Goal: Information Seeking & Learning: Get advice/opinions

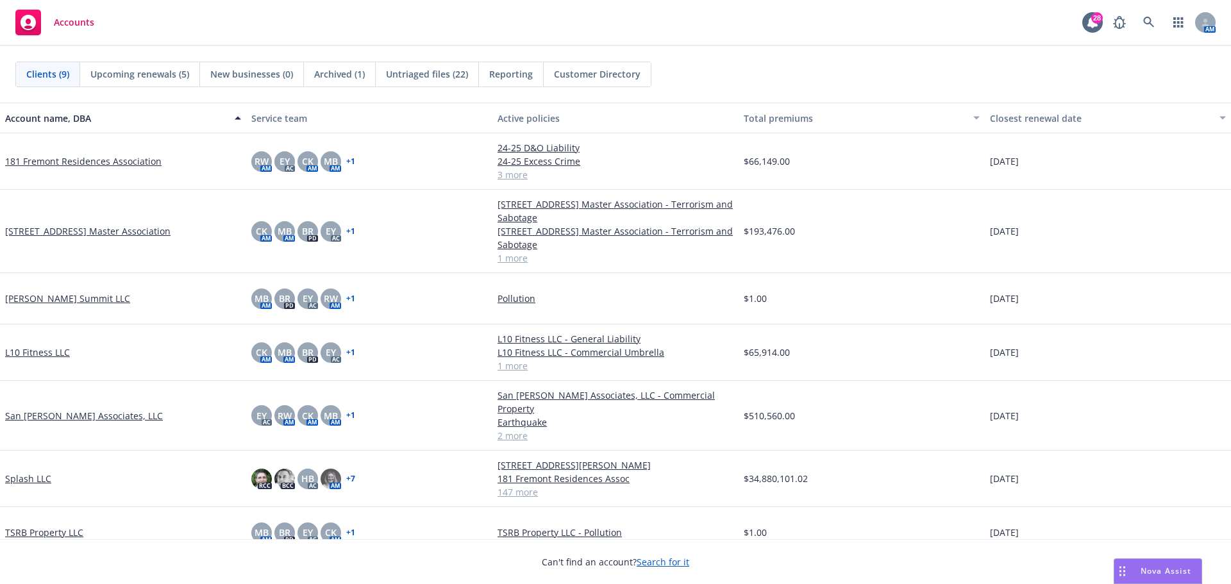
click at [13, 472] on link "Splash LLC" at bounding box center [28, 478] width 46 height 13
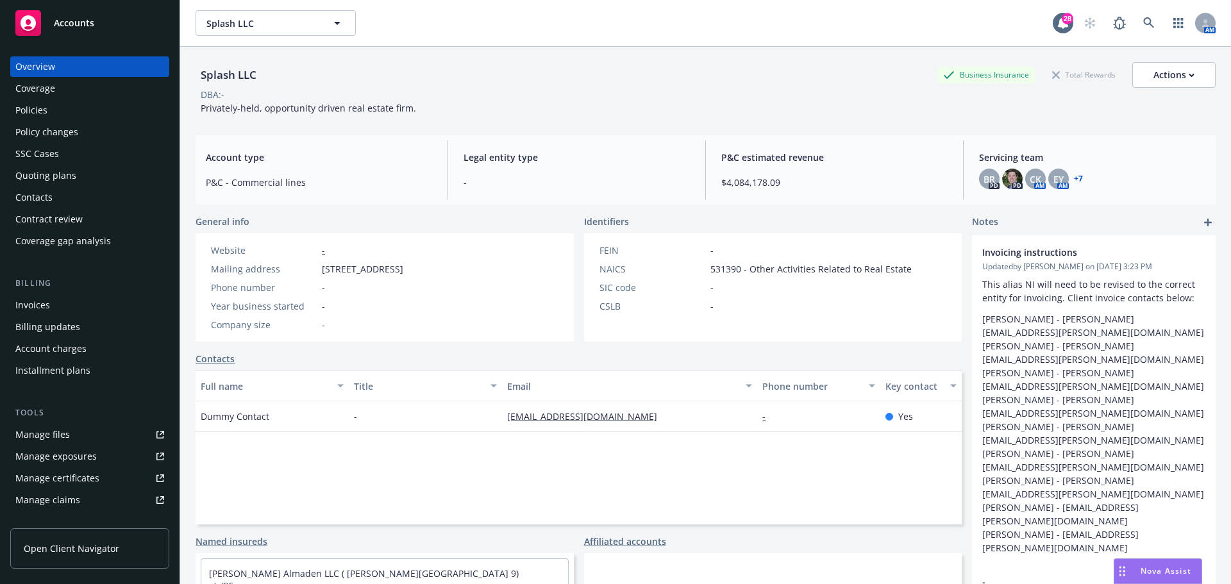
click at [99, 22] on div "Accounts" at bounding box center [89, 23] width 149 height 26
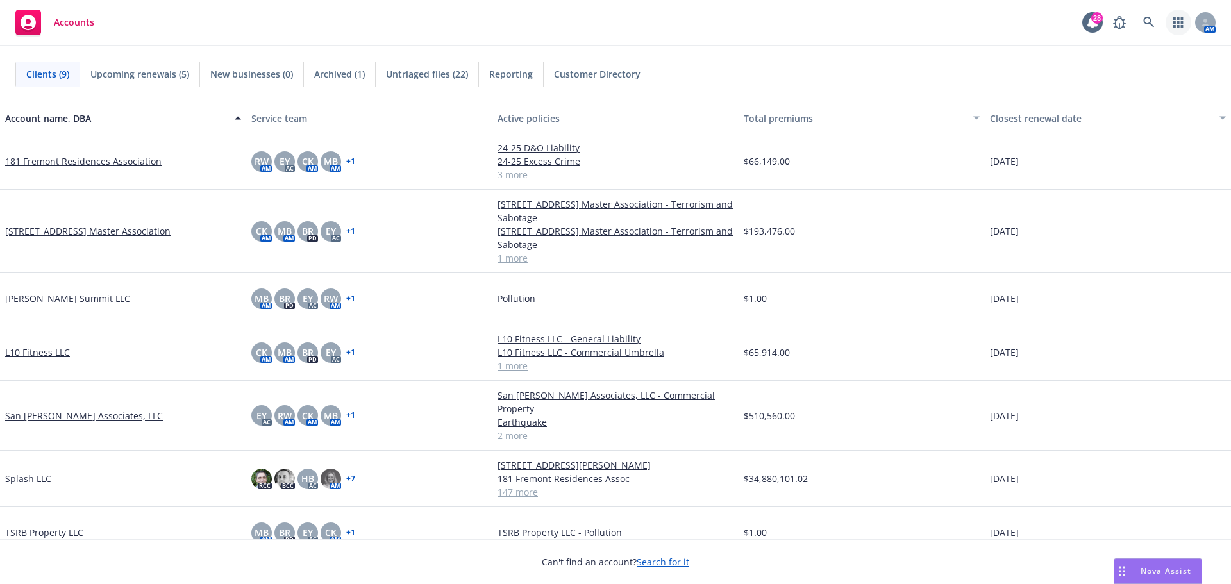
click at [1179, 22] on icon "button" at bounding box center [1178, 22] width 10 height 10
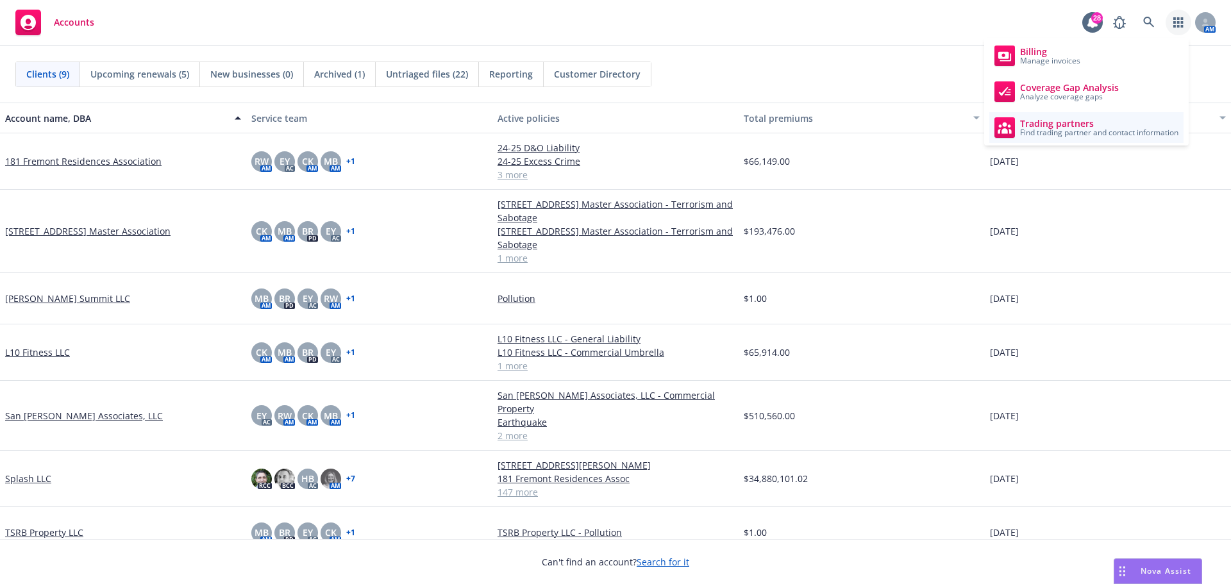
click at [1052, 129] on span "Find trading partner and contact information" at bounding box center [1099, 133] width 158 height 8
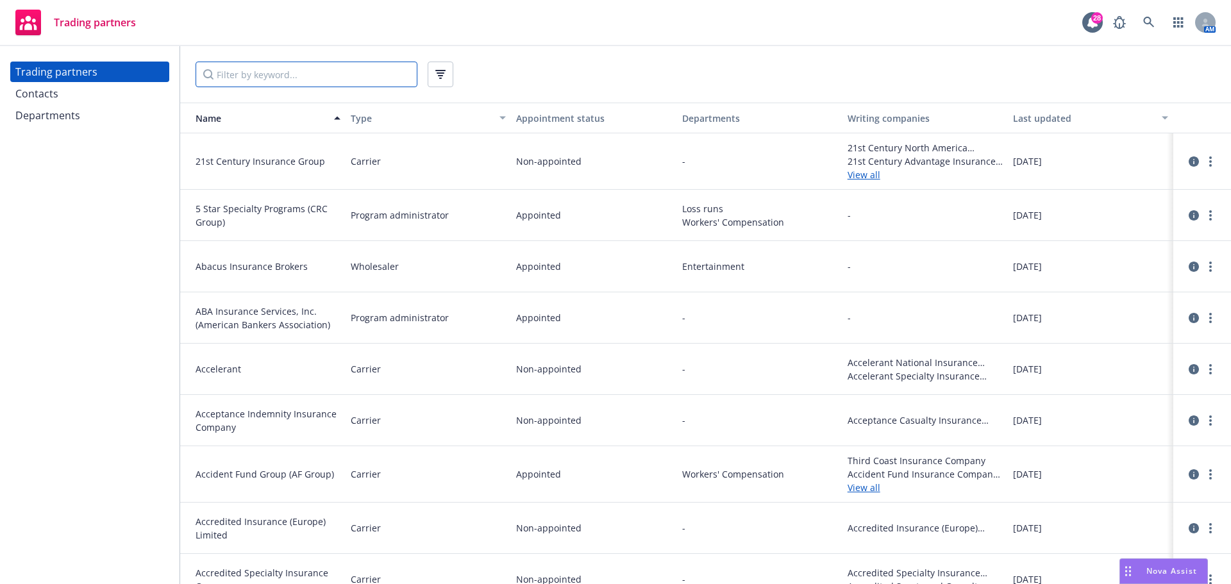
click at [356, 77] on input "Filter by keyword..." at bounding box center [307, 75] width 222 height 26
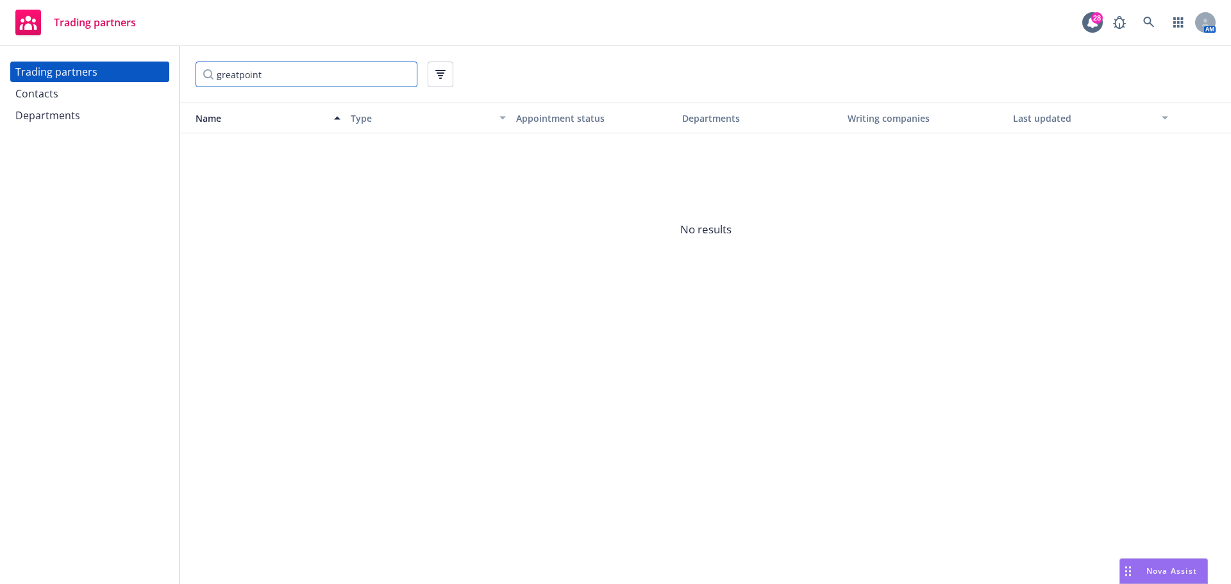
click at [240, 74] on input "greatpoint" at bounding box center [307, 75] width 222 height 26
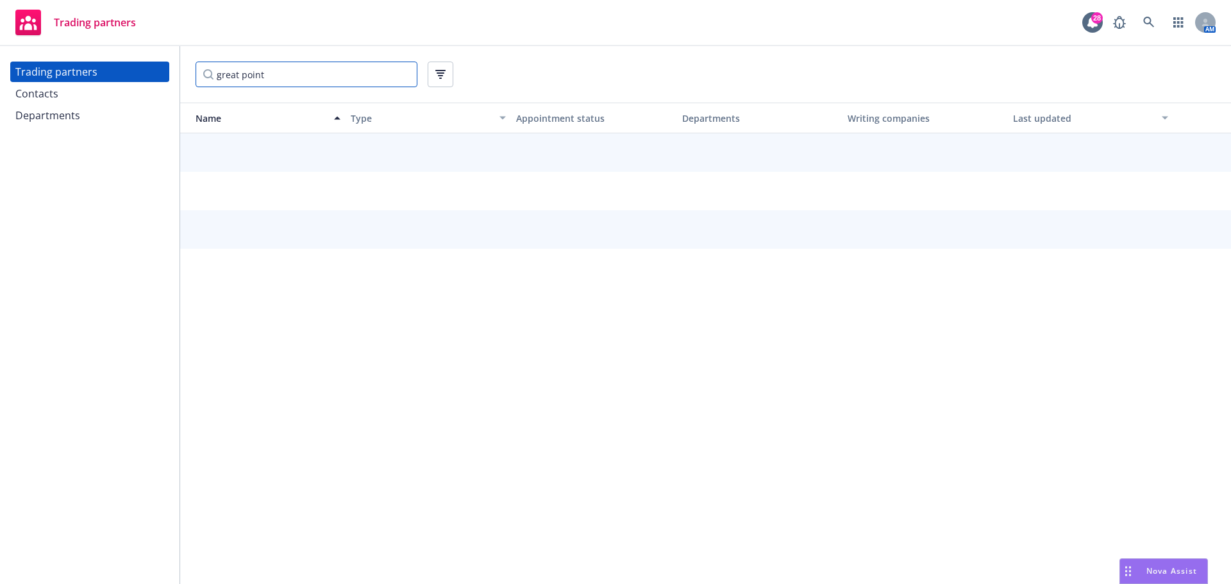
type input "great point"
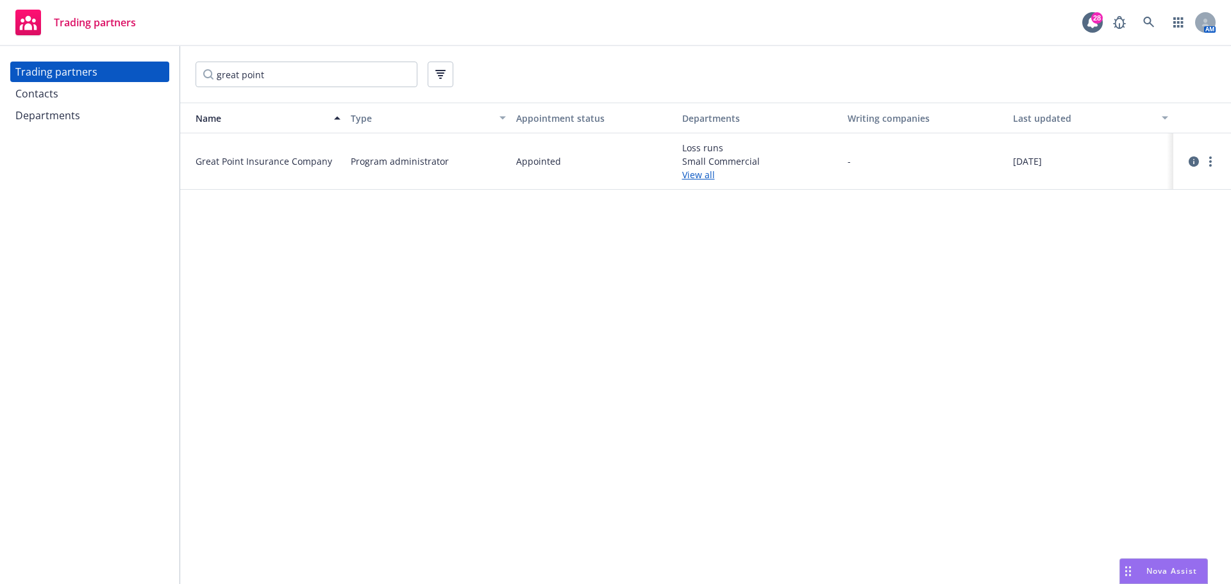
click at [691, 177] on link "View all" at bounding box center [759, 174] width 155 height 13
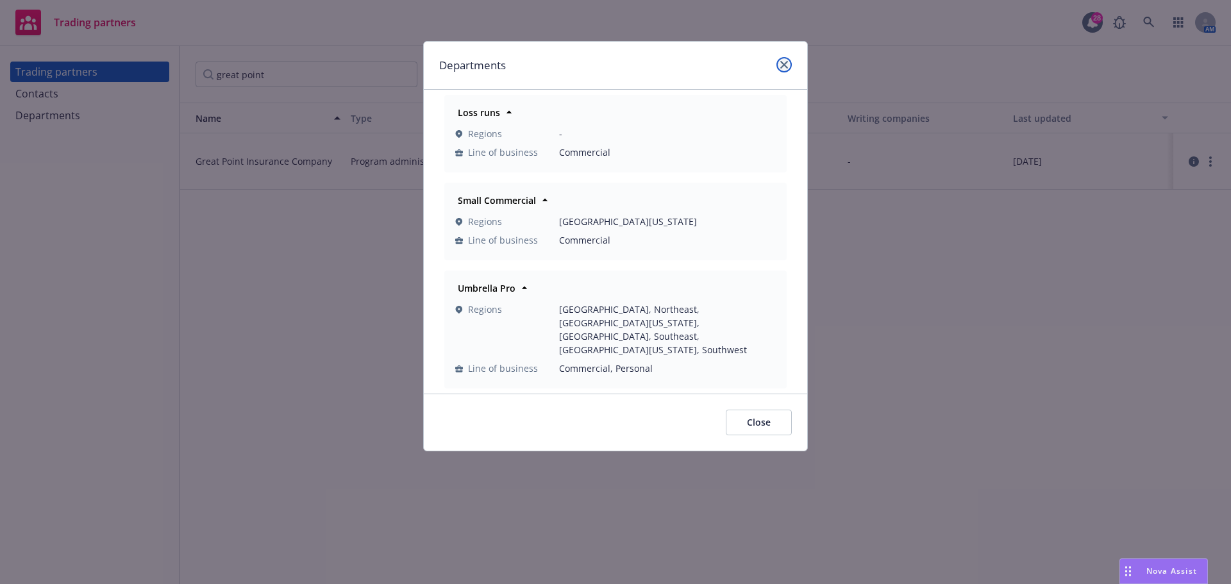
click at [783, 67] on icon "close" at bounding box center [784, 65] width 8 height 8
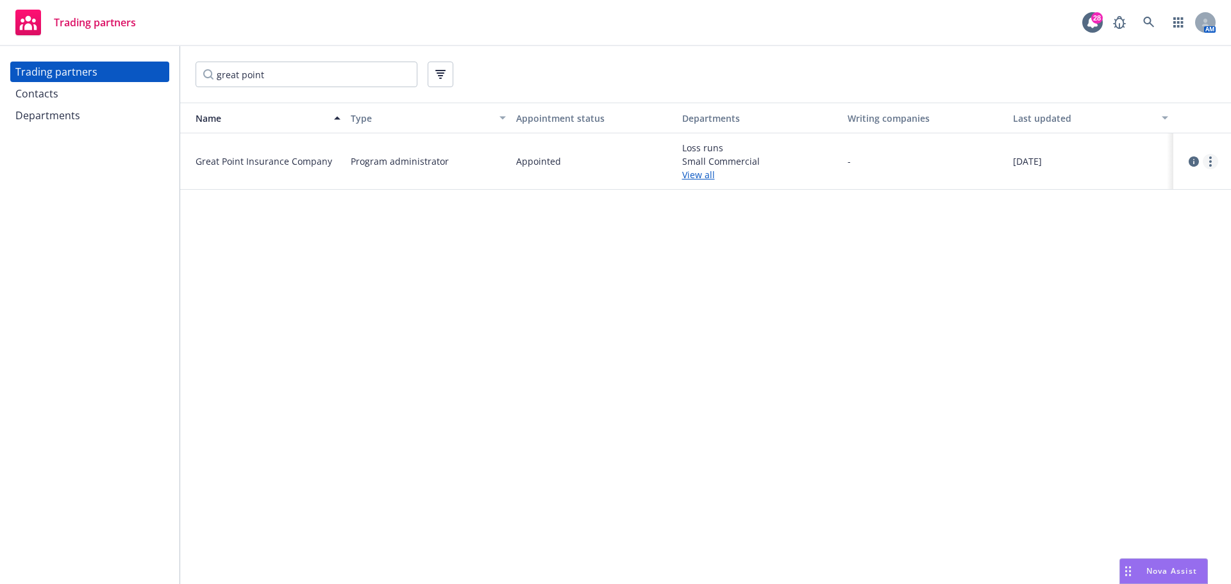
click at [1213, 161] on link "more" at bounding box center [1210, 161] width 15 height 15
click at [1195, 161] on icon "circleInformation" at bounding box center [1194, 161] width 10 height 10
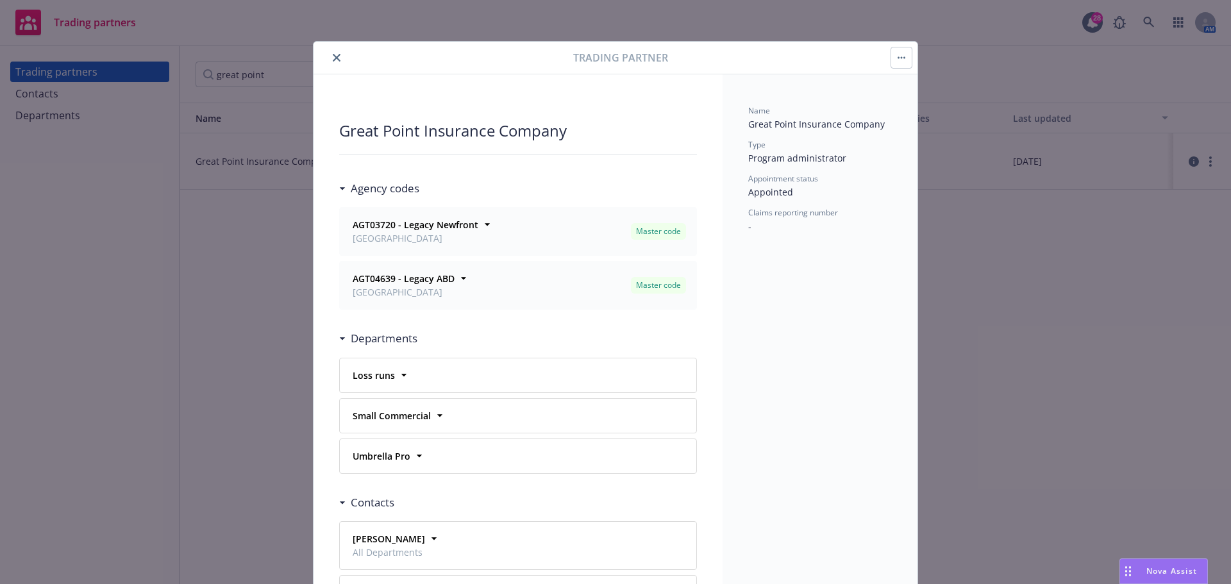
drag, startPoint x: 335, startPoint y: 57, endPoint x: 298, endPoint y: 18, distance: 54.0
click at [335, 57] on icon "close" at bounding box center [337, 58] width 8 height 8
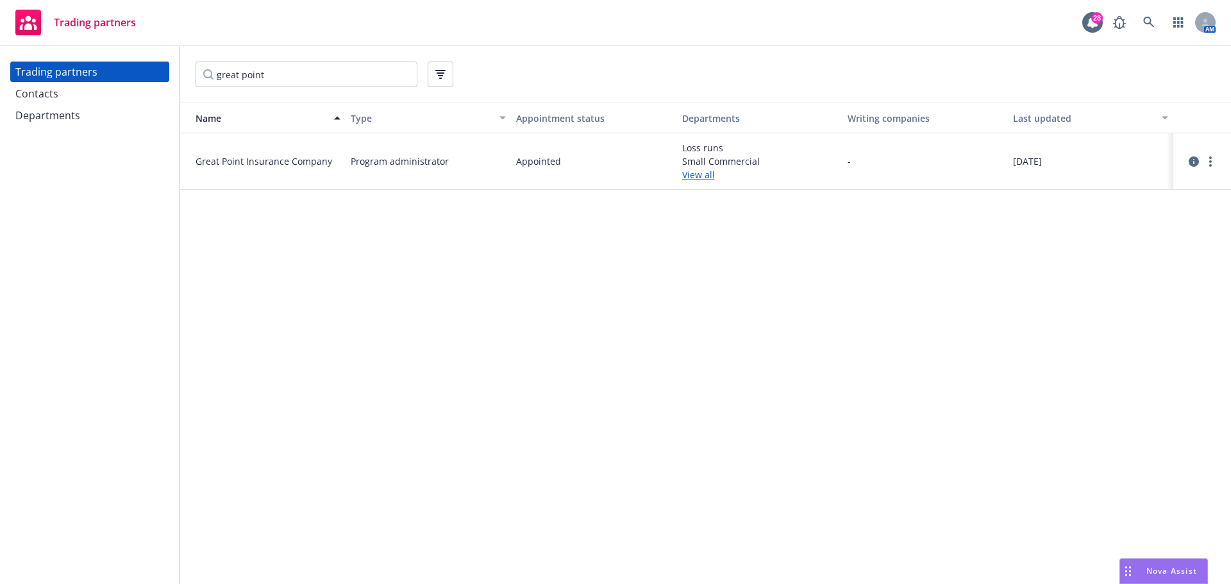
click at [1160, 571] on span "Nova Assist" at bounding box center [1172, 571] width 51 height 11
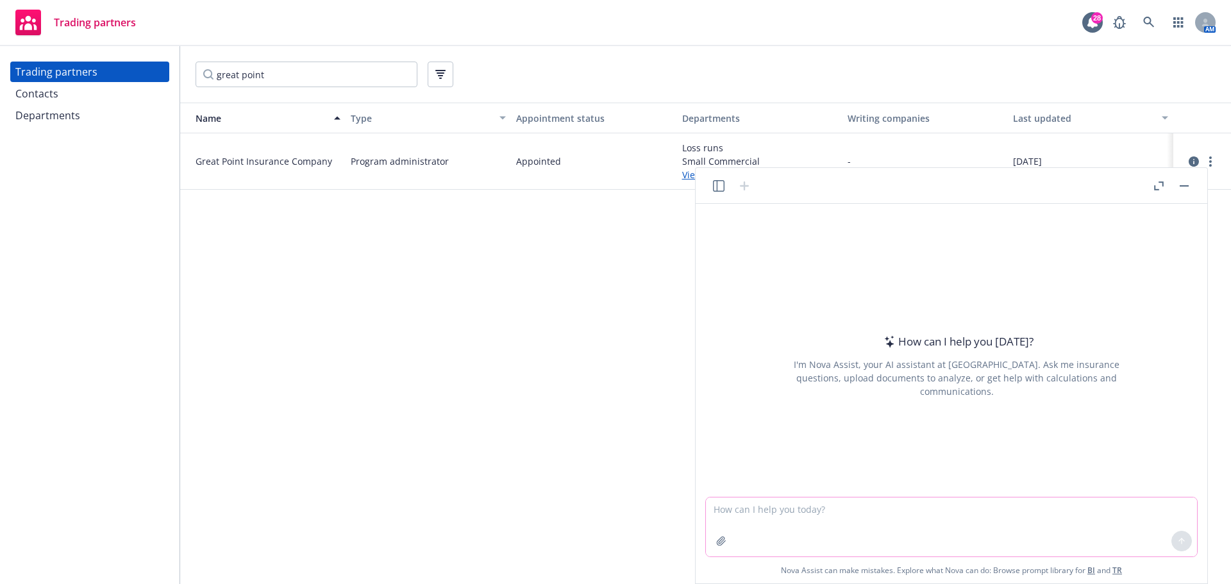
click at [759, 507] on textarea at bounding box center [951, 527] width 491 height 59
type textarea "can you find out Great Point insurnace company's am bes trating"
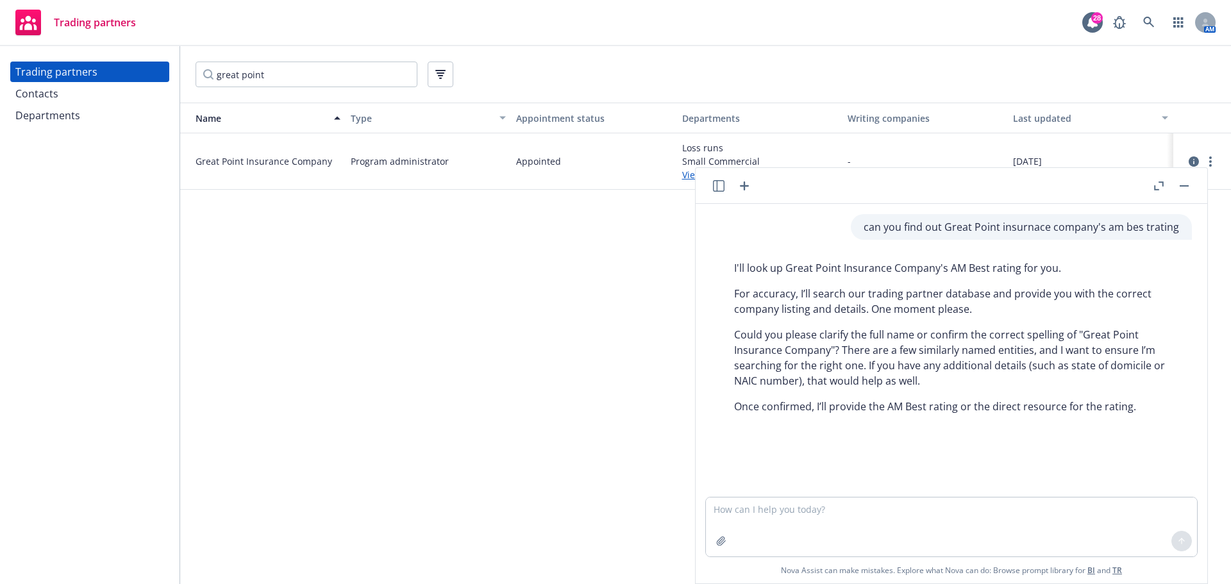
click at [359, 260] on div "Name Type Appointment status Departments Writing companies Last updated Great P…" at bounding box center [705, 344] width 1051 height 482
drag, startPoint x: 273, startPoint y: 79, endPoint x: 132, endPoint y: 75, distance: 141.1
click at [132, 75] on div "Trading partners Contacts Departments great point Name Type Appointment status …" at bounding box center [615, 315] width 1231 height 538
type input "s"
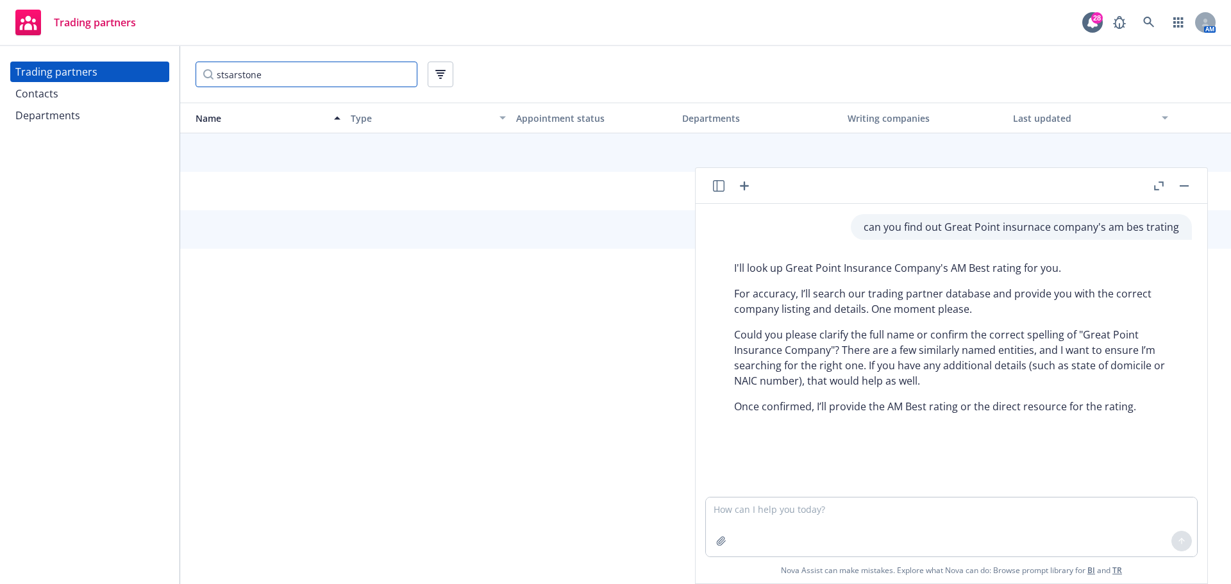
type input "stsarstone"
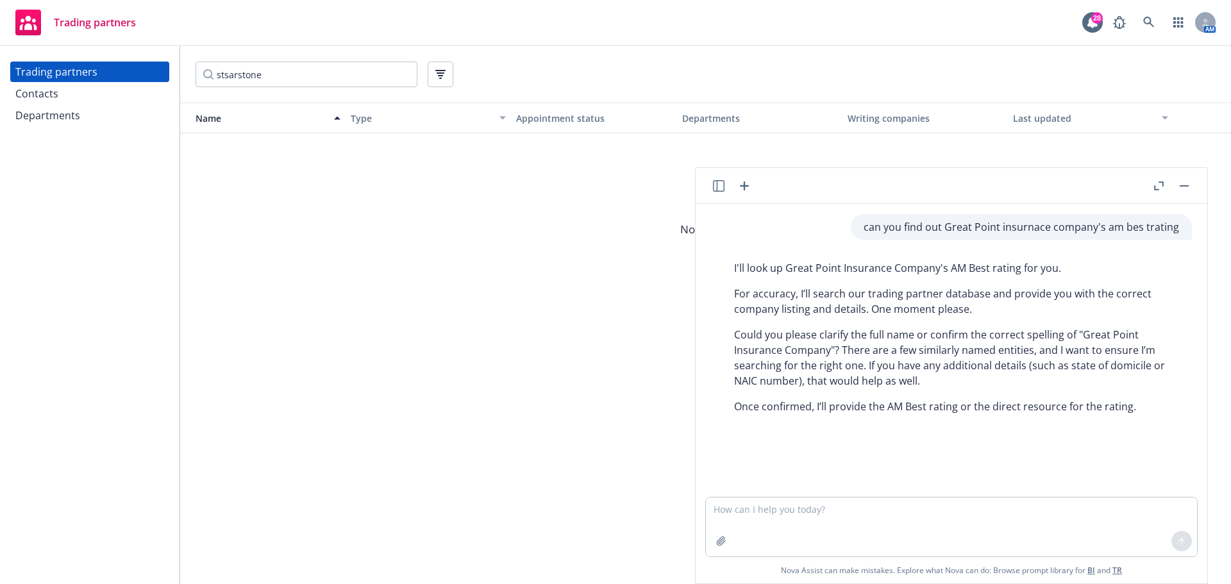
drag, startPoint x: 499, startPoint y: 181, endPoint x: 527, endPoint y: 173, distance: 29.4
click at [499, 181] on span "No results" at bounding box center [705, 229] width 1051 height 192
click at [842, 512] on textarea at bounding box center [951, 527] width 491 height 59
paste textarea "[URL][DOMAIN_NAME]"
type textarea "does this help?[URL][DOMAIN_NAME]"
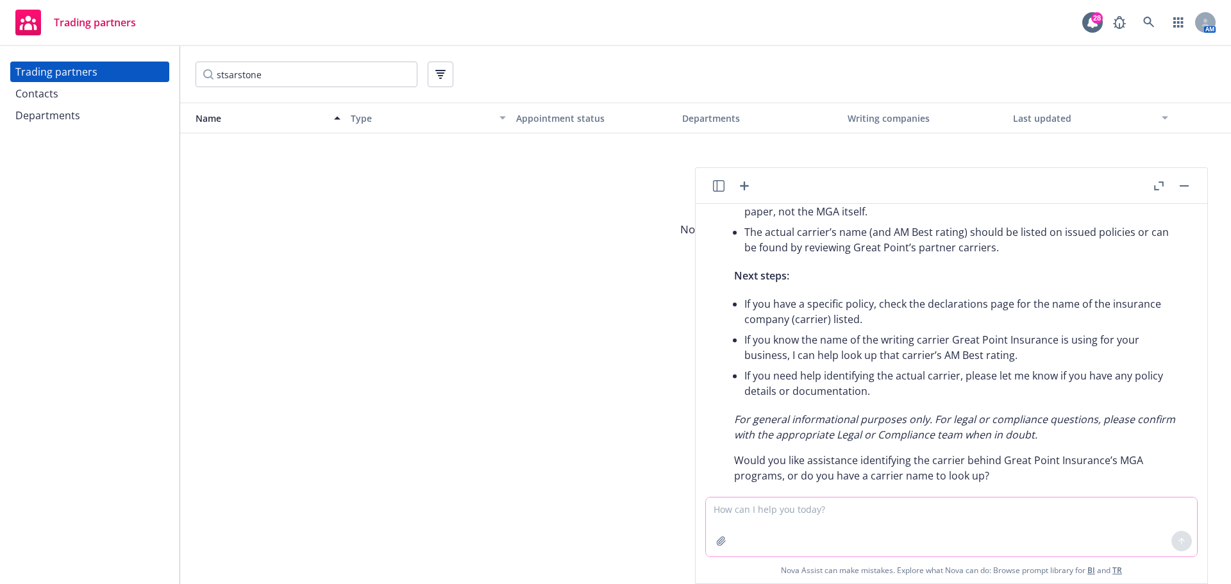
scroll to position [400, 0]
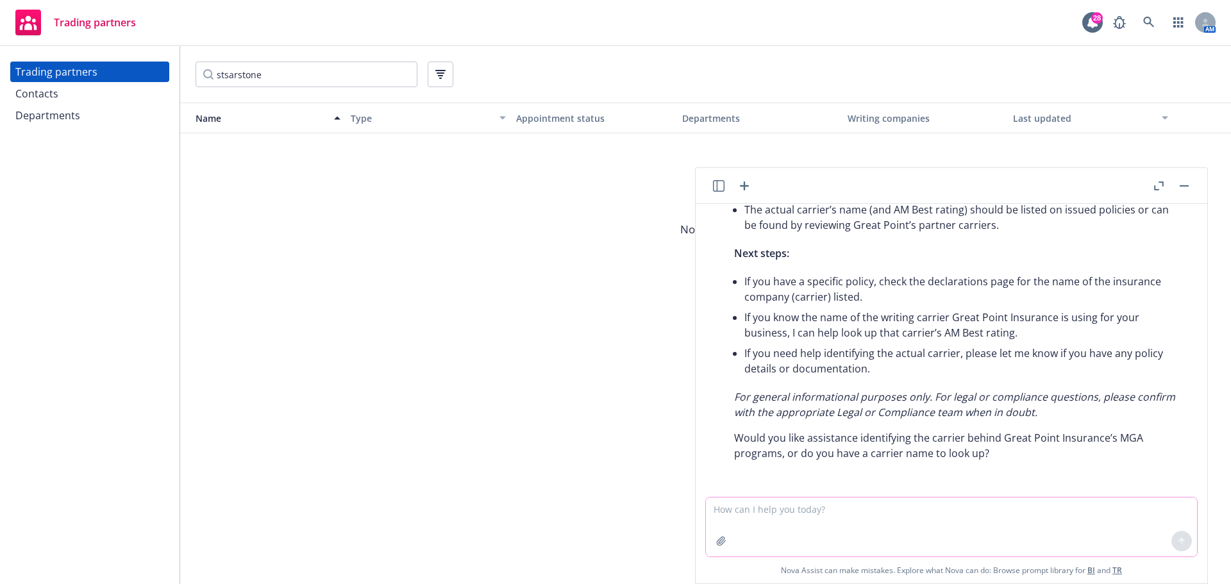
click at [836, 510] on textarea at bounding box center [951, 527] width 491 height 59
paste textarea "StarStone National Insurance Company"
type textarea "it is StarStone National Insurance Company"
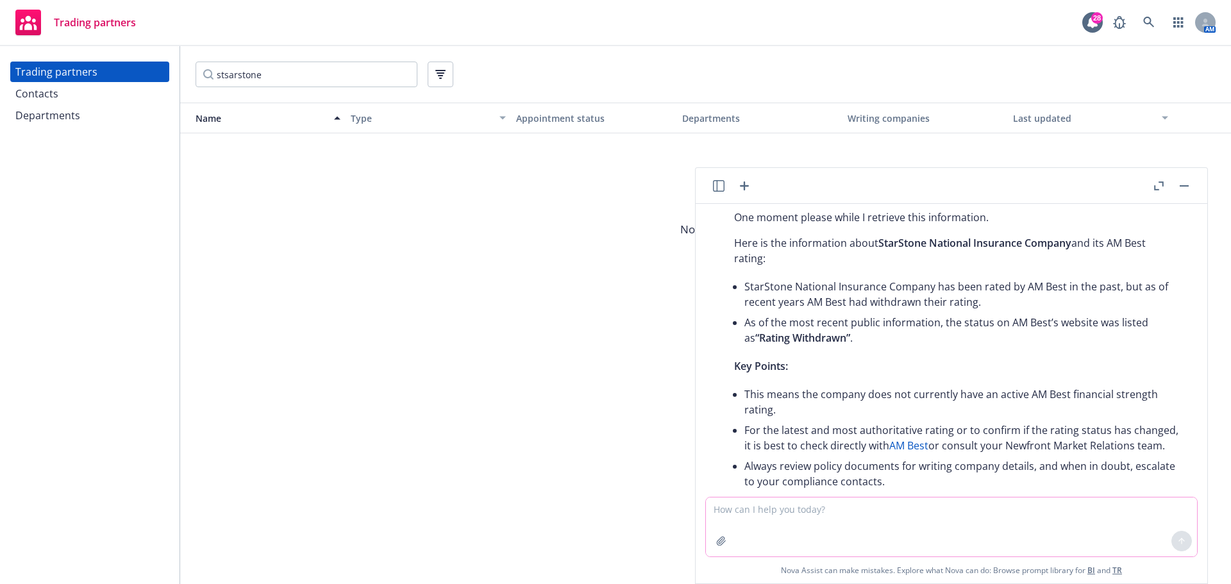
scroll to position [838, 0]
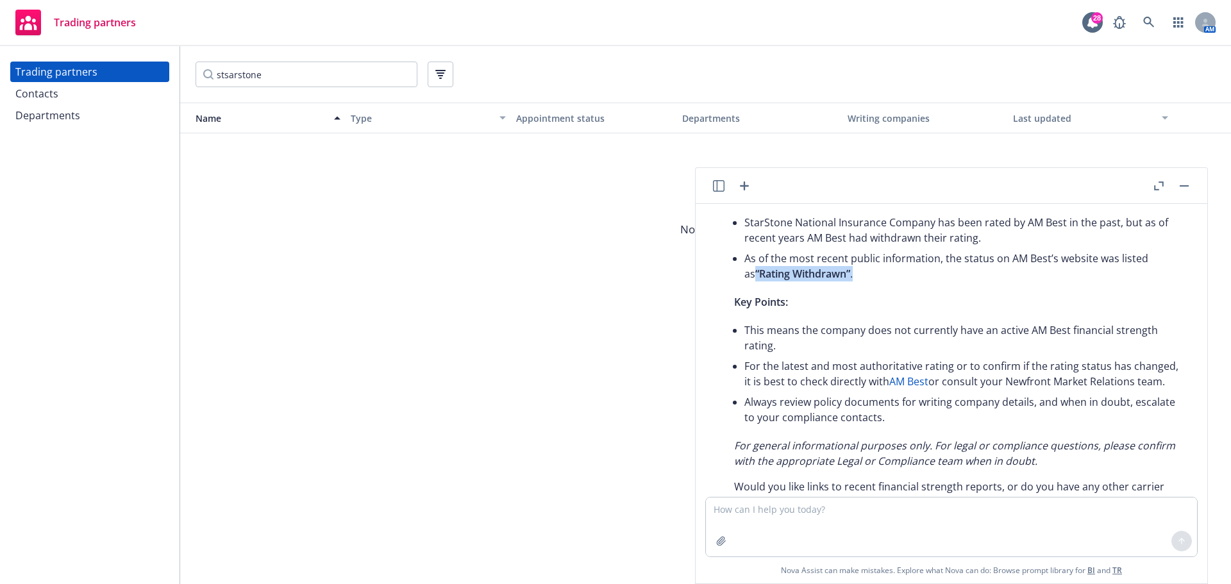
drag, startPoint x: 846, startPoint y: 273, endPoint x: 743, endPoint y: 279, distance: 103.4
click at [743, 279] on div "Here is the information about StarStone National Insurance Company and its AM B…" at bounding box center [956, 340] width 471 height 349
copy li "“Rating Withdrawn” ."
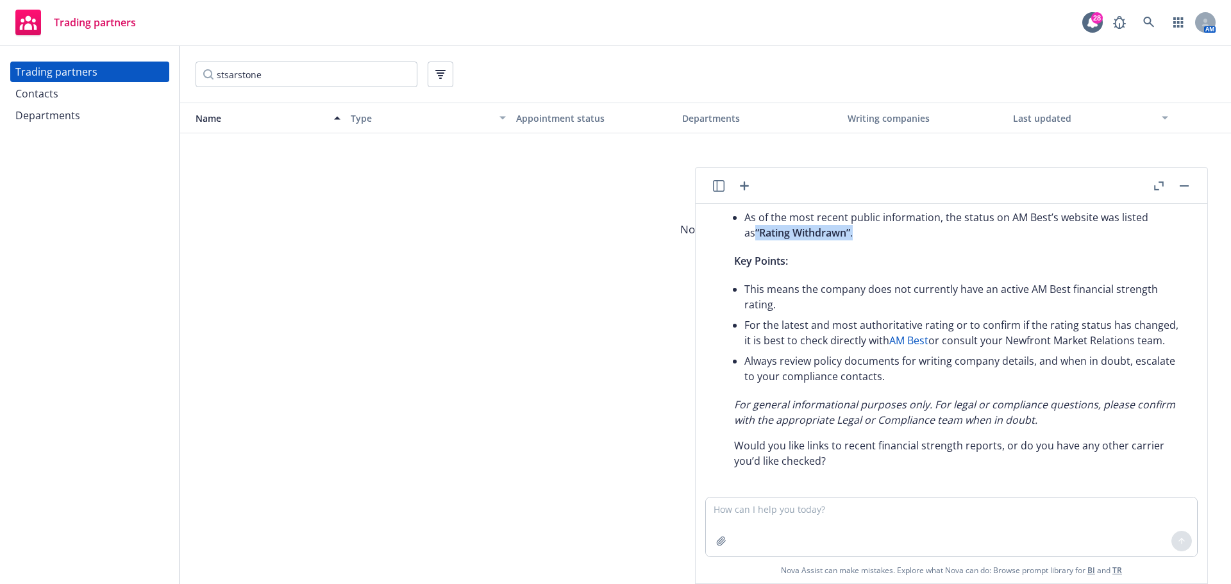
scroll to position [902, 0]
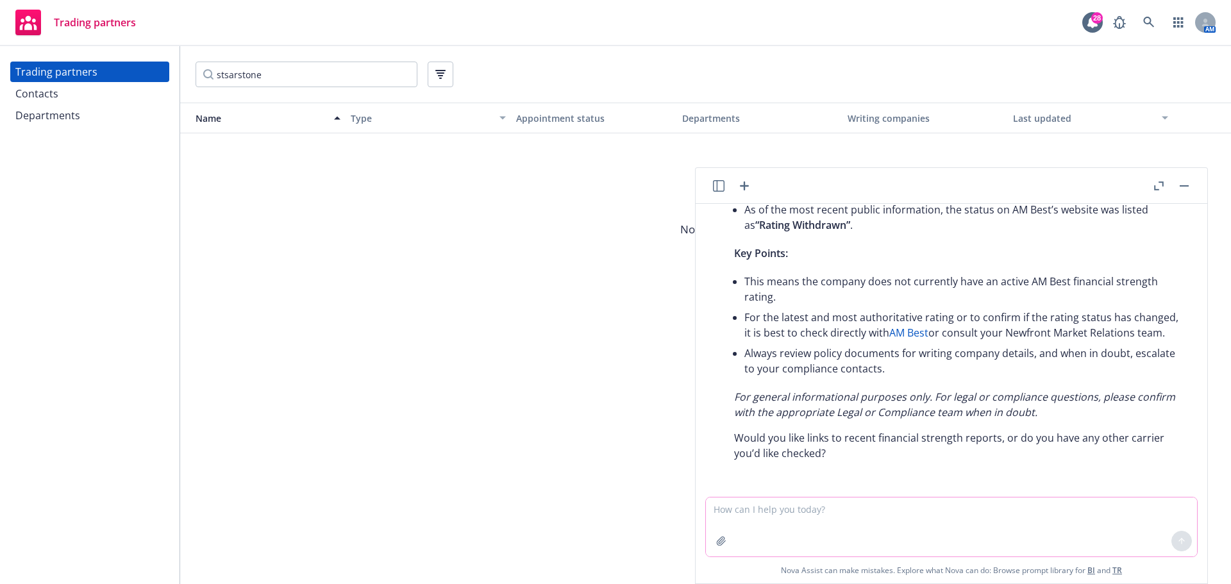
click at [803, 514] on textarea at bounding box center [951, 527] width 491 height 59
paste textarea "“Rating Withdrawn”."
type textarea "what site did you find the “Rating Withdrawn”"
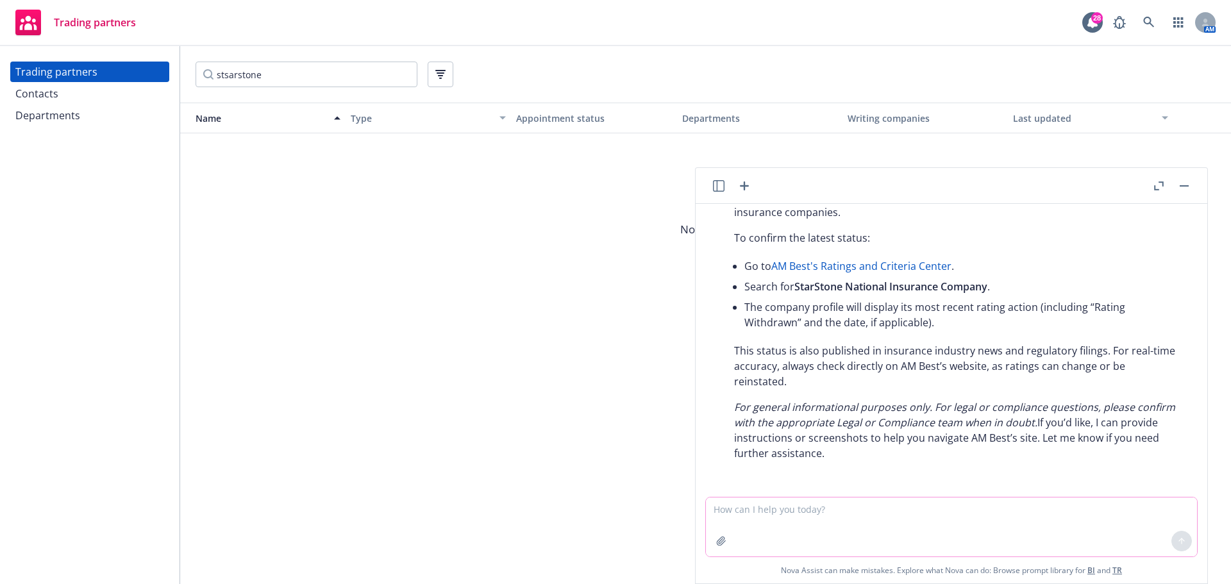
scroll to position [1256, 0]
click at [898, 269] on link "AM Best's Ratings and Criteria Center" at bounding box center [861, 266] width 180 height 14
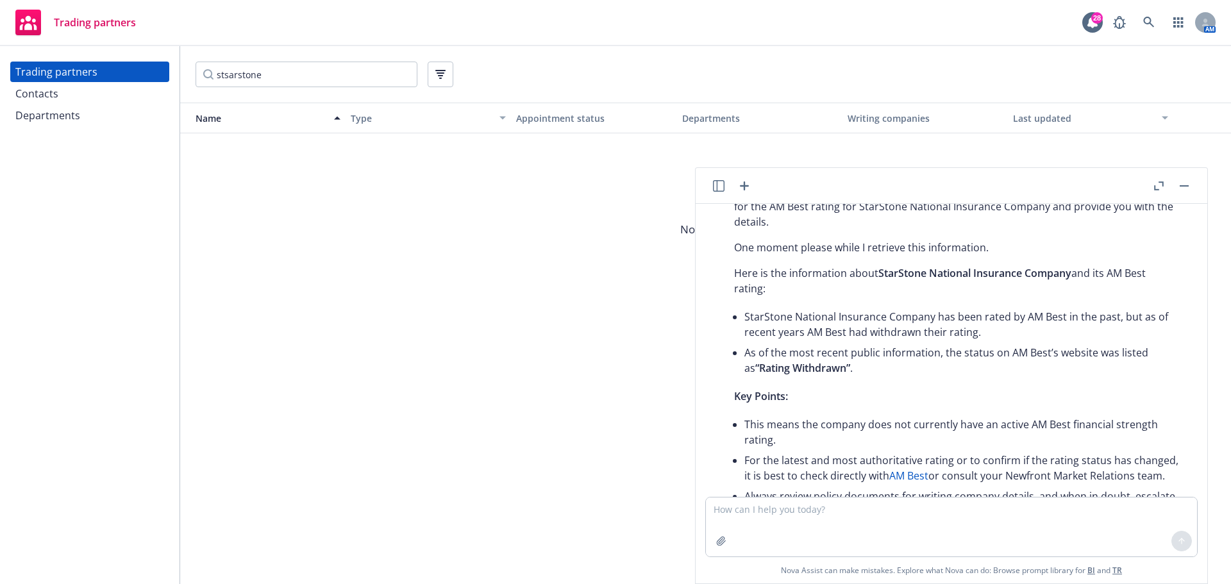
scroll to position [743, 0]
click at [840, 350] on li "As of the most recent public information, the status on AM Best’s website was l…" at bounding box center [961, 361] width 435 height 36
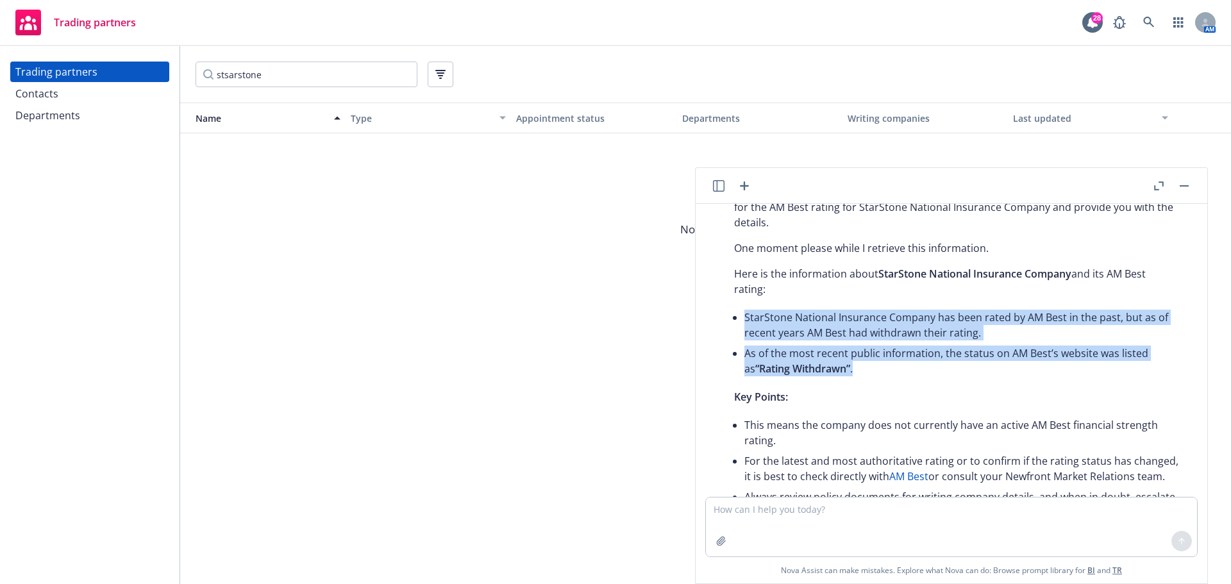
drag, startPoint x: 846, startPoint y: 366, endPoint x: 732, endPoint y: 317, distance: 123.9
click at [732, 317] on div "Here is the information about StarStone National Insurance Company and its AM B…" at bounding box center [956, 435] width 471 height 349
copy ul "StarStone National Insurance Company has been rated by AM Best in the past, but…"
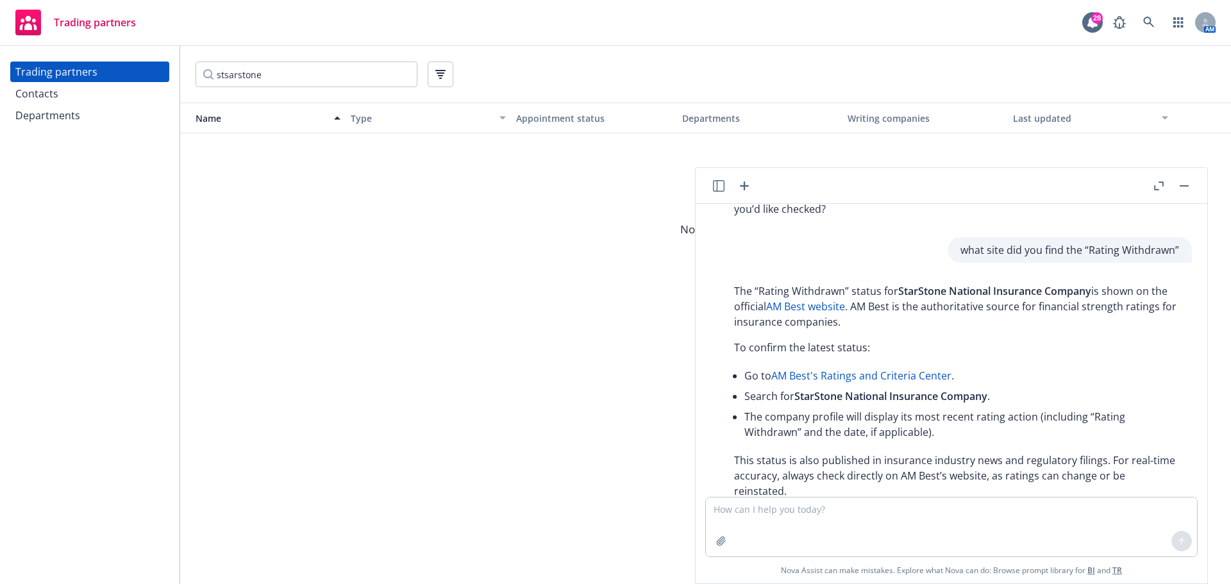
scroll to position [1128, 0]
click at [835, 317] on link "AM Best website" at bounding box center [805, 310] width 79 height 14
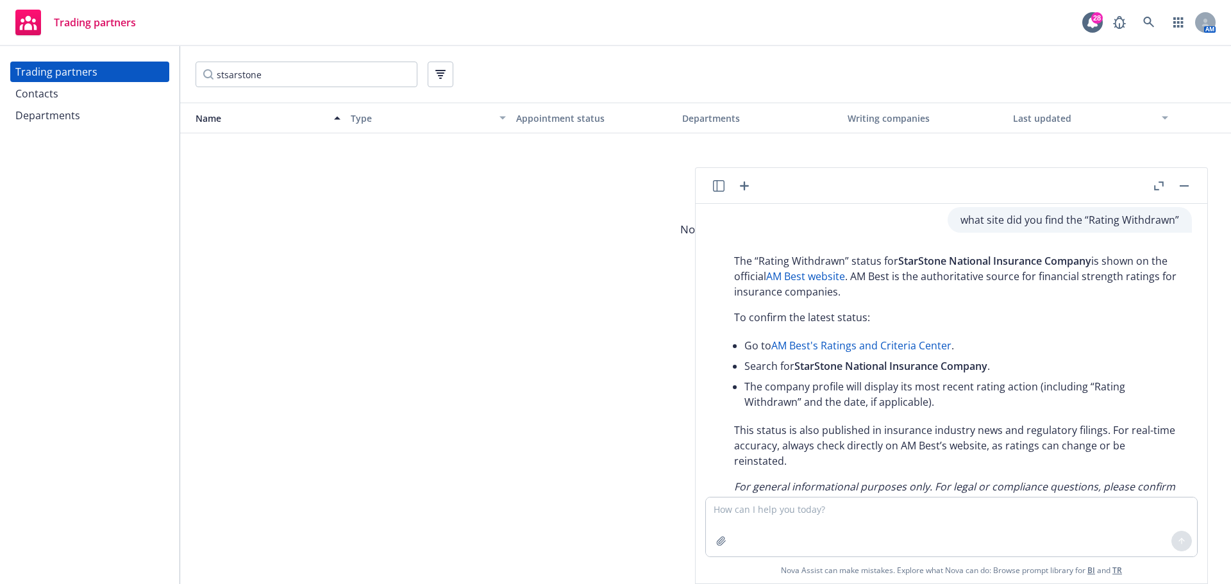
scroll to position [1256, 0]
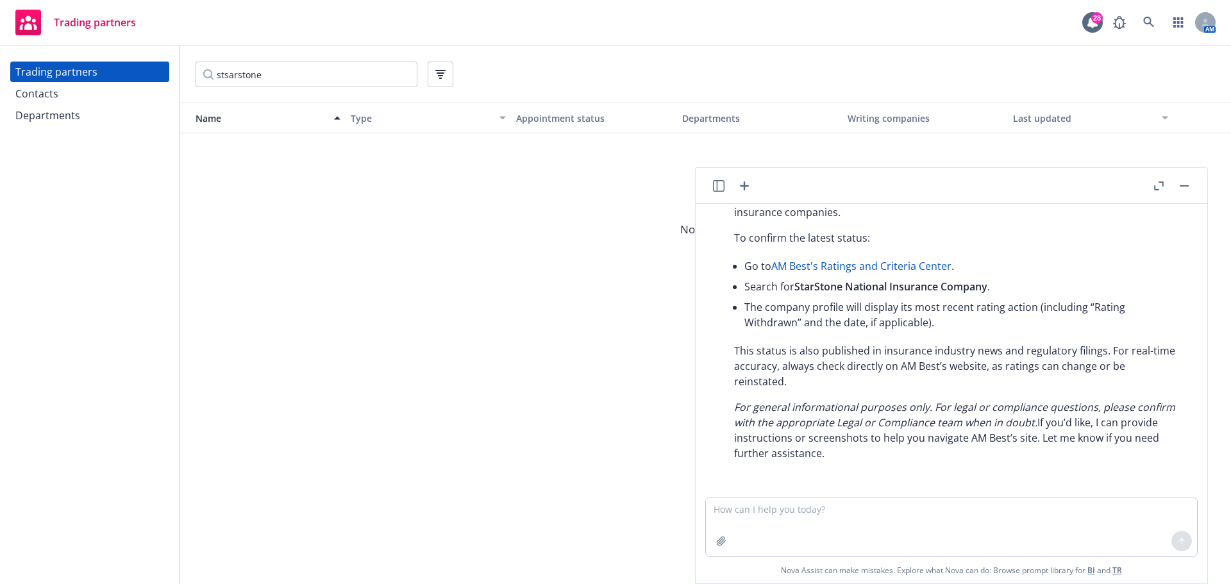
click at [1184, 184] on button "button" at bounding box center [1184, 185] width 15 height 15
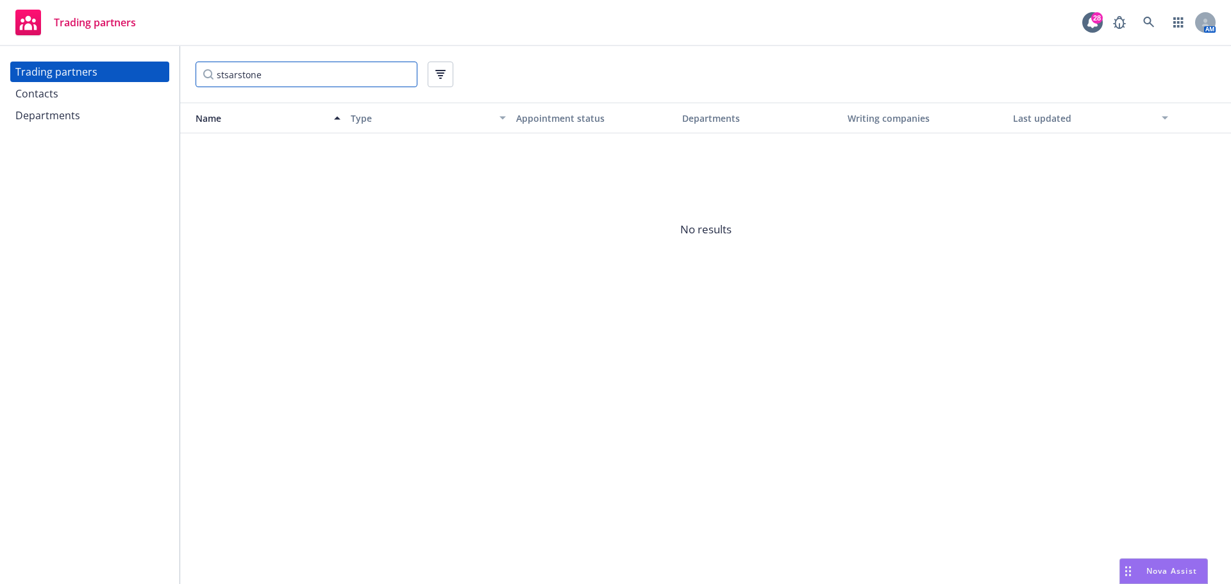
click at [336, 79] on input "stsarstone" at bounding box center [307, 75] width 222 height 26
drag, startPoint x: 328, startPoint y: 79, endPoint x: 142, endPoint y: 87, distance: 186.8
click at [142, 87] on div "Trading partners Contacts Departments stsarstone Name Type Appointment status D…" at bounding box center [615, 315] width 1231 height 538
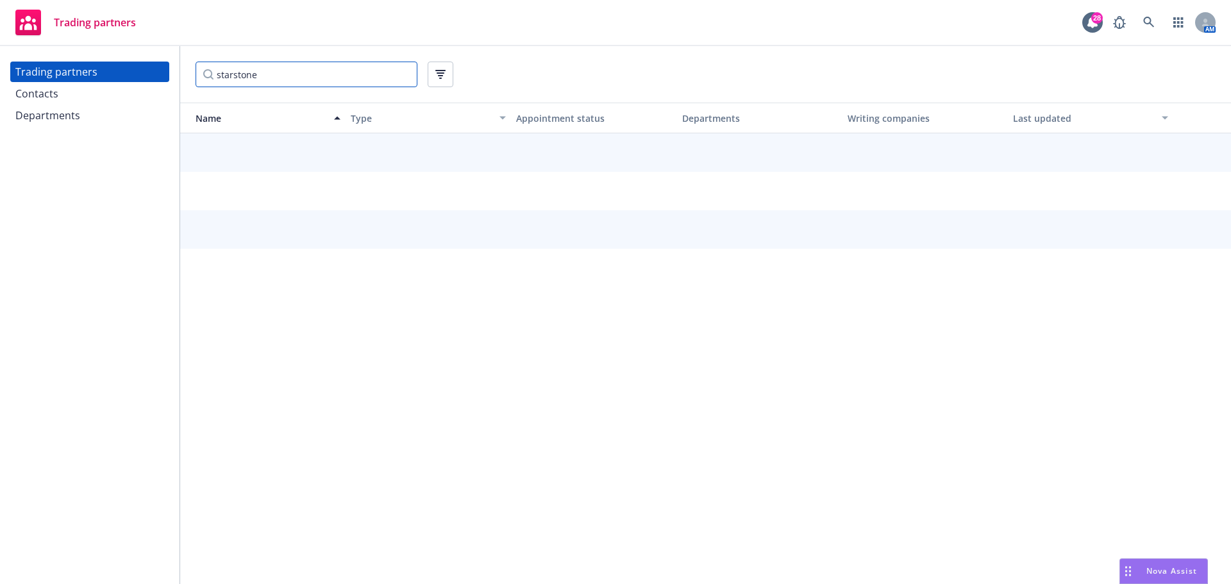
type input "starstone"
click at [360, 74] on input "starstone" at bounding box center [307, 75] width 222 height 26
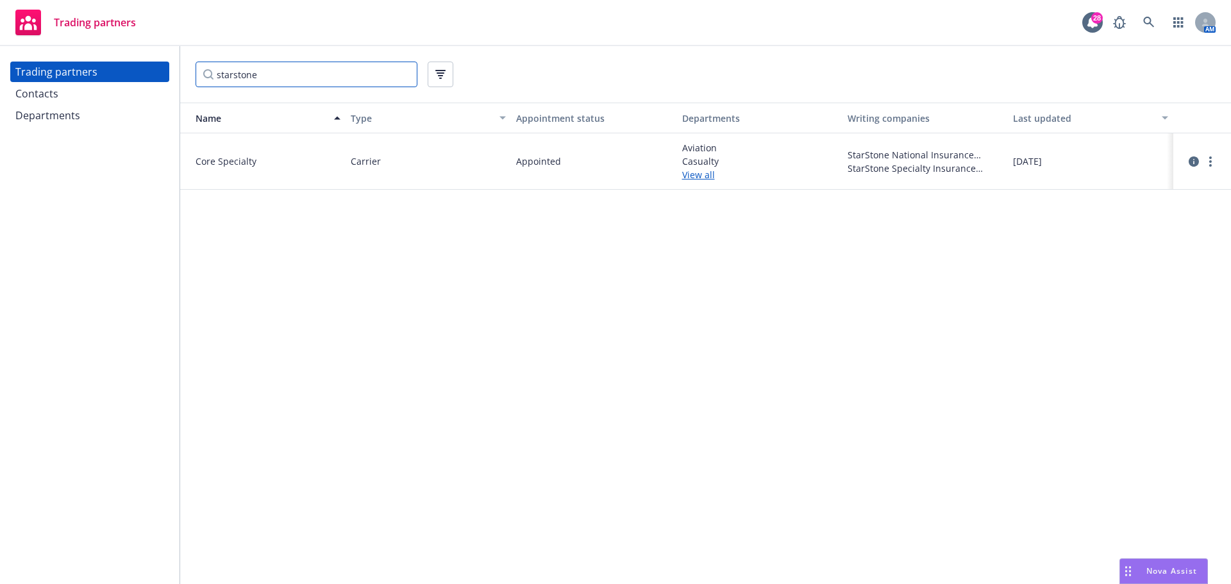
click at [322, 81] on input "starstone" at bounding box center [307, 75] width 222 height 26
click at [934, 153] on span "StarStone National Insurance Company" at bounding box center [925, 154] width 155 height 13
click at [701, 175] on link "View all" at bounding box center [759, 174] width 155 height 13
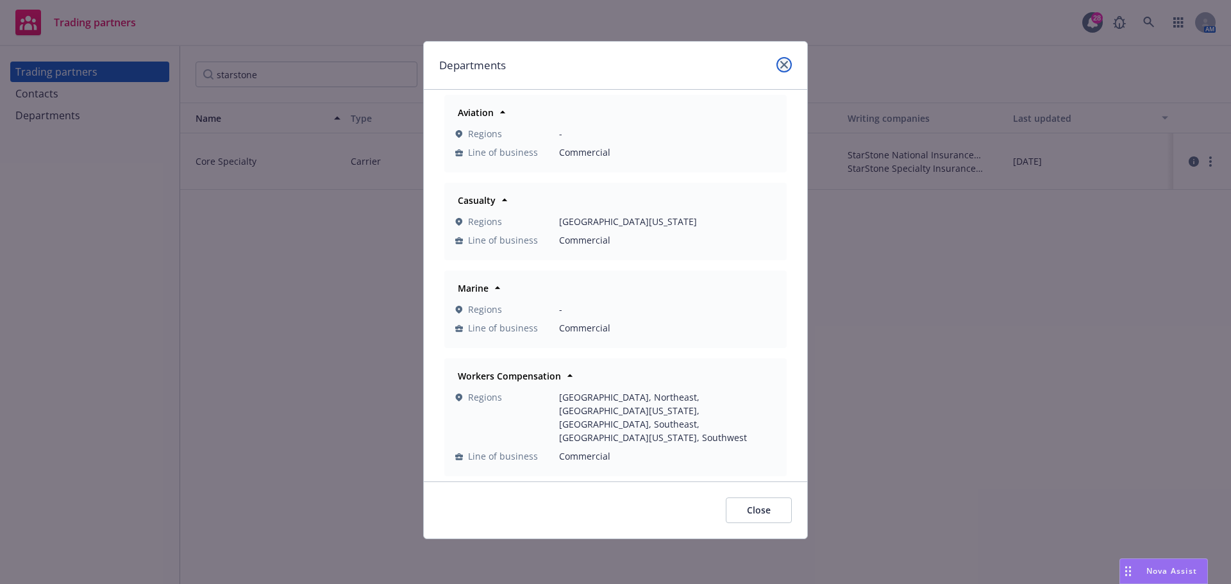
click at [785, 64] on icon "close" at bounding box center [784, 65] width 8 height 8
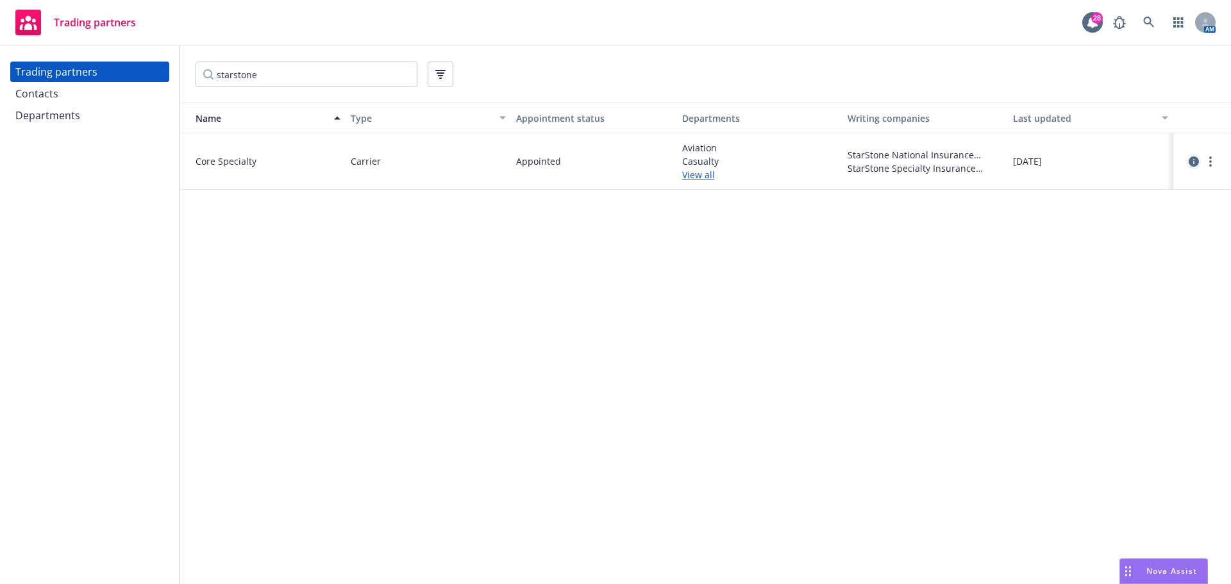
click at [1191, 158] on icon "circleInformation" at bounding box center [1194, 161] width 10 height 10
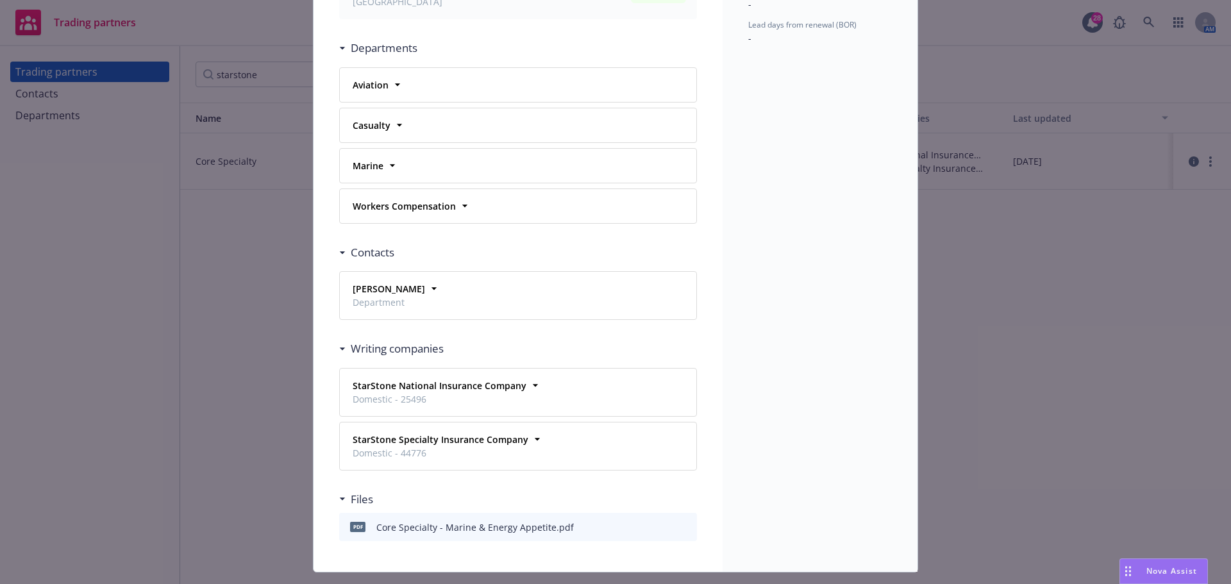
scroll to position [320, 0]
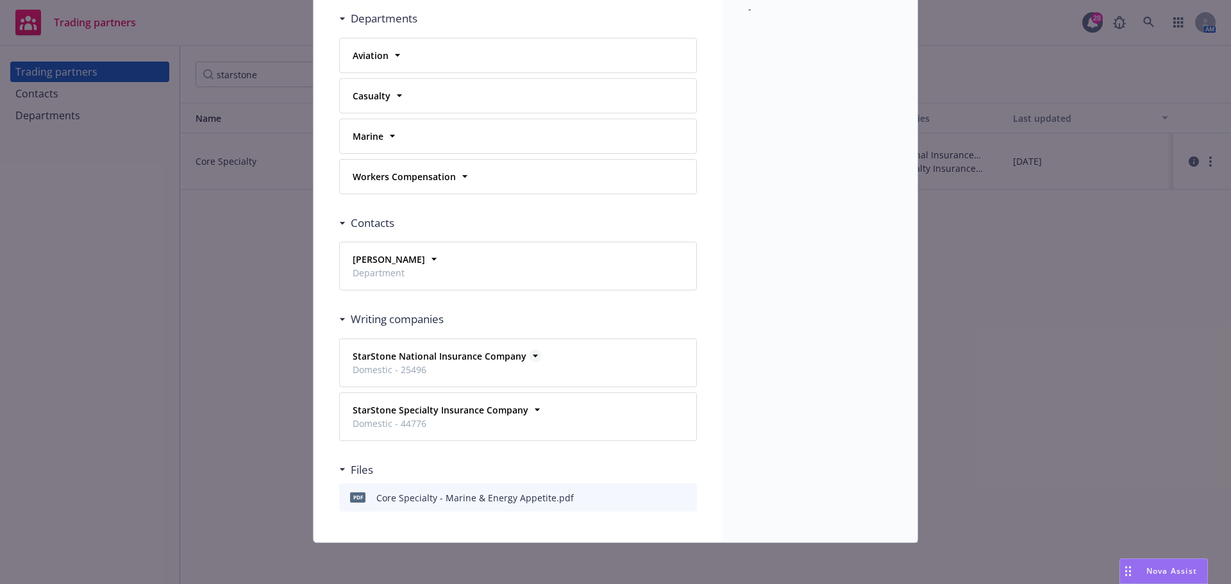
click at [529, 355] on icon at bounding box center [535, 355] width 13 height 13
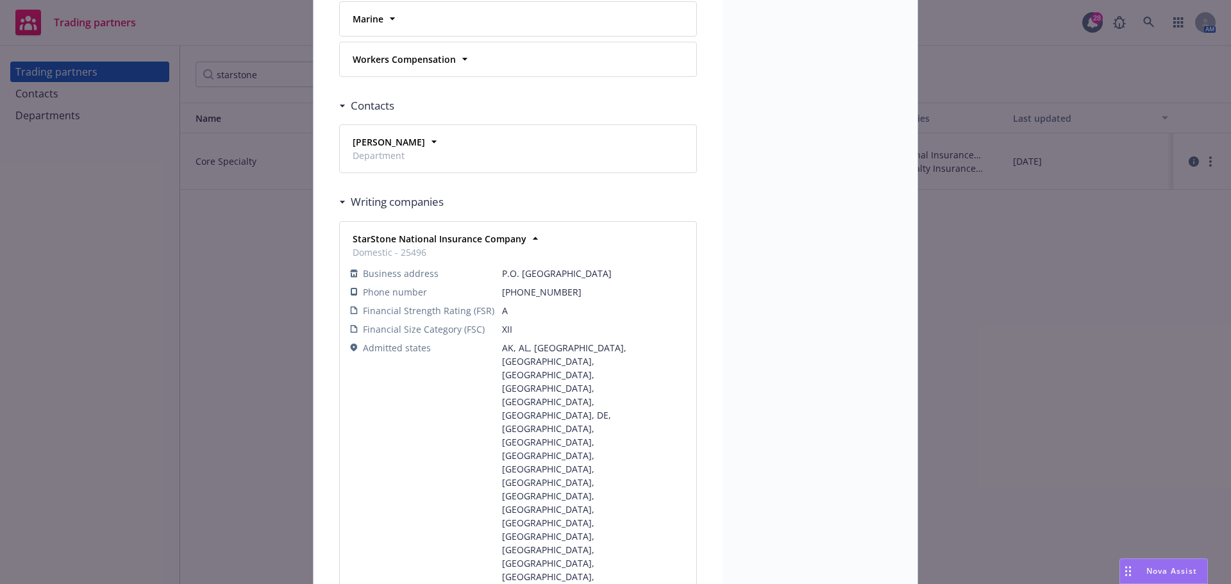
scroll to position [448, 0]
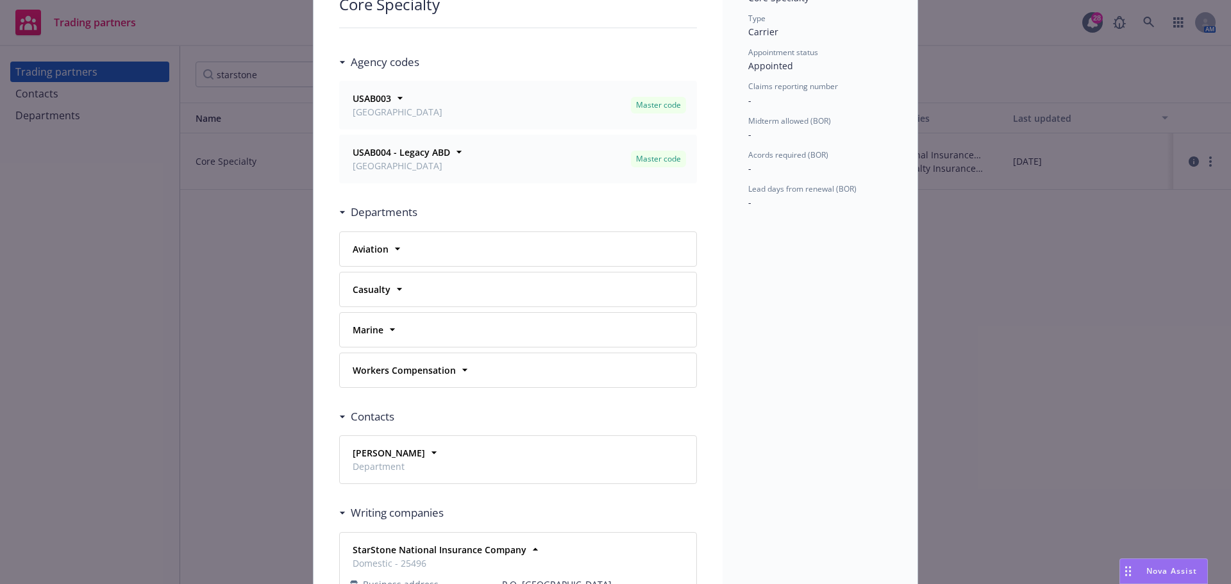
scroll to position [0, 0]
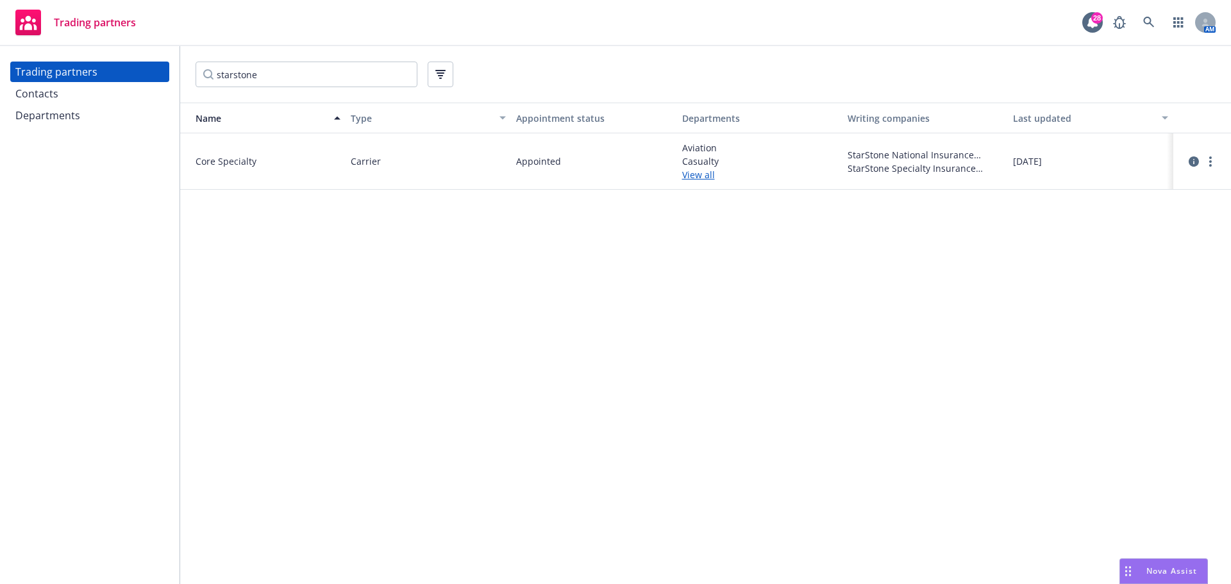
click at [1166, 562] on div "Nova Assist" at bounding box center [1163, 571] width 87 height 24
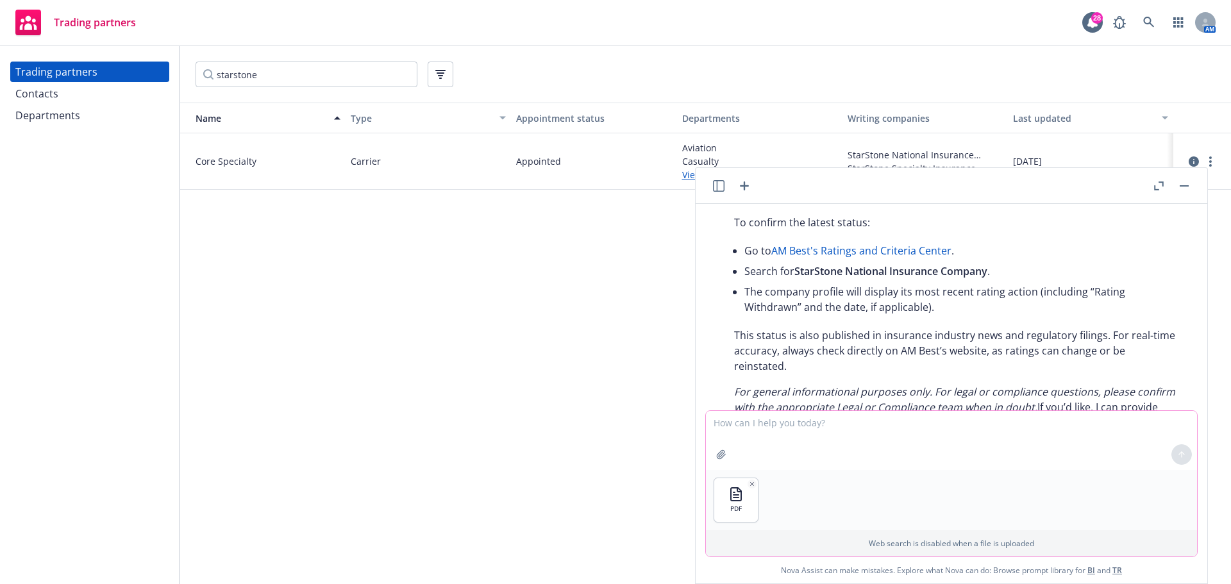
click at [808, 421] on textarea at bounding box center [951, 440] width 491 height 59
click at [893, 423] on textarea "I have this quote. can you confirm any mor einformatuon on teh AM best rating a…" at bounding box center [951, 440] width 491 height 59
click at [978, 421] on textarea "I have this quote. can you confirm any more information on teh AM best rating a…" at bounding box center [951, 440] width 491 height 59
type textarea "I have this quote. can you confirm any more information on the AM best rating a…"
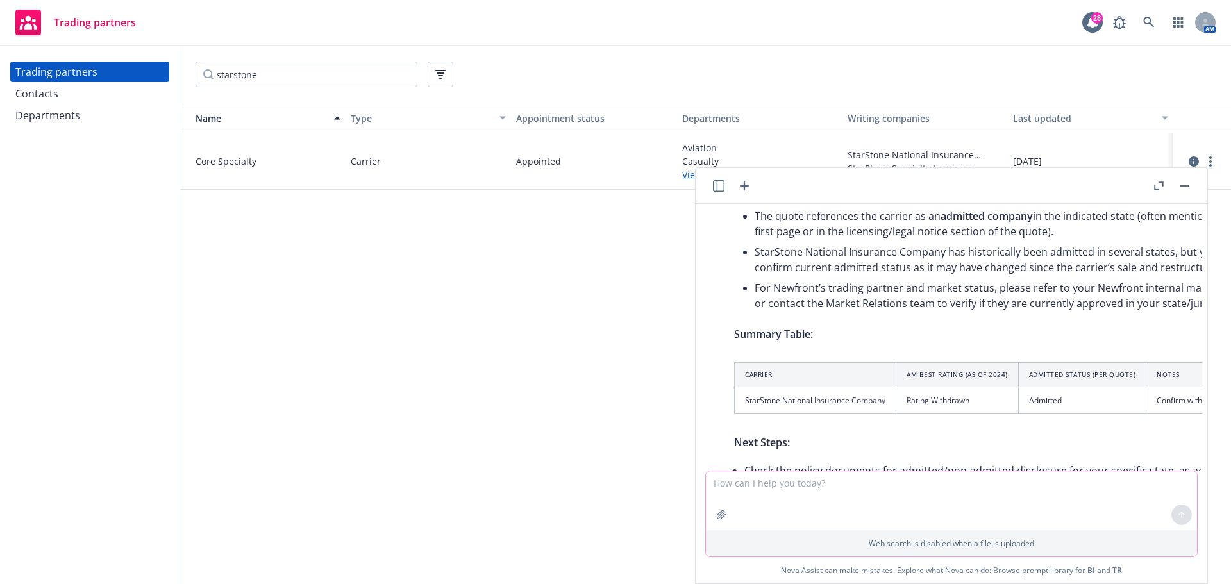
scroll to position [1964, 0]
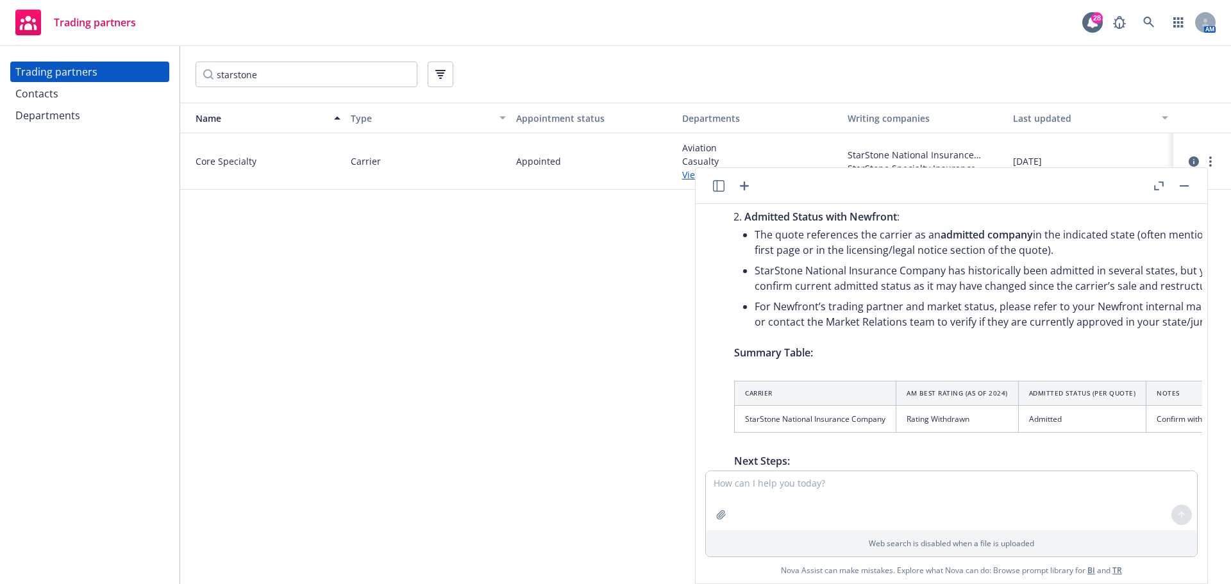
click at [1159, 183] on icon "button" at bounding box center [1159, 185] width 10 height 9
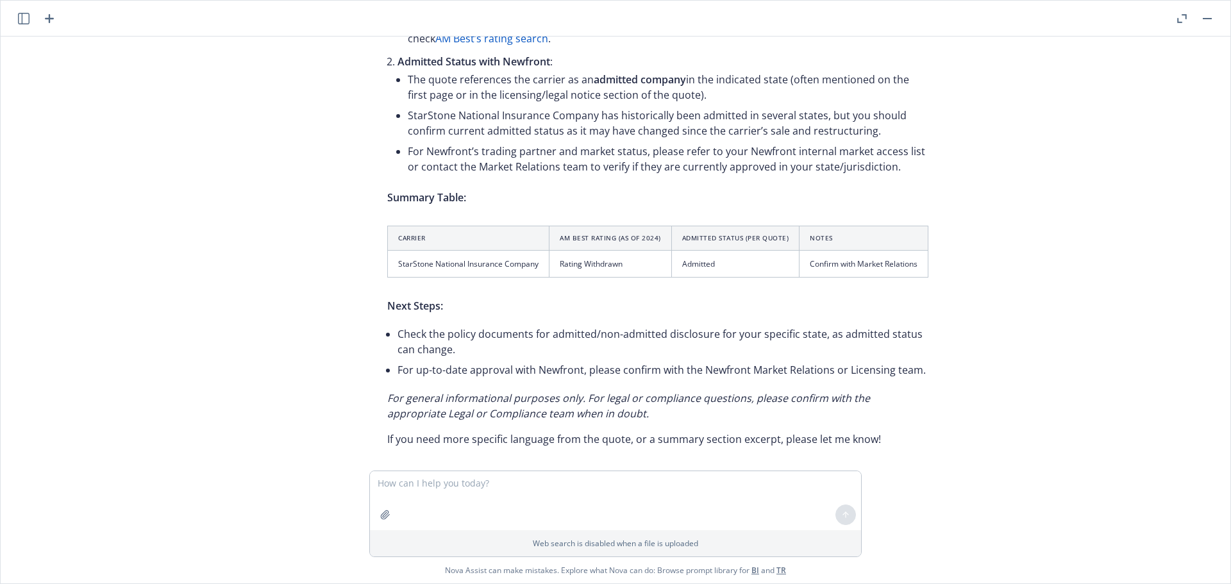
scroll to position [1887, 0]
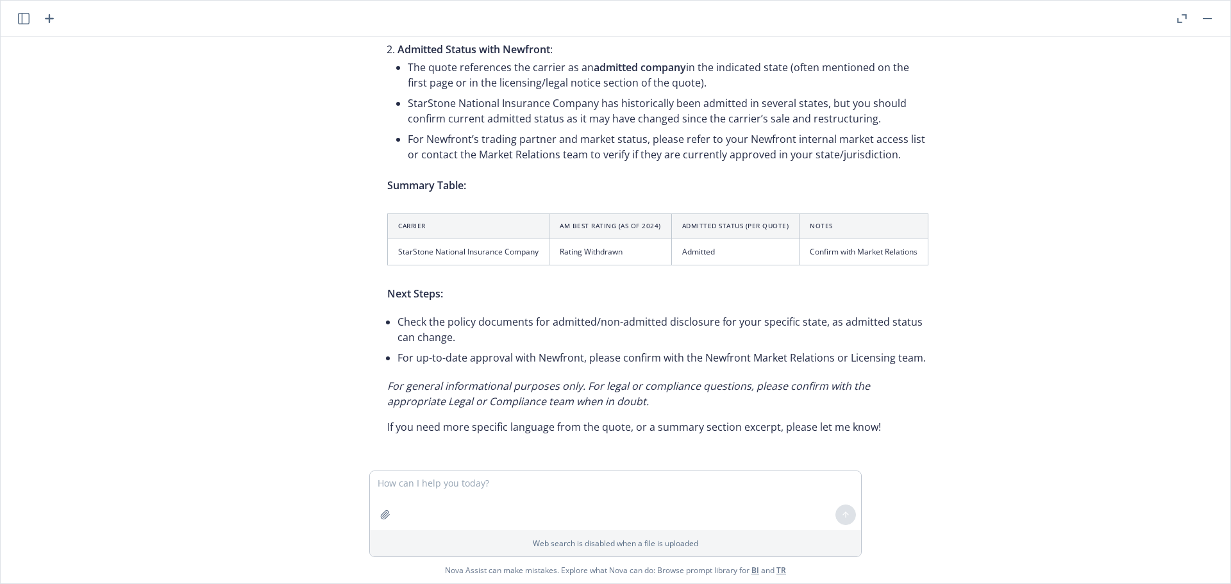
drag, startPoint x: 1116, startPoint y: 442, endPoint x: 1108, endPoint y: 448, distance: 10.1
click at [1115, 444] on div "can you find out Great Point insurnace company's am bes trating I'll look up Gr…" at bounding box center [616, 254] width 1220 height 434
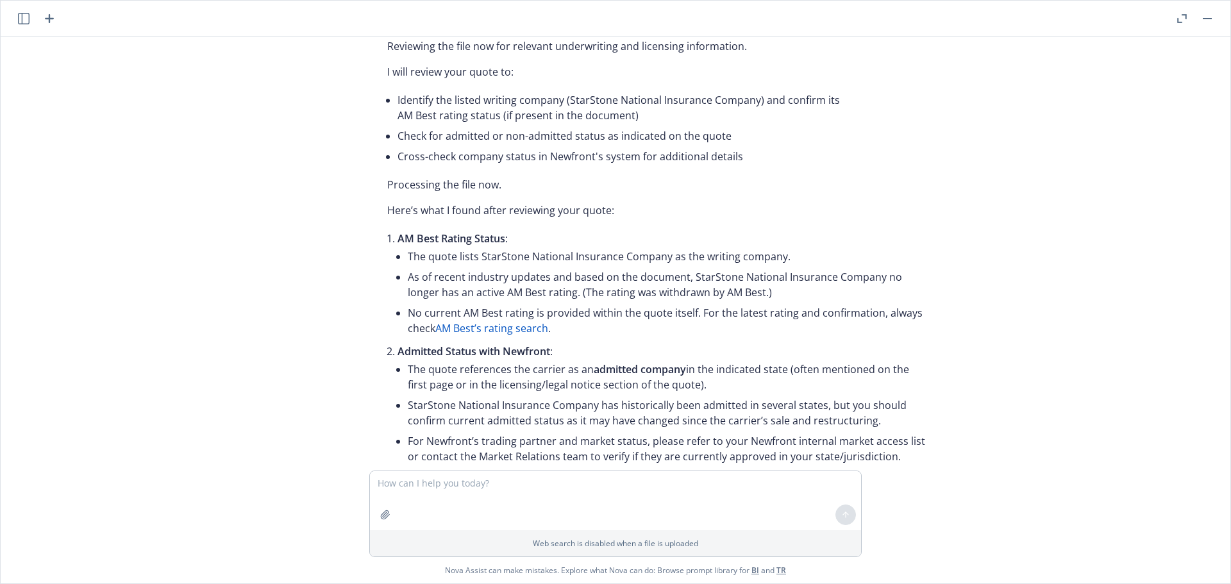
scroll to position [1630, 0]
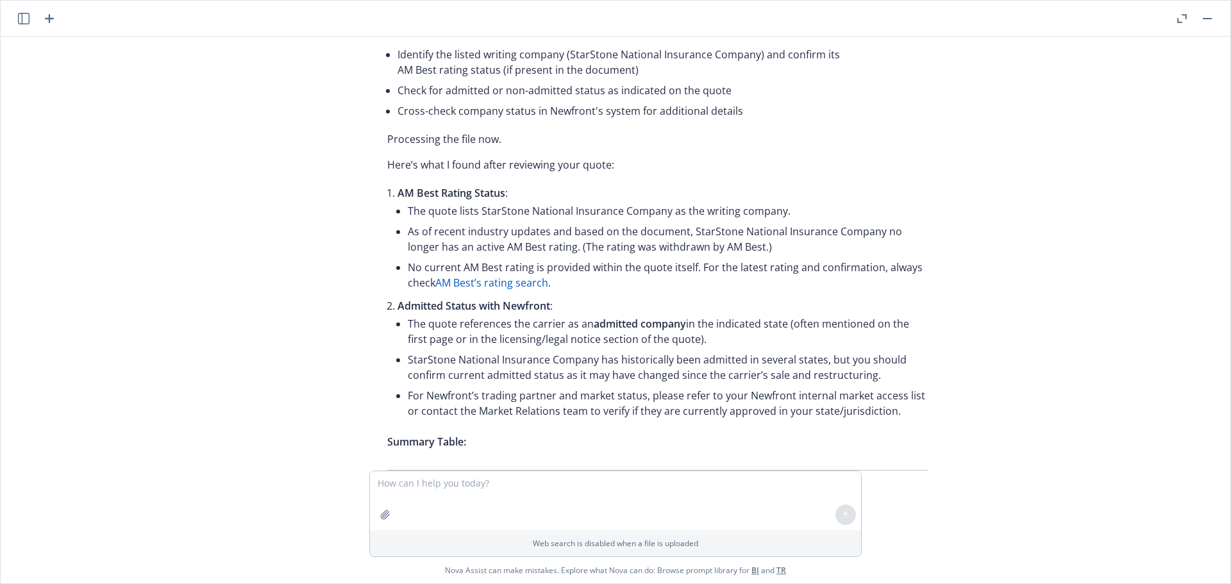
click at [1208, 18] on rect "button" at bounding box center [1207, 18] width 9 height 1
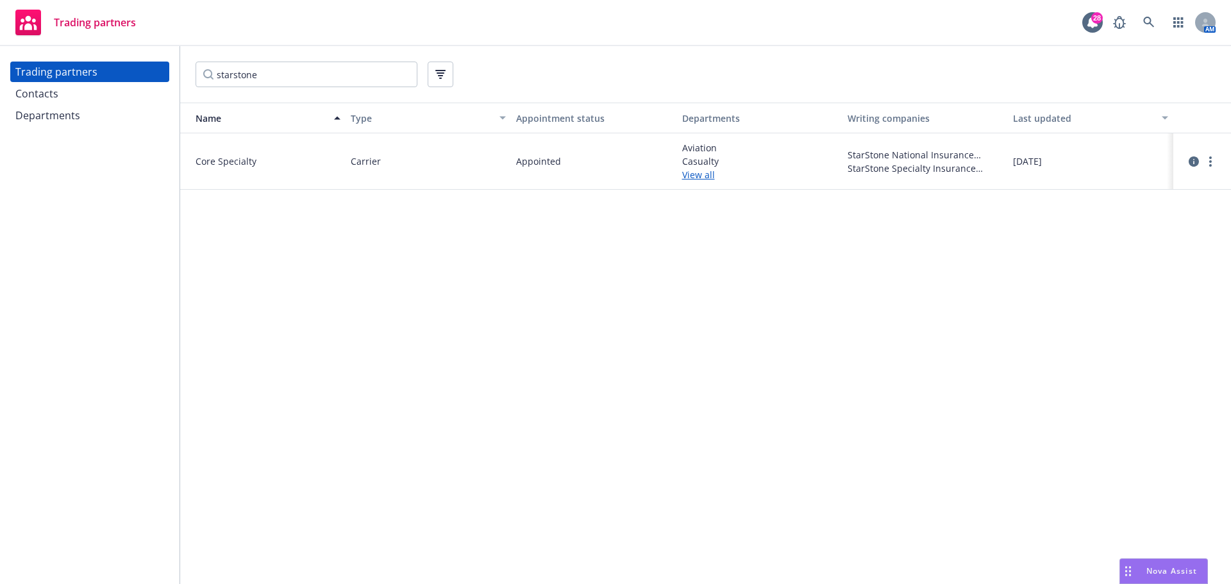
scroll to position [1887, 0]
click at [1195, 160] on icon "circleInformation" at bounding box center [1194, 161] width 10 height 10
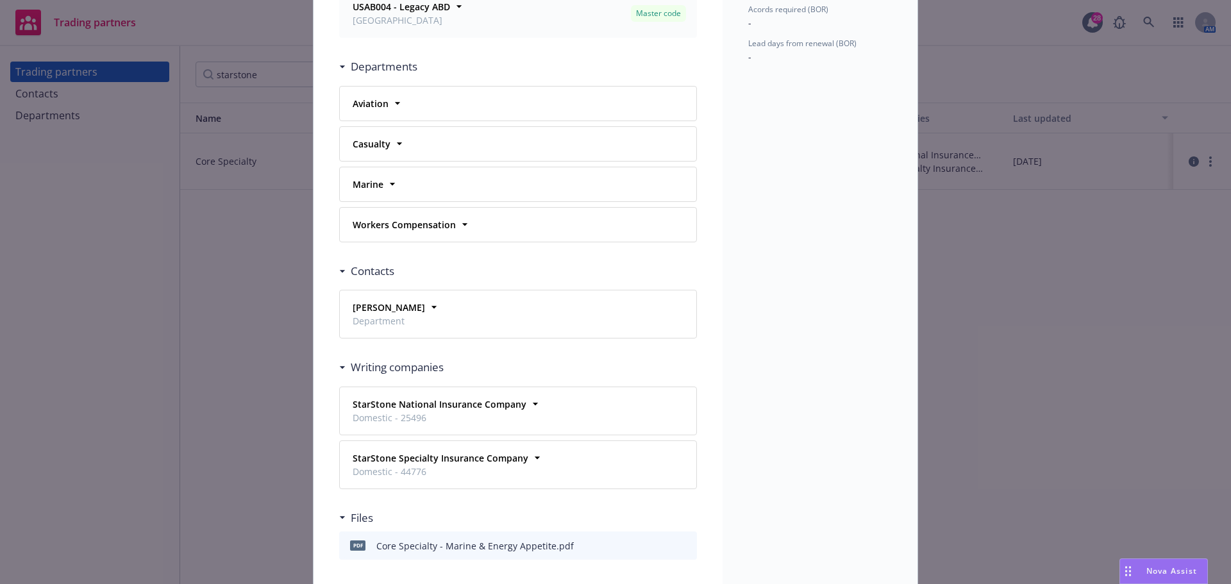
scroll to position [320, 0]
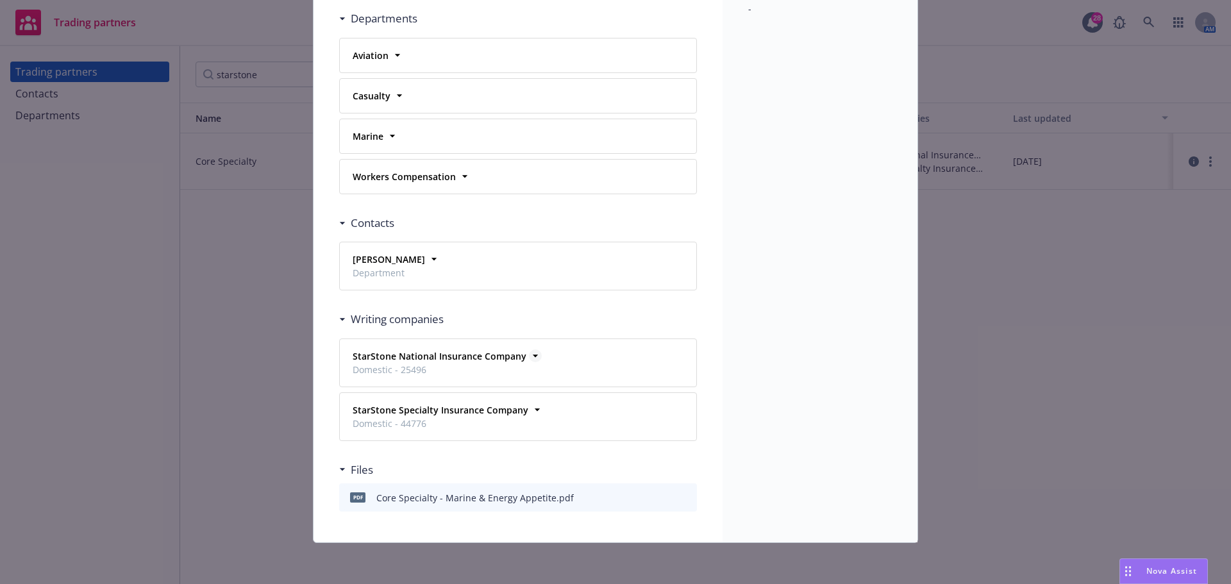
click at [530, 356] on icon at bounding box center [535, 355] width 13 height 13
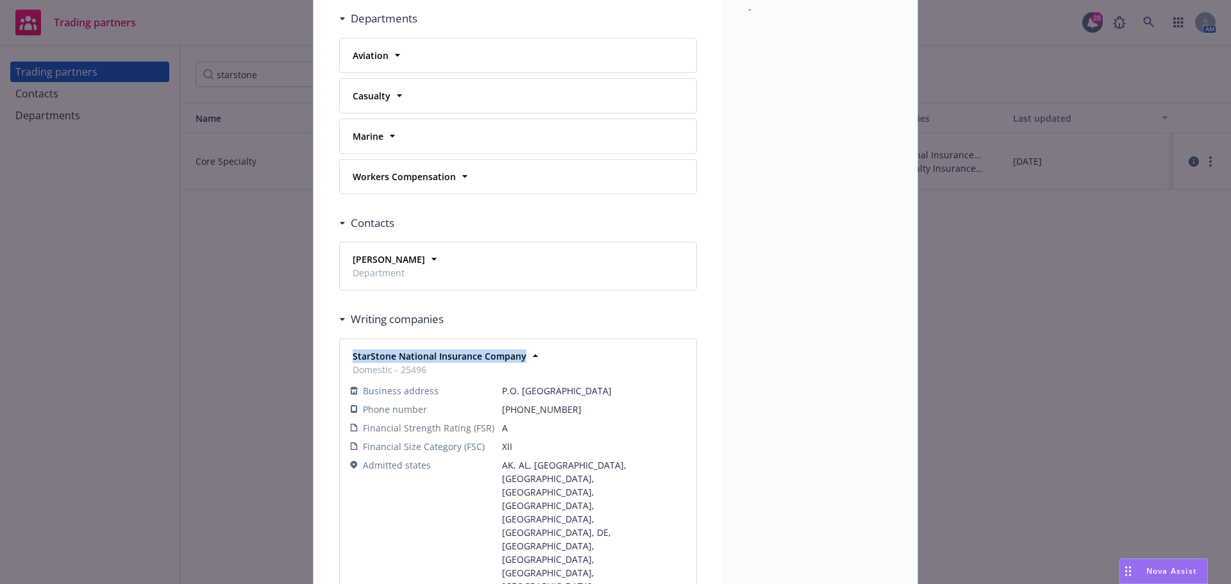
drag, startPoint x: 517, startPoint y: 355, endPoint x: 335, endPoint y: 355, distance: 181.5
copy strong "StarStone National Insurance Company"
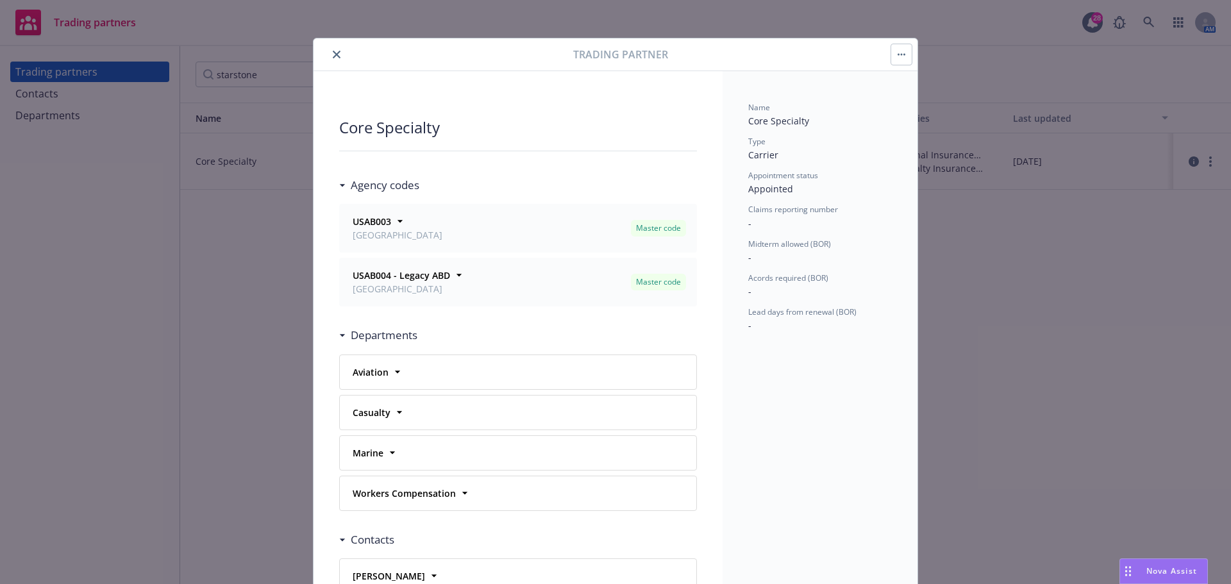
scroll to position [0, 0]
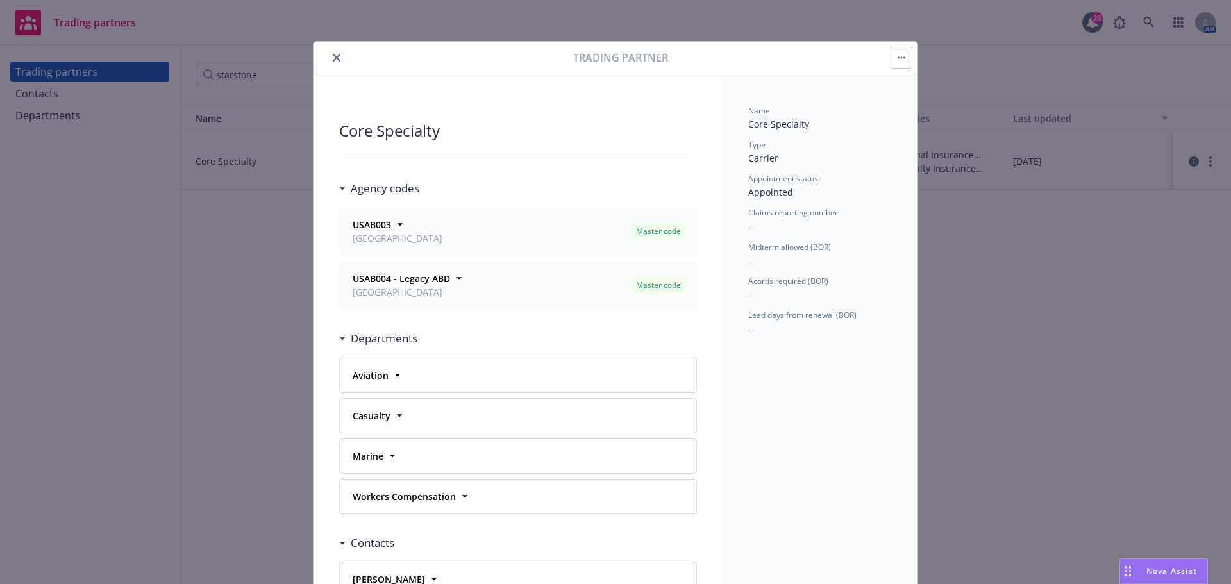
click at [337, 47] on div "Trading partner" at bounding box center [616, 58] width 604 height 33
click at [333, 56] on icon "close" at bounding box center [337, 58] width 8 height 8
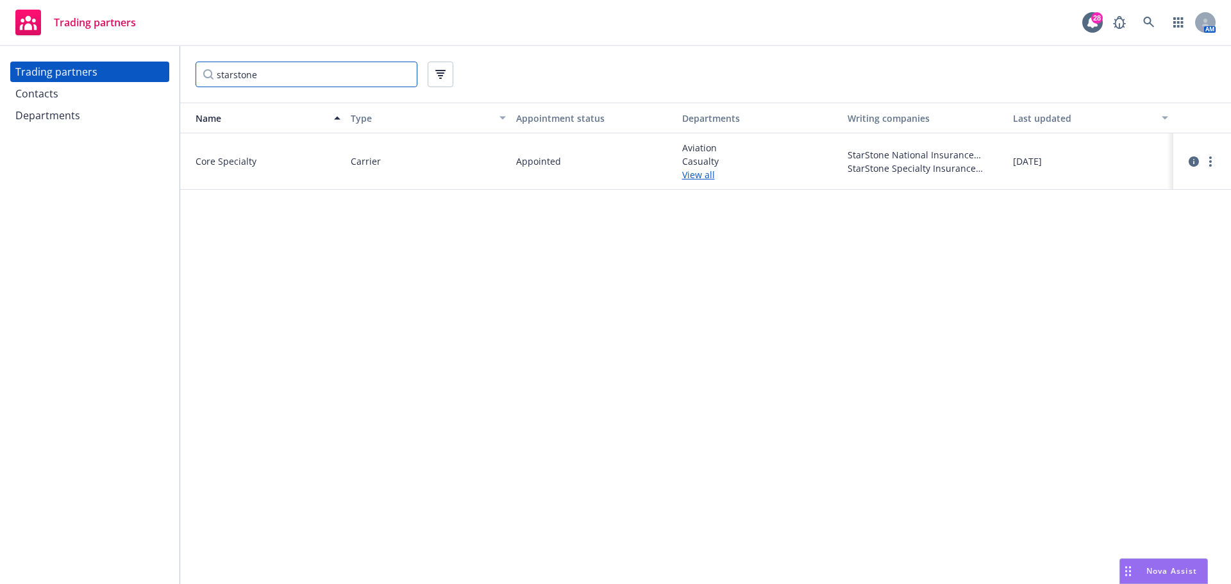
click at [281, 73] on input "starstone" at bounding box center [307, 75] width 222 height 26
drag, startPoint x: 281, startPoint y: 73, endPoint x: 189, endPoint y: 71, distance: 91.7
click at [189, 71] on div "starstone" at bounding box center [705, 74] width 1051 height 56
paste input "StarStone National Insurance Company"
type input "StarStone National Insurance Company"
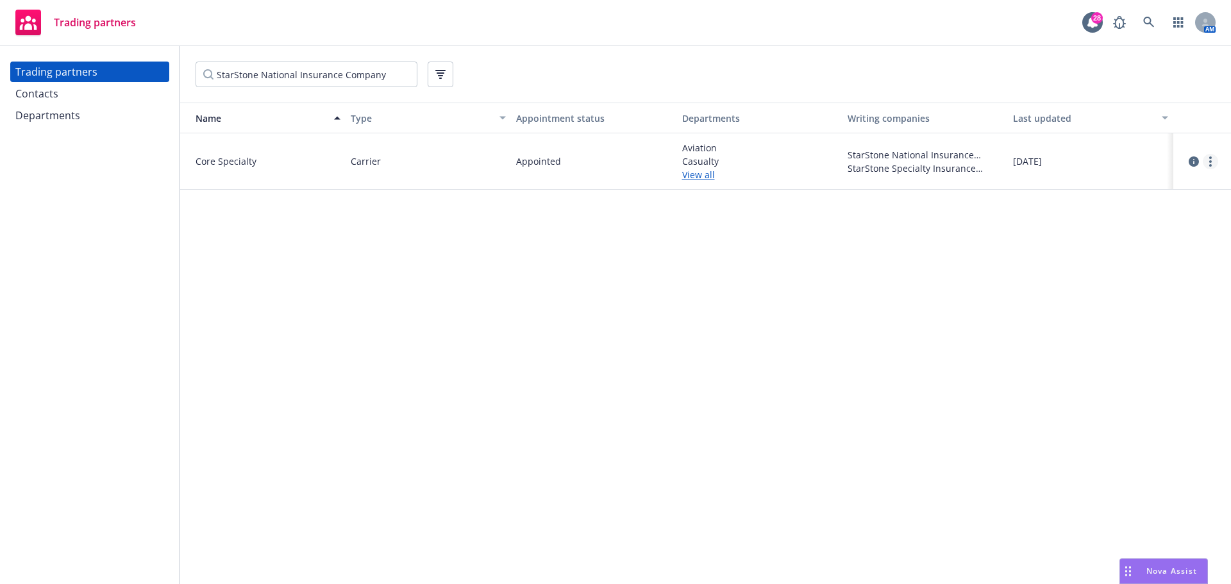
click at [1210, 163] on icon "more" at bounding box center [1210, 161] width 3 height 10
click at [1177, 235] on link "View writing companies" at bounding box center [1146, 239] width 143 height 26
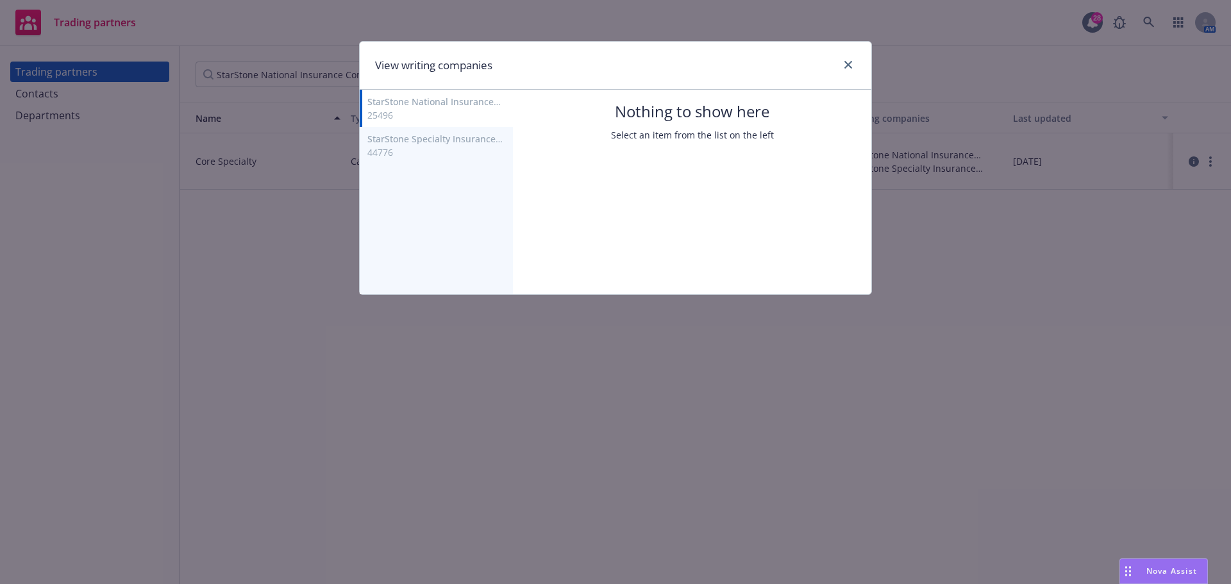
click at [448, 105] on span "StarStone National Insurance Company" at bounding box center [433, 109] width 133 height 26
select select "XII"
select select "A"
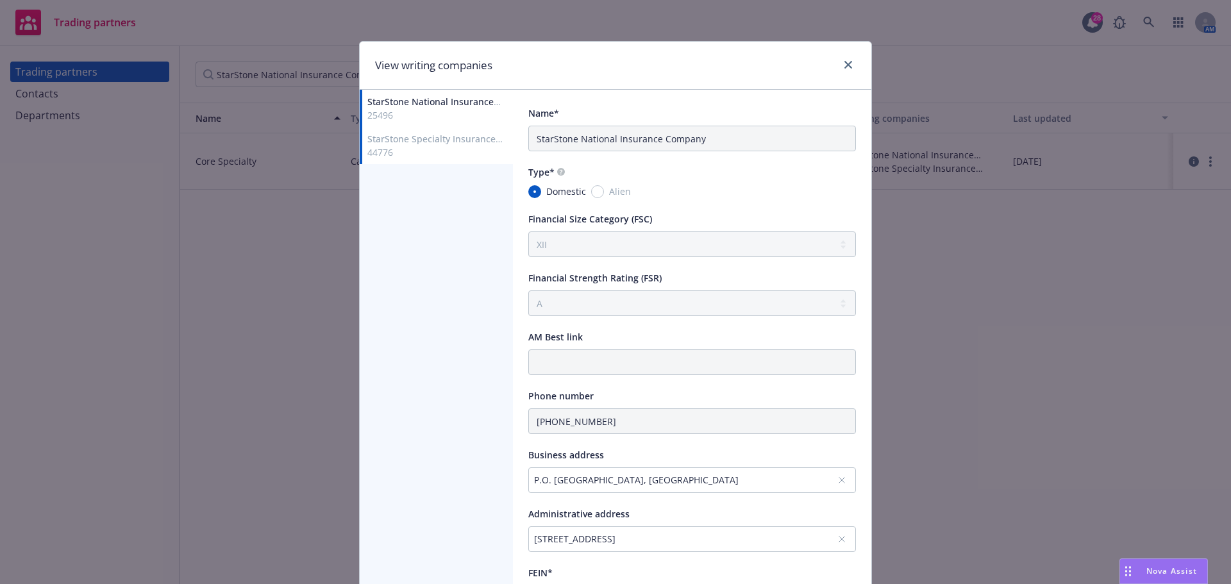
click at [421, 138] on span "StarStone Specialty Insurance Company" at bounding box center [434, 146] width 135 height 26
select select "XII"
select select "A"
click at [433, 104] on span "StarStone National Insurance Company" at bounding box center [433, 109] width 133 height 26
select select "XII"
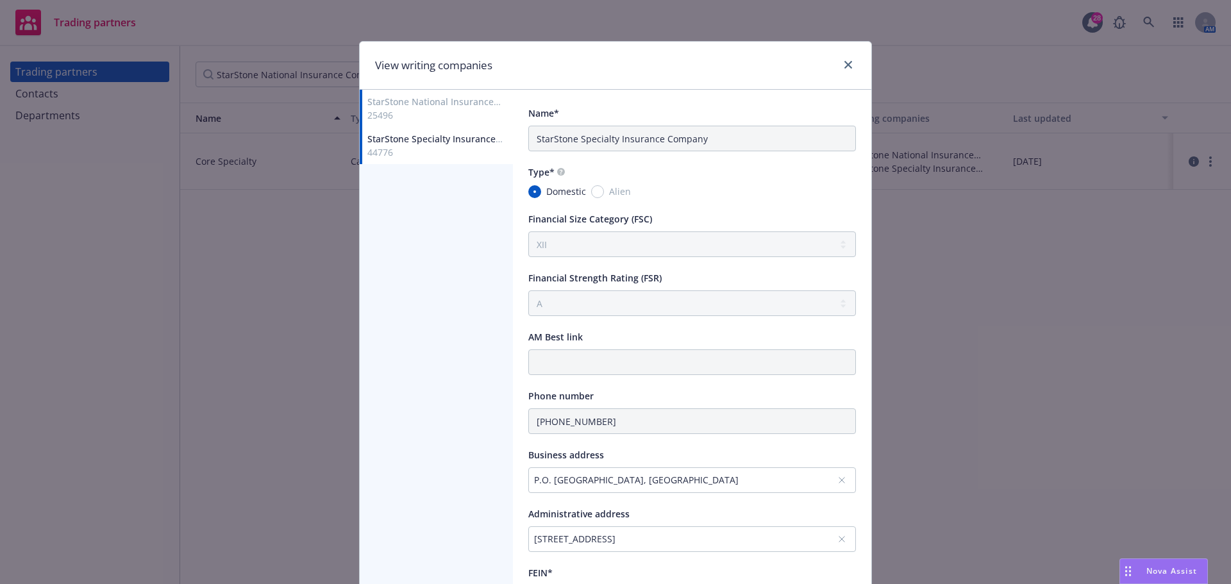
select select "A"
click at [461, 104] on span "StarStone National Insurance Company" at bounding box center [433, 109] width 133 height 26
click at [455, 131] on button "StarStone Specialty Insurance Company 44776" at bounding box center [436, 145] width 153 height 37
select select "XII"
select select "A"
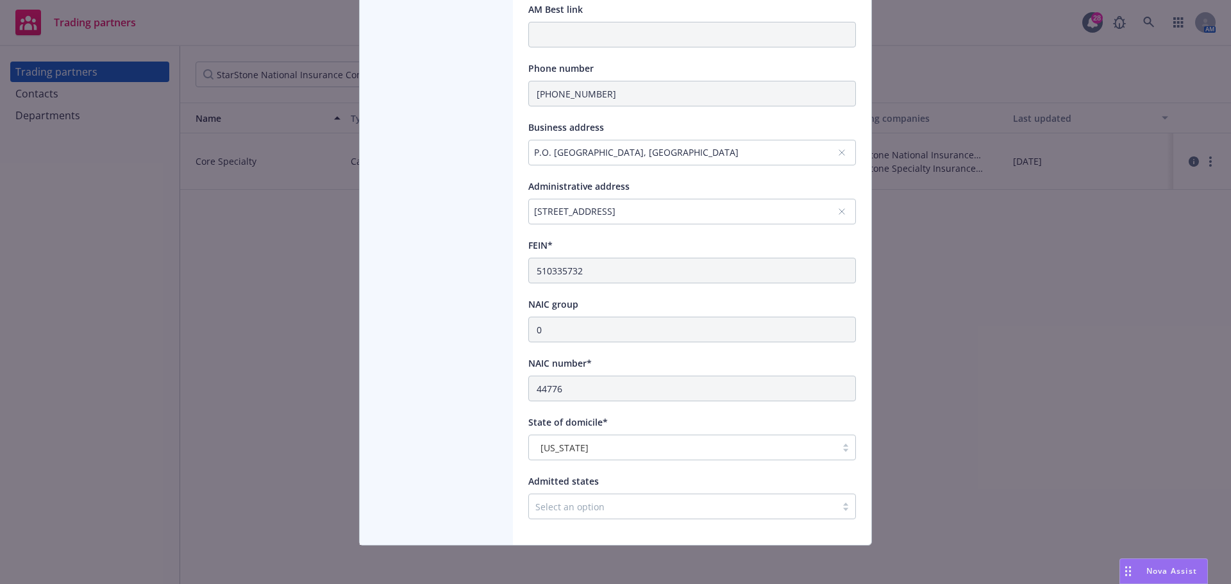
scroll to position [330, 0]
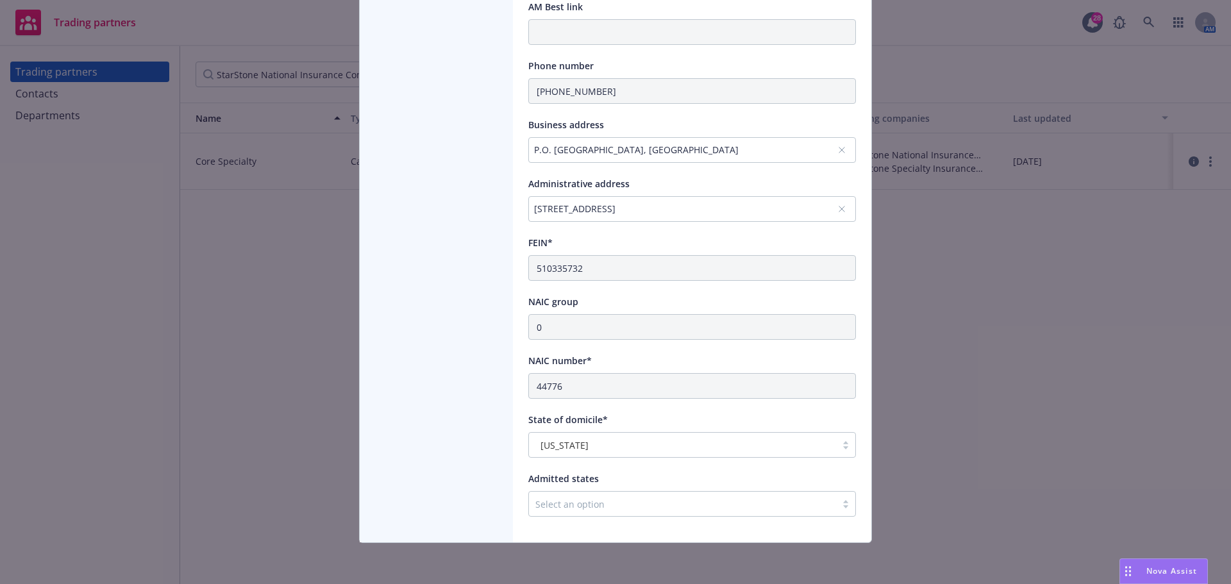
click at [615, 500] on div "Select an option" at bounding box center [692, 504] width 328 height 26
click at [572, 480] on span "Admitted states" at bounding box center [563, 479] width 71 height 12
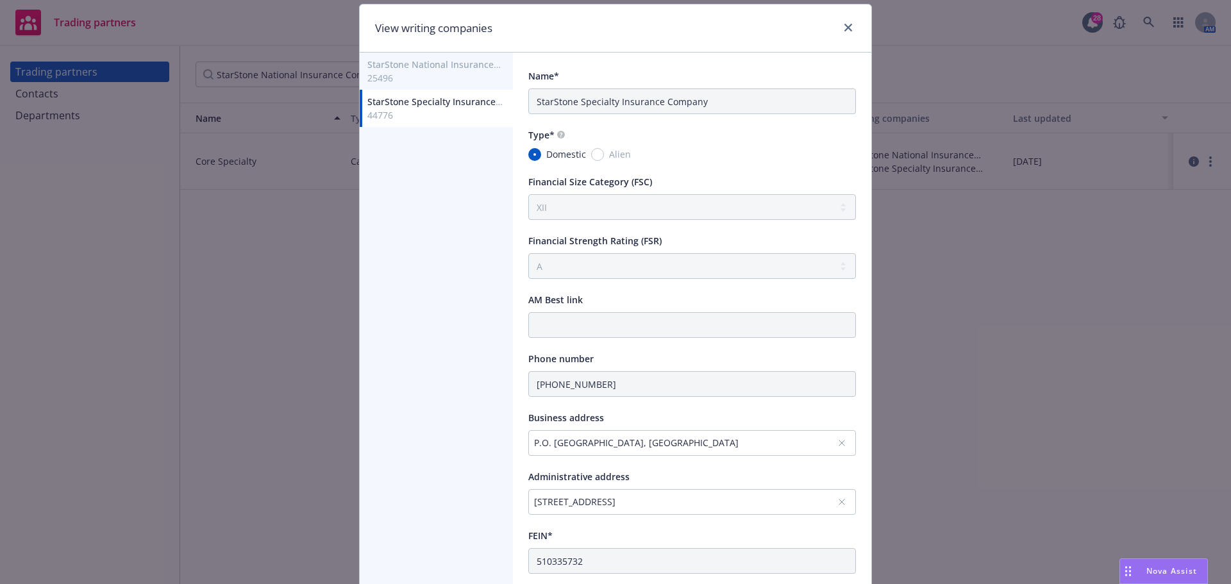
scroll to position [0, 0]
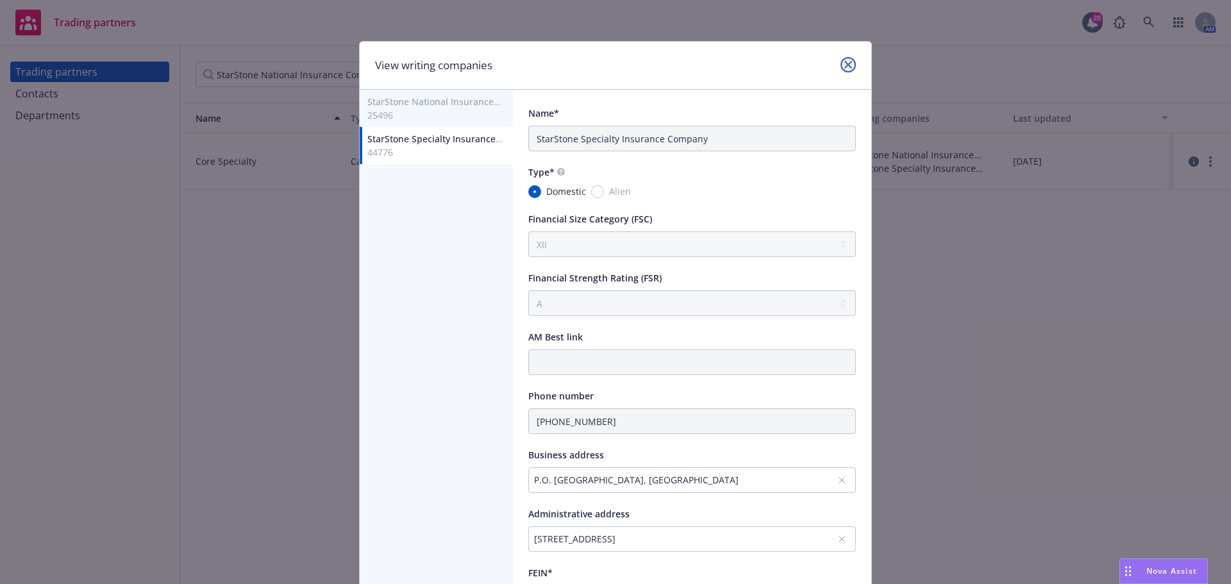
click at [848, 60] on link "close" at bounding box center [848, 64] width 15 height 15
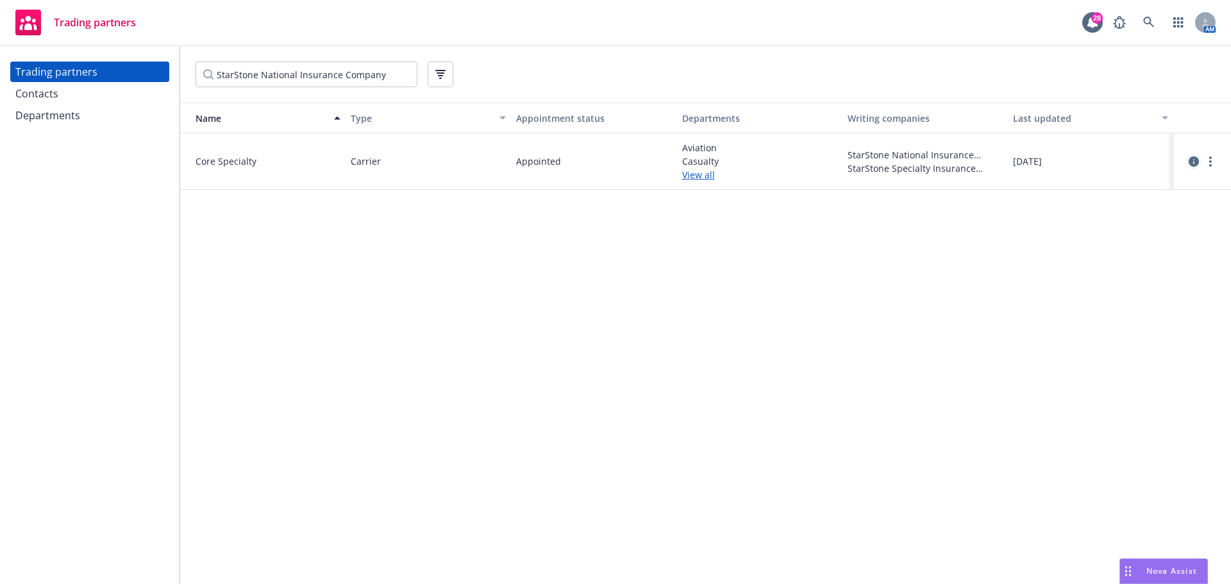
click at [1190, 161] on icon "circleInformation" at bounding box center [1194, 161] width 10 height 10
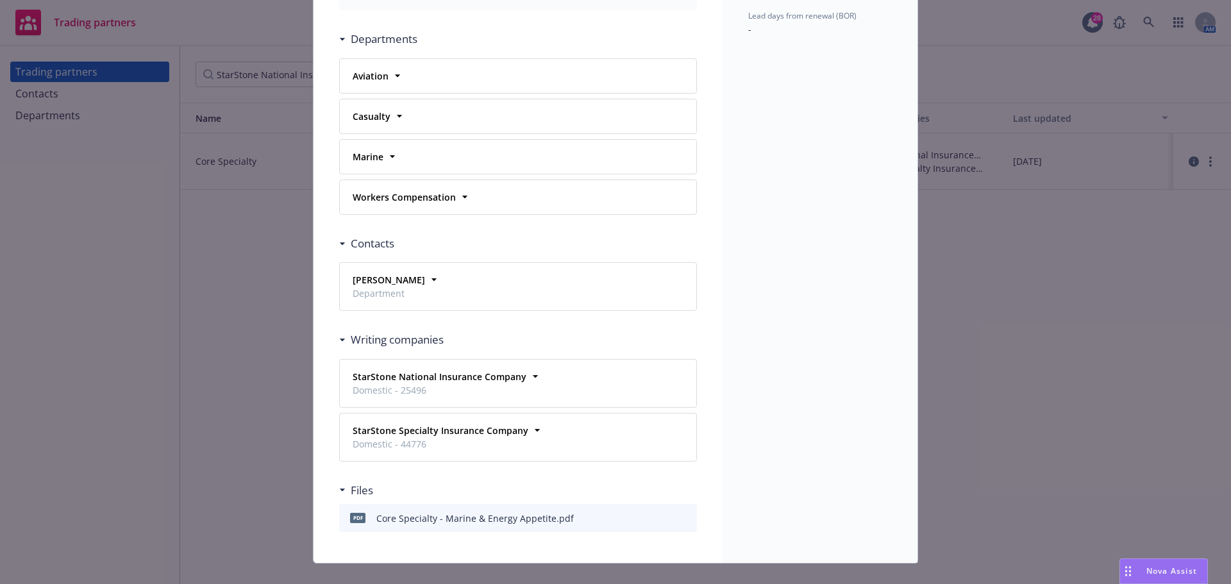
scroll to position [320, 0]
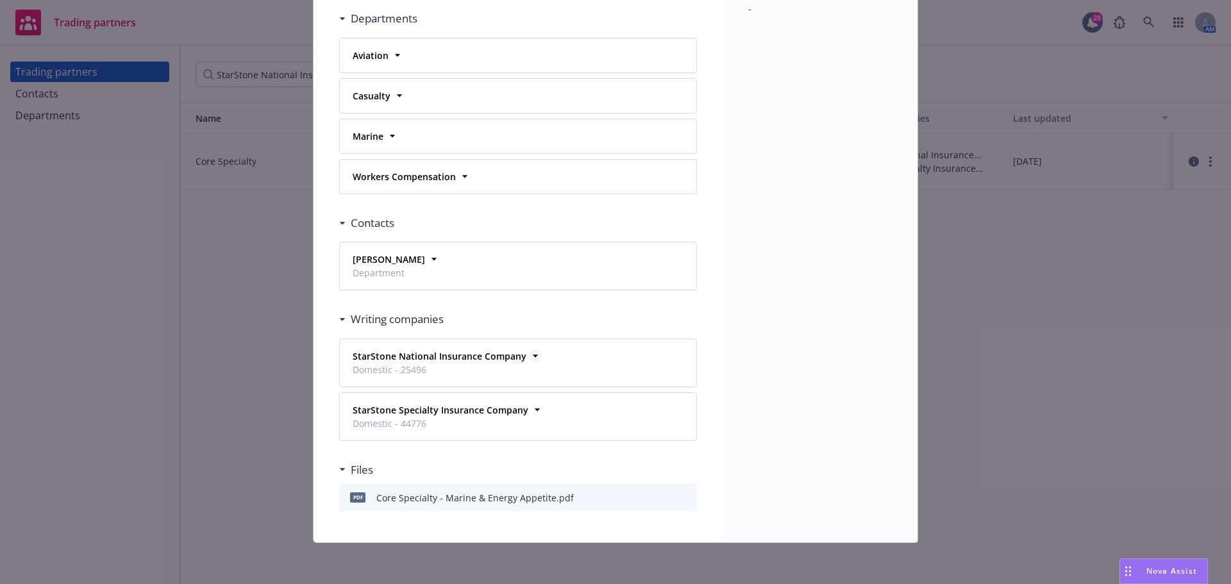
click at [532, 358] on icon at bounding box center [535, 355] width 13 height 13
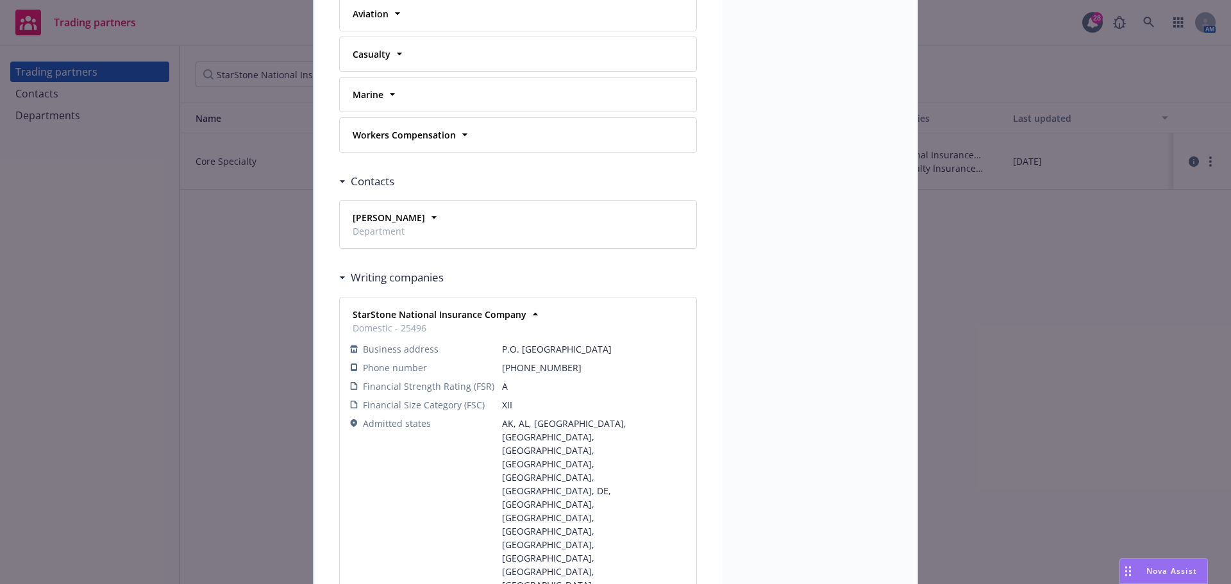
scroll to position [384, 0]
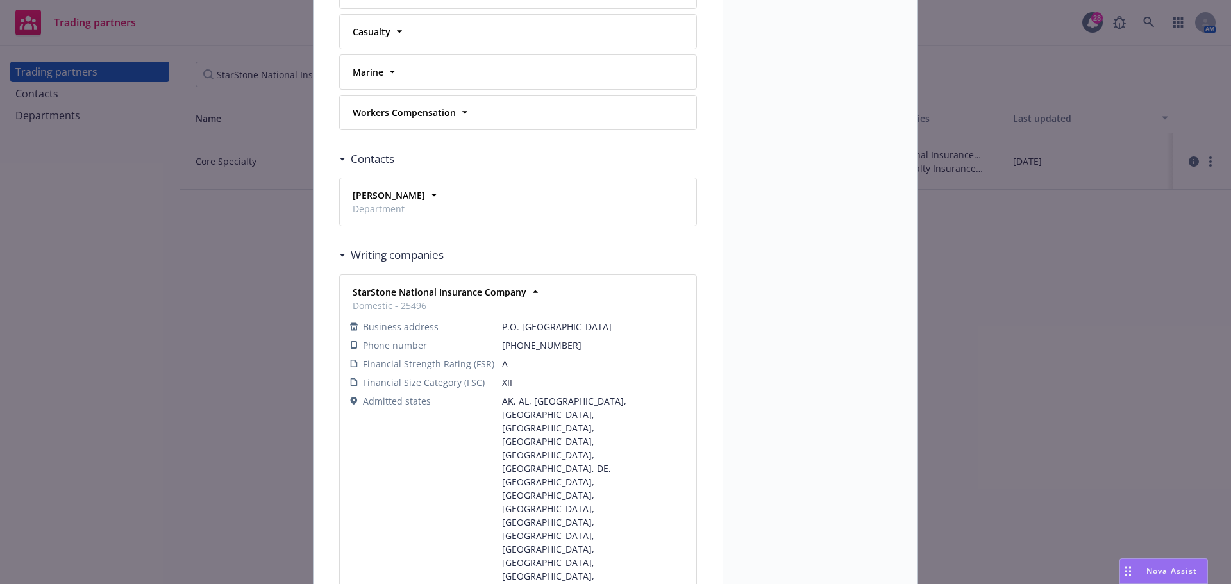
click at [394, 373] on td "Financial Size Category (FSC)" at bounding box center [426, 382] width 152 height 19
click at [399, 365] on span "Financial Strength Rating (FSR)" at bounding box center [428, 363] width 131 height 13
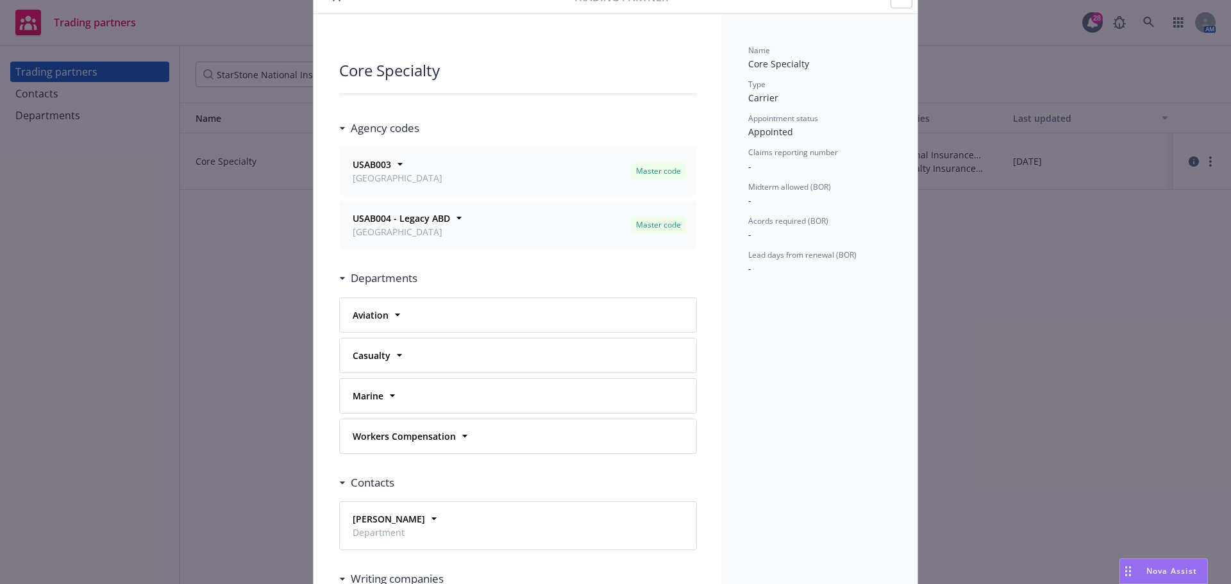
scroll to position [0, 0]
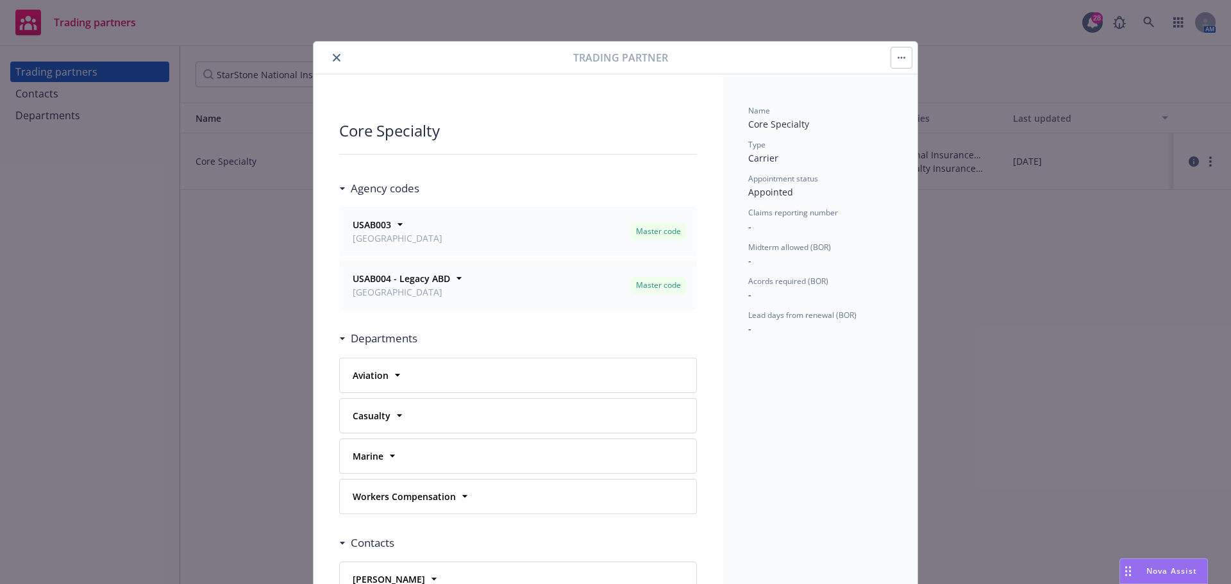
click at [334, 62] on button "close" at bounding box center [336, 57] width 15 height 15
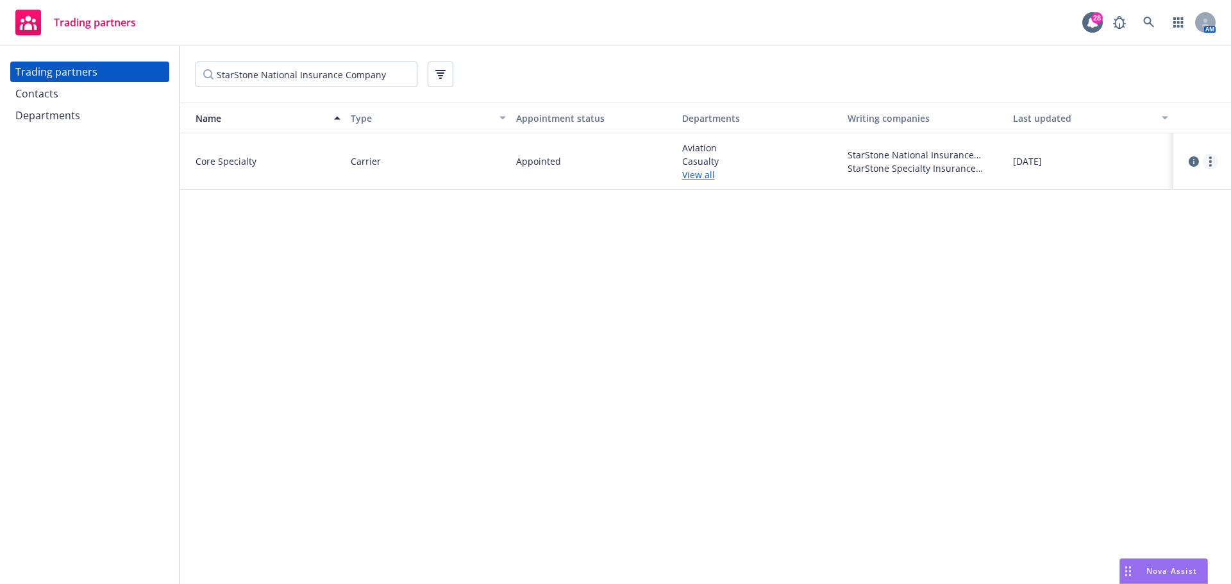
click at [1211, 160] on circle "more" at bounding box center [1210, 161] width 3 height 3
click at [1162, 242] on link "View writing companies" at bounding box center [1146, 239] width 143 height 26
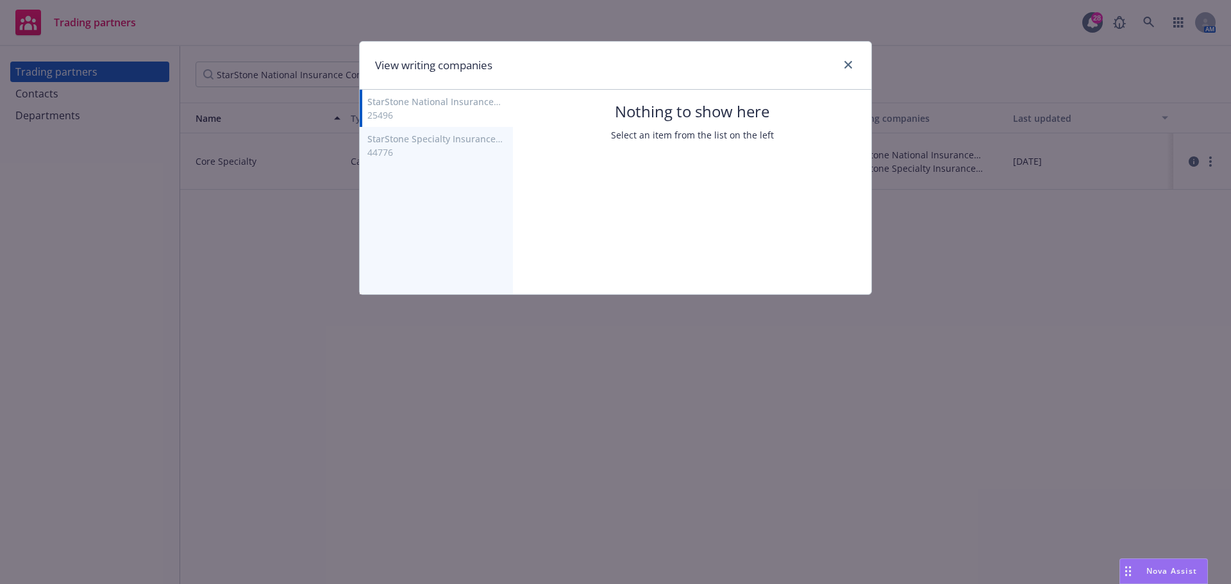
click at [447, 96] on button "StarStone National Insurance Company 25496" at bounding box center [436, 108] width 153 height 37
select select "XII"
select select "A"
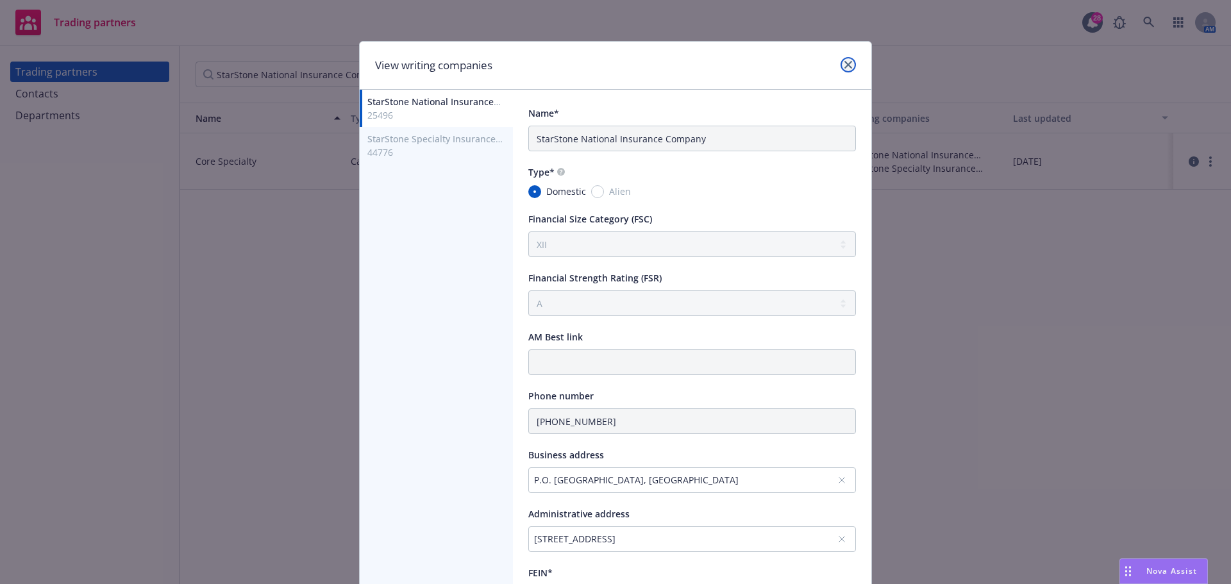
click at [845, 65] on icon "close" at bounding box center [849, 65] width 8 height 8
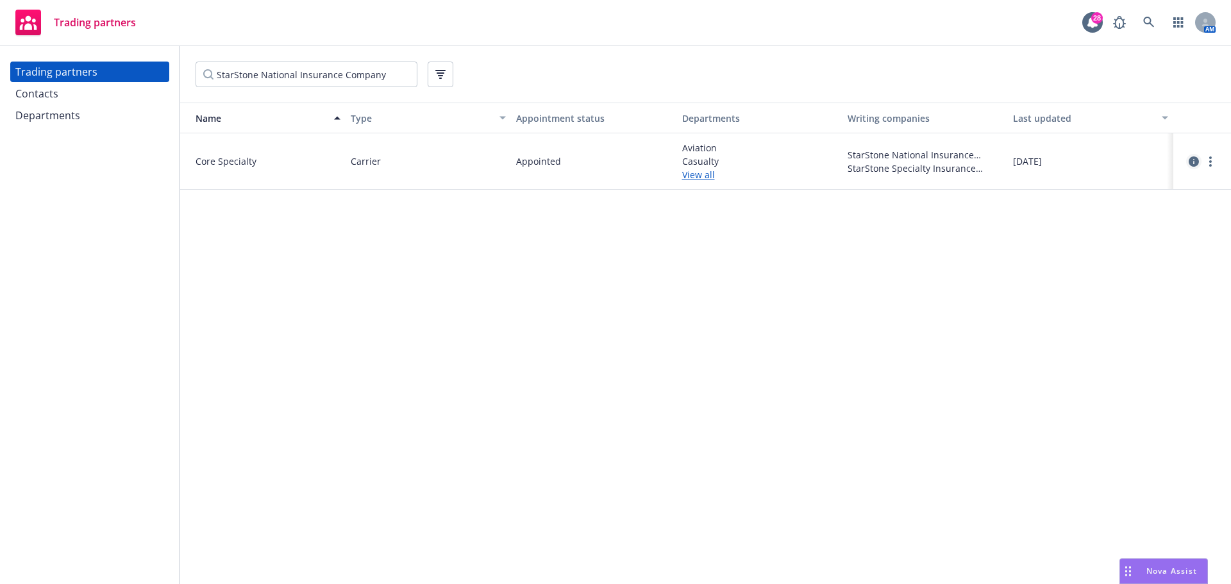
click at [1194, 159] on icon "circleInformation" at bounding box center [1194, 161] width 10 height 10
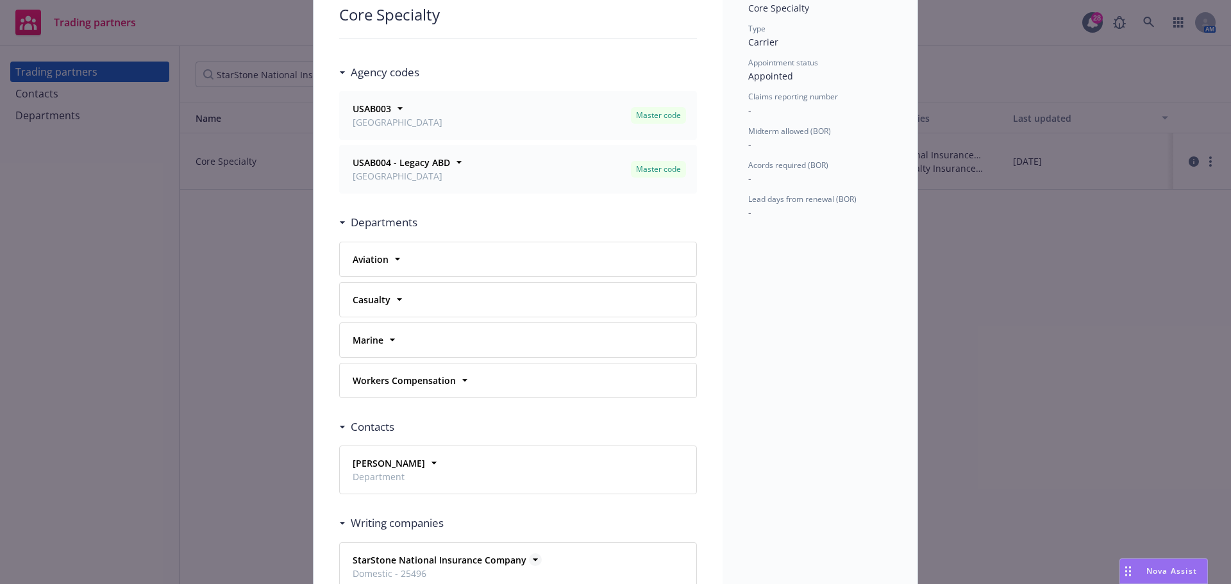
scroll to position [320, 0]
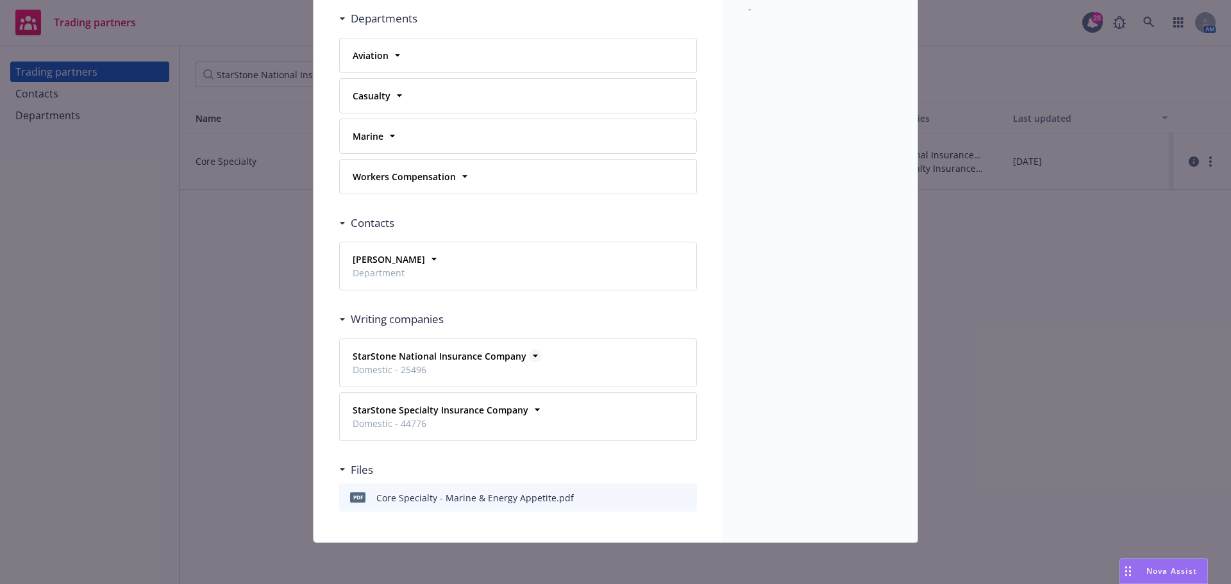
click at [529, 353] on icon at bounding box center [535, 355] width 13 height 13
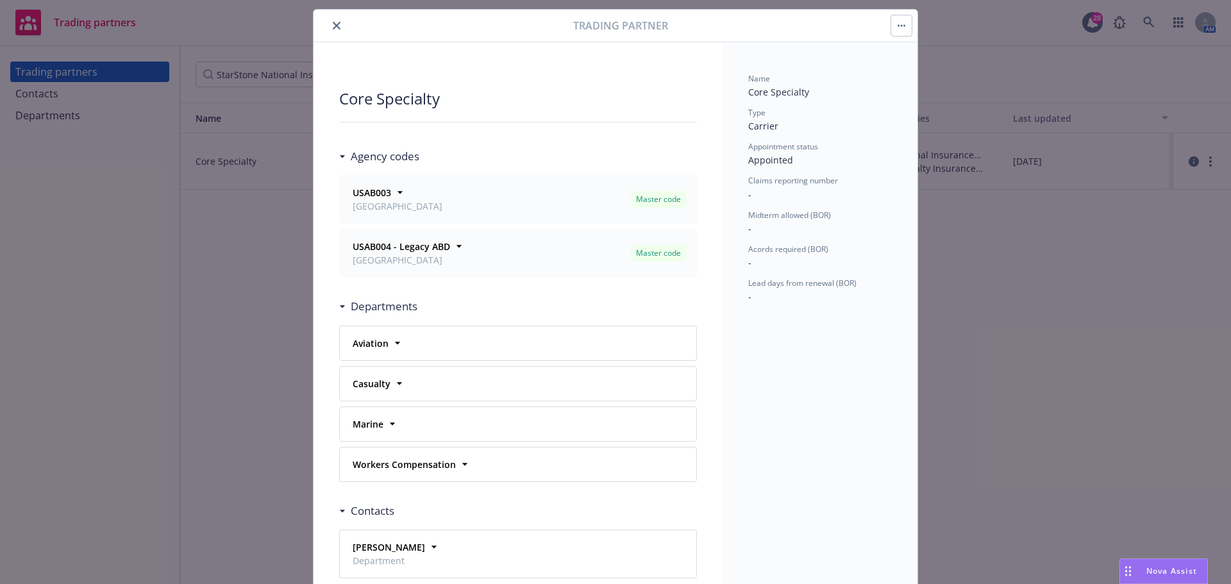
scroll to position [0, 0]
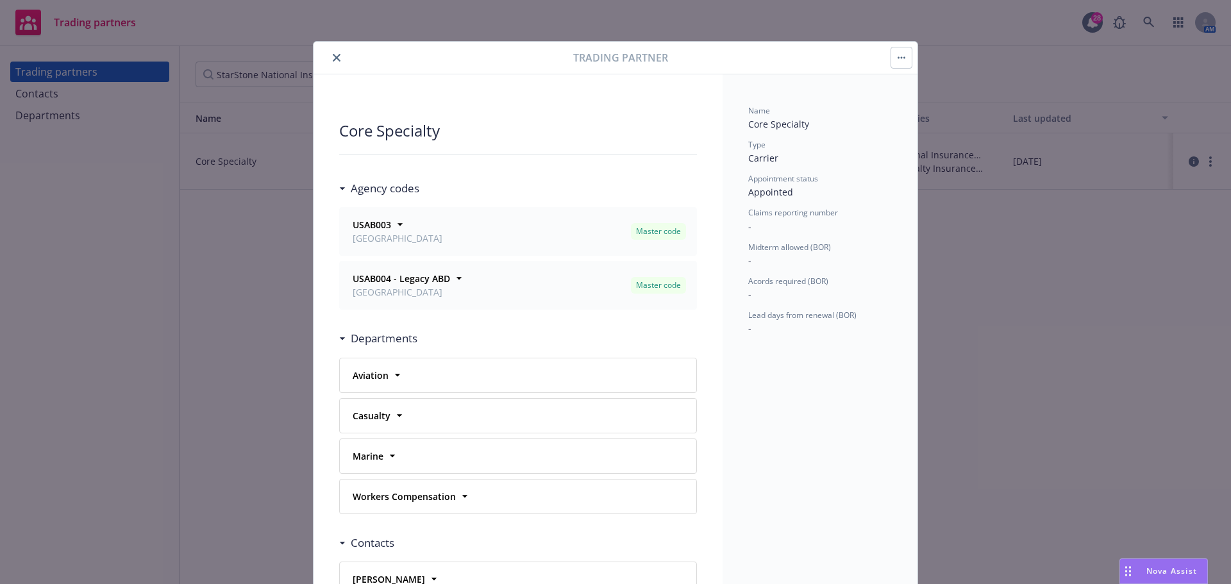
click at [333, 59] on icon "close" at bounding box center [337, 58] width 8 height 8
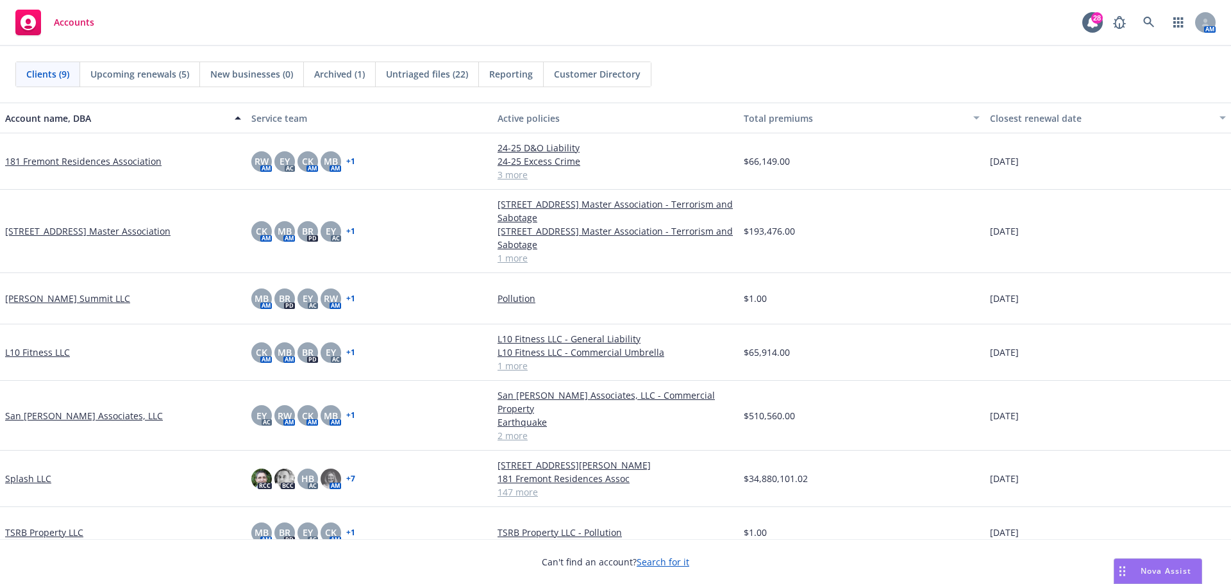
click at [36, 472] on link "Splash LLC" at bounding box center [28, 478] width 46 height 13
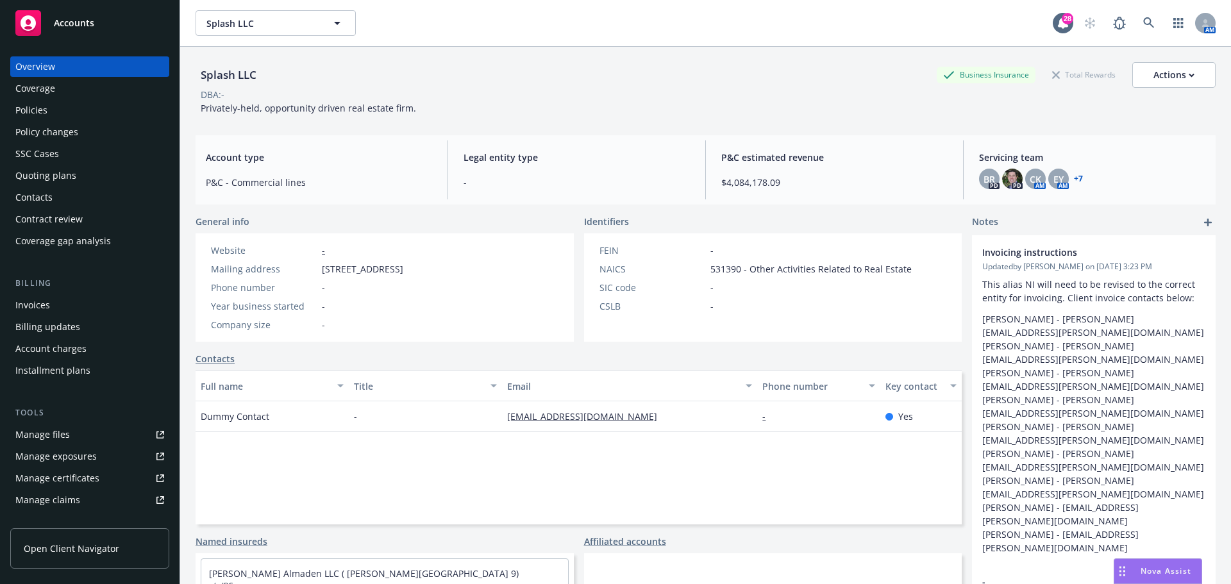
click at [484, 18] on div "Splash LLC Splash LLC" at bounding box center [624, 23] width 857 height 26
click at [63, 112] on div "Policies" at bounding box center [89, 110] width 149 height 21
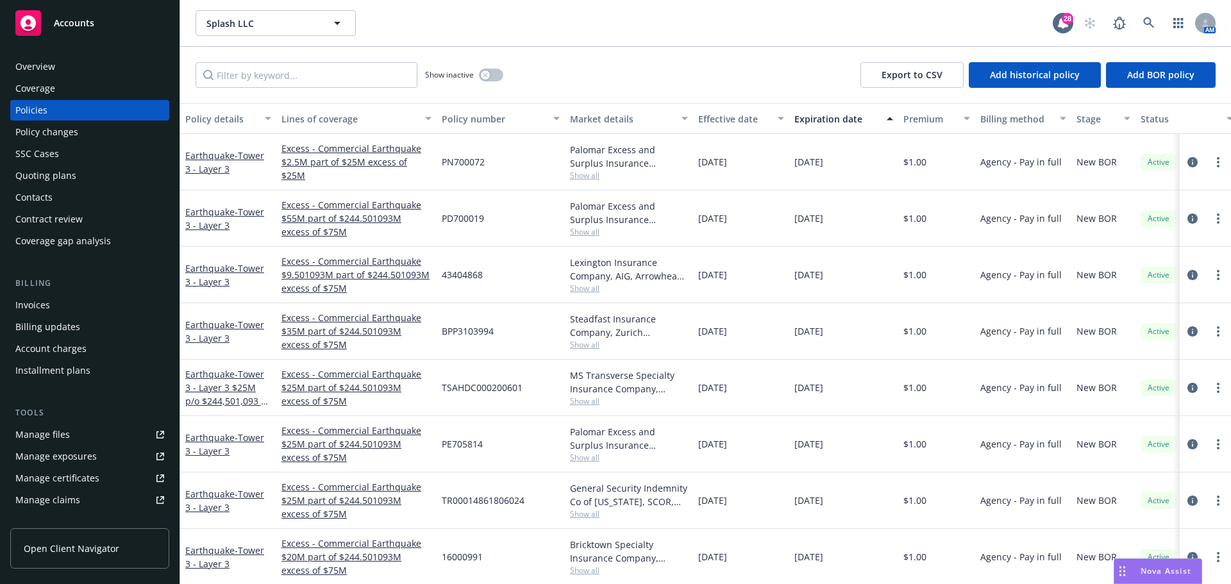
click at [76, 18] on span "Accounts" at bounding box center [74, 23] width 40 height 10
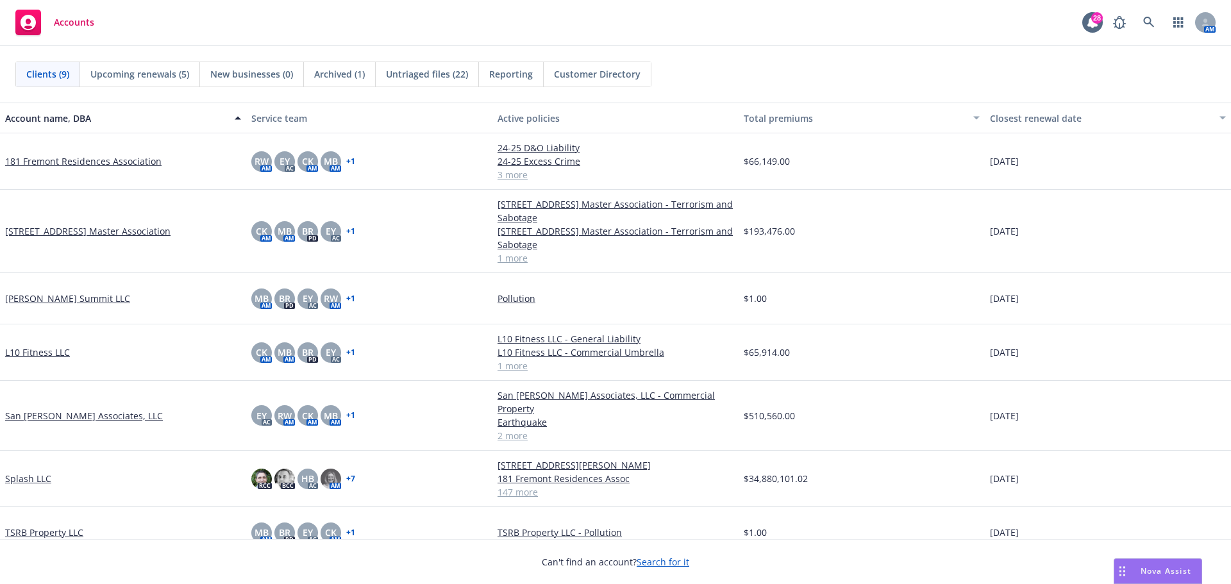
click at [67, 526] on link "TSRB Property LLC" at bounding box center [44, 532] width 78 height 13
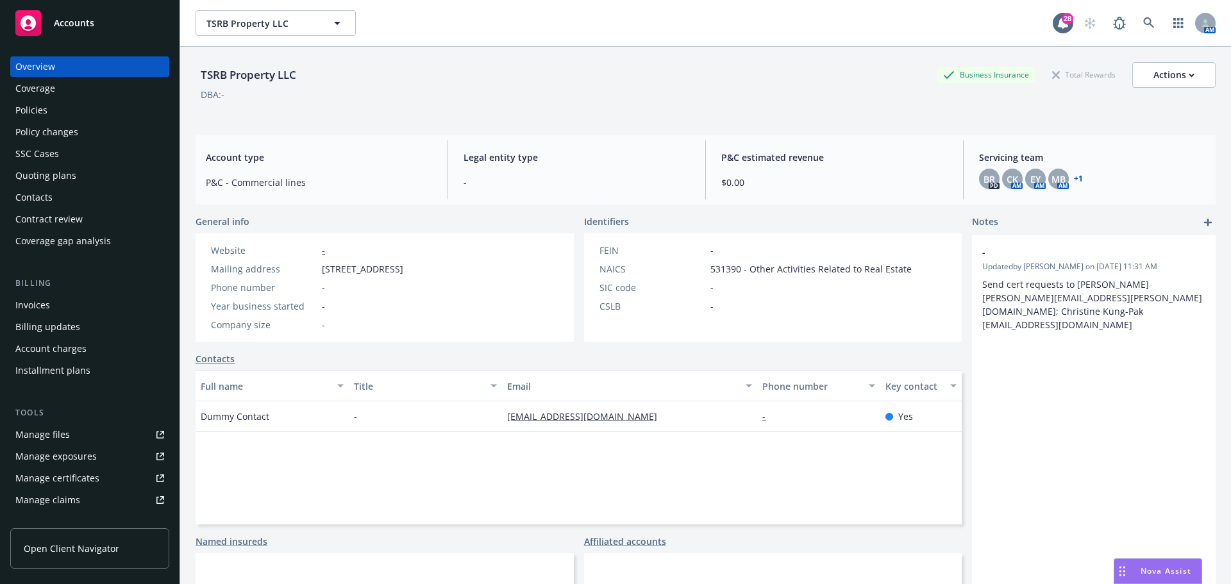
click at [42, 111] on div "Policies" at bounding box center [31, 110] width 32 height 21
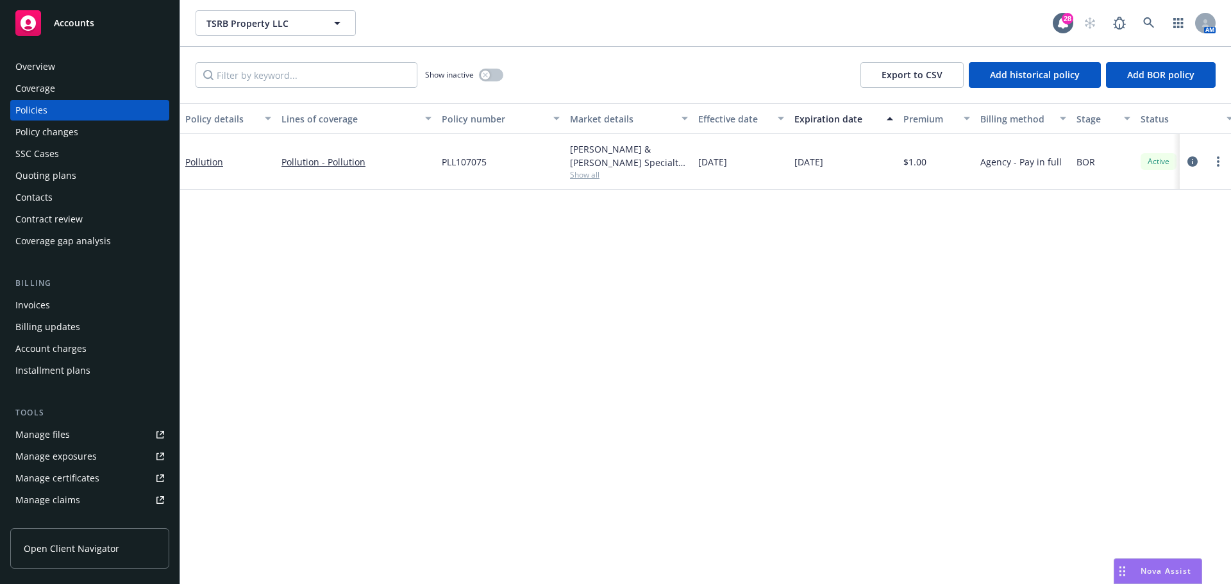
click at [94, 17] on div "Accounts" at bounding box center [89, 23] width 149 height 26
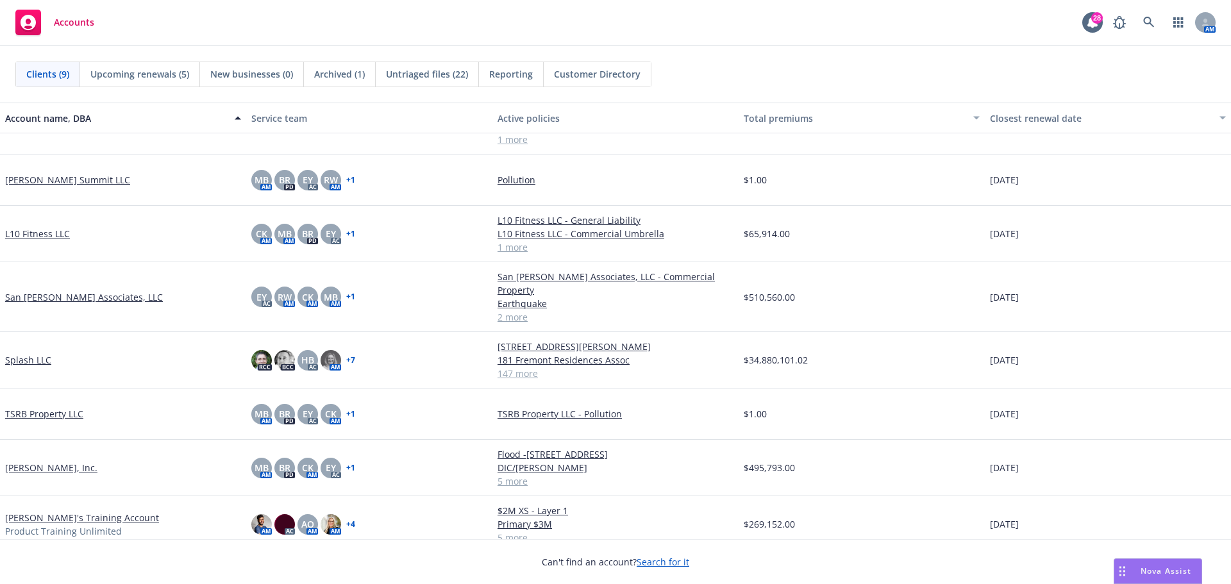
scroll to position [114, 0]
click at [61, 511] on link "Wendy's Training Account" at bounding box center [82, 517] width 154 height 13
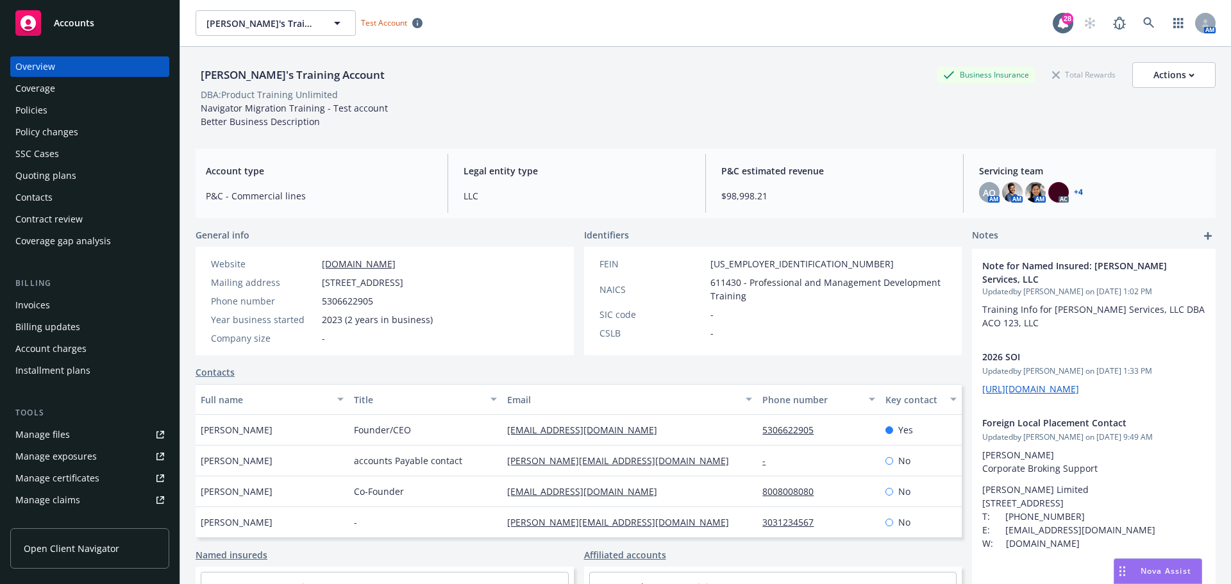
click at [51, 110] on div "Policies" at bounding box center [89, 110] width 149 height 21
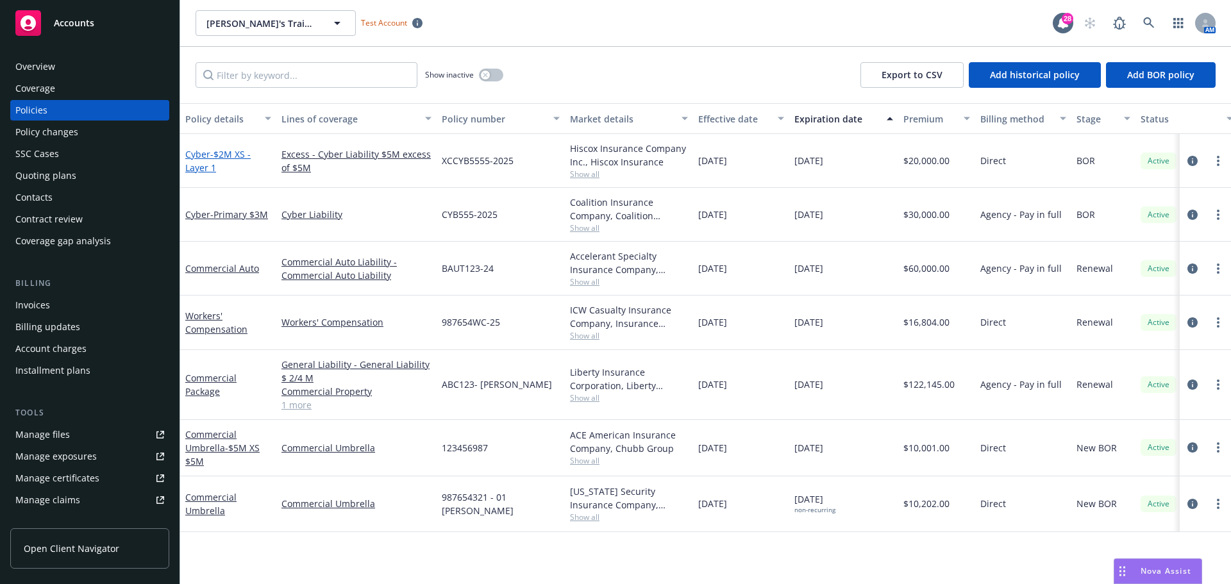
click at [212, 153] on span "- $2M XS - Layer 1" at bounding box center [217, 161] width 65 height 26
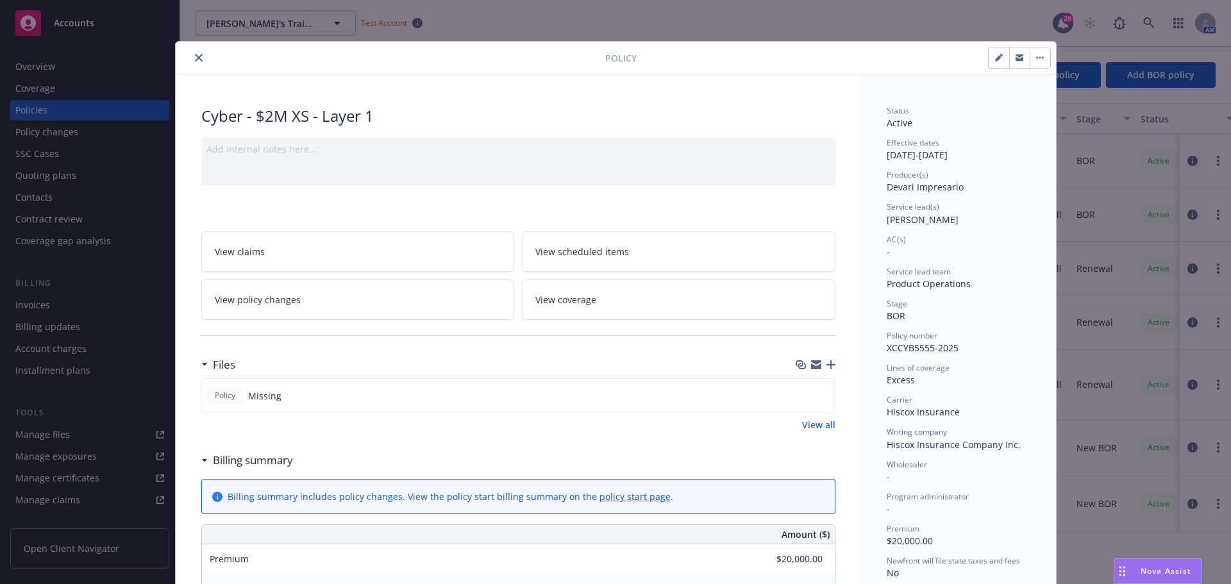
click at [358, 304] on link "View policy changes" at bounding box center [358, 300] width 314 height 40
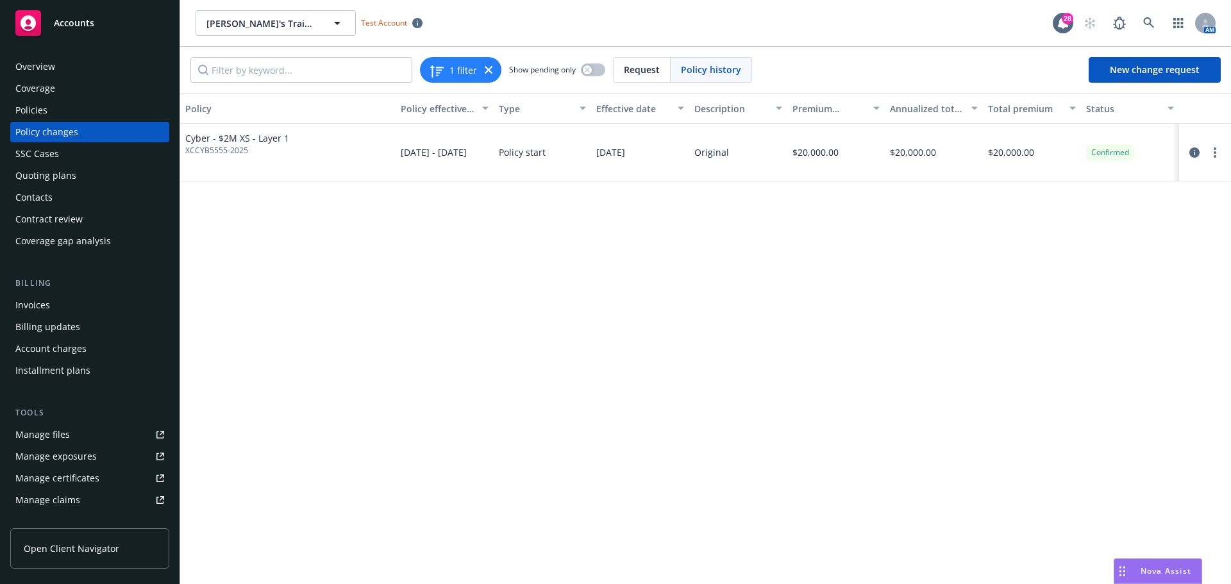
click at [217, 146] on span "XCCYB5555-2025" at bounding box center [237, 151] width 104 height 12
click at [1200, 152] on icon "circleInformation" at bounding box center [1195, 152] width 10 height 10
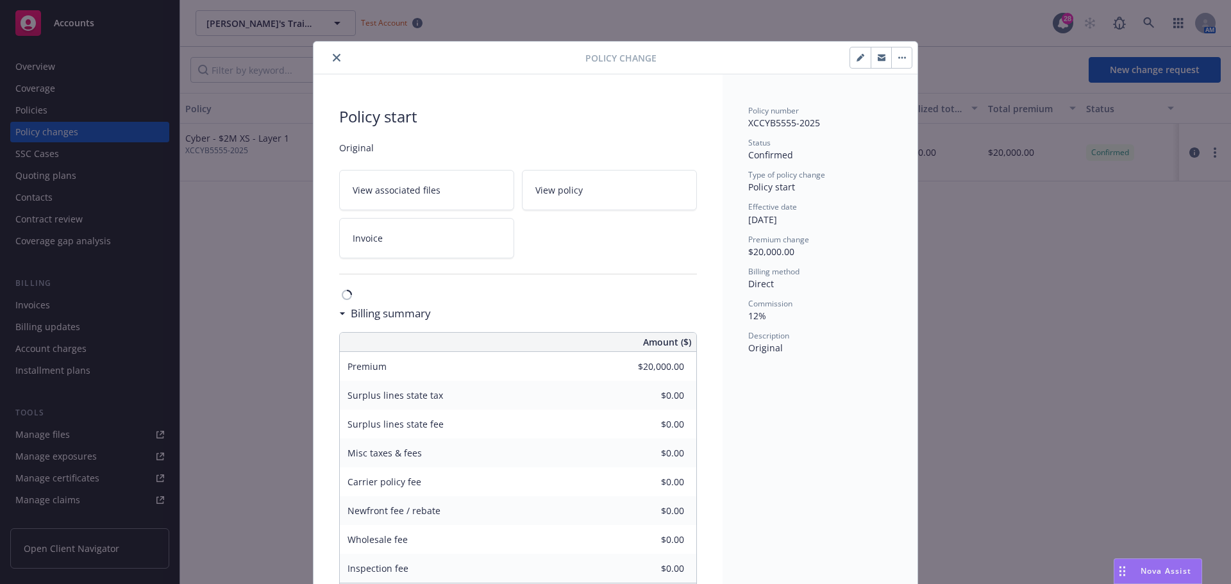
scroll to position [38, 0]
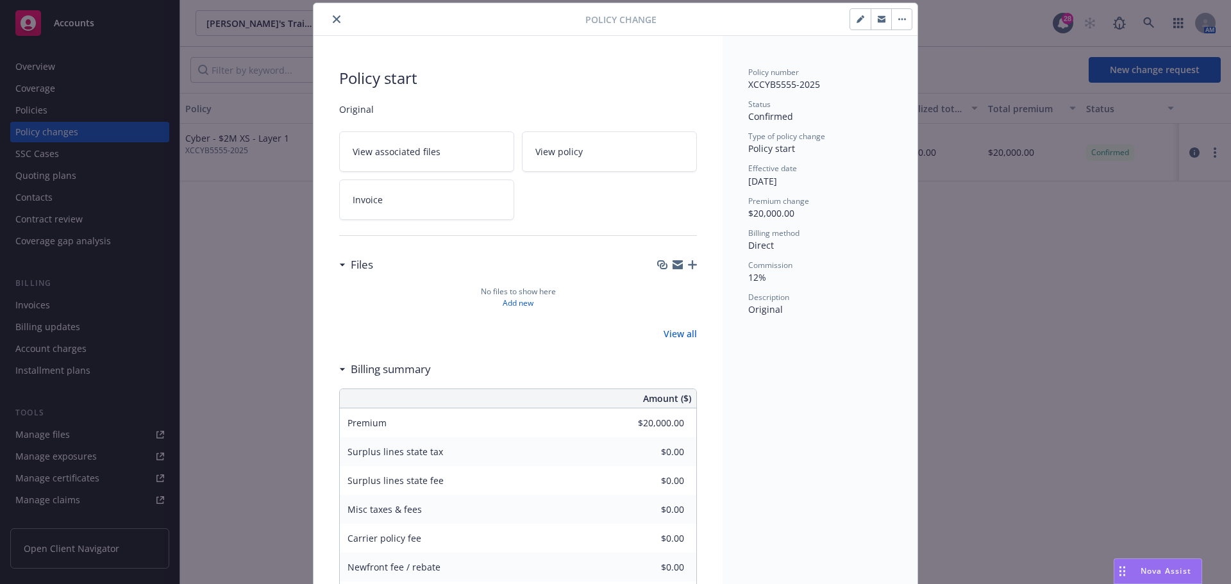
click at [859, 22] on icon "button" at bounding box center [861, 19] width 8 height 8
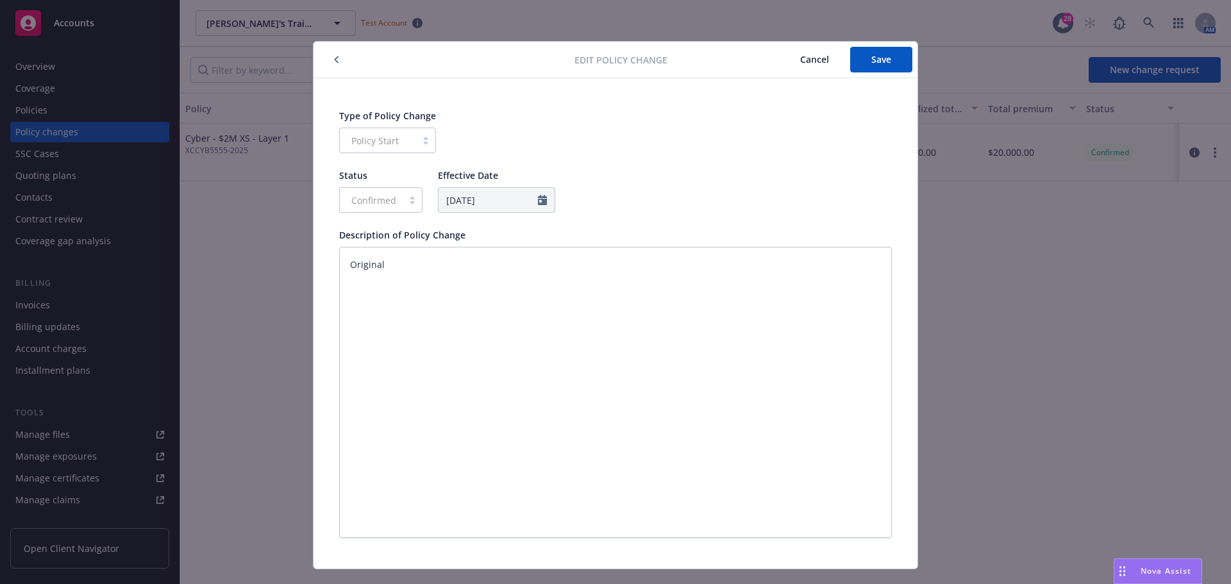
click at [333, 65] on button "button" at bounding box center [336, 59] width 15 height 15
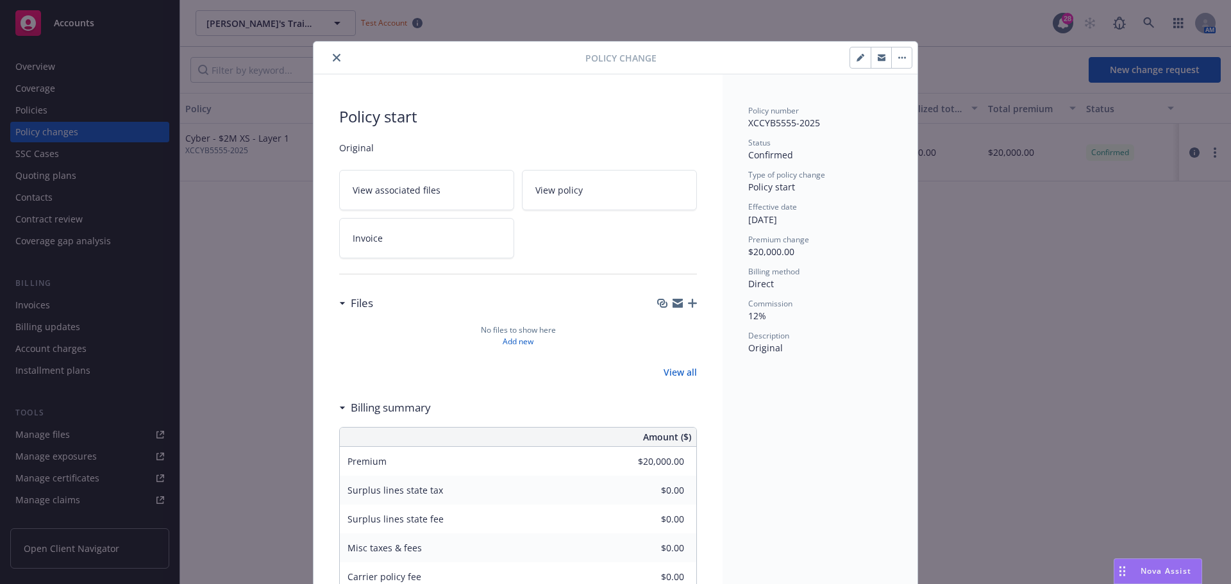
click at [902, 58] on button "button" at bounding box center [901, 57] width 21 height 21
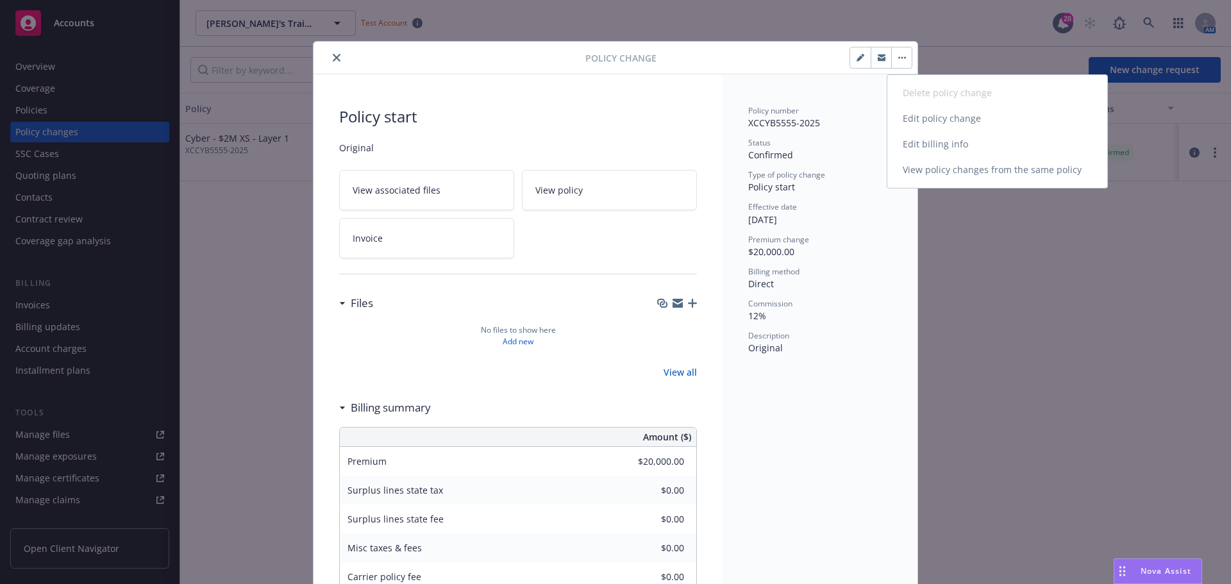
click at [937, 119] on link "Edit policy change" at bounding box center [997, 119] width 220 height 26
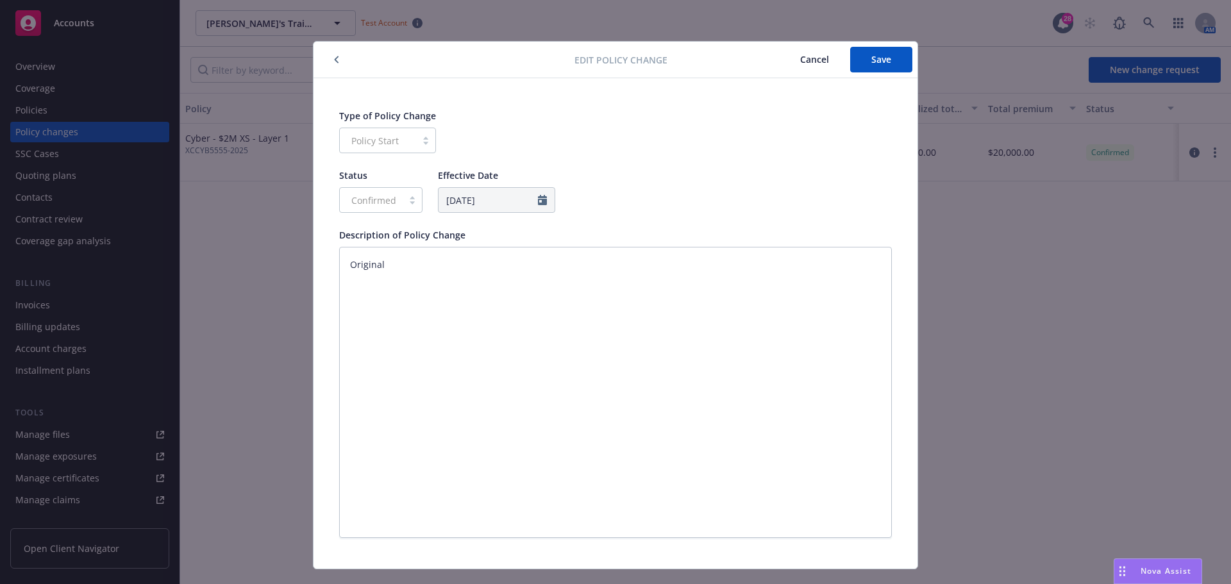
click at [333, 52] on div "Edit policy change Cancel Save" at bounding box center [616, 60] width 604 height 37
click at [335, 58] on button "button" at bounding box center [336, 59] width 15 height 15
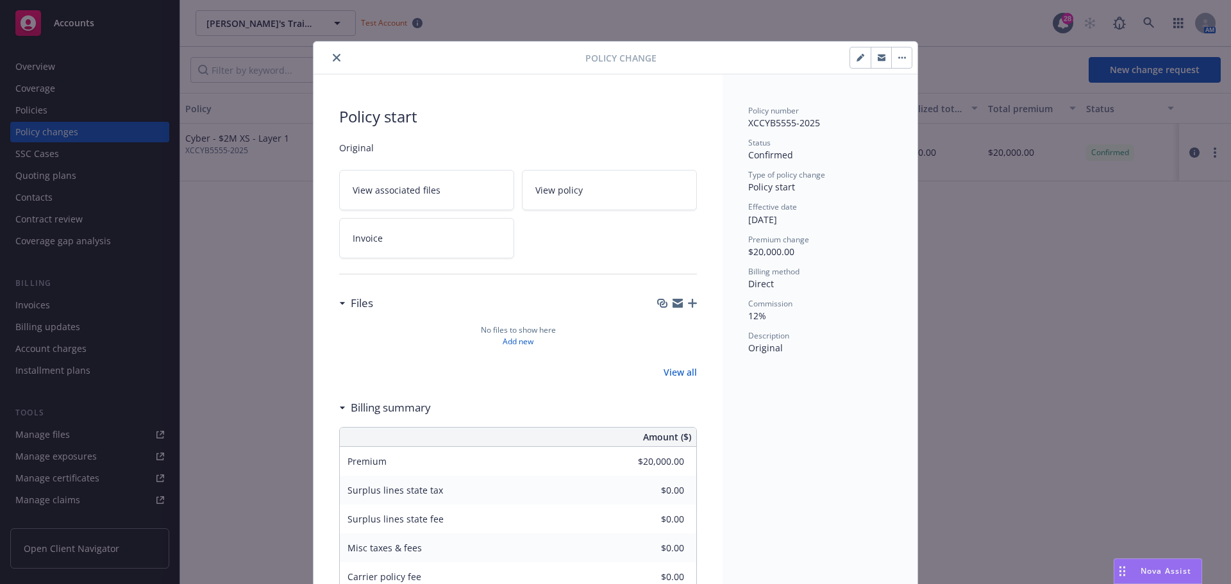
click at [905, 56] on button "button" at bounding box center [901, 57] width 21 height 21
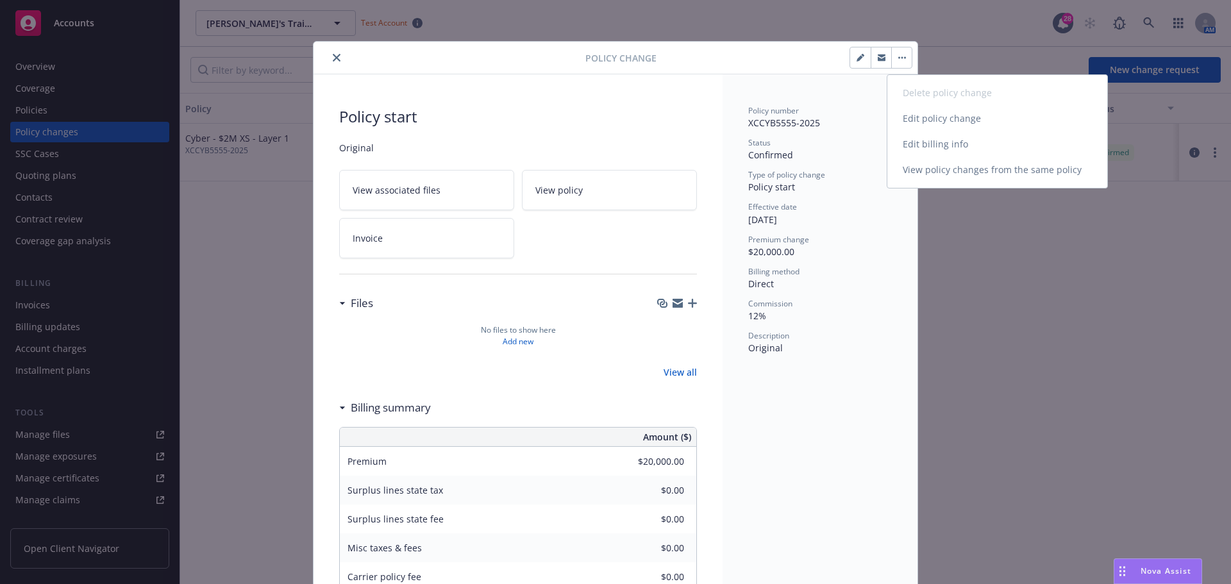
click at [950, 141] on link "Edit billing info" at bounding box center [997, 144] width 220 height 26
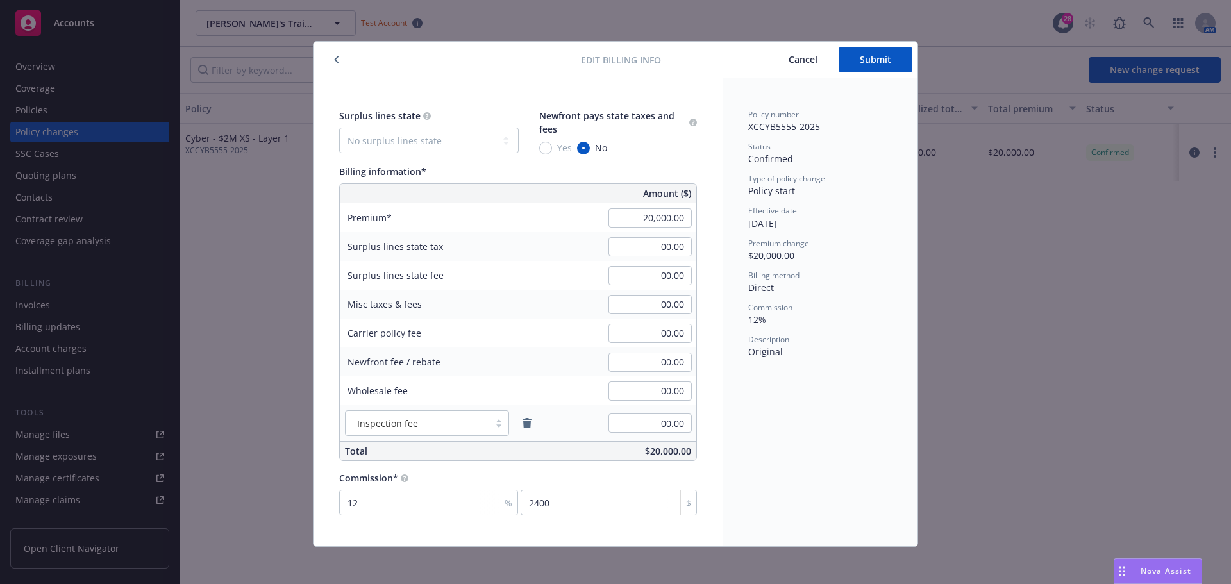
click at [329, 60] on button "button" at bounding box center [336, 59] width 15 height 15
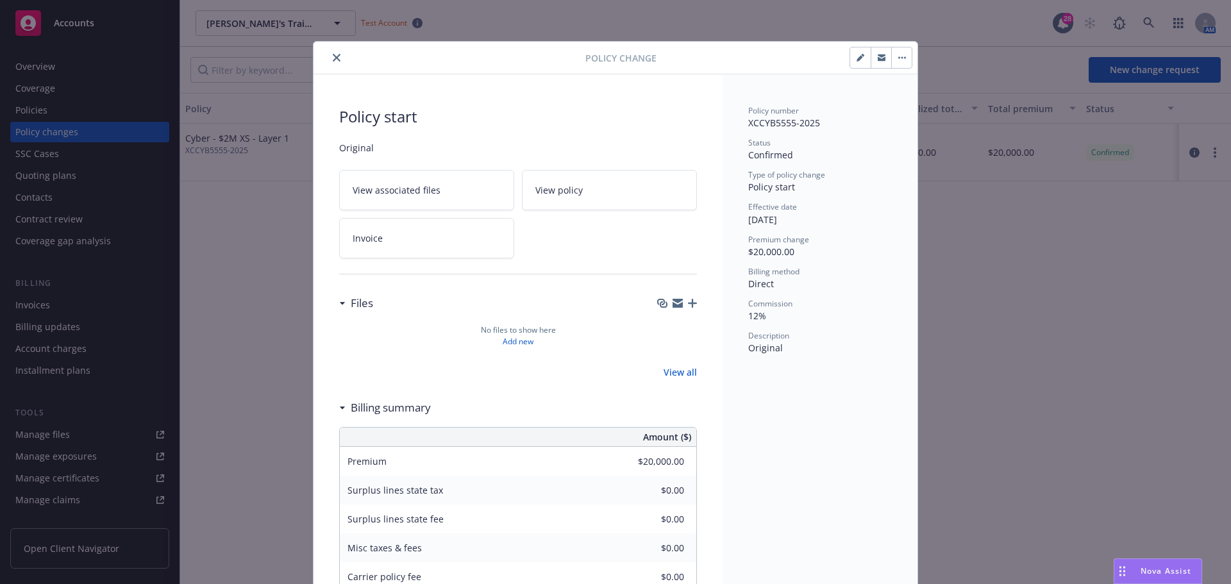
click at [333, 59] on icon "close" at bounding box center [337, 58] width 8 height 8
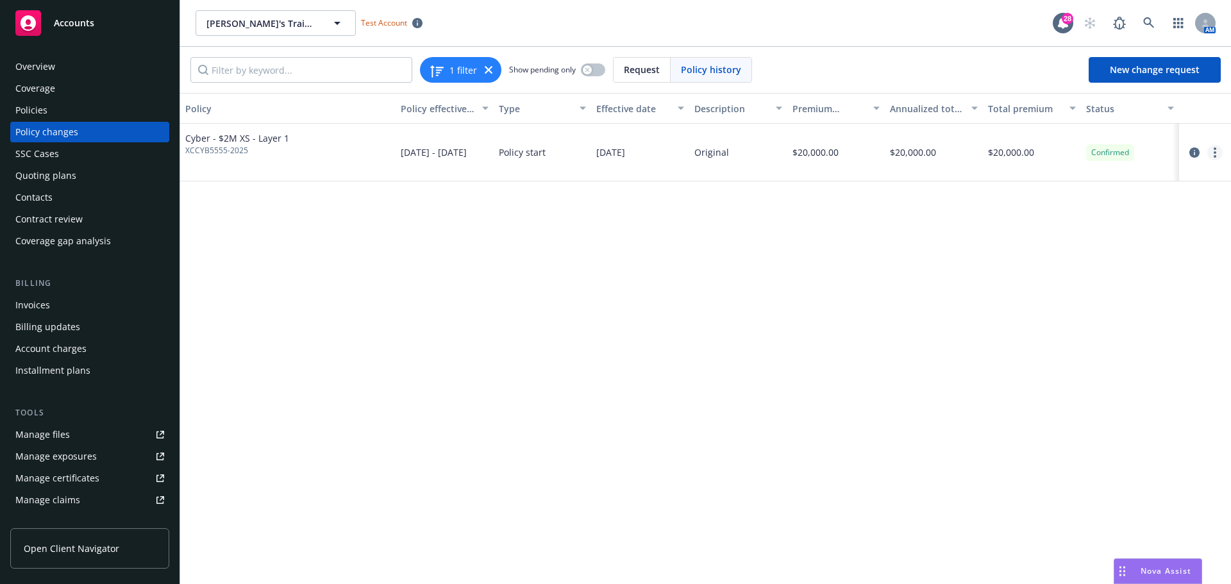
click at [1219, 153] on link "more" at bounding box center [1214, 152] width 15 height 15
click at [1193, 151] on icon "circleInformation" at bounding box center [1195, 152] width 10 height 10
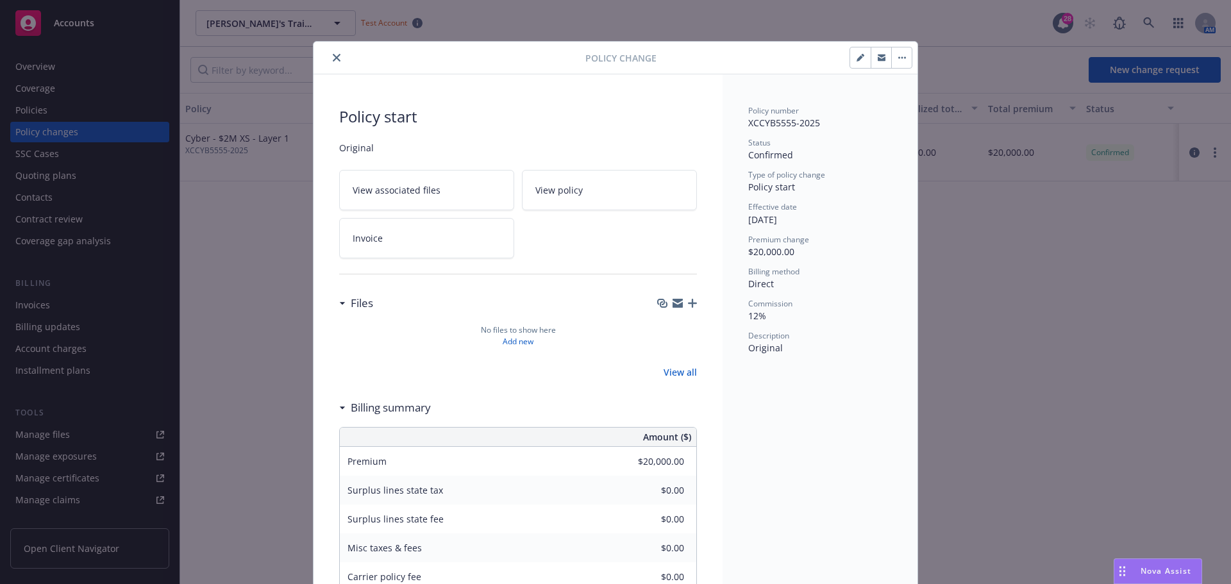
click at [856, 63] on button "button" at bounding box center [860, 57] width 21 height 21
type textarea "x"
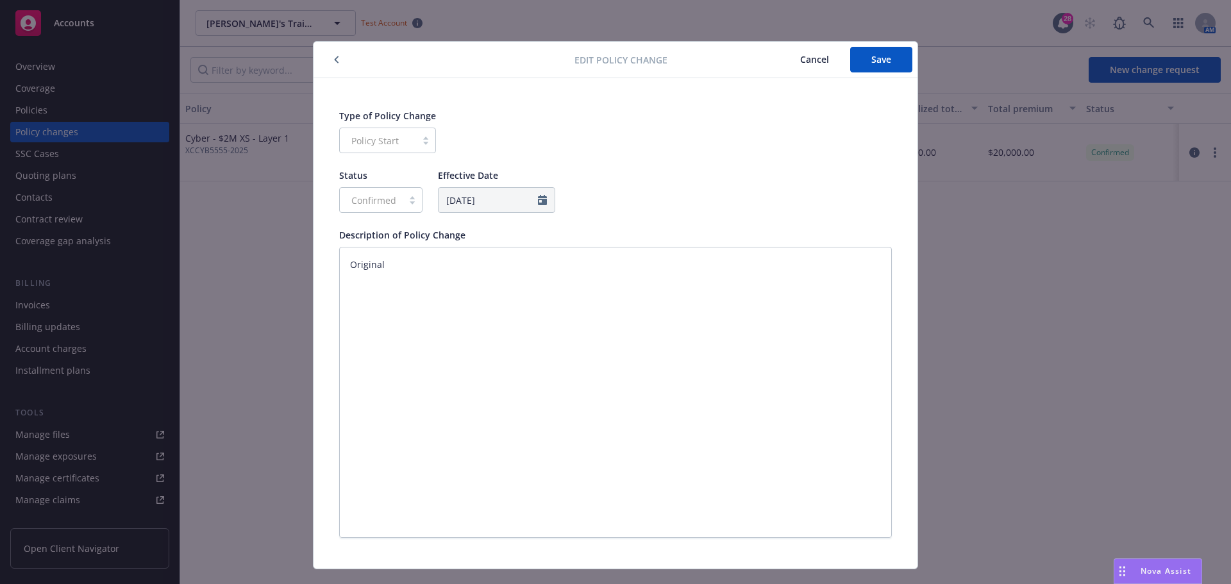
click at [335, 57] on icon "button" at bounding box center [337, 59] width 4 height 7
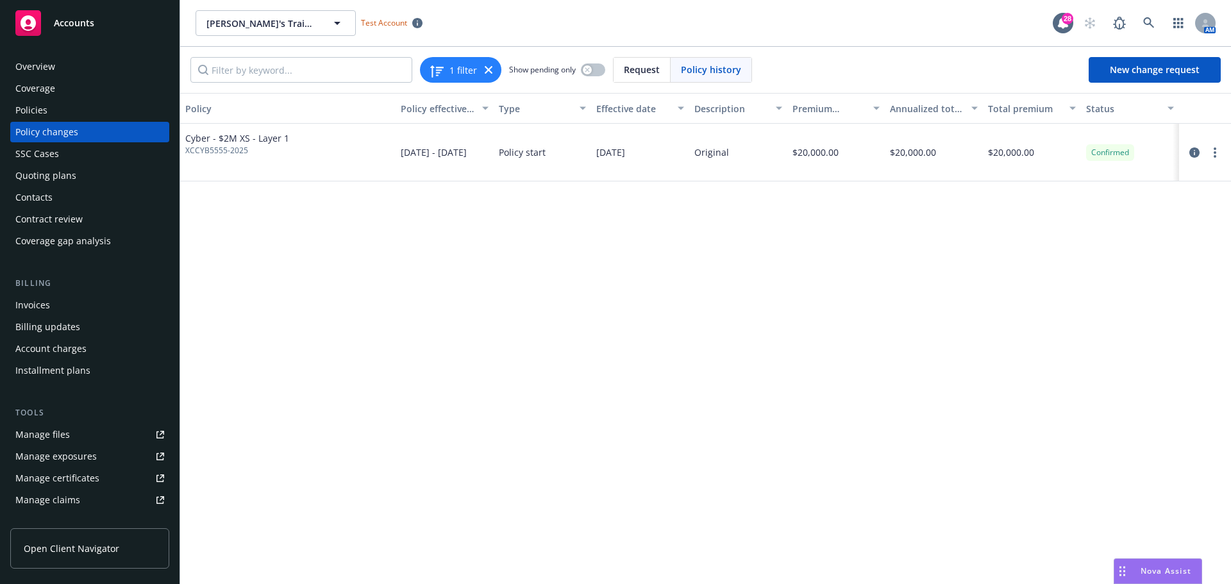
click at [38, 110] on div "Policies" at bounding box center [31, 110] width 32 height 21
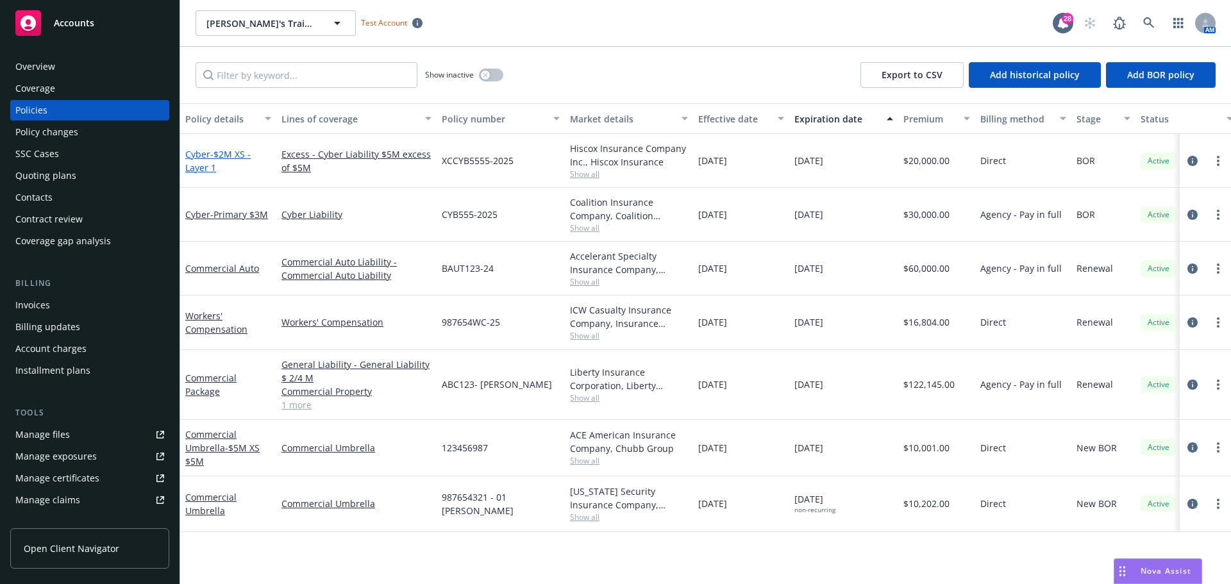
click at [211, 159] on span "- $2M XS - Layer 1" at bounding box center [217, 161] width 65 height 26
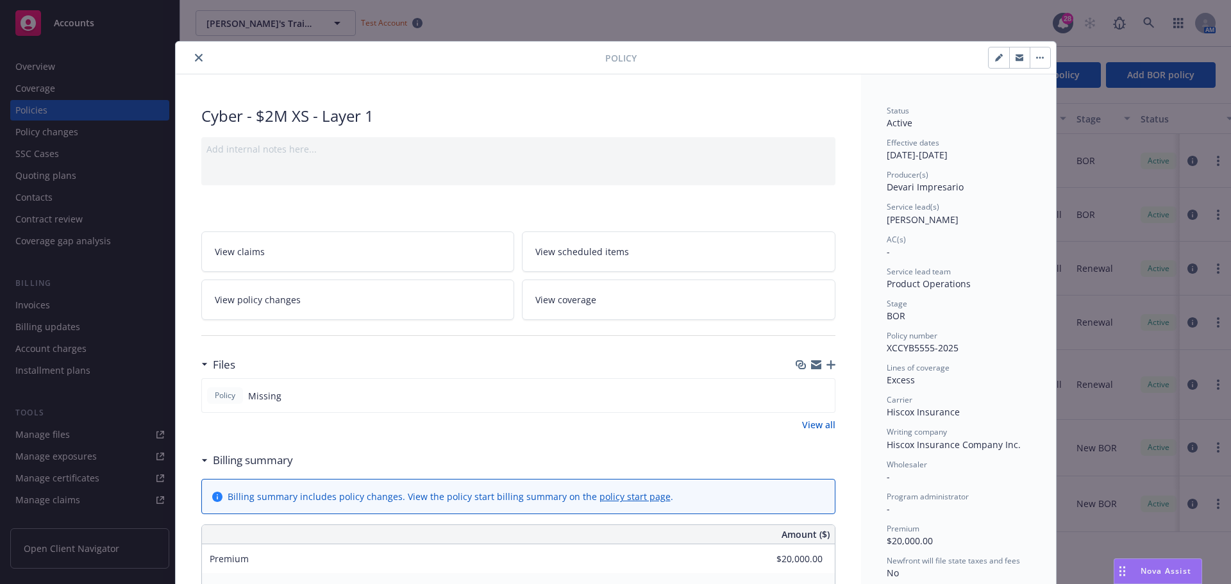
scroll to position [38, 0]
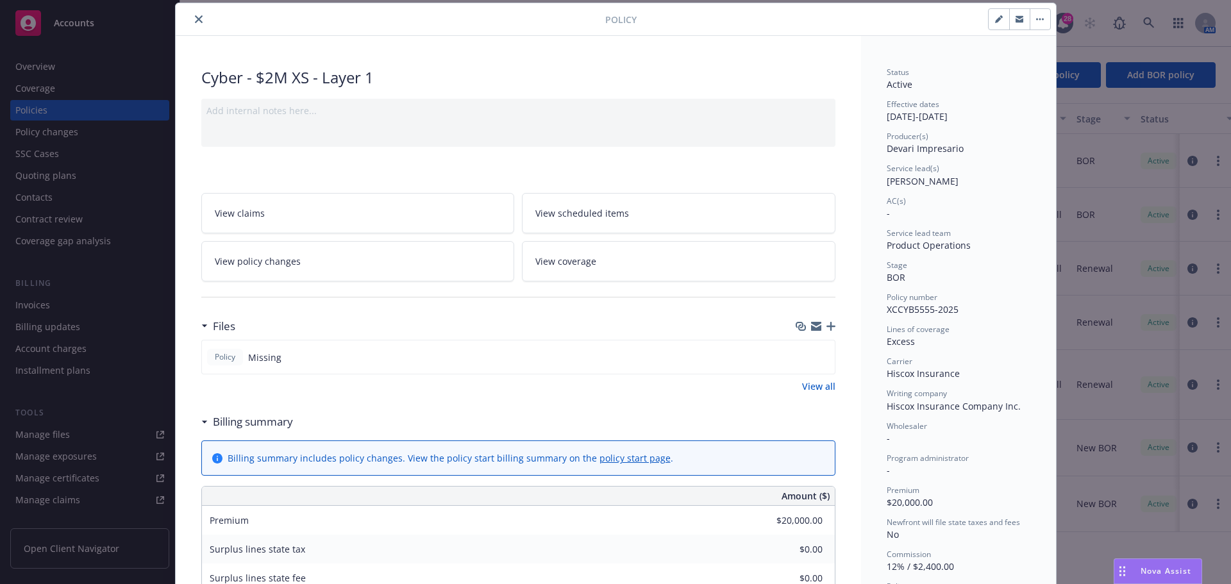
click at [997, 15] on icon "button" at bounding box center [999, 19] width 8 height 8
select select "BOR"
select select "12"
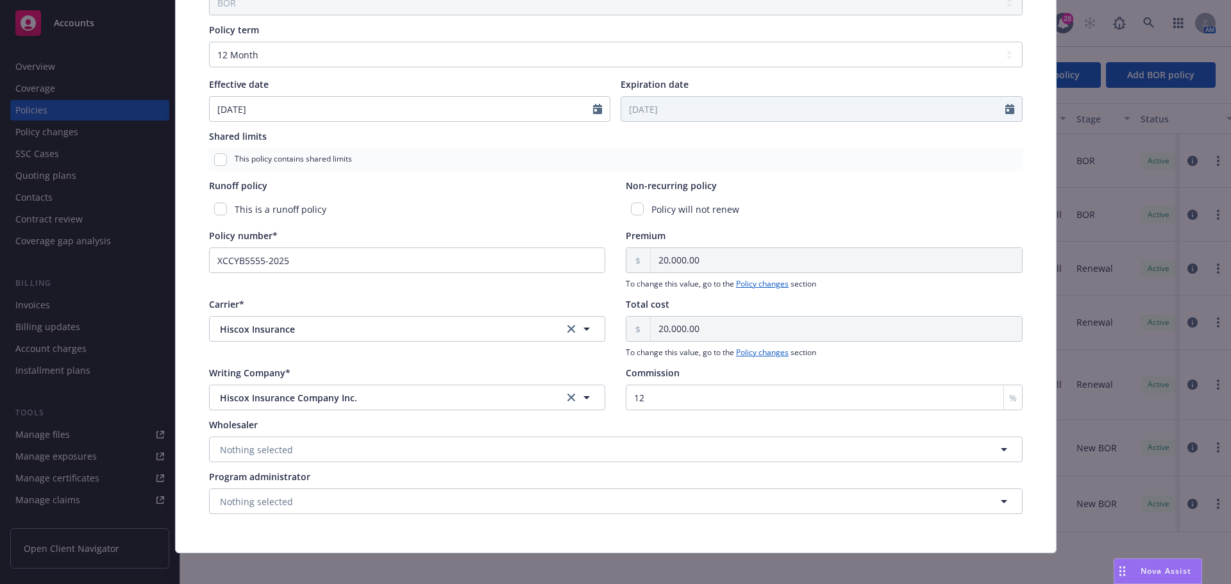
scroll to position [466, 0]
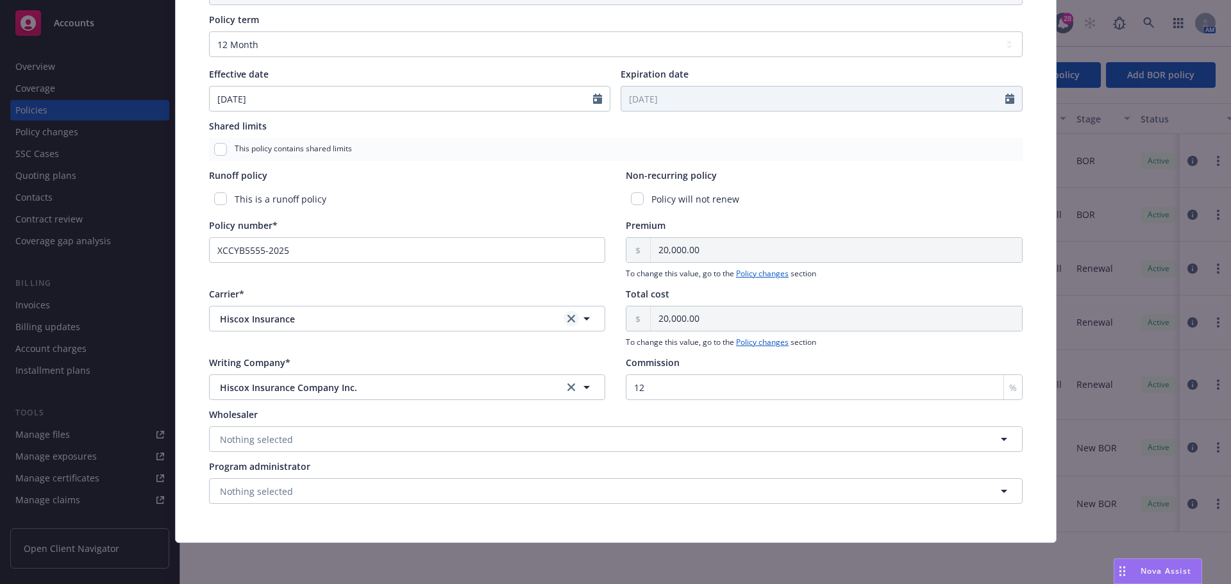
click at [569, 320] on icon "clear selection" at bounding box center [572, 319] width 8 height 8
click at [487, 384] on button "Loading..." at bounding box center [407, 387] width 397 height 26
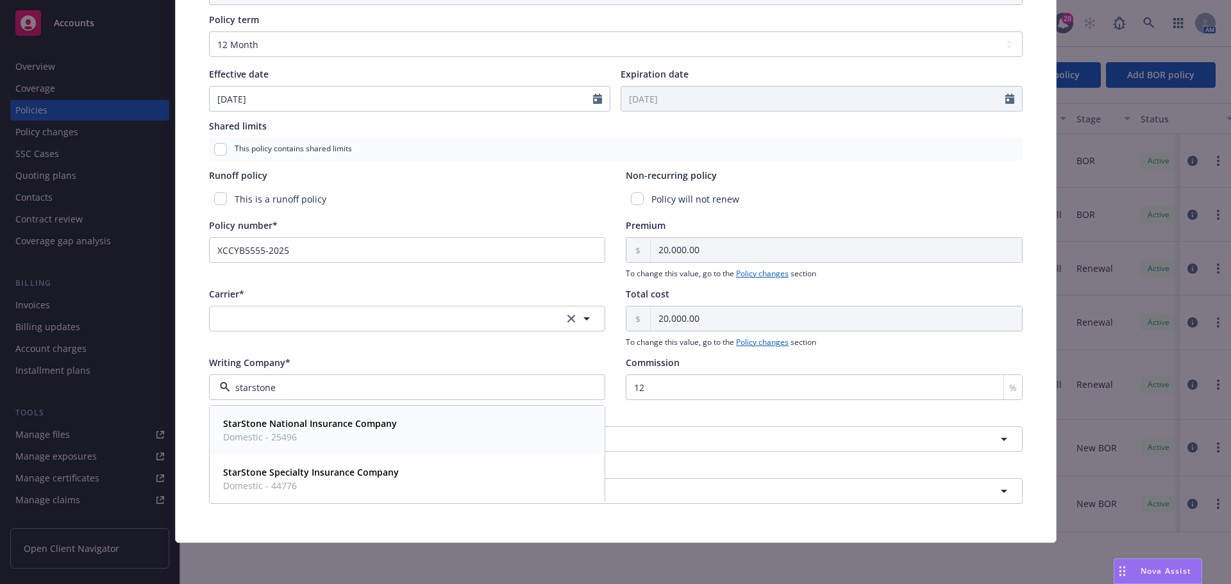
click at [367, 430] on span "Domestic - 25496" at bounding box center [310, 436] width 174 height 13
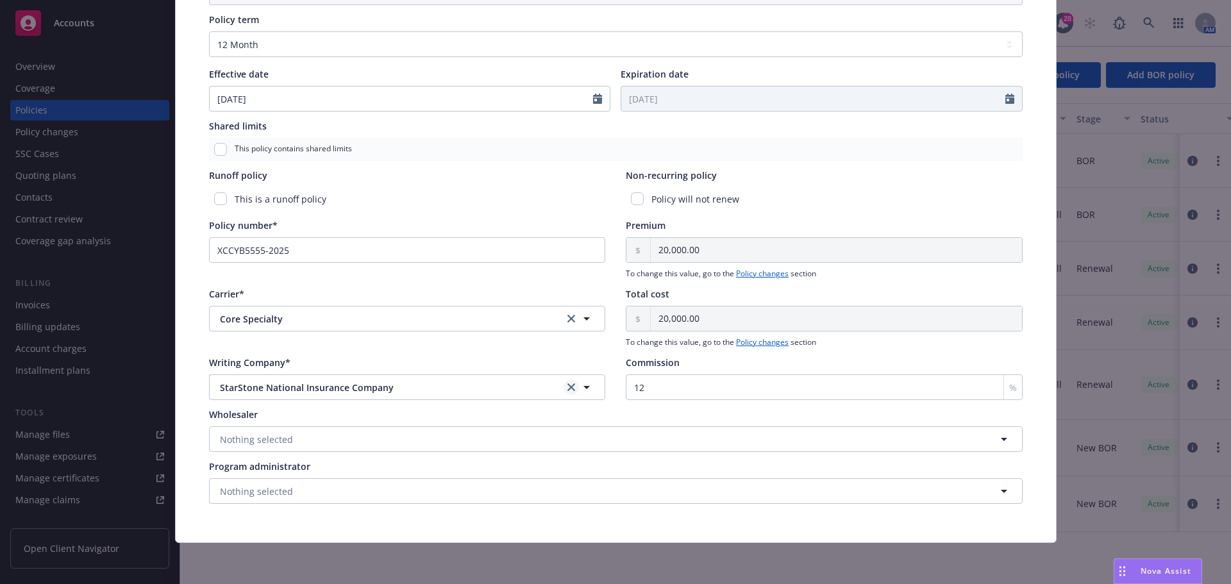
click at [568, 387] on icon "clear selection" at bounding box center [572, 387] width 8 height 8
click at [568, 319] on icon "clear selection" at bounding box center [572, 319] width 8 height 8
click at [527, 385] on button "Nothing selected" at bounding box center [407, 387] width 397 height 26
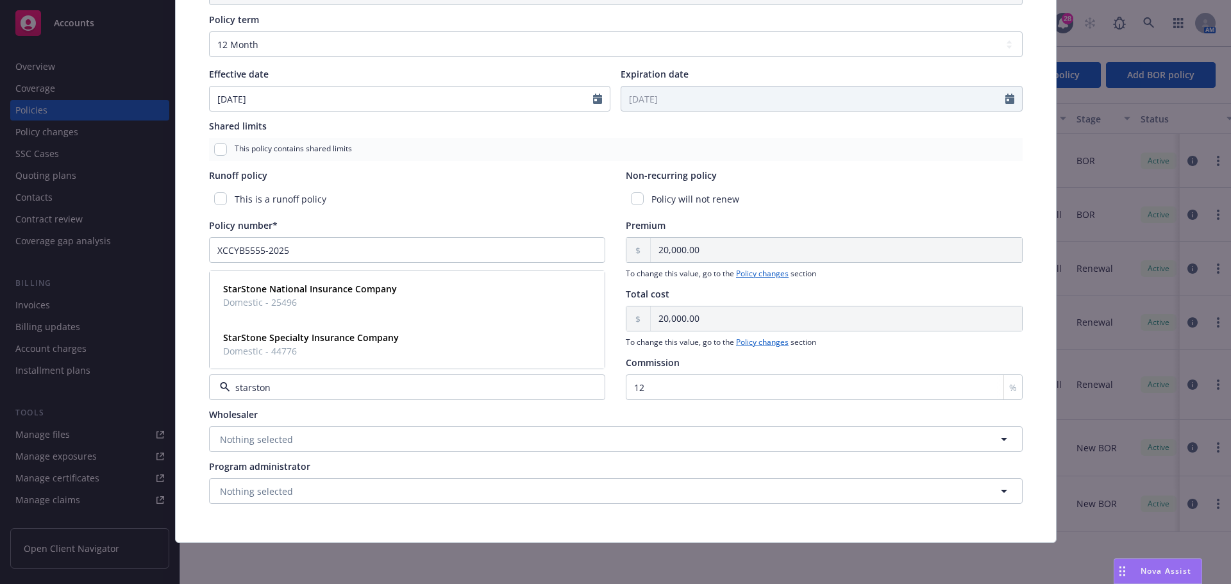
type input "starstone"
click at [344, 336] on strong "StarStone Specialty Insurance Company" at bounding box center [311, 338] width 176 height 12
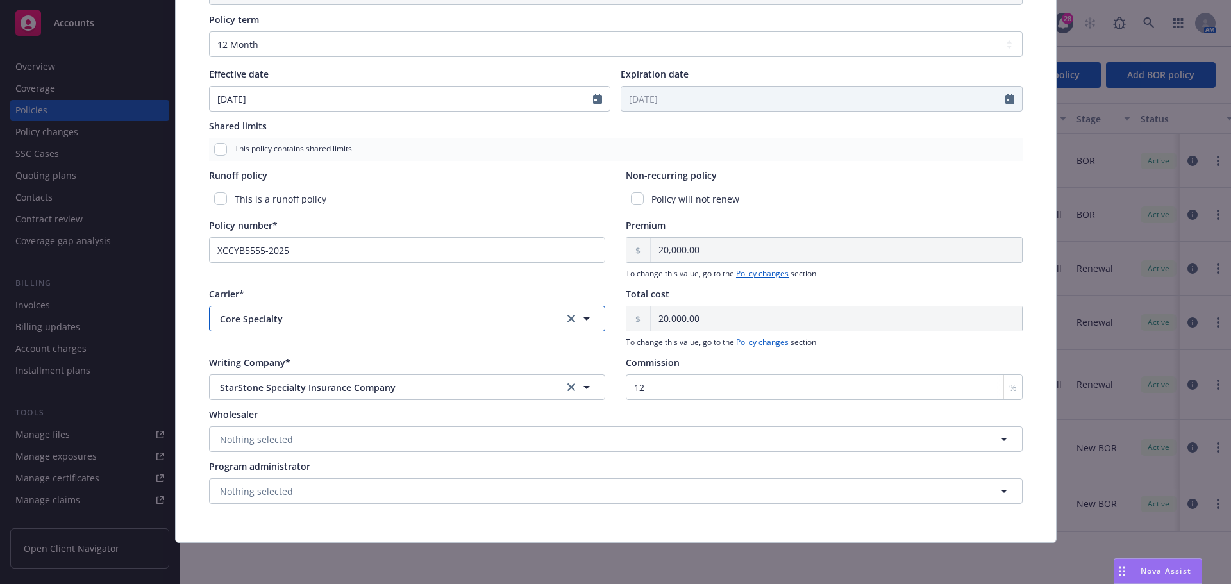
drag, startPoint x: 285, startPoint y: 319, endPoint x: 175, endPoint y: 321, distance: 109.7
click at [176, 321] on div "Policy type* Cyber Display name $2M XS - Layer 1 Producer(s)* Vice President De…" at bounding box center [616, 77] width 880 height 930
drag, startPoint x: 284, startPoint y: 321, endPoint x: 193, endPoint y: 316, distance: 91.2
click at [193, 316] on div "Policy type* Cyber Display name $2M XS - Layer 1 Producer(s)* Vice President De…" at bounding box center [616, 77] width 880 height 930
click at [580, 319] on icon "button" at bounding box center [586, 318] width 15 height 15
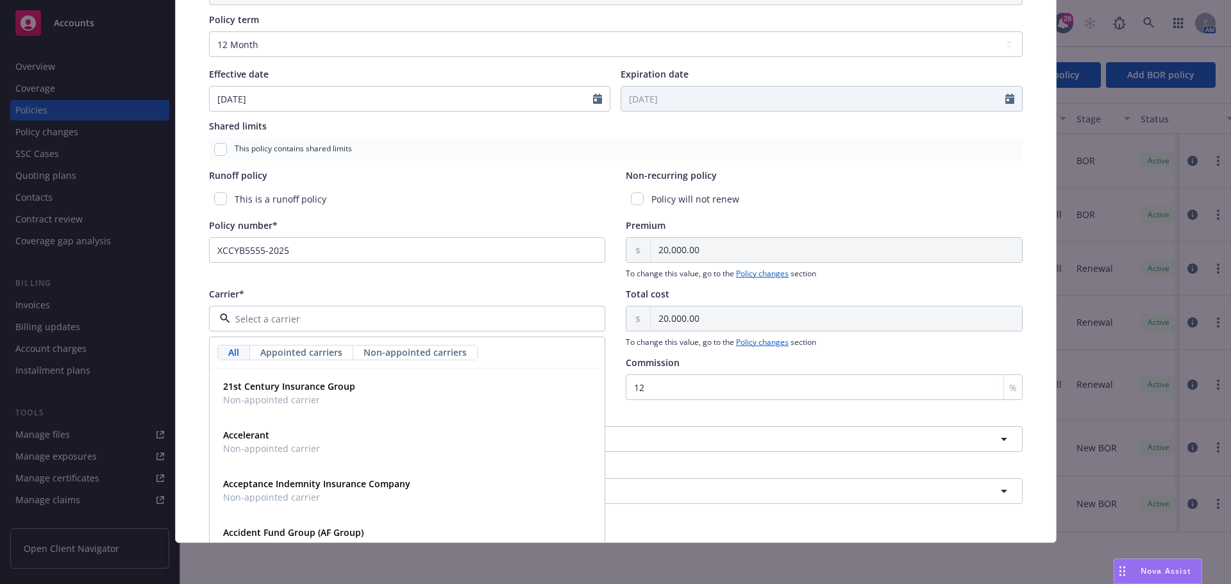
click at [492, 294] on div "Carrier*" at bounding box center [407, 293] width 397 height 13
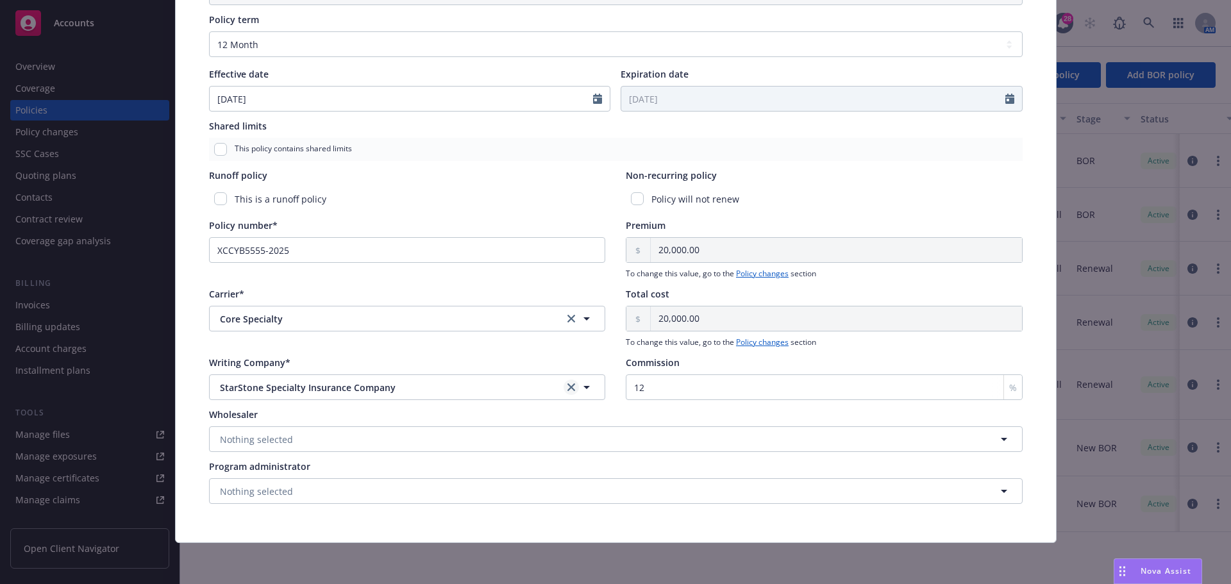
click at [568, 387] on icon "clear selection" at bounding box center [572, 387] width 8 height 8
click at [392, 383] on button "Nothing selected" at bounding box center [407, 387] width 397 height 26
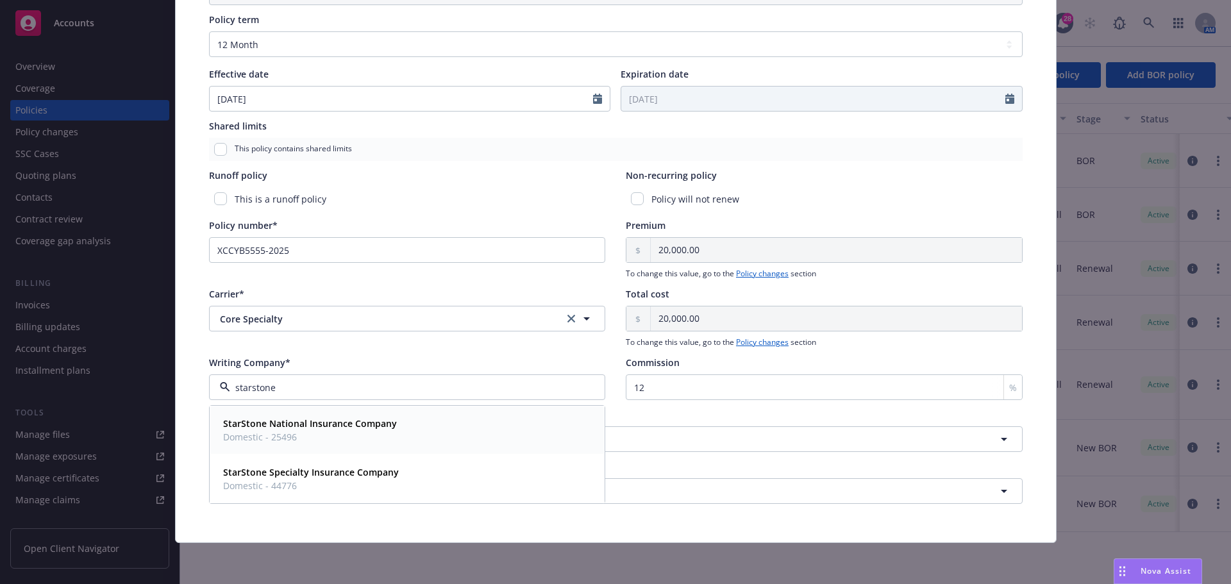
click at [326, 422] on strong "StarStone National Insurance Company" at bounding box center [310, 423] width 174 height 12
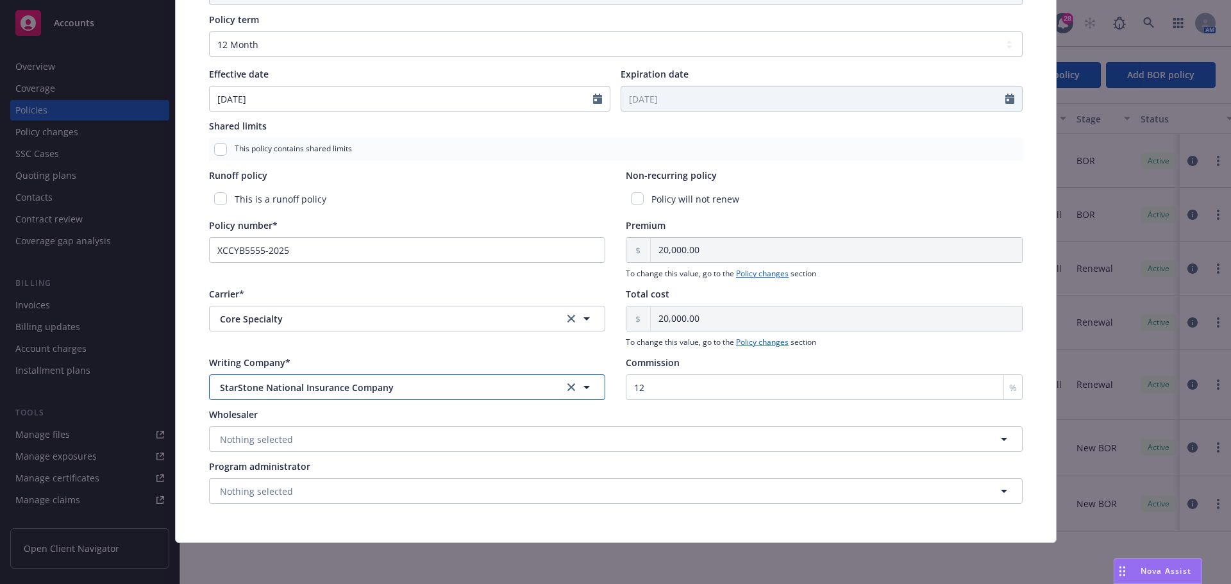
click at [436, 382] on span "StarStone National Insurance Company" at bounding box center [381, 387] width 323 height 13
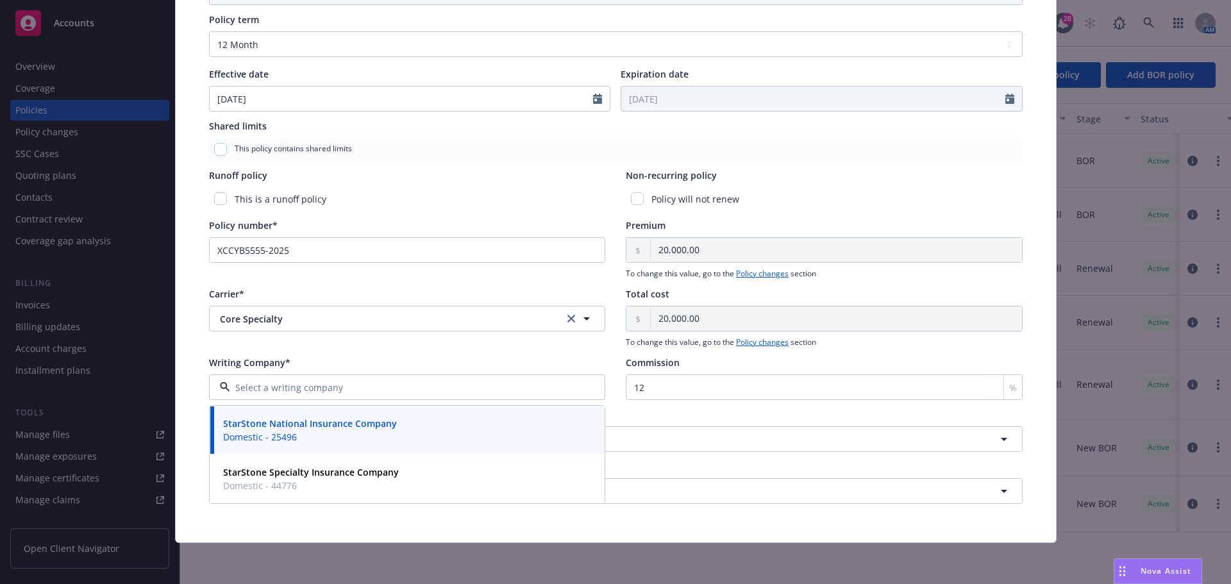
click at [329, 428] on strong "StarStone National Insurance Company" at bounding box center [310, 423] width 174 height 12
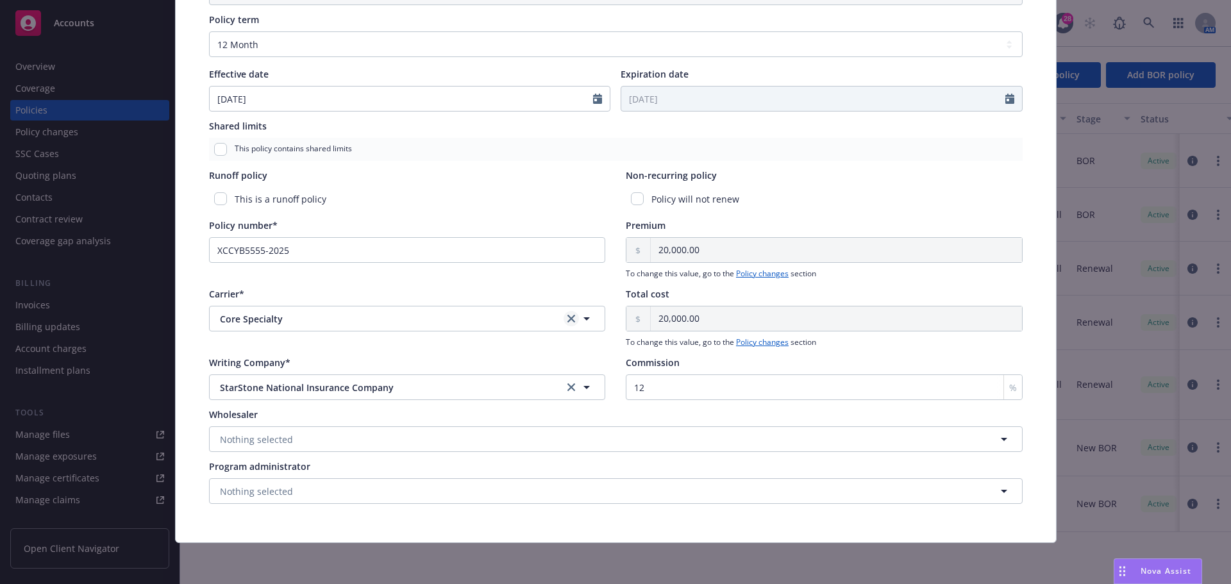
click at [570, 317] on icon "clear selection" at bounding box center [572, 319] width 8 height 8
click at [400, 396] on button "Nothing selected" at bounding box center [407, 387] width 397 height 26
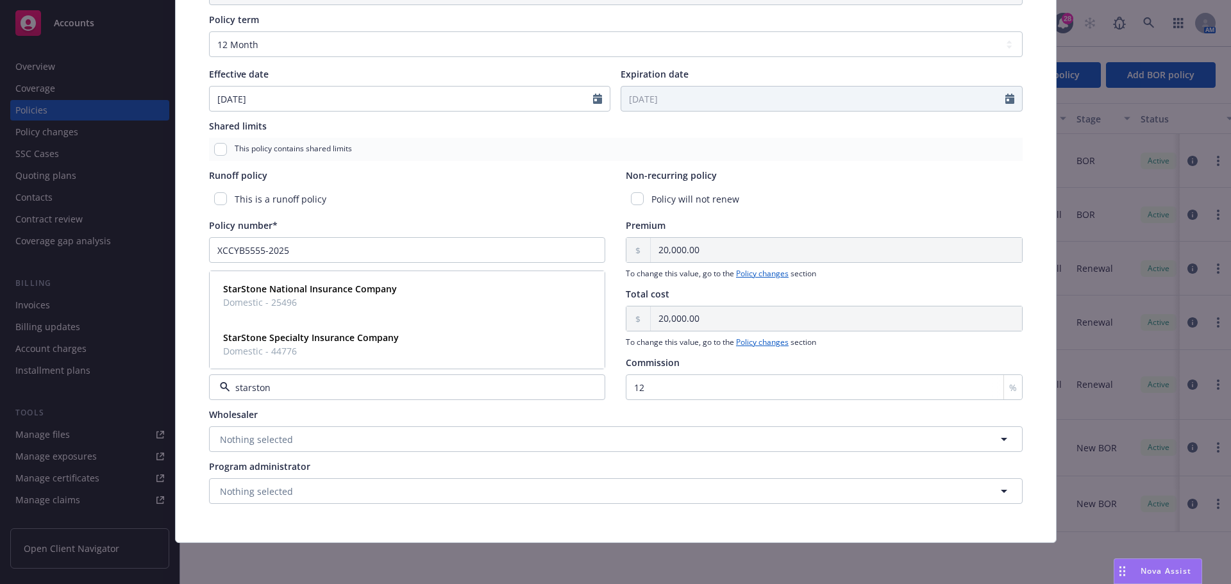
type input "starstone"
click at [294, 287] on strong "StarStone National Insurance Company" at bounding box center [310, 289] width 174 height 12
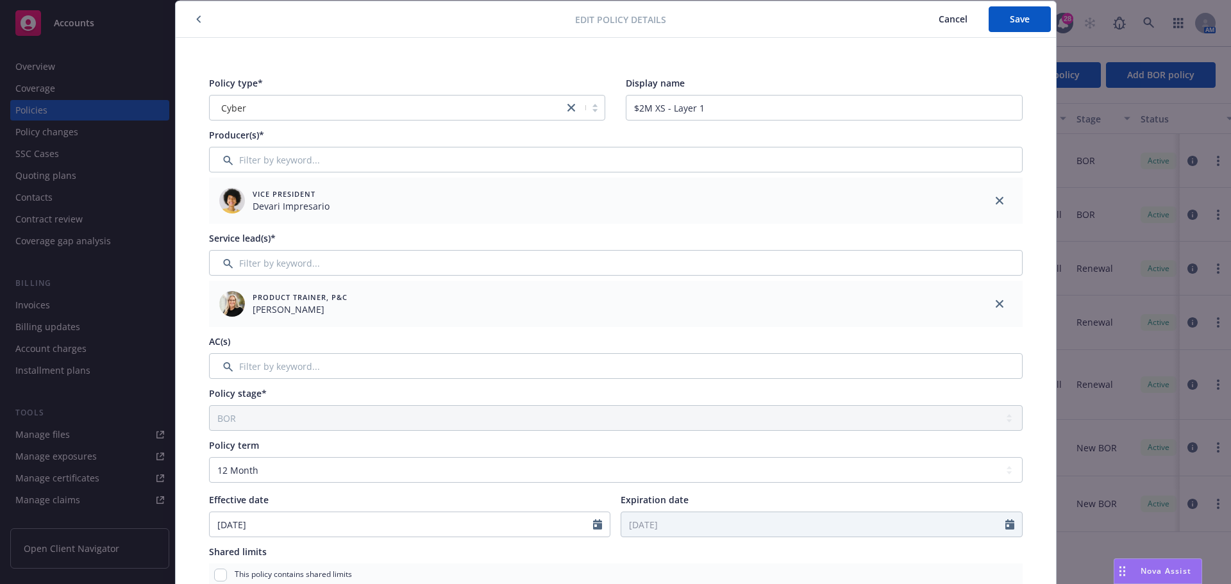
scroll to position [0, 0]
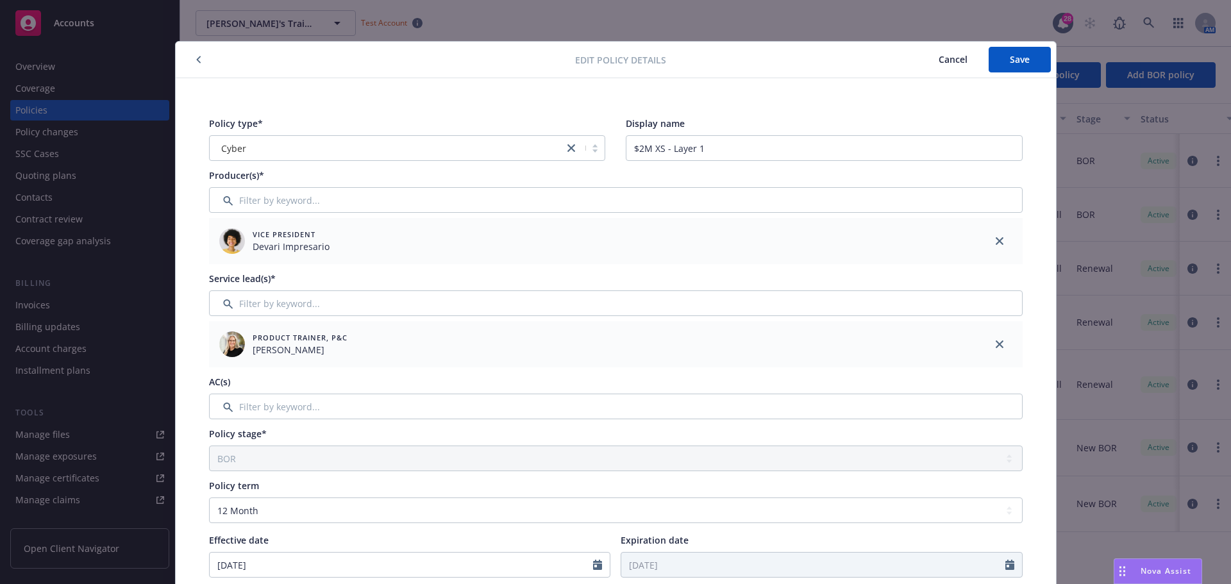
click at [196, 58] on icon "button" at bounding box center [198, 60] width 5 height 8
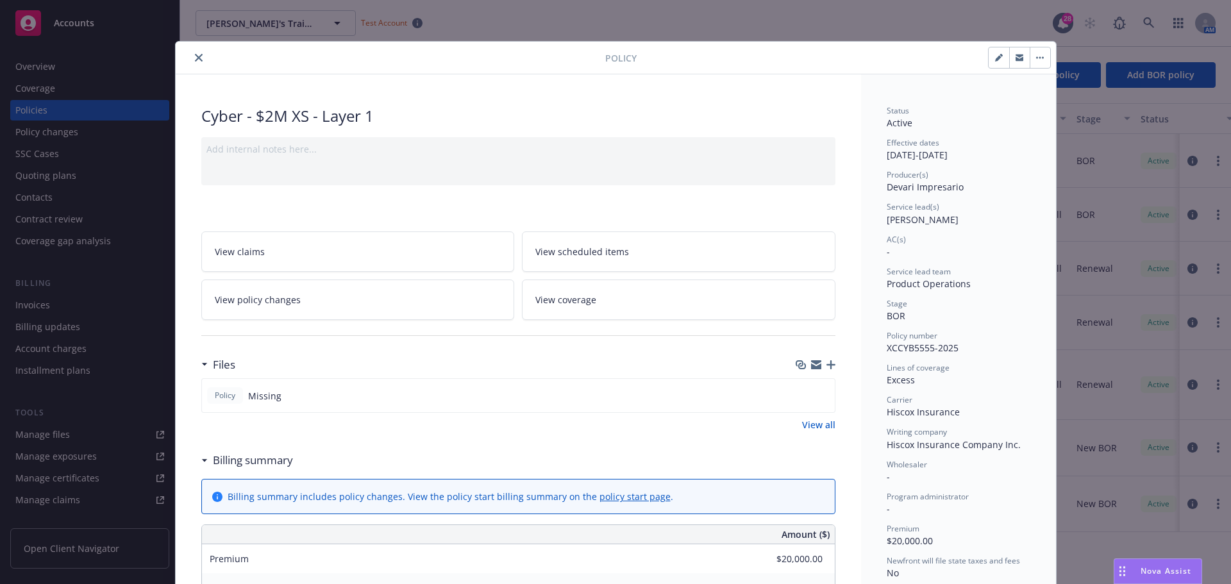
click at [199, 56] on button "close" at bounding box center [198, 57] width 15 height 15
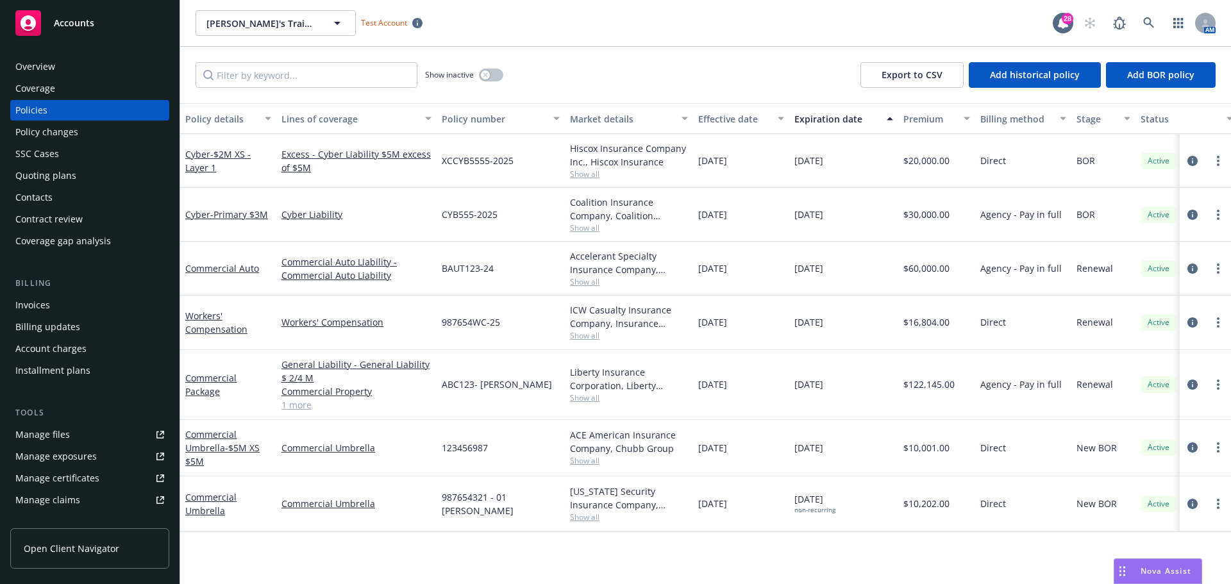
click at [109, 15] on div "Accounts" at bounding box center [89, 23] width 149 height 26
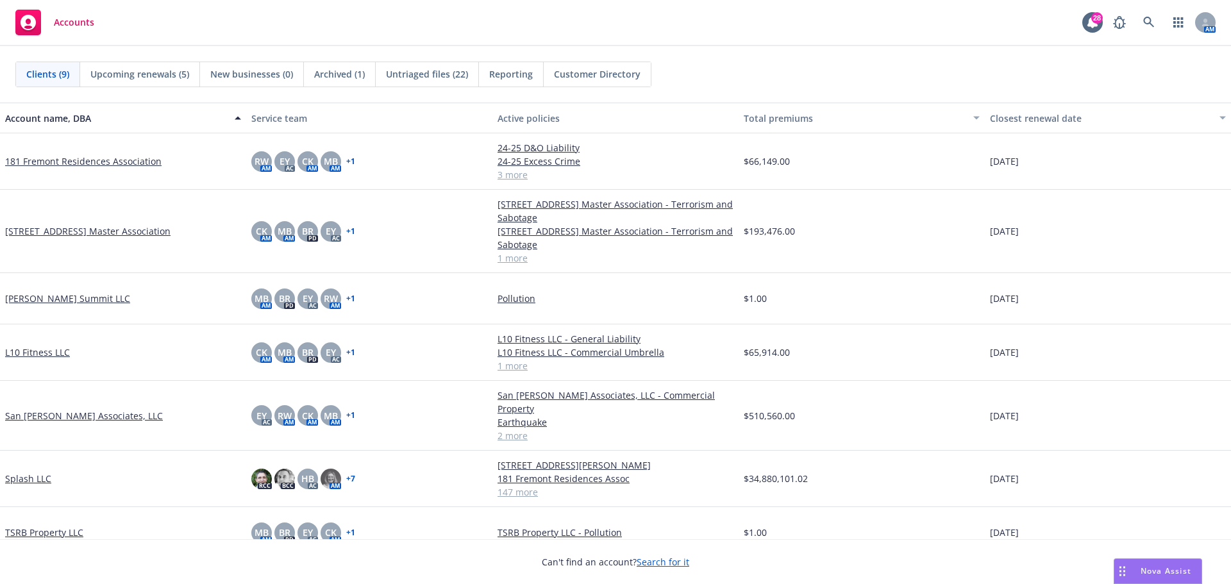
click at [12, 472] on link "Splash LLC" at bounding box center [28, 478] width 46 height 13
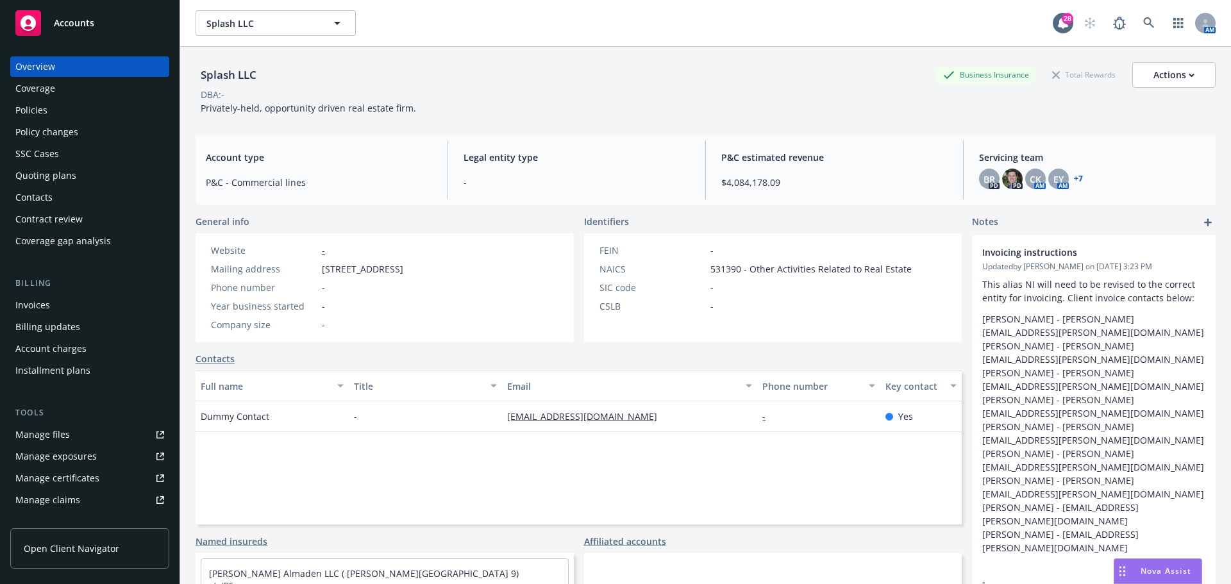
click at [51, 111] on div "Policies" at bounding box center [89, 110] width 149 height 21
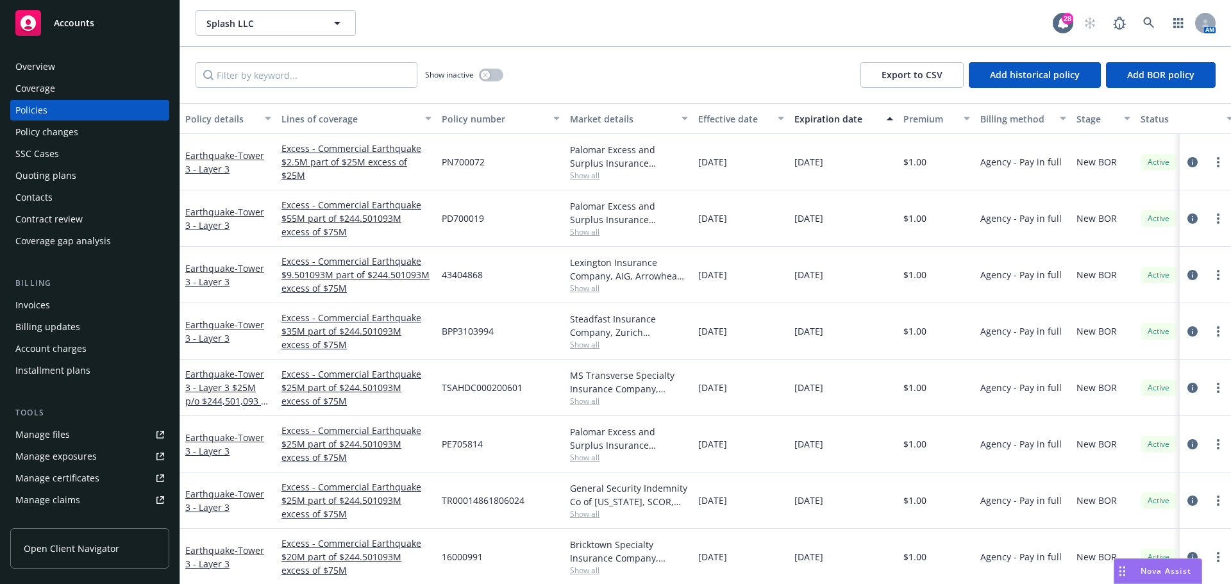
click at [65, 135] on div "Policy changes" at bounding box center [46, 132] width 63 height 21
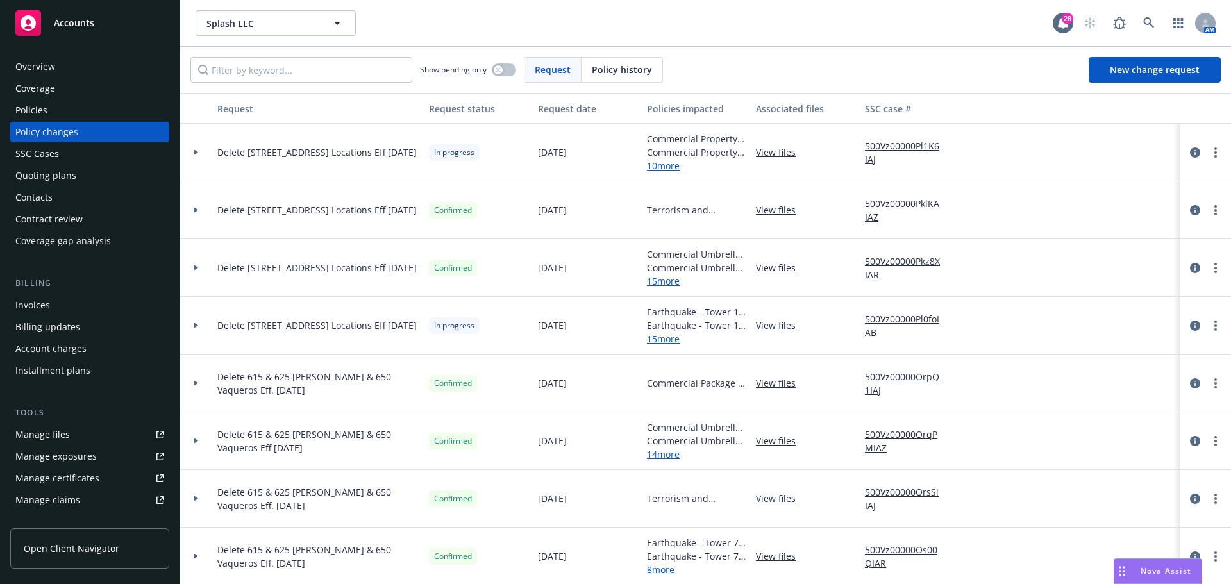
click at [37, 111] on div "Policies" at bounding box center [31, 110] width 32 height 21
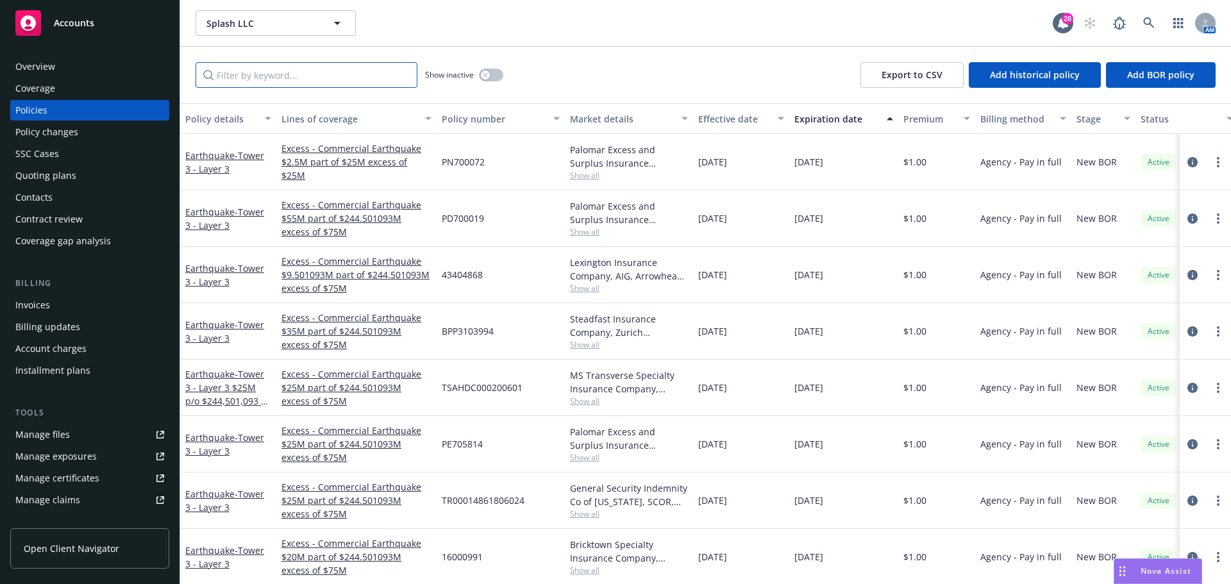
click at [353, 78] on input "Filter by keyword..." at bounding box center [307, 75] width 222 height 26
click at [301, 72] on input "Filter by keyword..." at bounding box center [307, 75] width 222 height 26
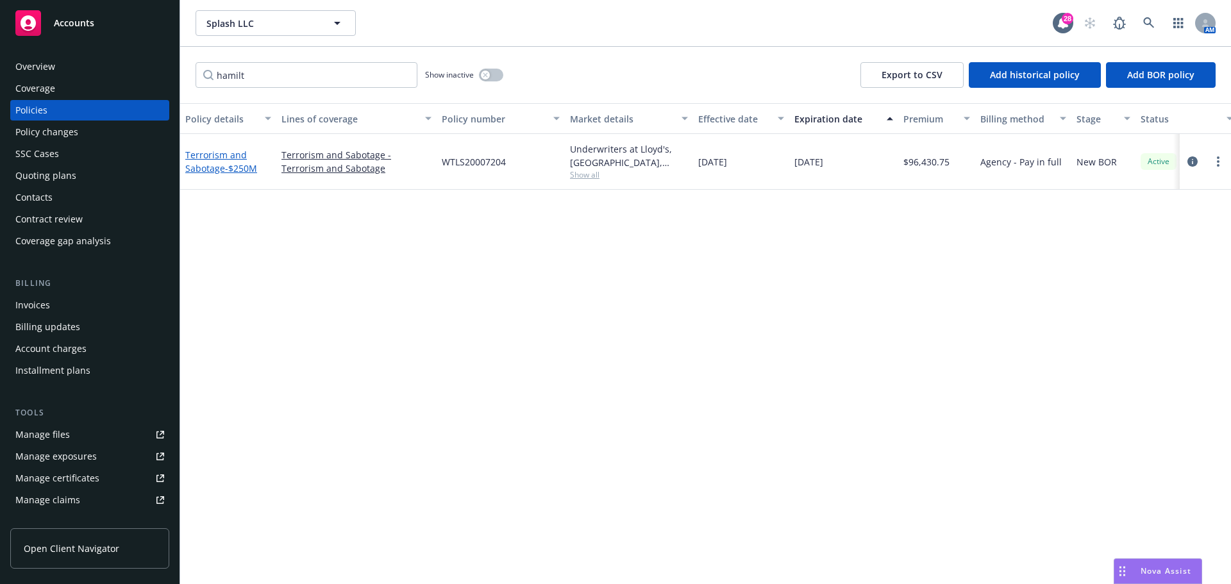
click at [235, 169] on span "- $250M" at bounding box center [241, 168] width 32 height 12
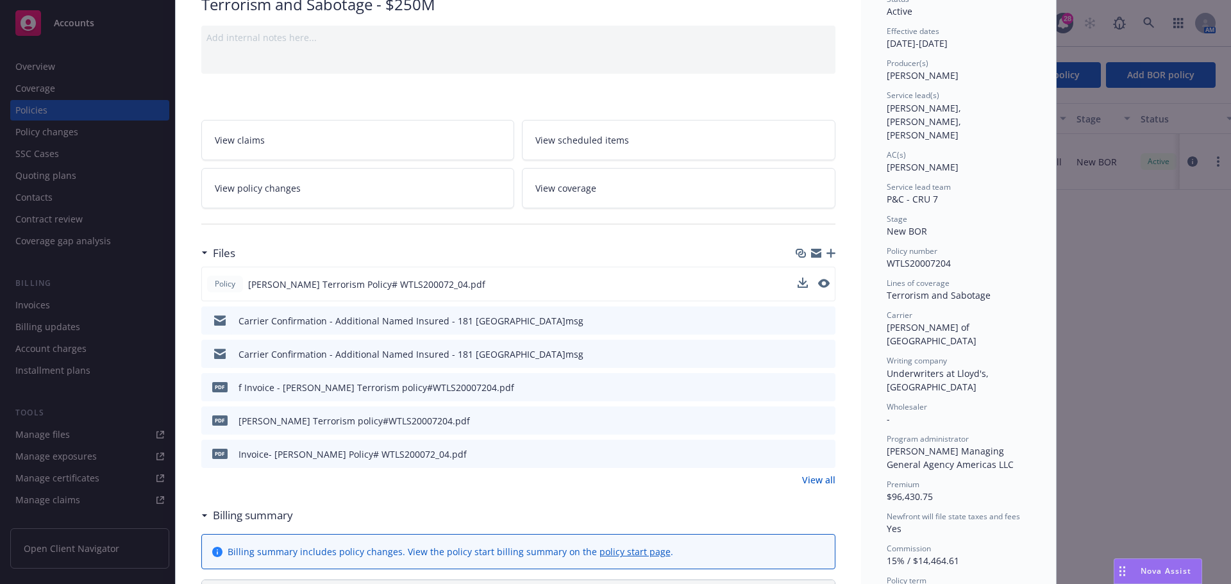
scroll to position [128, 0]
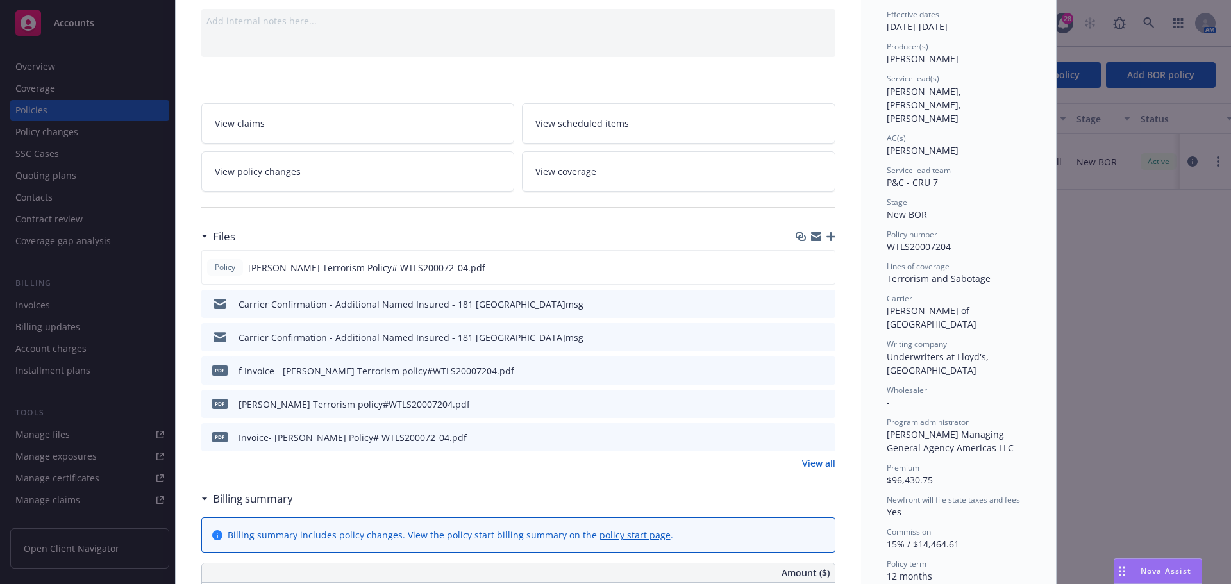
click at [821, 304] on icon "preview file" at bounding box center [824, 303] width 12 height 9
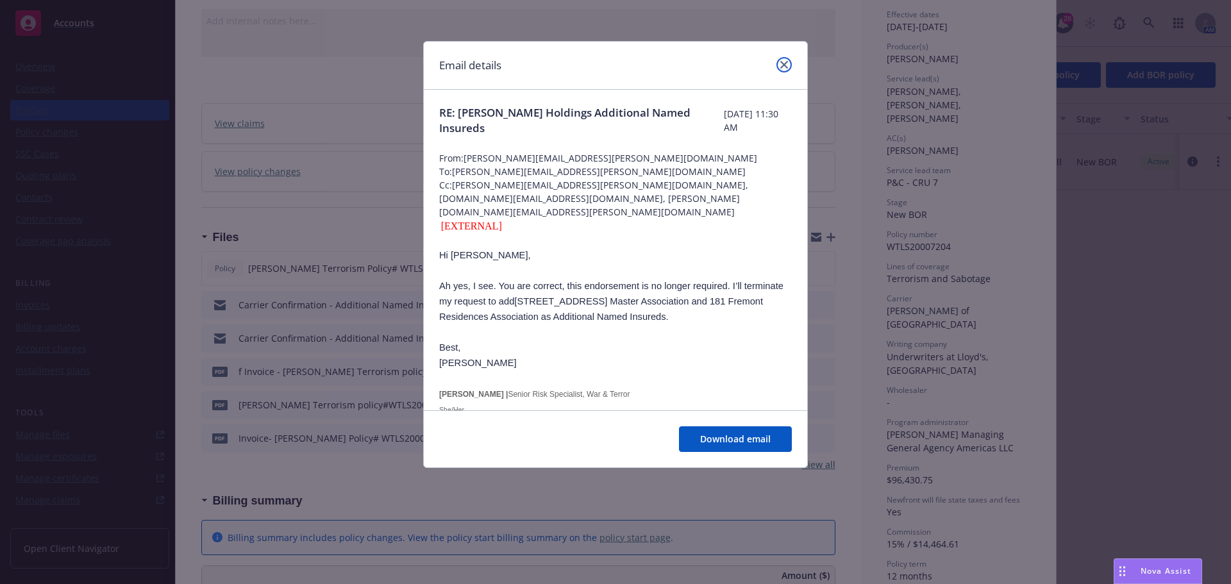
click at [786, 63] on icon "close" at bounding box center [784, 65] width 8 height 8
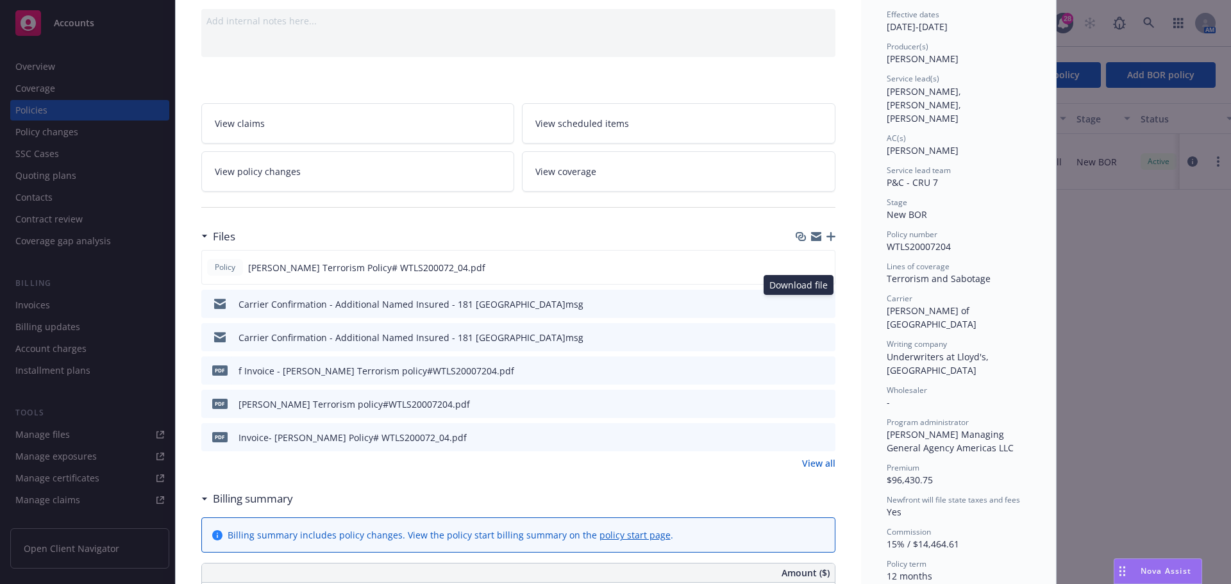
click at [800, 304] on icon "download file" at bounding box center [802, 303] width 10 height 10
click at [818, 301] on icon "preview file" at bounding box center [824, 303] width 12 height 9
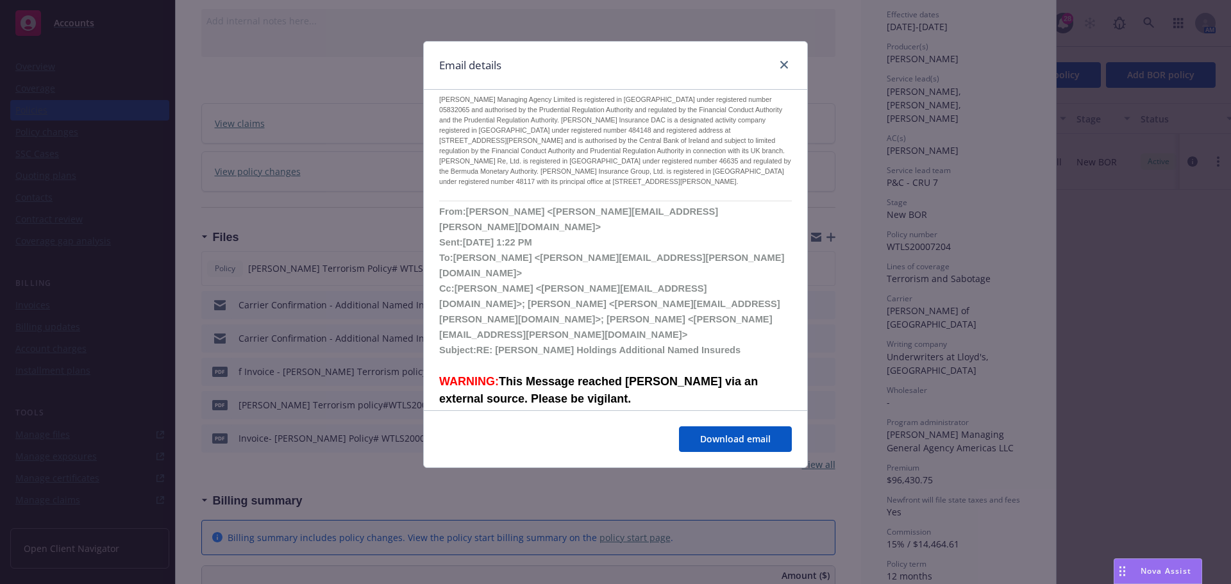
scroll to position [0, 0]
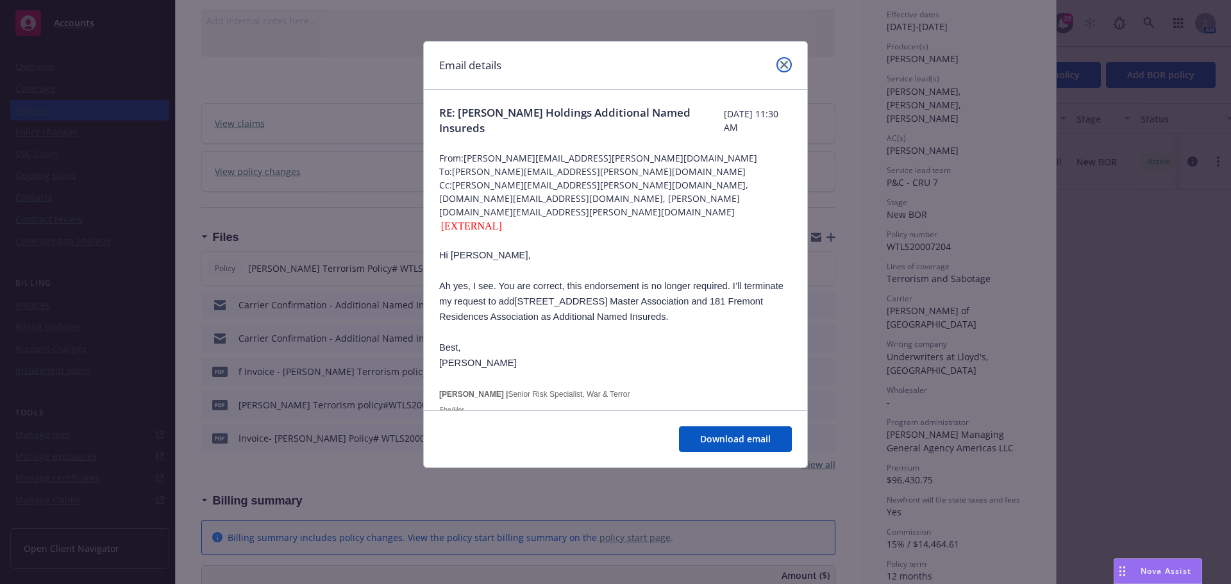
click at [782, 60] on link "close" at bounding box center [784, 64] width 15 height 15
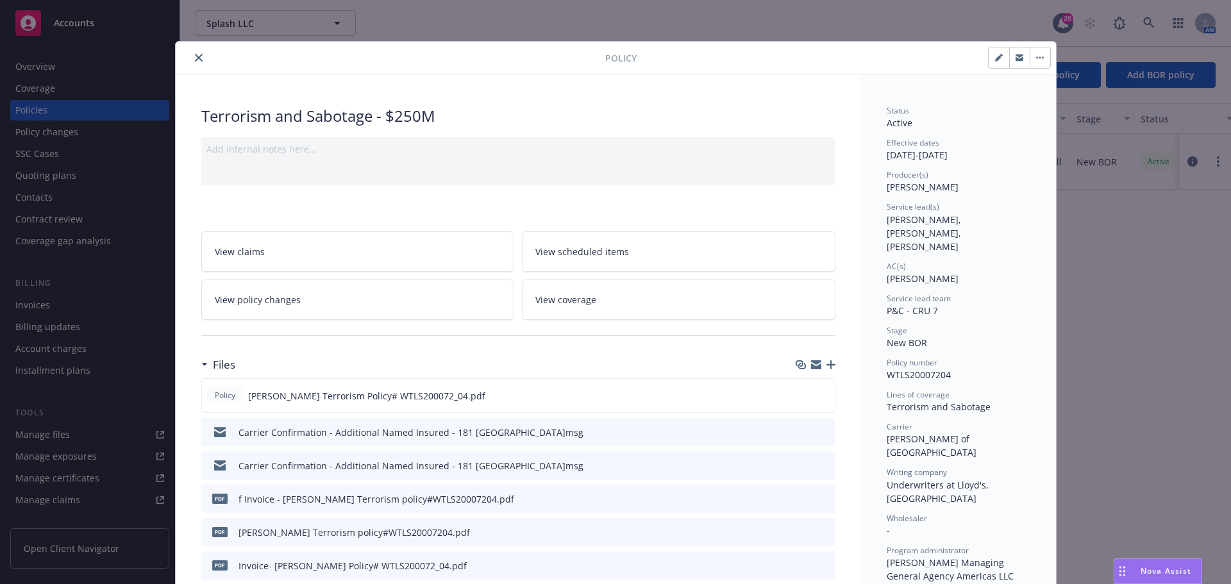
click at [196, 57] on button "close" at bounding box center [198, 57] width 15 height 15
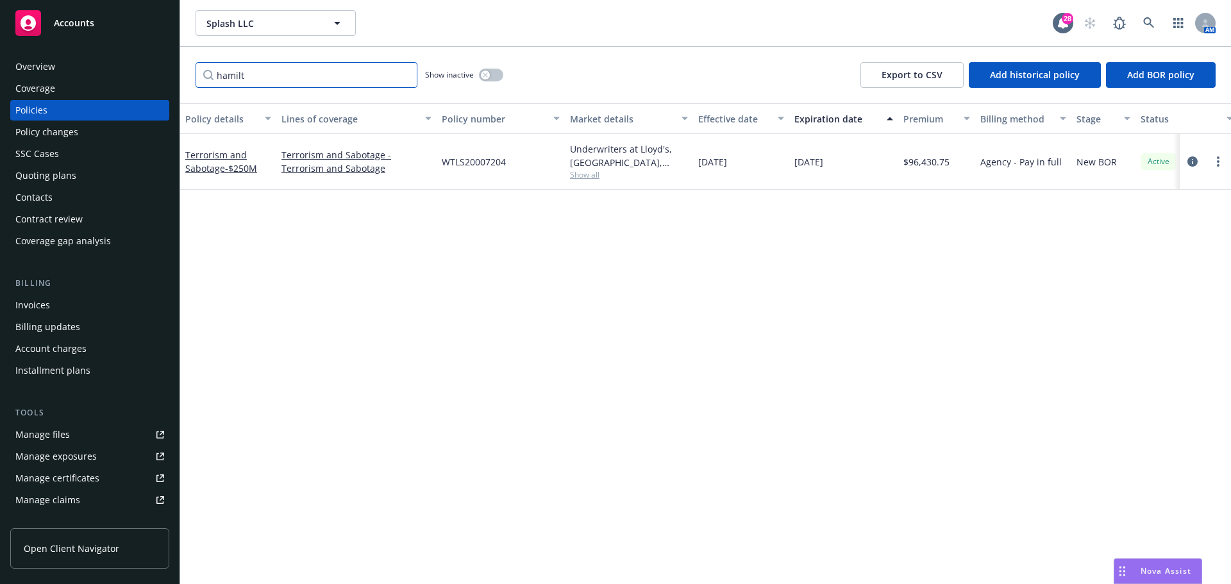
drag, startPoint x: 265, startPoint y: 76, endPoint x: 168, endPoint y: 75, distance: 97.5
click at [168, 75] on div "Accounts Overview Coverage Policies Policy changes SSC Cases Quoting plans Cont…" at bounding box center [615, 292] width 1231 height 584
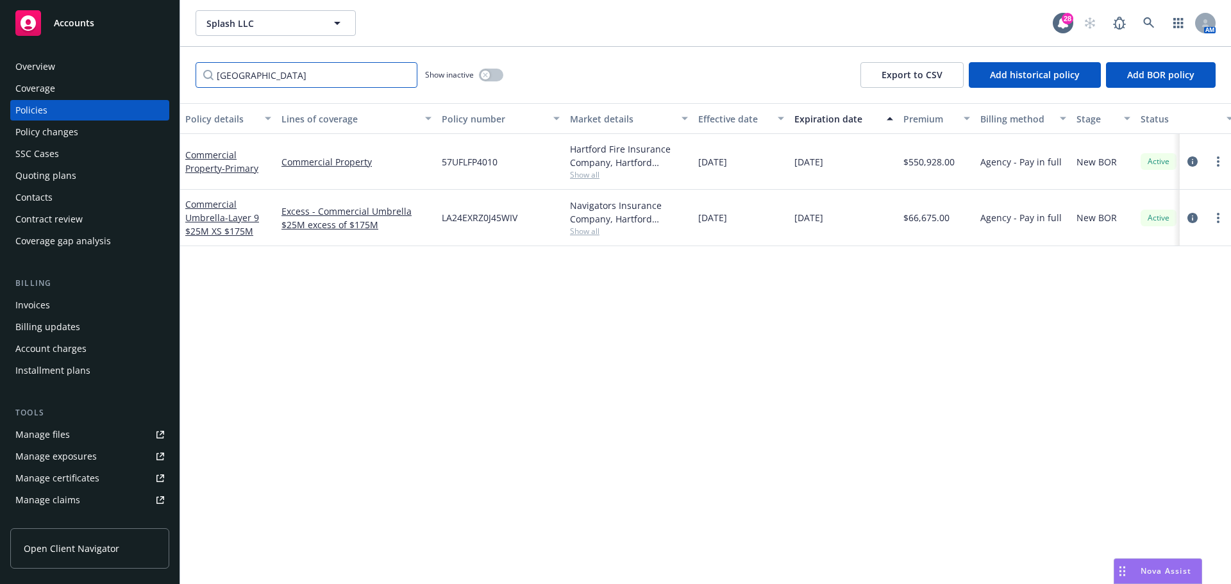
type input "hartford"
click at [235, 167] on span "- Primary" at bounding box center [240, 168] width 37 height 12
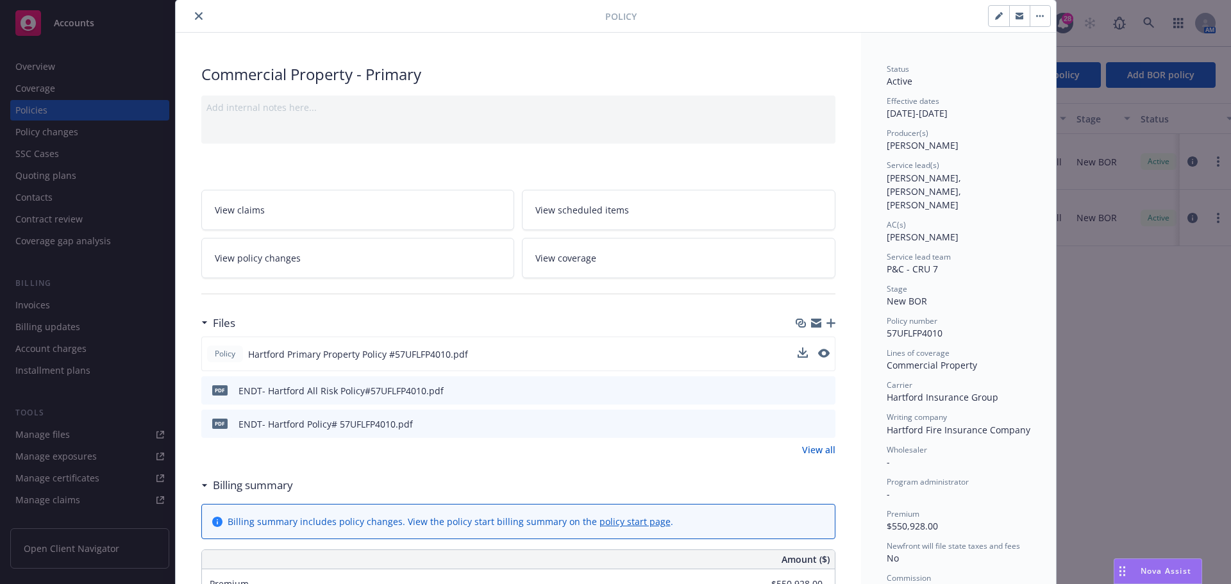
scroll to position [64, 0]
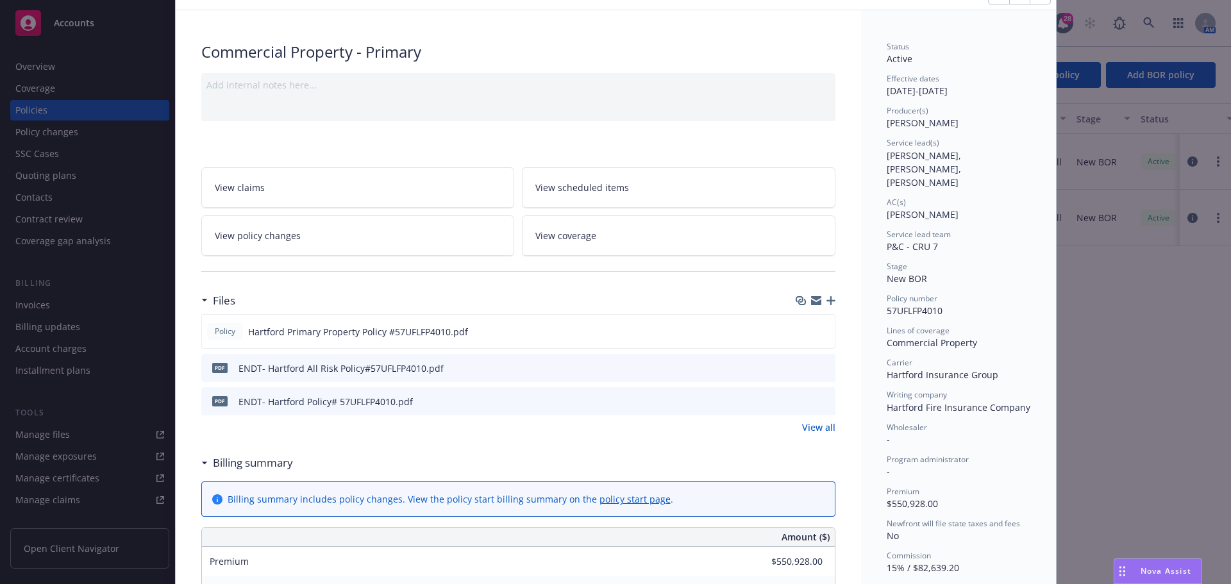
click at [827, 301] on icon "button" at bounding box center [831, 300] width 9 height 9
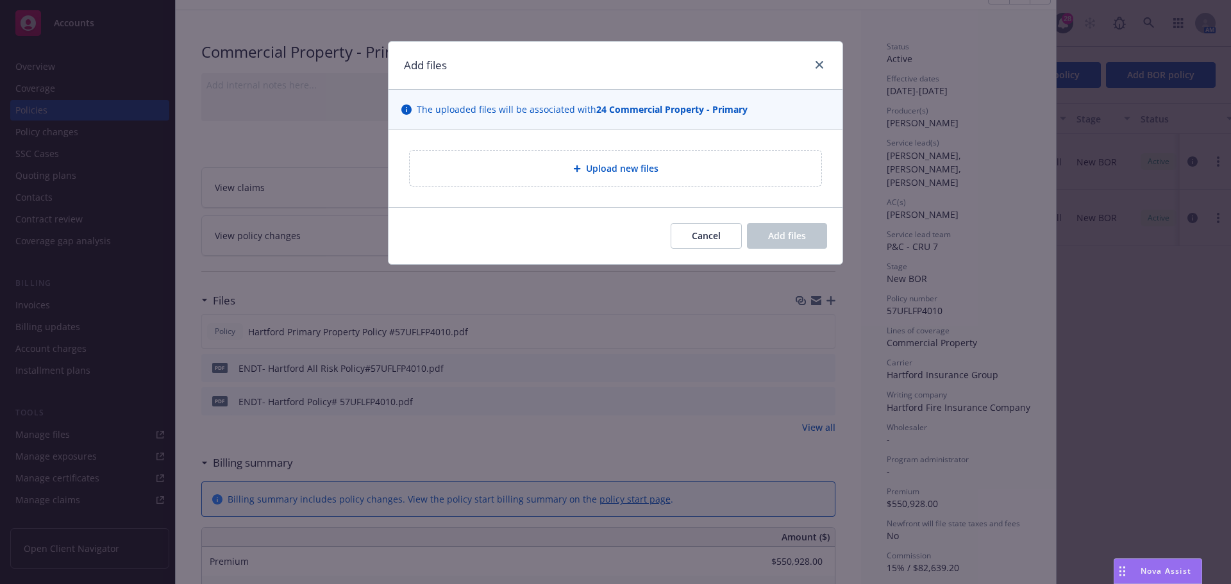
type textarea "x"
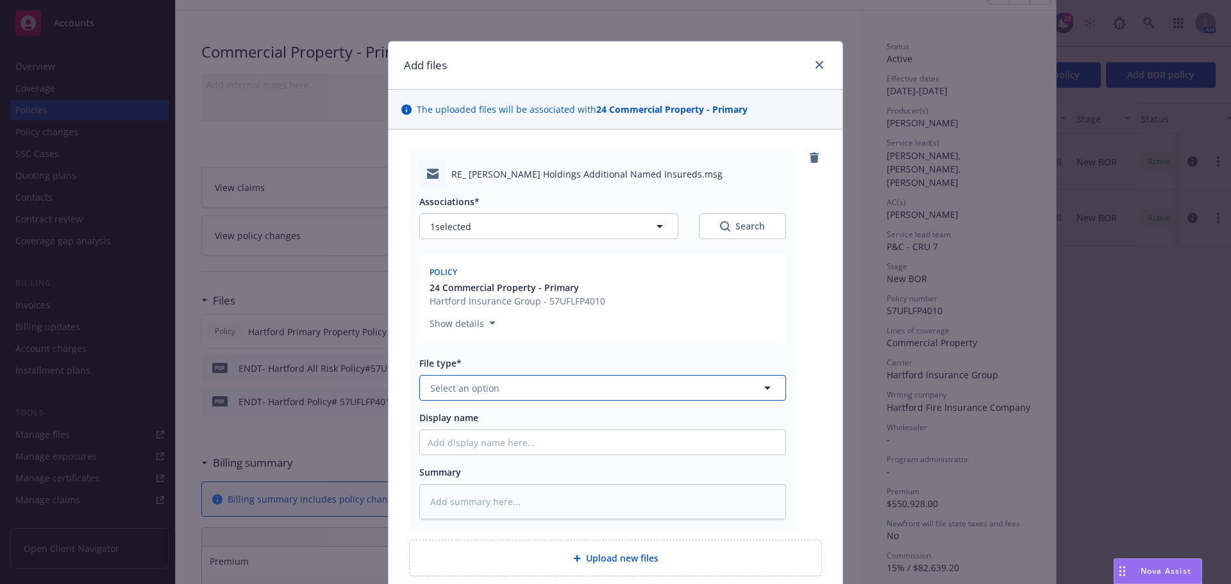
click at [526, 384] on button "Select an option" at bounding box center [602, 388] width 367 height 26
type input "em"
click at [499, 464] on div "Email" at bounding box center [603, 457] width 350 height 19
click at [519, 441] on input "Display name" at bounding box center [603, 442] width 366 height 24
paste input "Carrier Confirmation - Additional Named Insured - 181 Fremont"
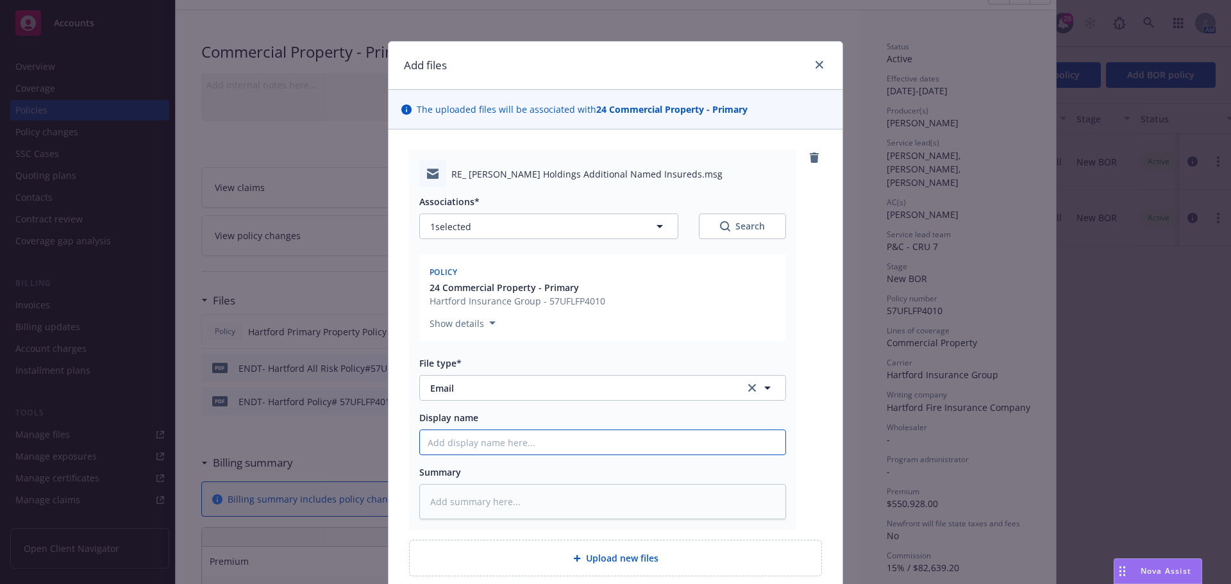
type textarea "x"
type input "Carrier Confirmation - Additional Named Insured - 181 Fremont"
click at [505, 501] on textarea at bounding box center [602, 501] width 367 height 35
click at [474, 496] on textarea at bounding box center [602, 501] width 367 height 35
paste textarea "181 Fremont Street Master Association and 181 Fremont Residences Association - …"
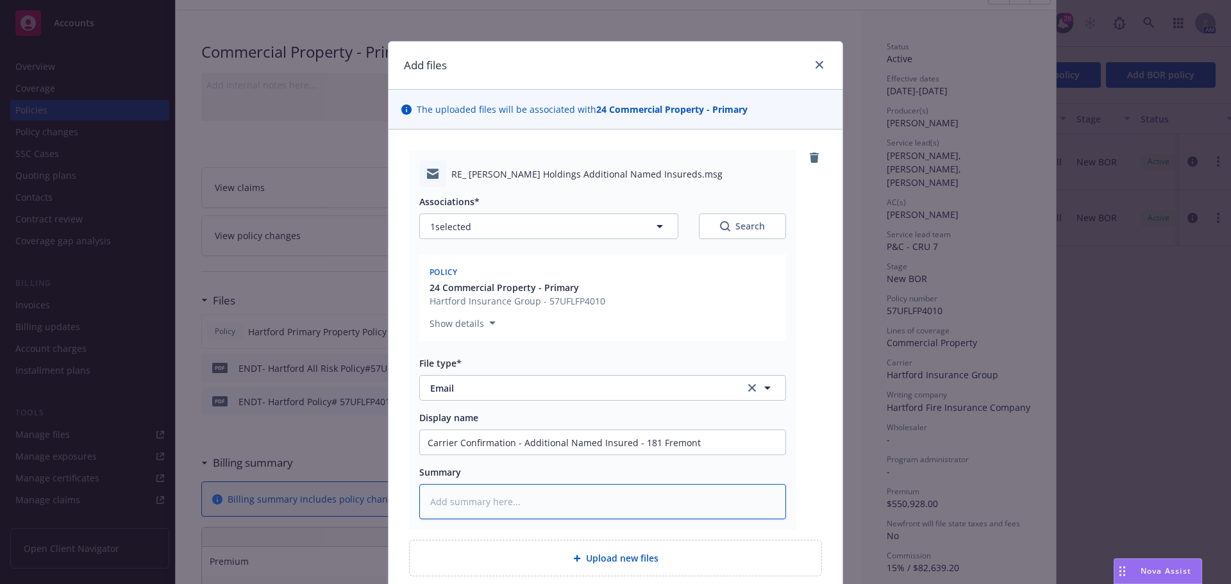
type textarea "x"
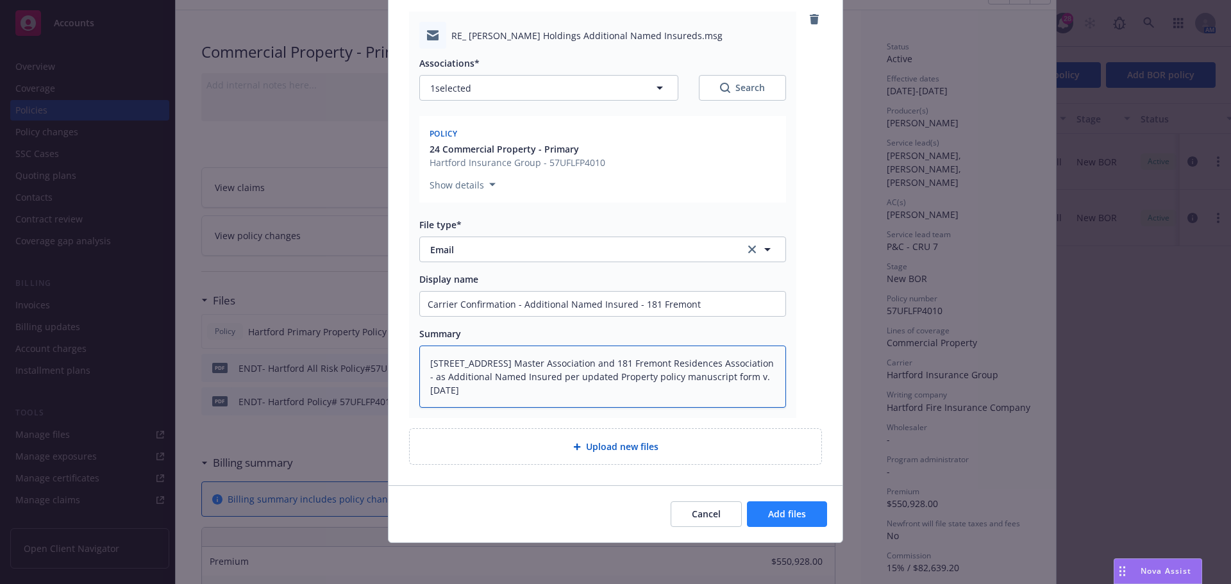
type textarea "181 Fremont Street Master Association and 181 Fremont Residences Association - …"
click at [784, 512] on span "Add files" at bounding box center [787, 514] width 38 height 12
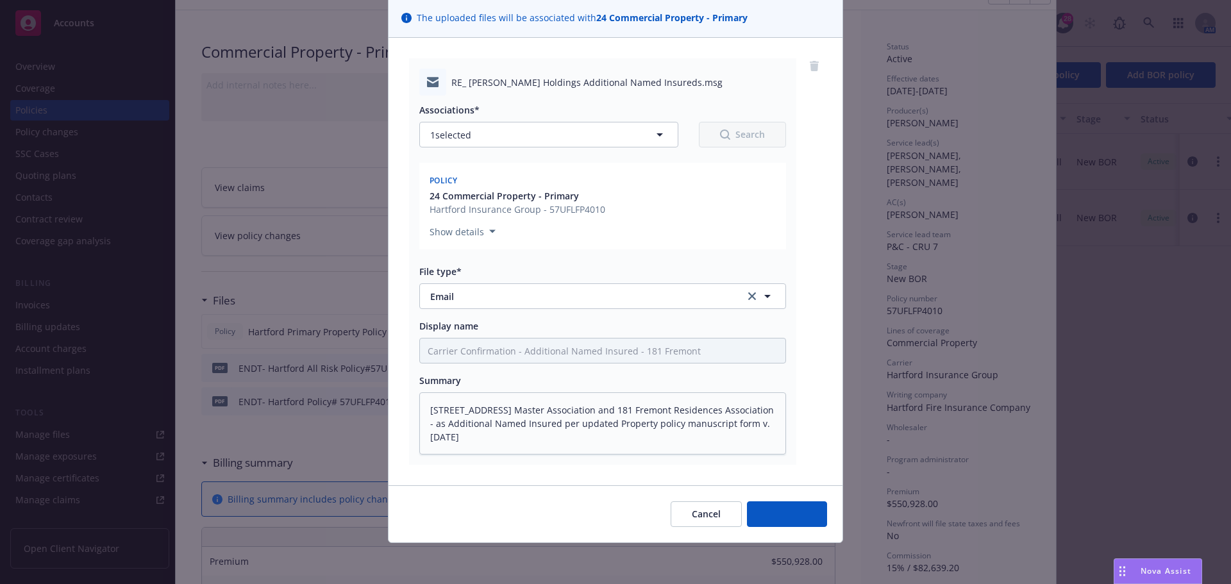
scroll to position [92, 0]
type textarea "x"
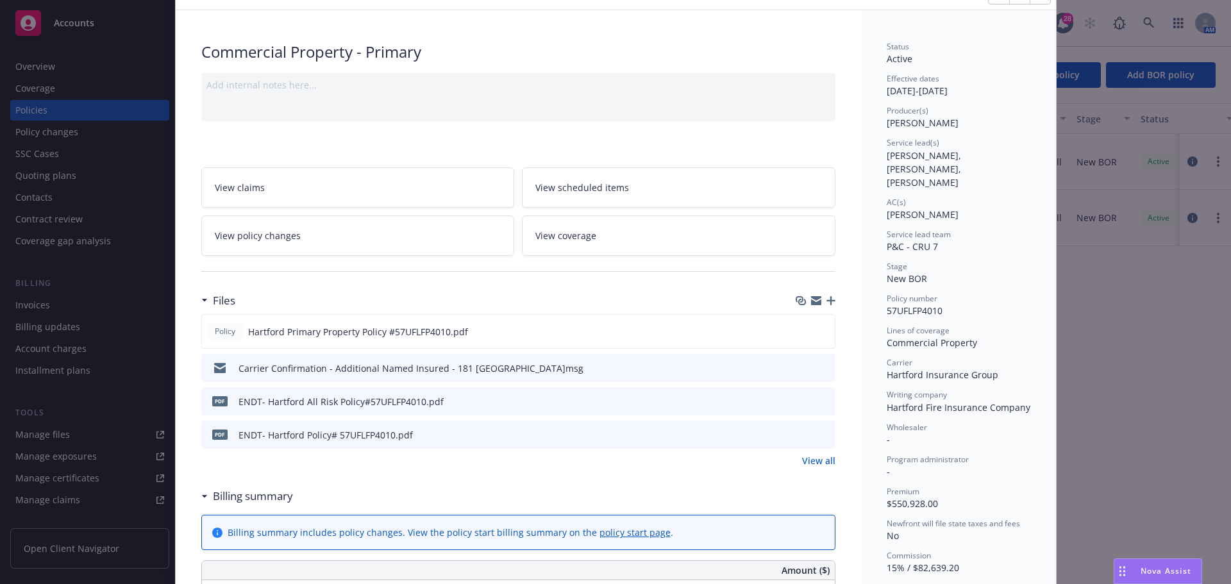
scroll to position [0, 0]
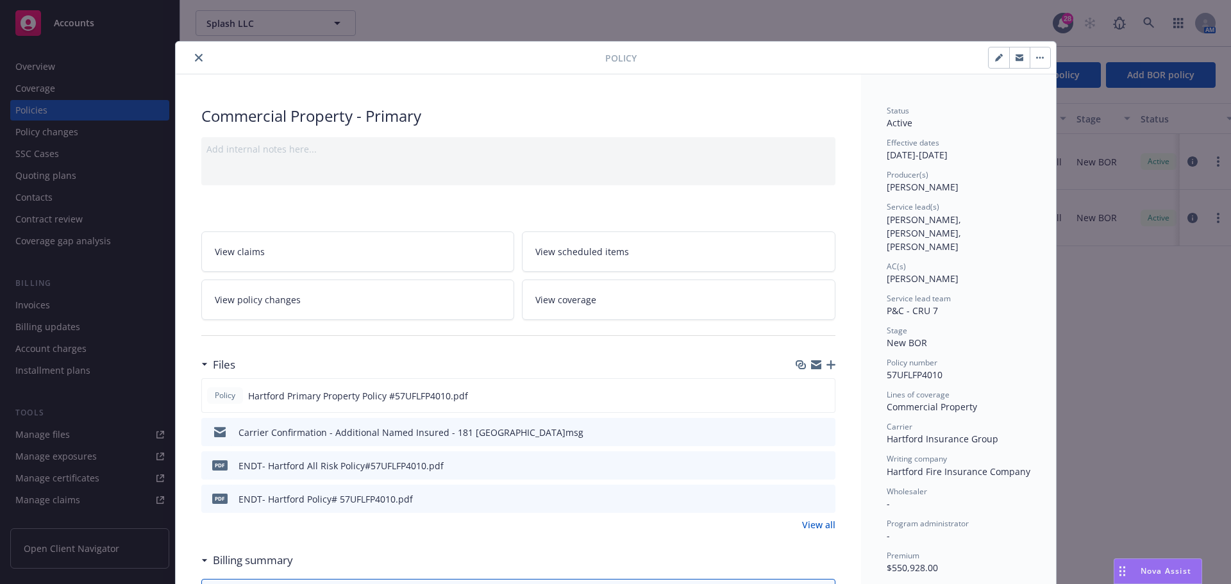
click at [197, 58] on icon "close" at bounding box center [199, 58] width 8 height 8
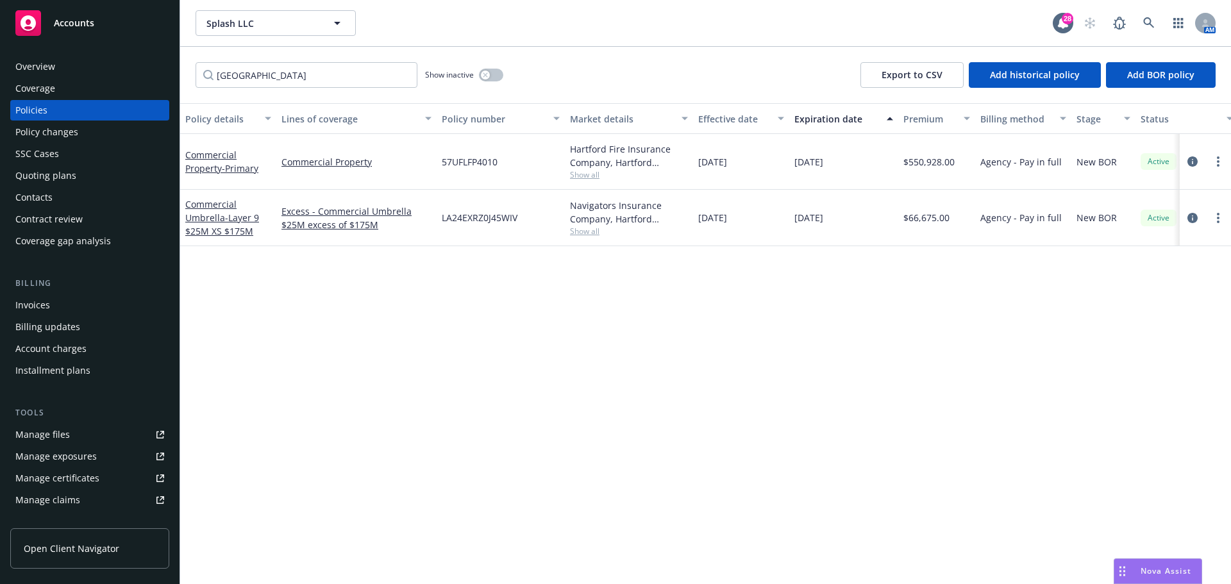
click at [94, 19] on div "Accounts" at bounding box center [89, 23] width 149 height 26
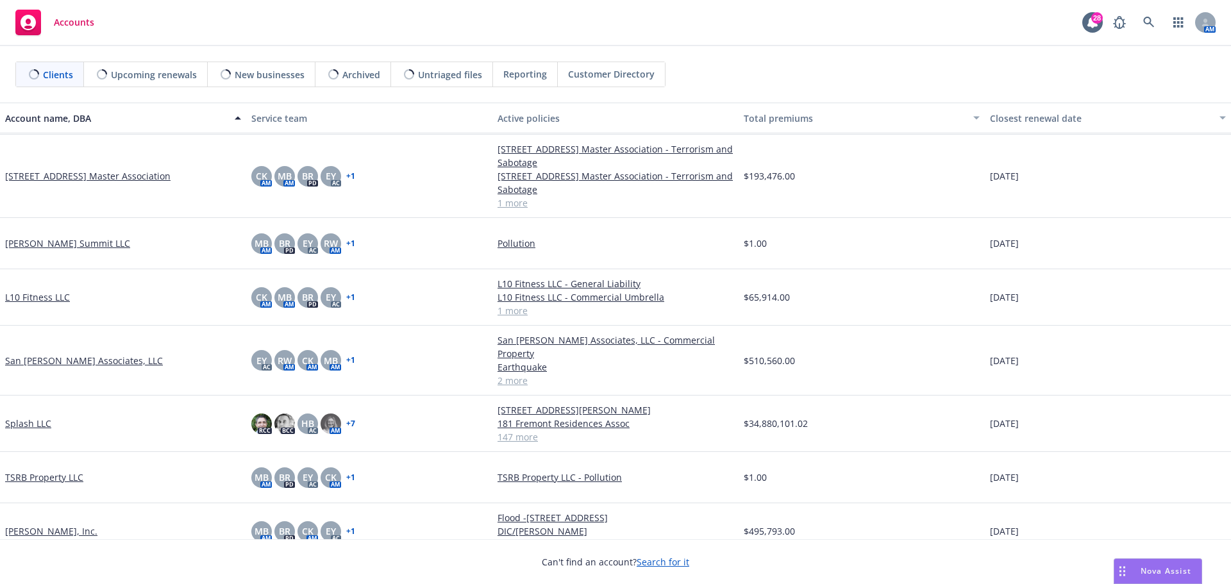
scroll to position [114, 0]
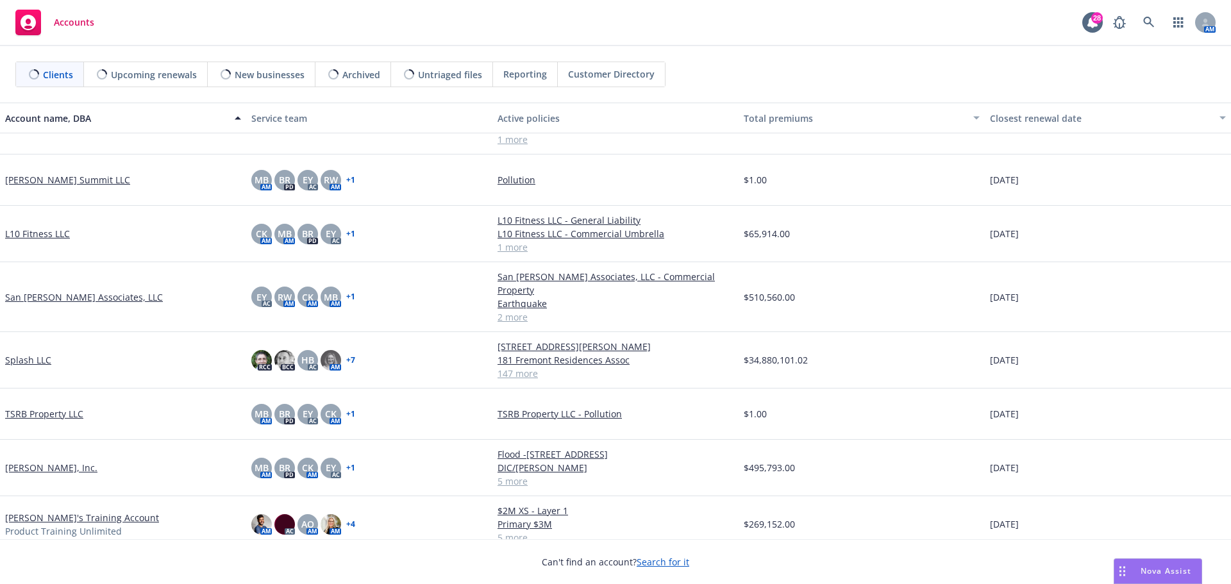
click at [65, 511] on link "Wendy's Training Account" at bounding box center [82, 517] width 154 height 13
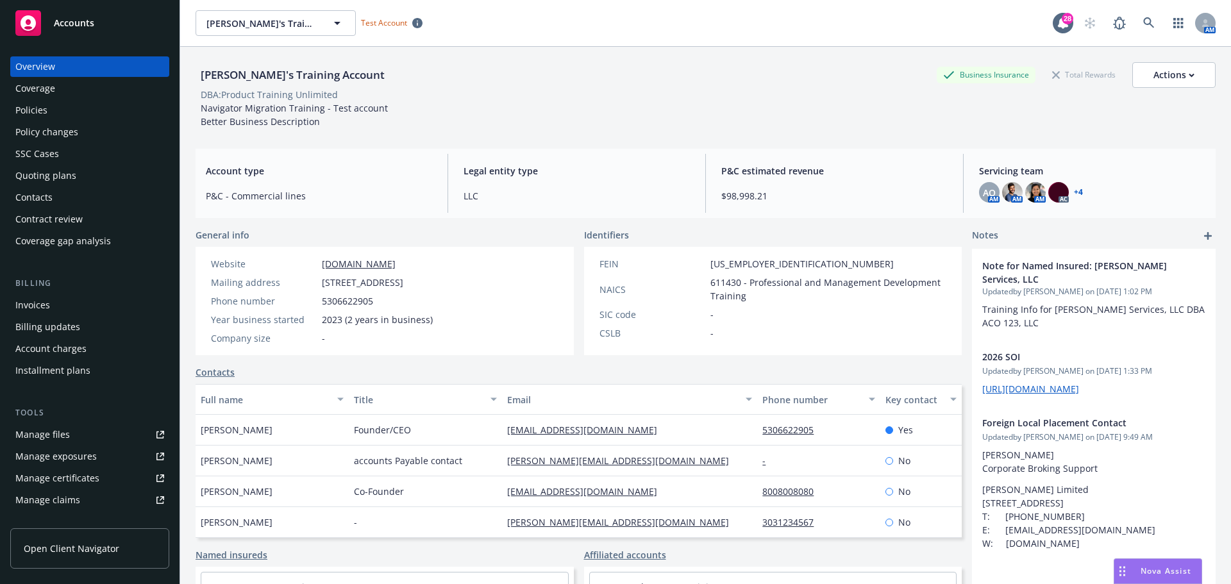
click at [55, 118] on div "Policies" at bounding box center [89, 110] width 149 height 21
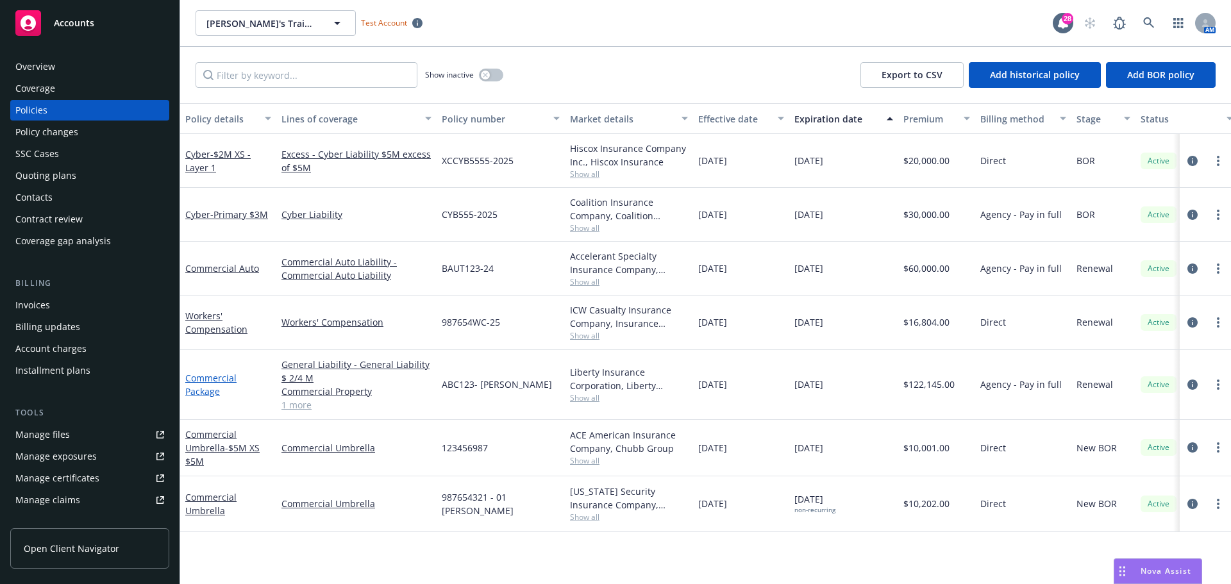
click at [204, 380] on link "Commercial Package" at bounding box center [210, 385] width 51 height 26
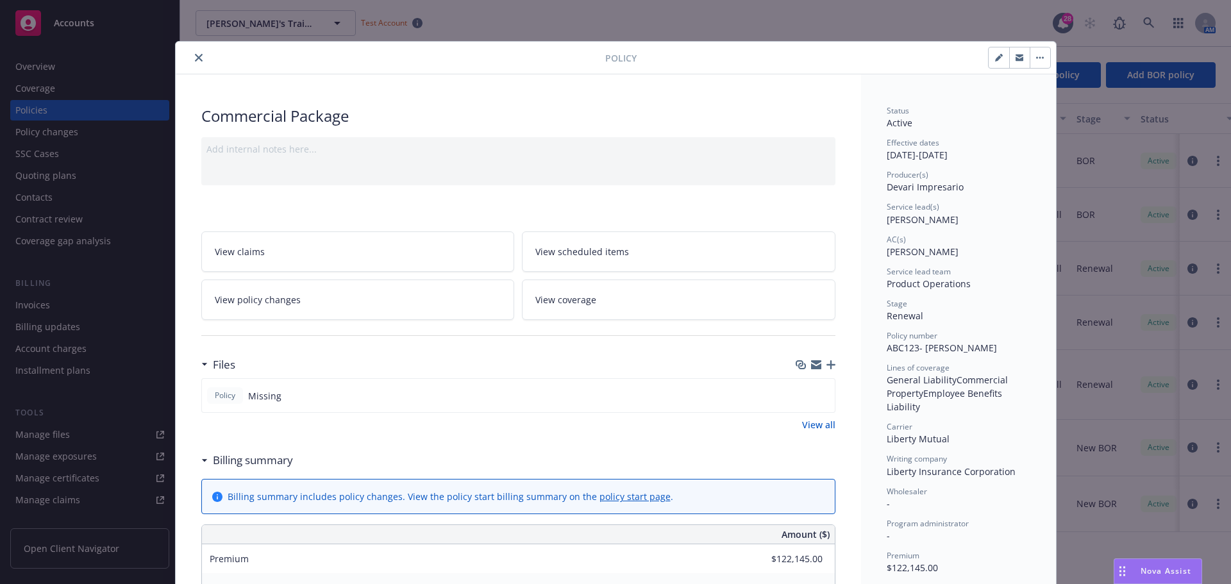
click at [995, 56] on icon "button" at bounding box center [999, 58] width 8 height 8
select select "RENEWAL"
select select "12"
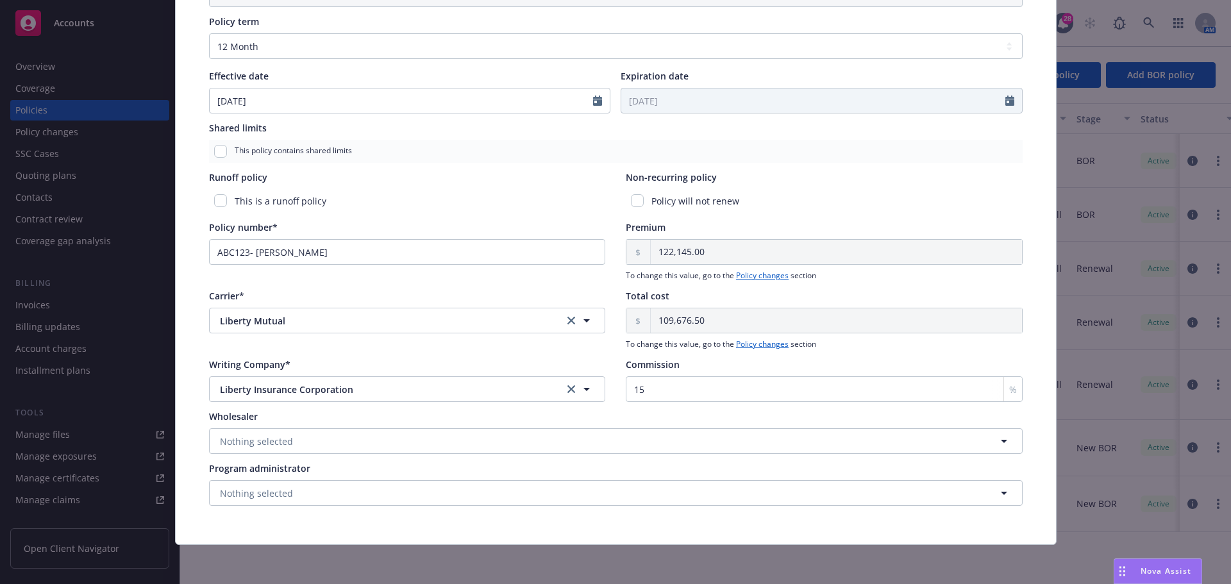
scroll to position [466, 0]
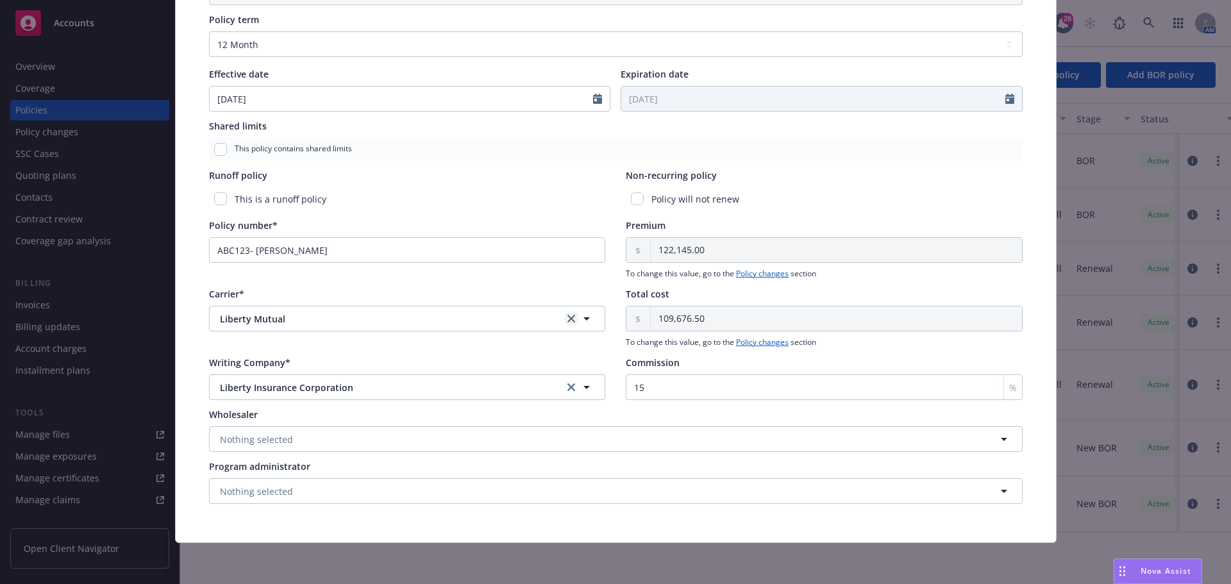
click at [569, 317] on icon "clear selection" at bounding box center [572, 319] width 8 height 8
click at [385, 392] on button "Nothing selected" at bounding box center [407, 387] width 397 height 26
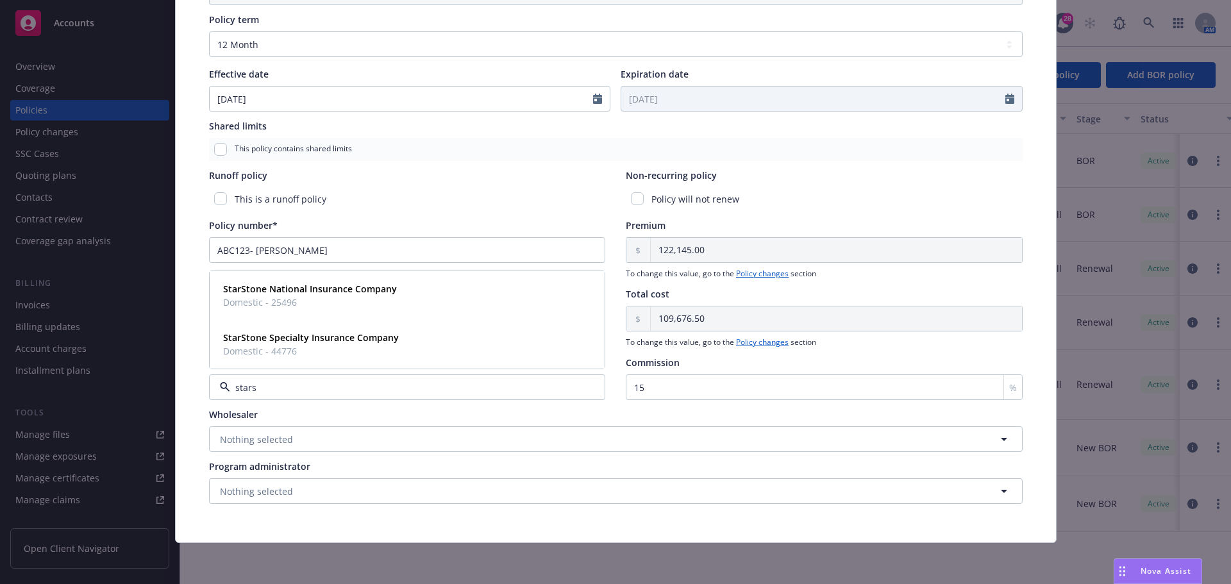
type input "starst"
click at [395, 296] on div "StarStone National Insurance Company Domestic - 25496" at bounding box center [407, 296] width 379 height 32
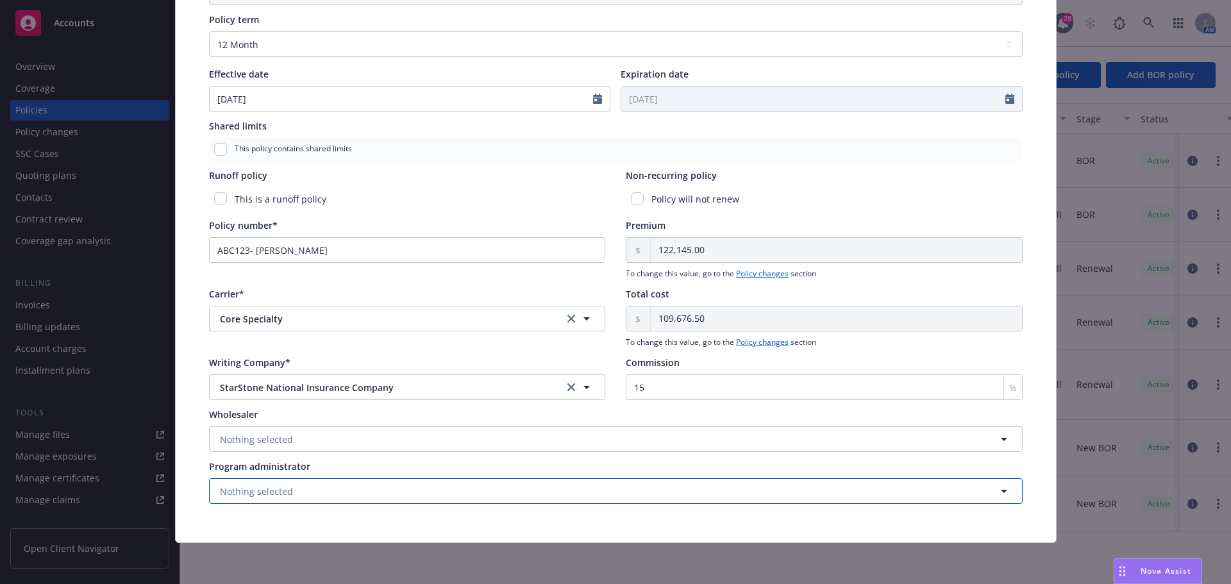
click at [319, 484] on button "Nothing selected" at bounding box center [616, 491] width 814 height 26
type input "great"
click at [323, 442] on strong "Great Point Insurance Company" at bounding box center [293, 441] width 140 height 12
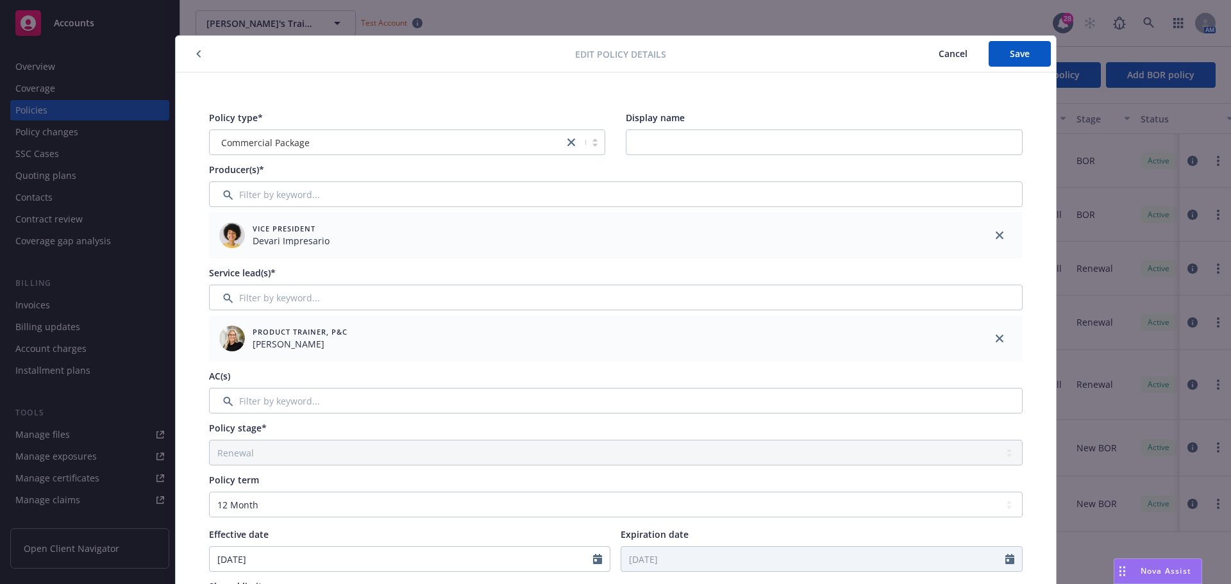
scroll to position [0, 0]
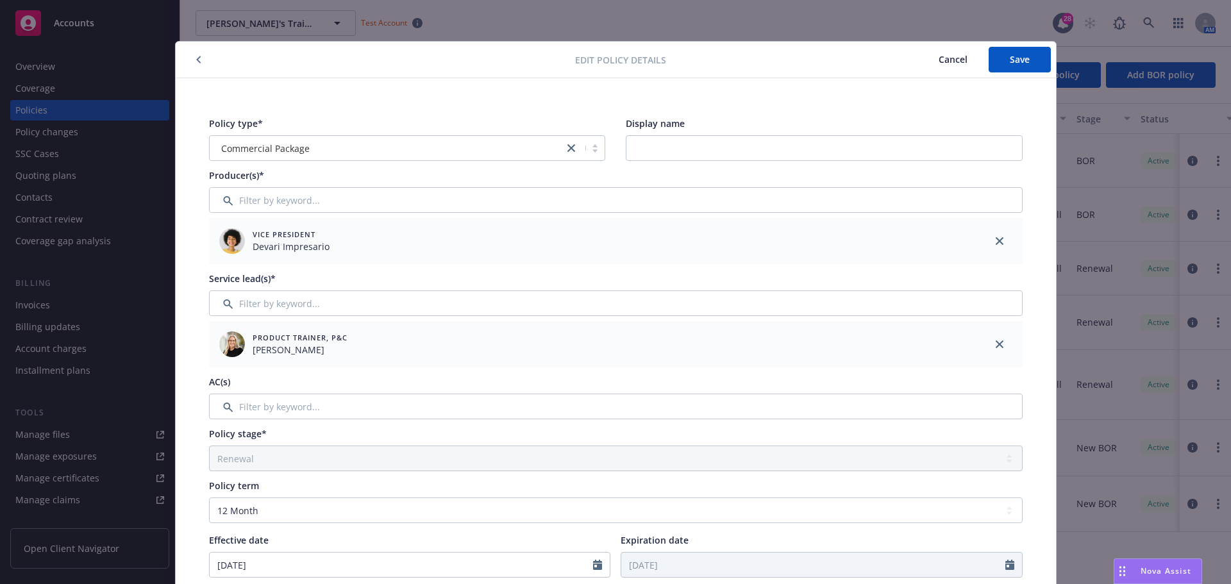
click at [942, 59] on span "Cancel" at bounding box center [953, 59] width 29 height 12
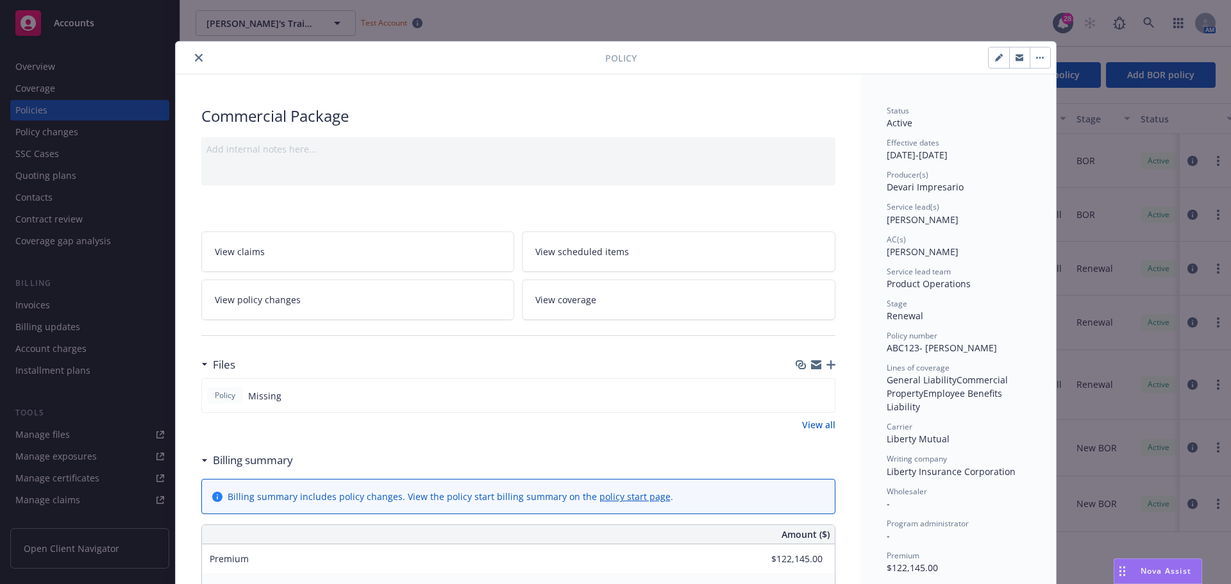
click at [195, 54] on icon "close" at bounding box center [199, 58] width 8 height 8
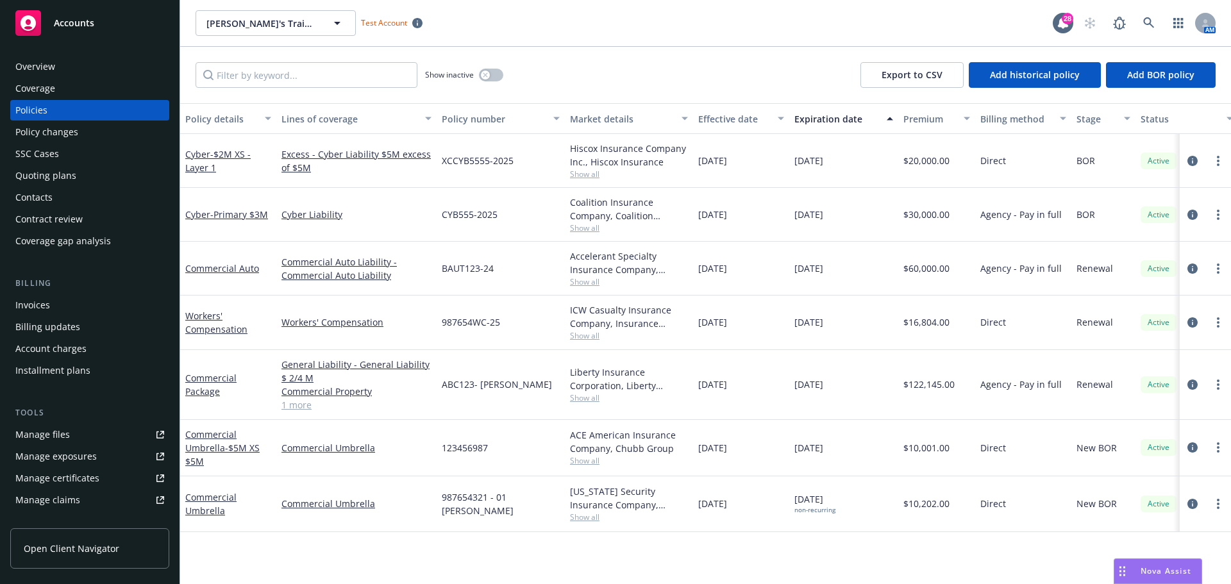
click at [1133, 572] on div "Nova Assist" at bounding box center [1166, 571] width 71 height 11
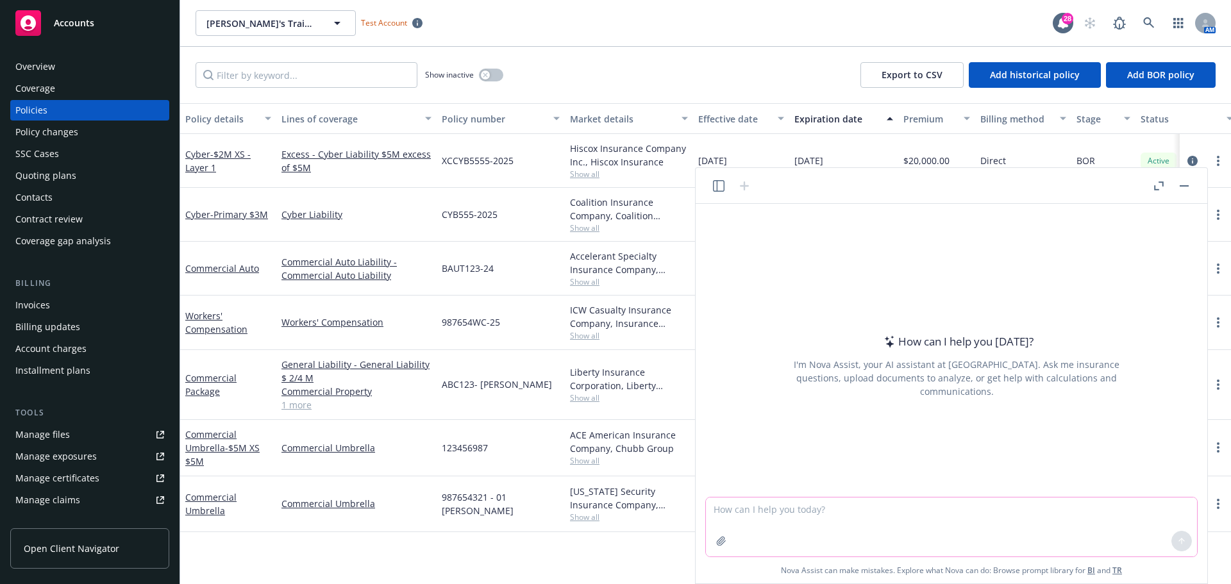
click at [775, 509] on textarea at bounding box center [951, 527] width 491 height 59
click at [722, 190] on icon "button" at bounding box center [719, 186] width 12 height 12
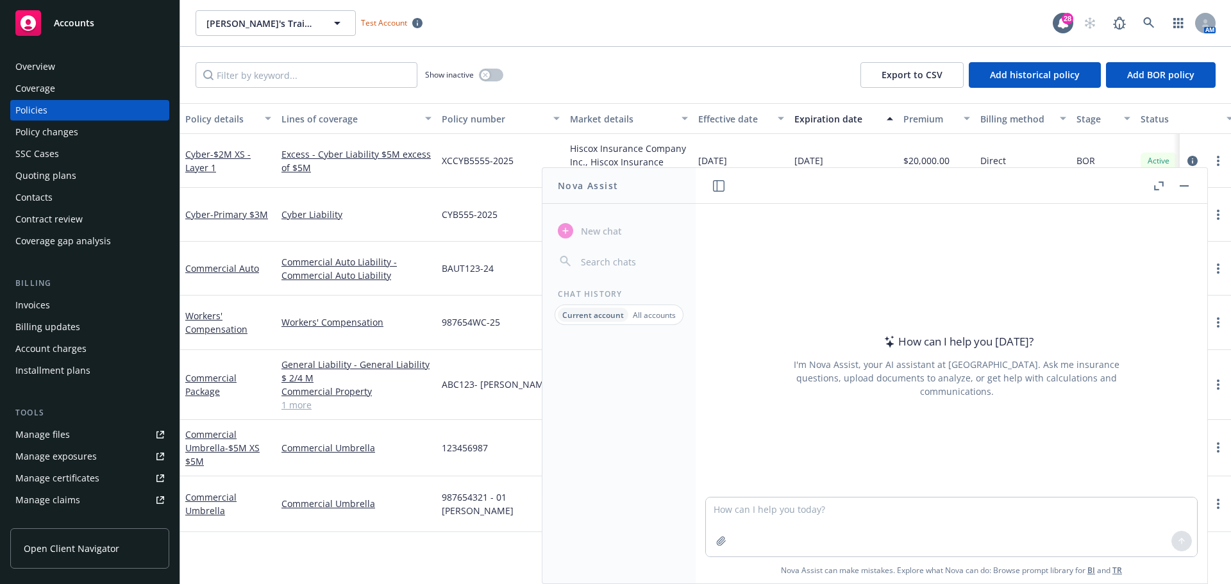
click at [1158, 183] on icon "button" at bounding box center [1159, 185] width 10 height 9
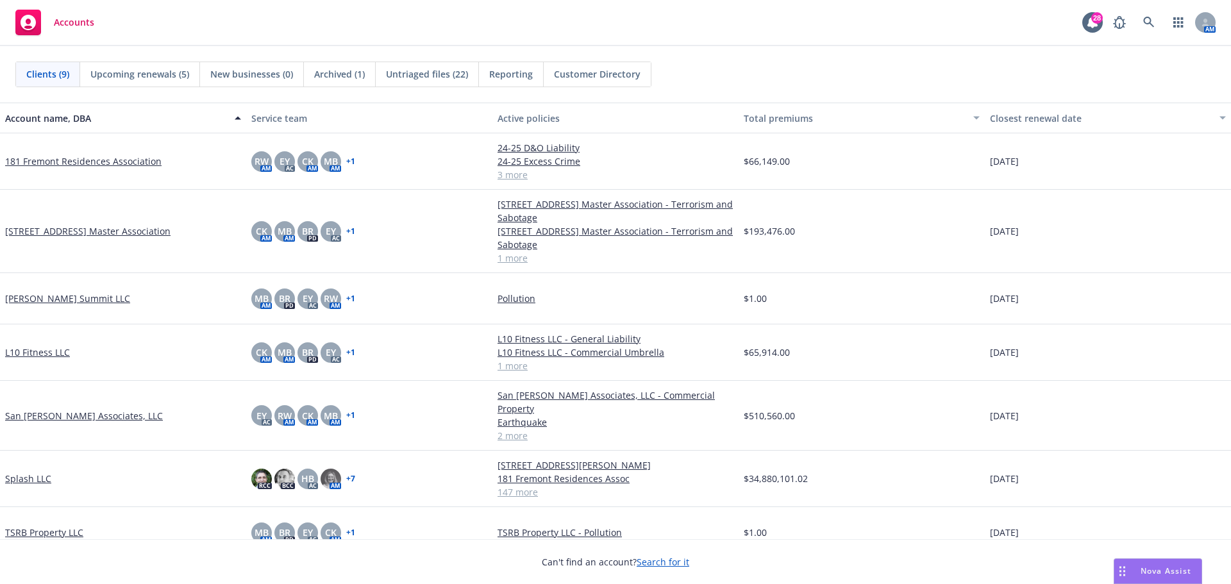
click at [1164, 571] on span "Nova Assist" at bounding box center [1166, 571] width 51 height 11
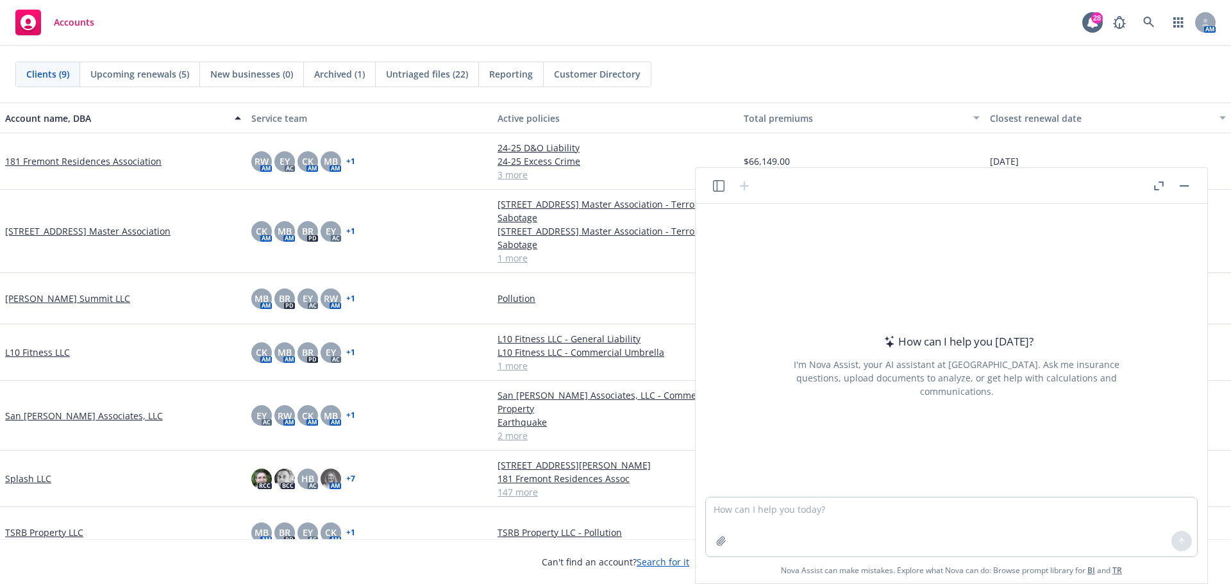
click at [1159, 184] on icon "button" at bounding box center [1159, 185] width 10 height 9
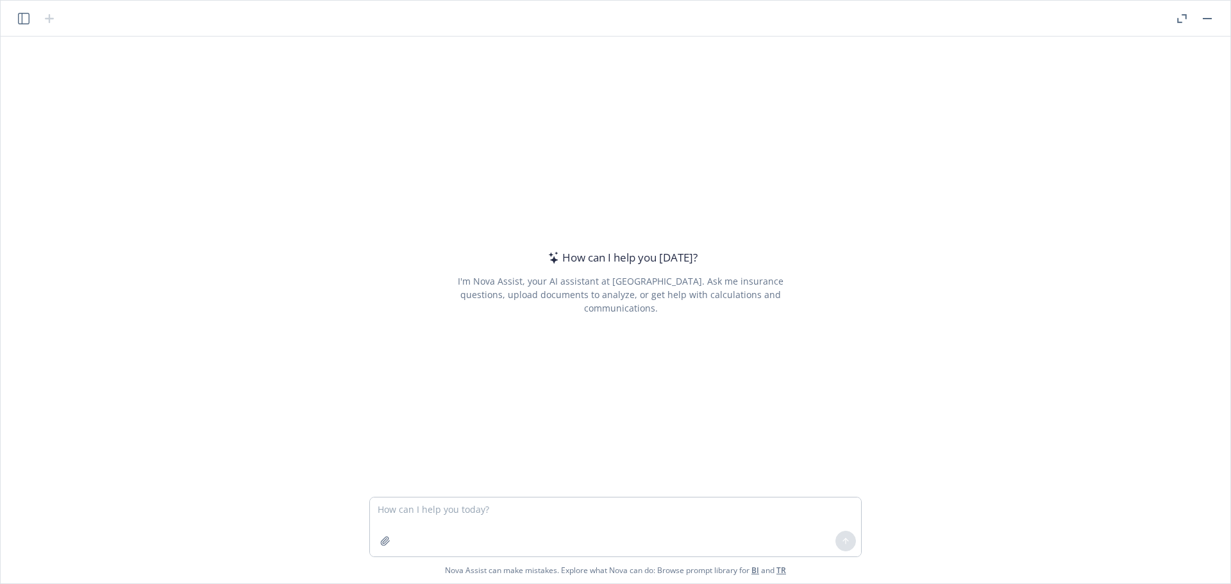
click at [24, 21] on icon "button" at bounding box center [24, 19] width 12 height 12
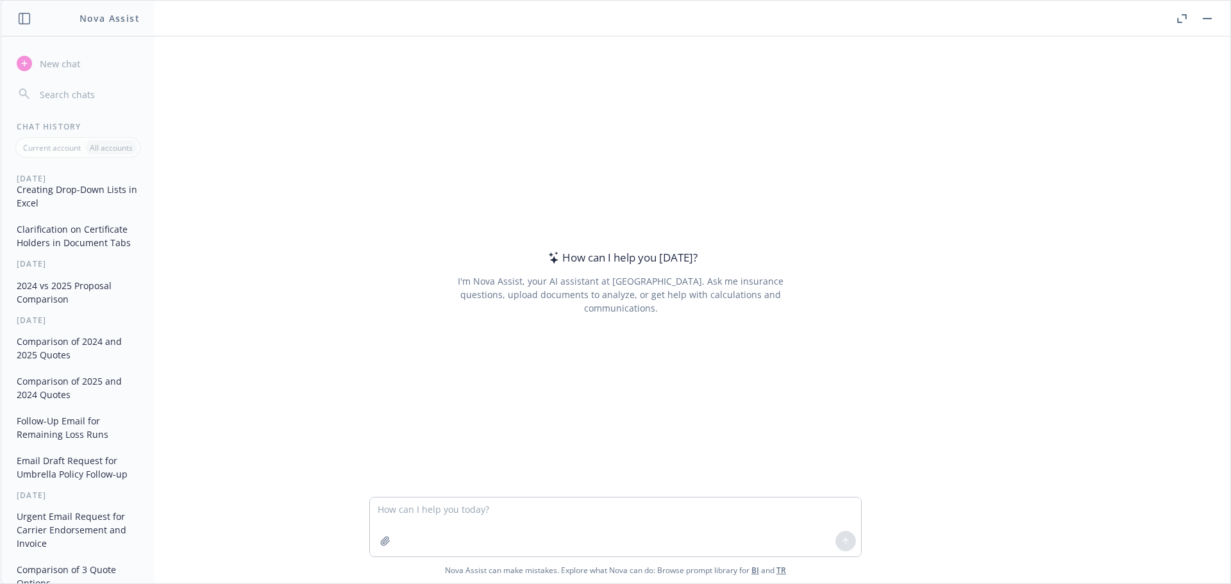
scroll to position [128, 0]
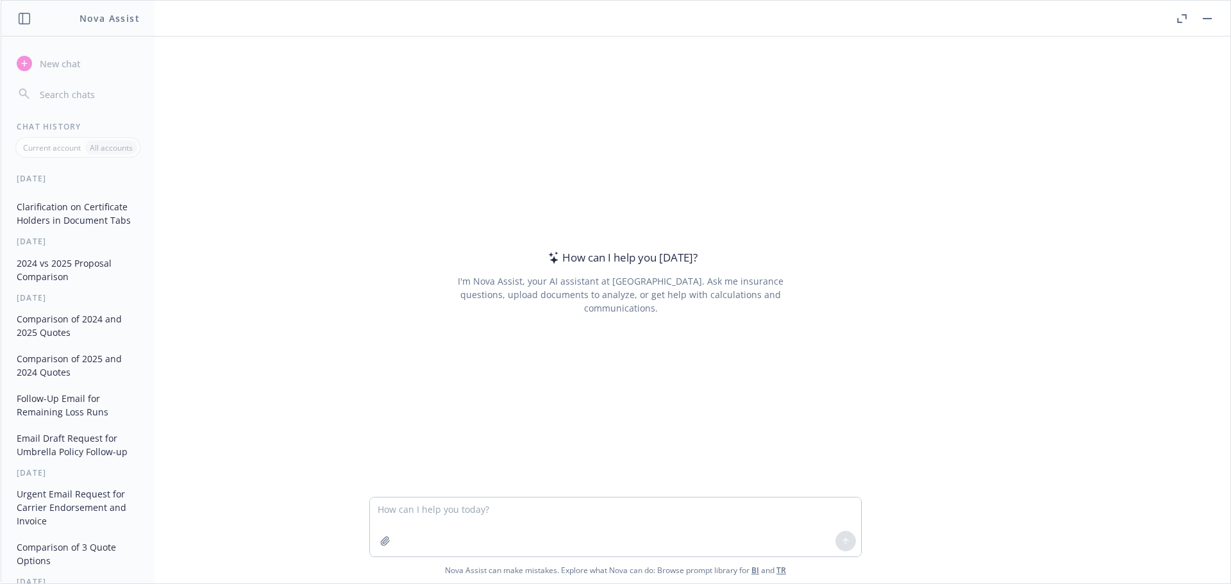
click at [81, 367] on button "Comparison of 2025 and 2024 Quotes" at bounding box center [78, 365] width 133 height 35
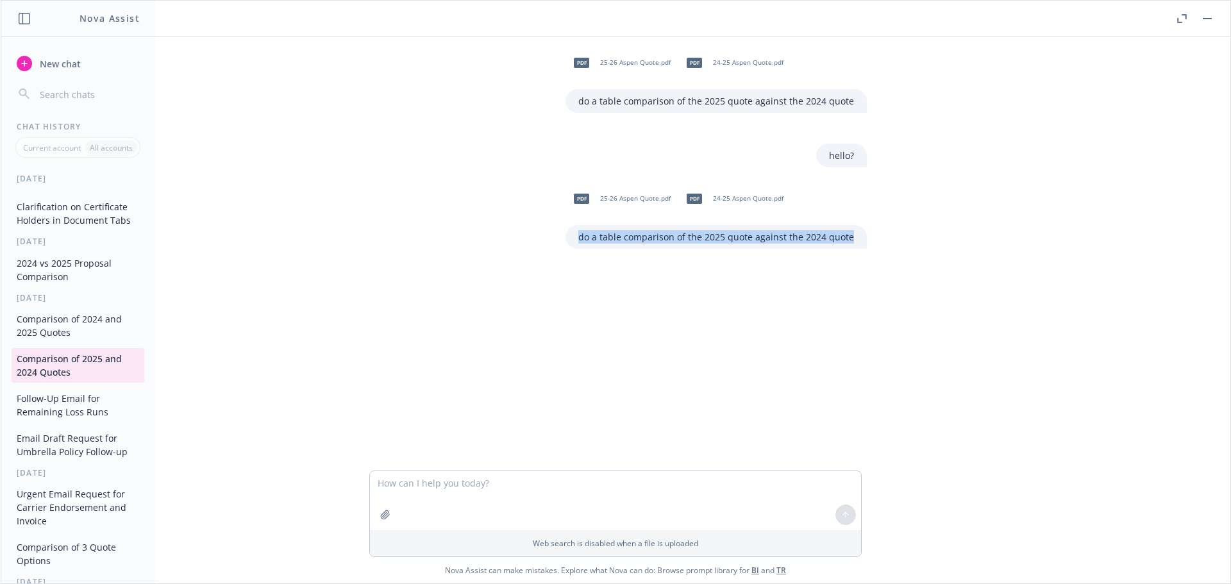
drag, startPoint x: 851, startPoint y: 237, endPoint x: 579, endPoint y: 235, distance: 271.9
click at [579, 235] on div "do a table comparison of the 2025 quote against the 2024 quote" at bounding box center [716, 237] width 301 height 24
copy p "do a table comparison of the 2025 quote against the 2024 quote"
click at [63, 65] on span "New chat" at bounding box center [59, 63] width 44 height 13
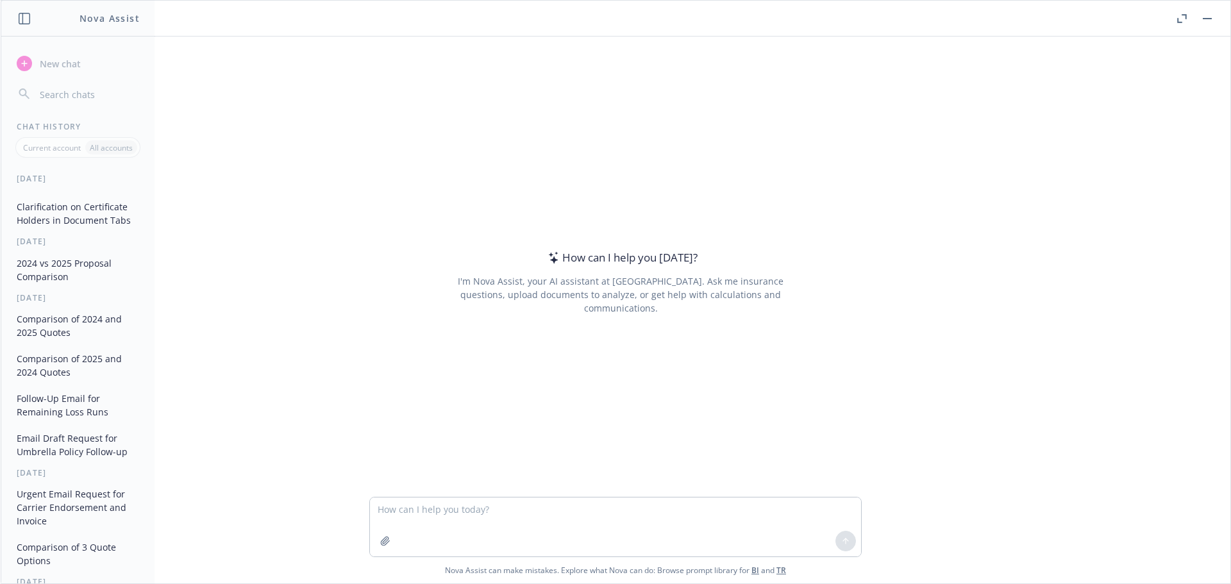
click at [418, 514] on textarea at bounding box center [615, 527] width 491 height 59
click at [546, 512] on textarea "do a table comparison of the 2025 quote against the 2024 quote" at bounding box center [615, 527] width 491 height 59
click at [547, 521] on textarea "do a table comparison of the 2025 proposals against the 2024 quote" at bounding box center [615, 527] width 491 height 59
drag, startPoint x: 667, startPoint y: 511, endPoint x: 503, endPoint y: 507, distance: 164.2
click at [503, 507] on textarea "do a table comparison of the 2025 proposals against the 2024 quote" at bounding box center [615, 527] width 491 height 59
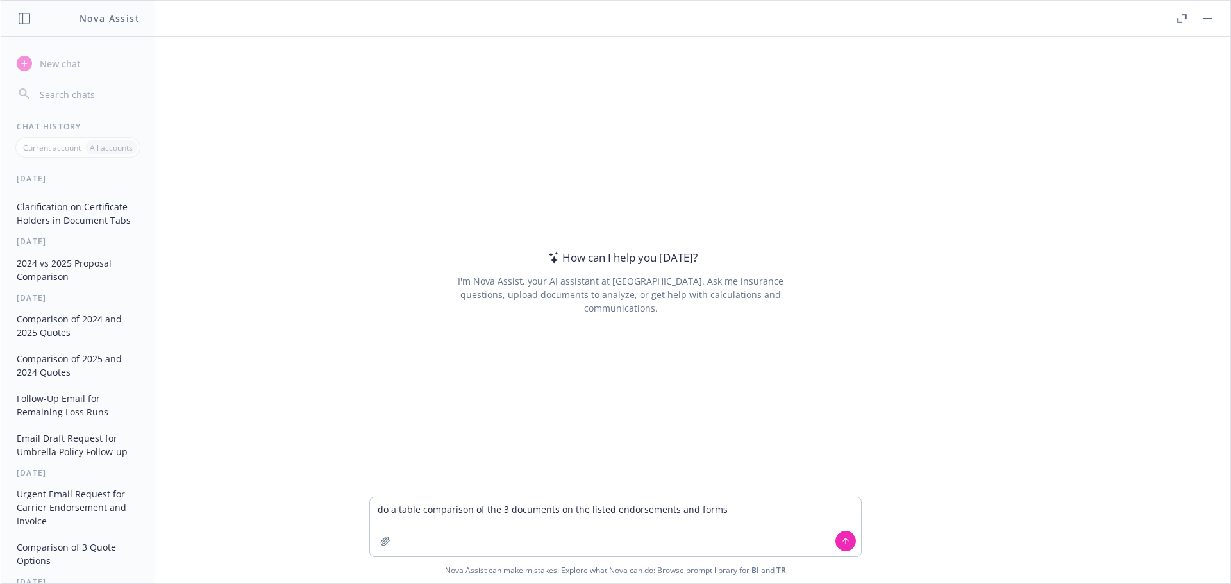
type textarea "do a table comparison of the 3 documents on the listed endorsements and forms"
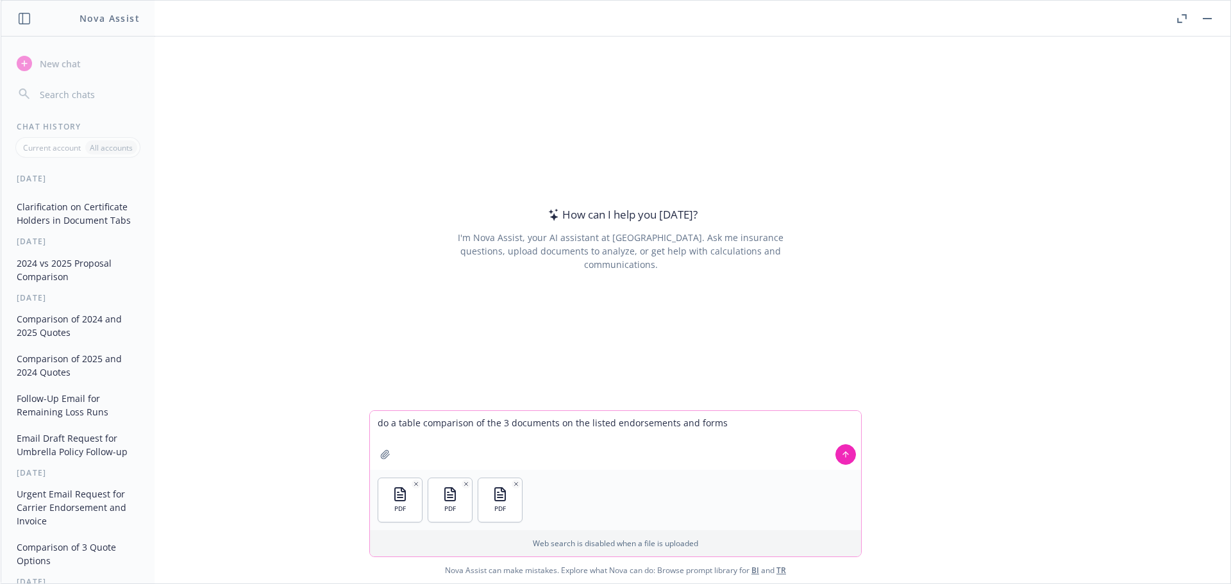
click at [845, 453] on icon at bounding box center [845, 454] width 9 height 9
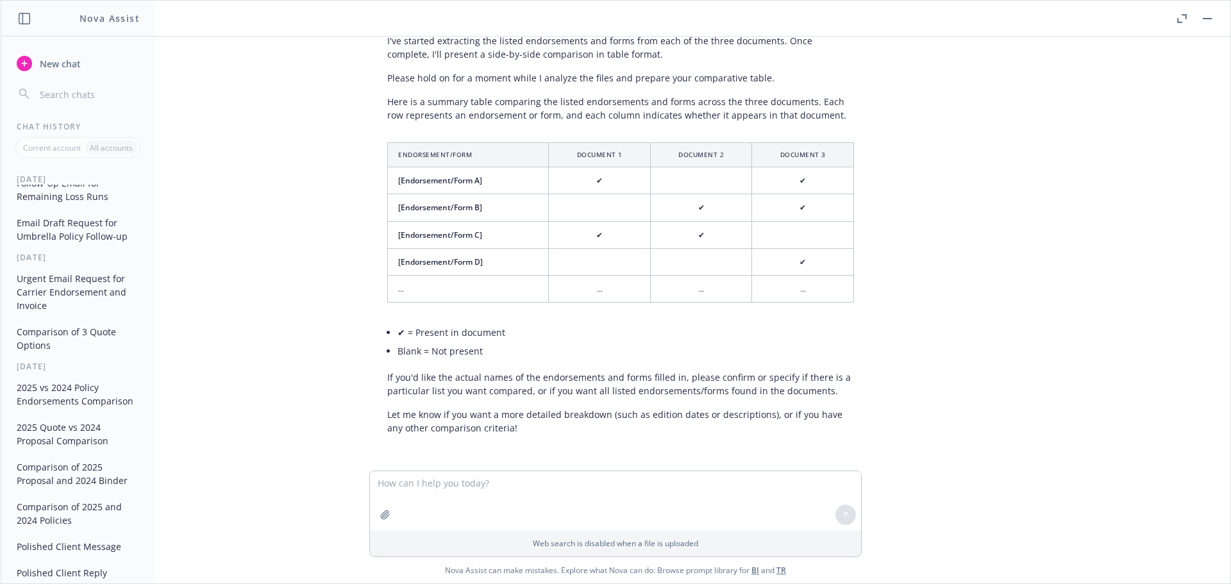
scroll to position [374, 0]
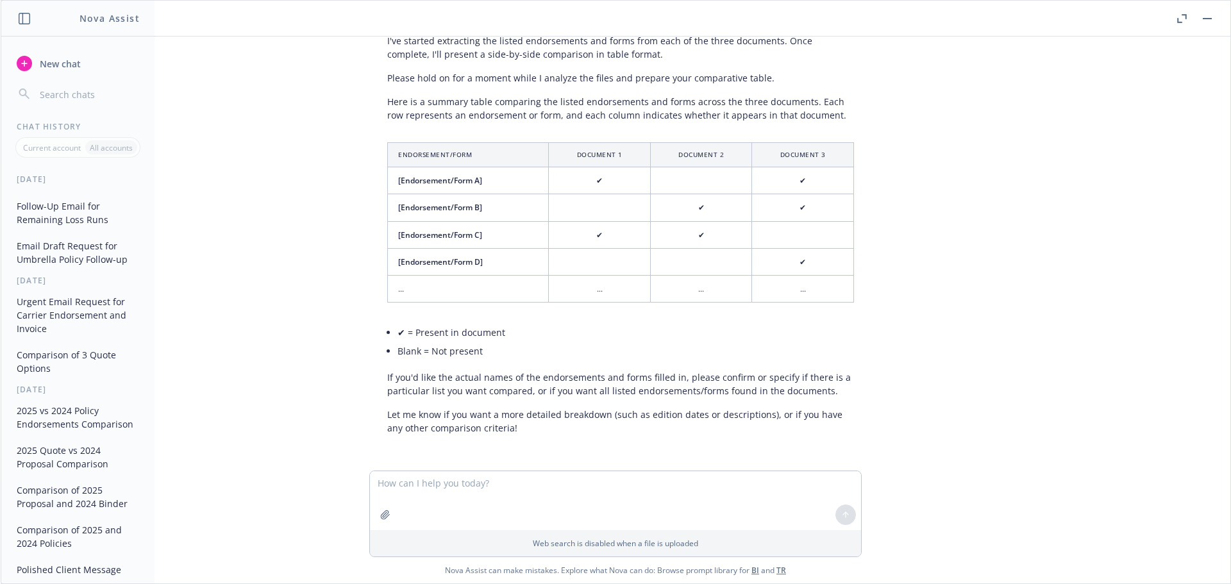
click at [66, 416] on button "2025 vs 2024 Policy Endorsements Comparison" at bounding box center [78, 417] width 133 height 35
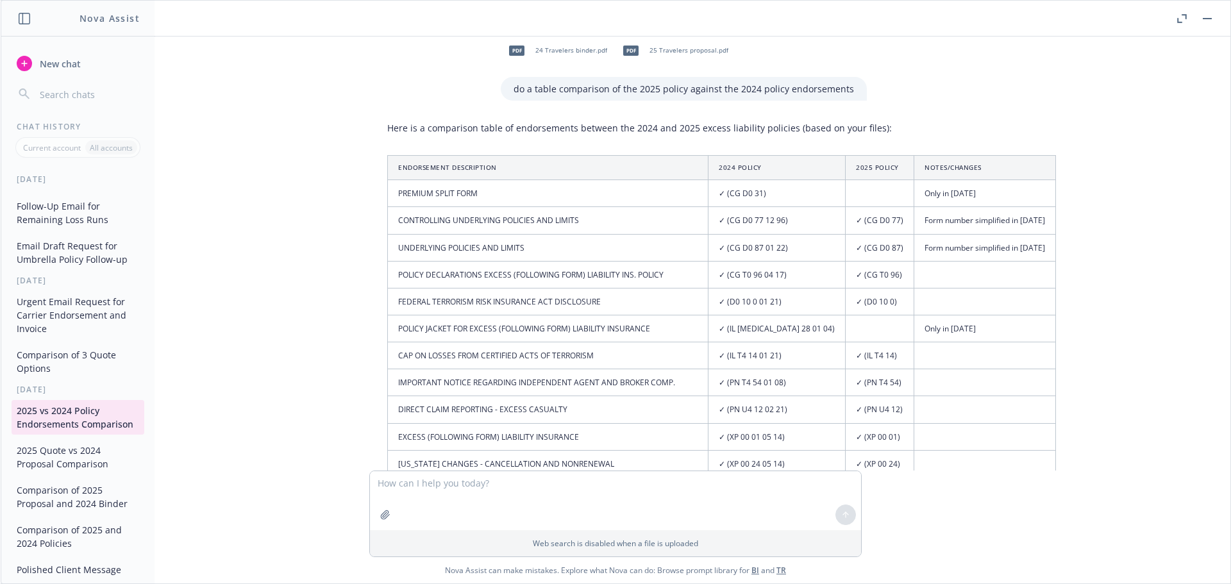
scroll to position [0, 0]
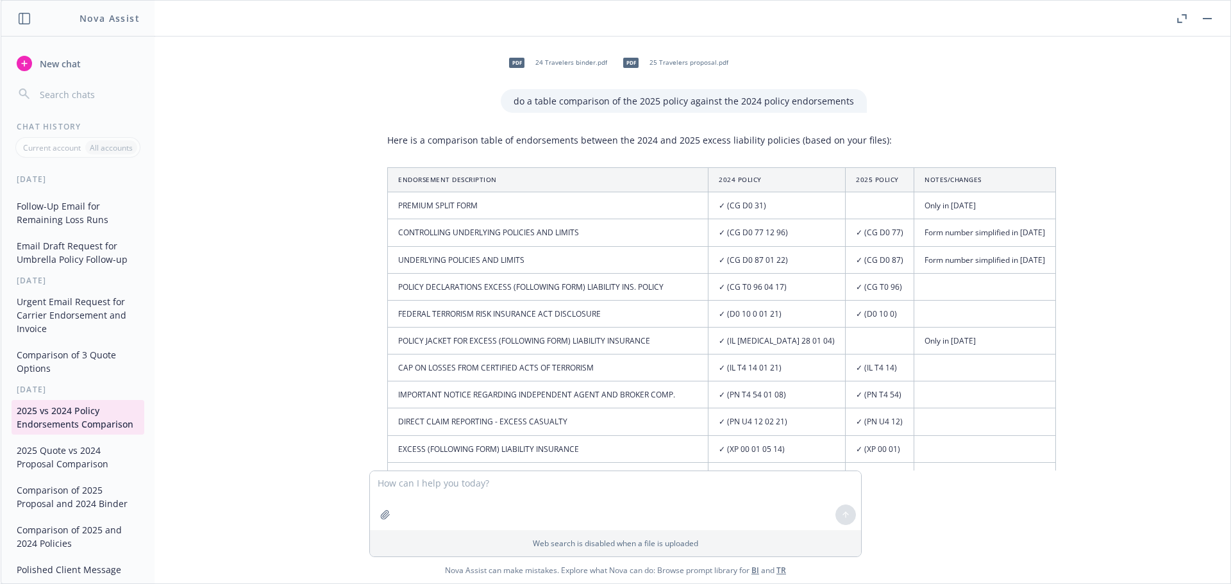
click at [78, 362] on button "Comparison of 3 Quote Options" at bounding box center [78, 361] width 133 height 35
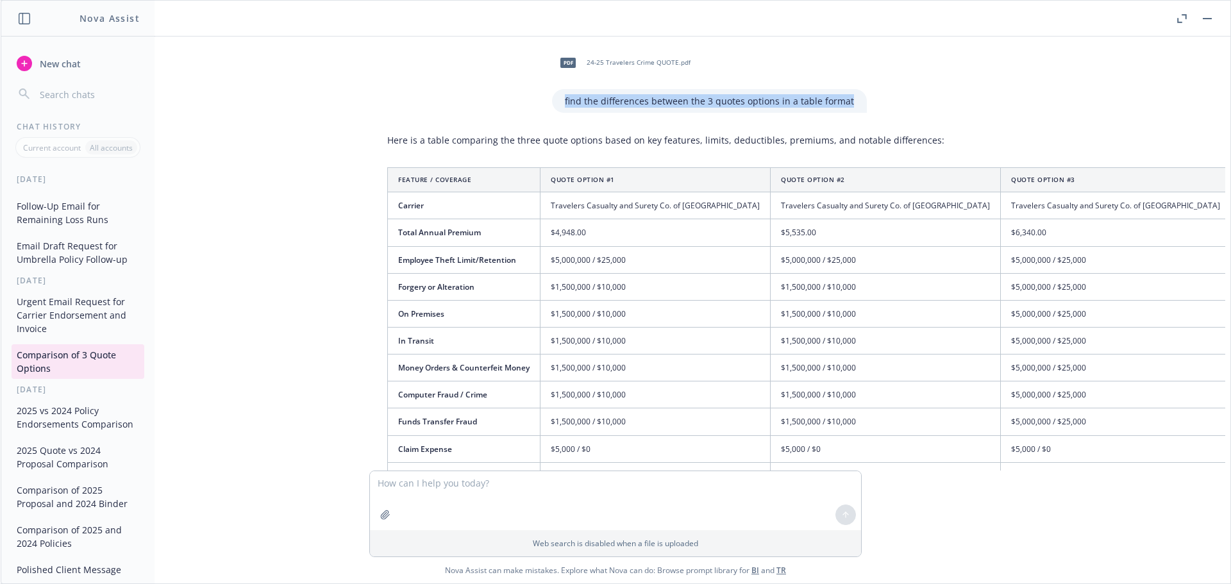
drag, startPoint x: 852, startPoint y: 100, endPoint x: 558, endPoint y: 98, distance: 293.7
click at [558, 98] on div "find the differences between the 3 quotes options in a table format" at bounding box center [709, 101] width 315 height 24
copy p "find the differences between the 3 quotes options in a table format"
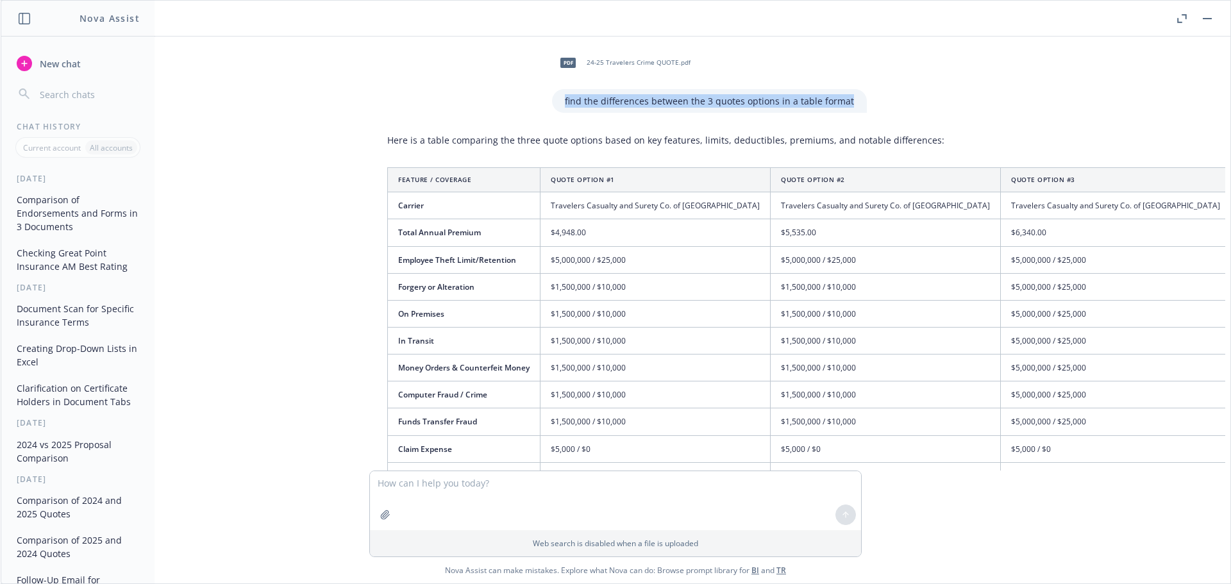
click at [63, 207] on button "Comparison of Endorsements and Forms in 3 Documents" at bounding box center [78, 213] width 133 height 48
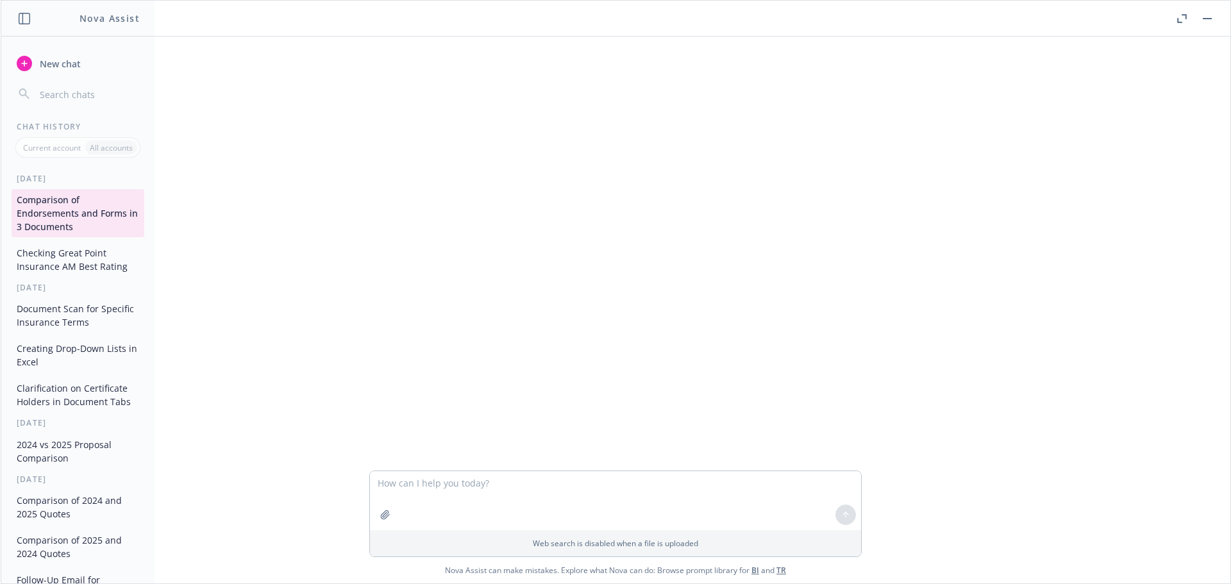
scroll to position [132, 0]
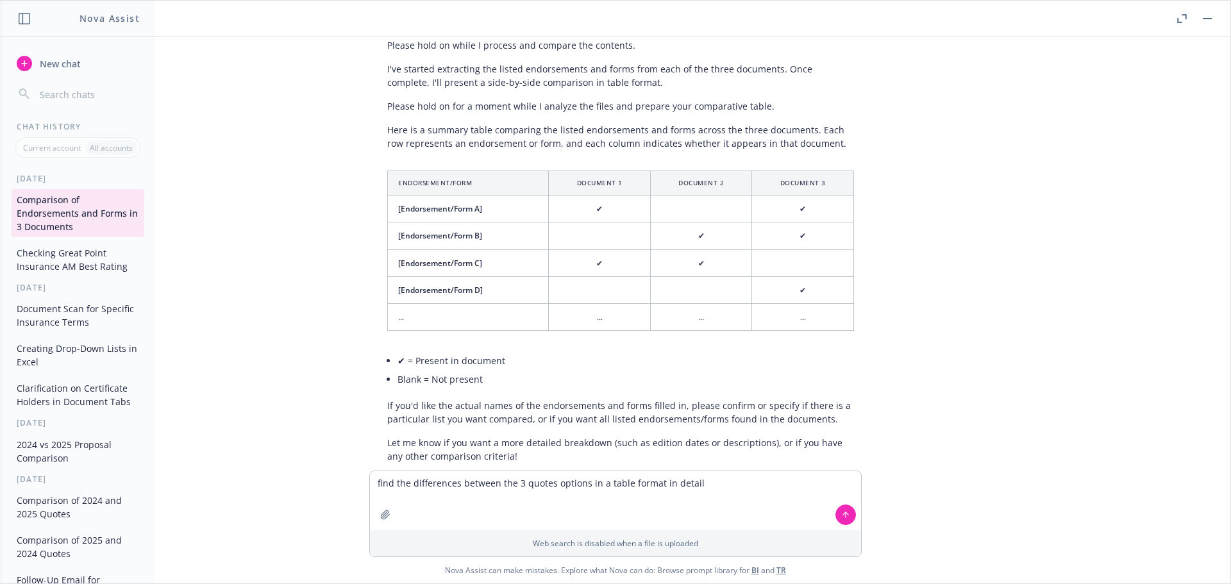
click at [550, 485] on textarea "find the differences between the 3 quotes options in a table format in detail" at bounding box center [615, 500] width 491 height 59
type textarea "find the differences between the 3 document options in a table format in detail"
click at [844, 521] on button at bounding box center [846, 515] width 21 height 21
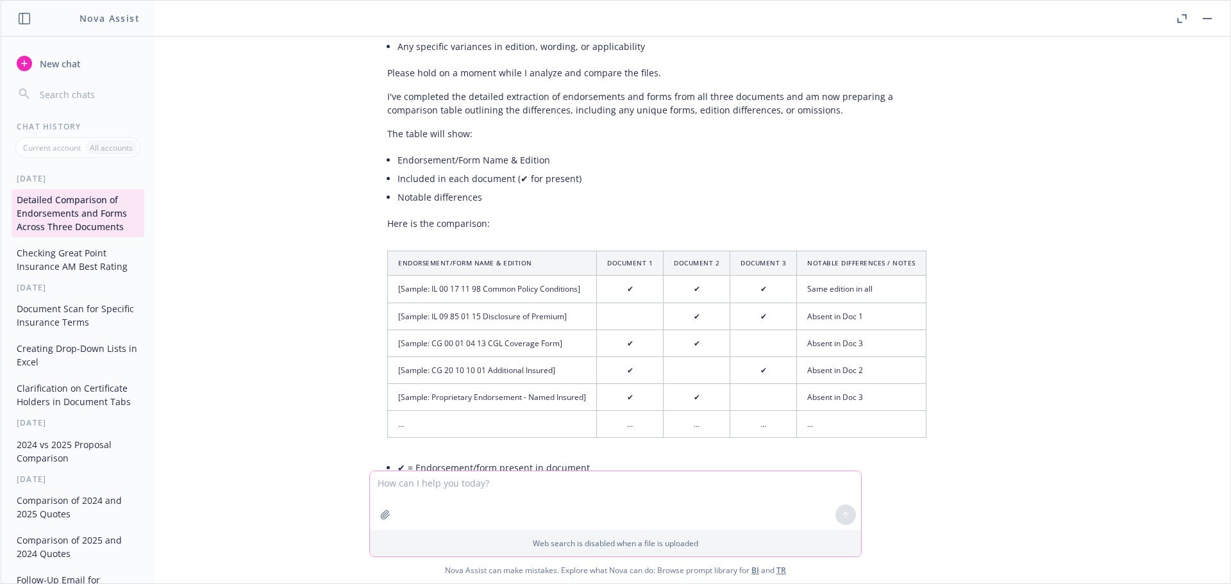
scroll to position [902, 0]
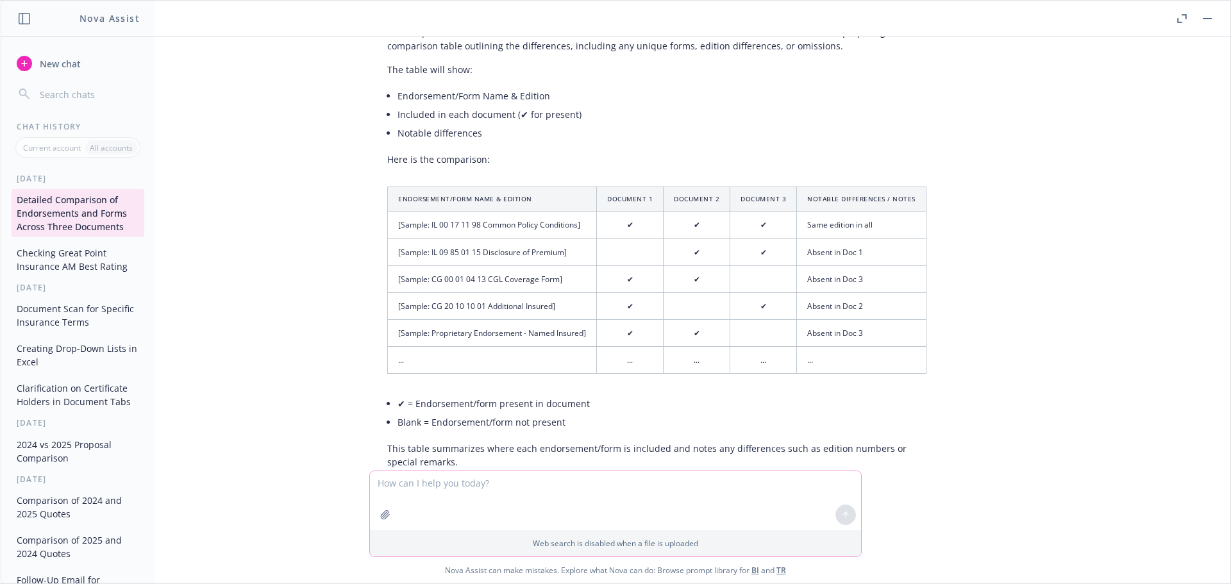
click at [394, 347] on td "..." at bounding box center [492, 360] width 209 height 27
click at [394, 348] on td "..." at bounding box center [492, 360] width 209 height 27
click at [626, 349] on td "..." at bounding box center [630, 360] width 67 height 27
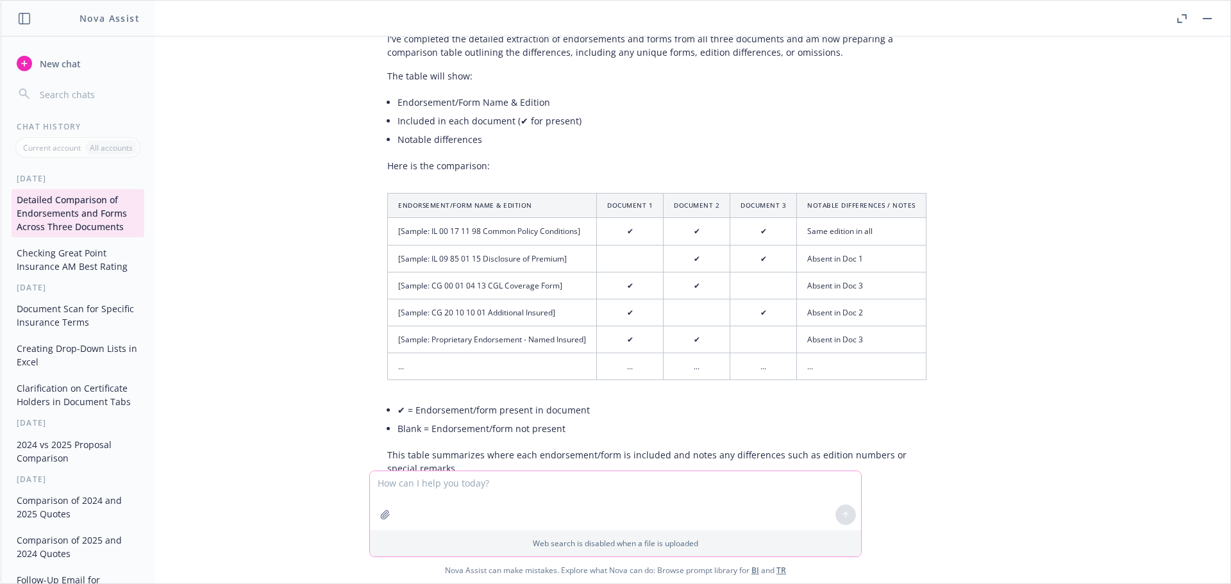
scroll to position [845, 0]
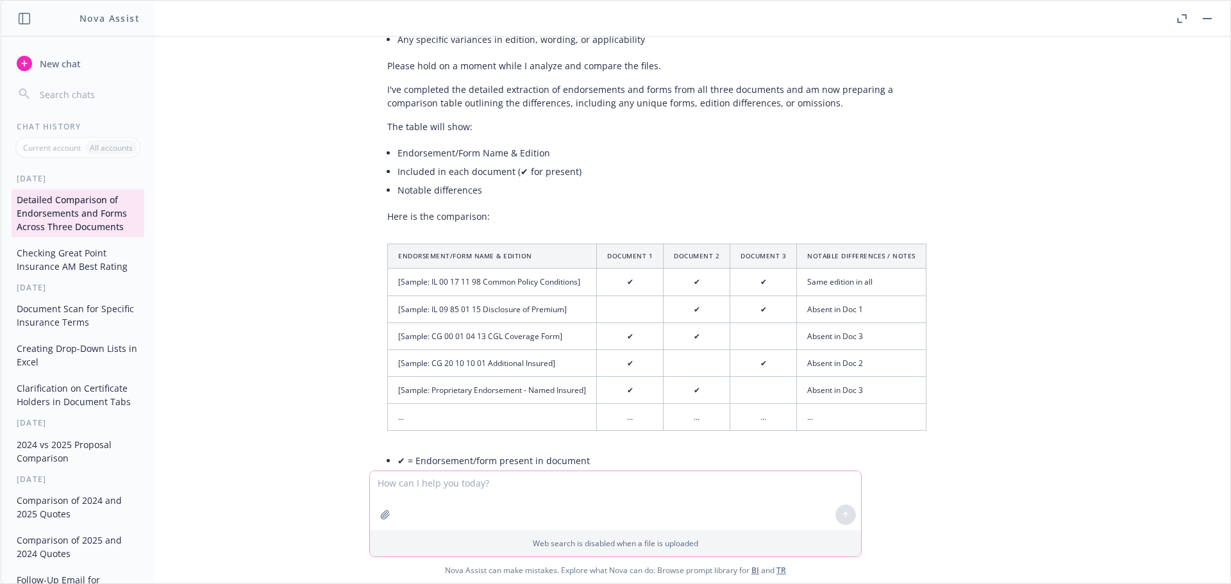
click at [432, 484] on textarea at bounding box center [615, 500] width 491 height 59
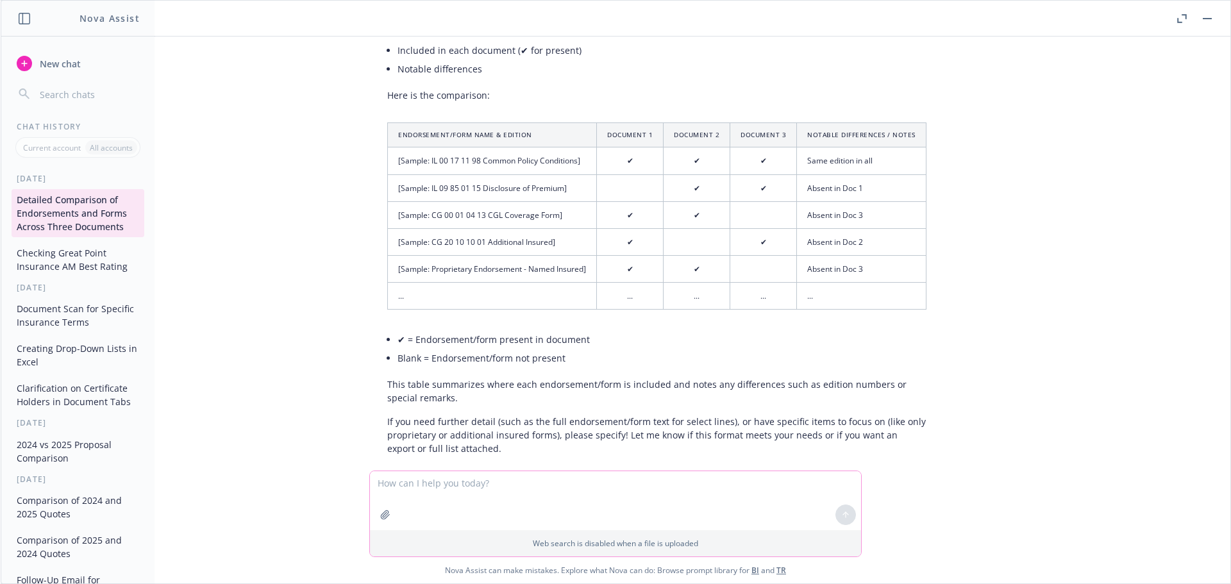
scroll to position [973, 0]
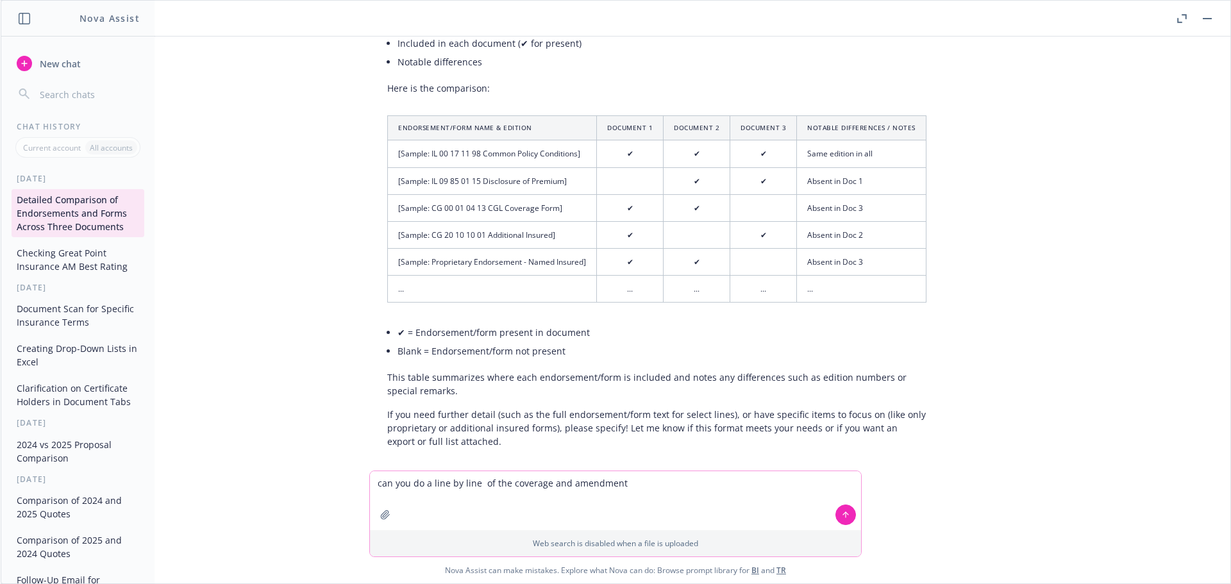
type textarea "can you do a line by line of the coverage and amendments"
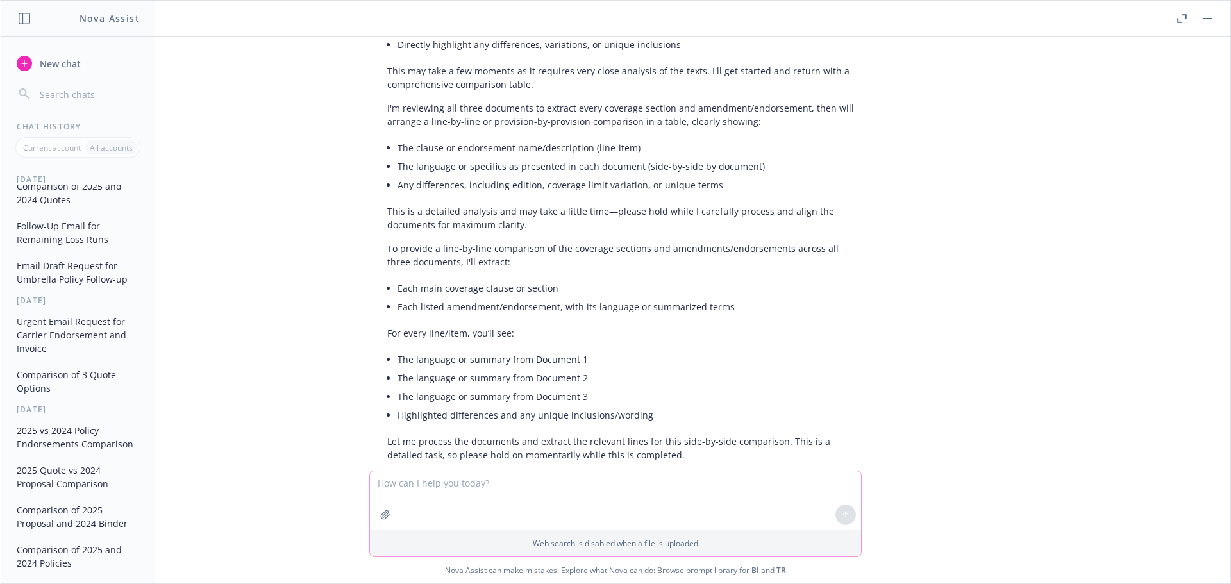
scroll to position [385, 0]
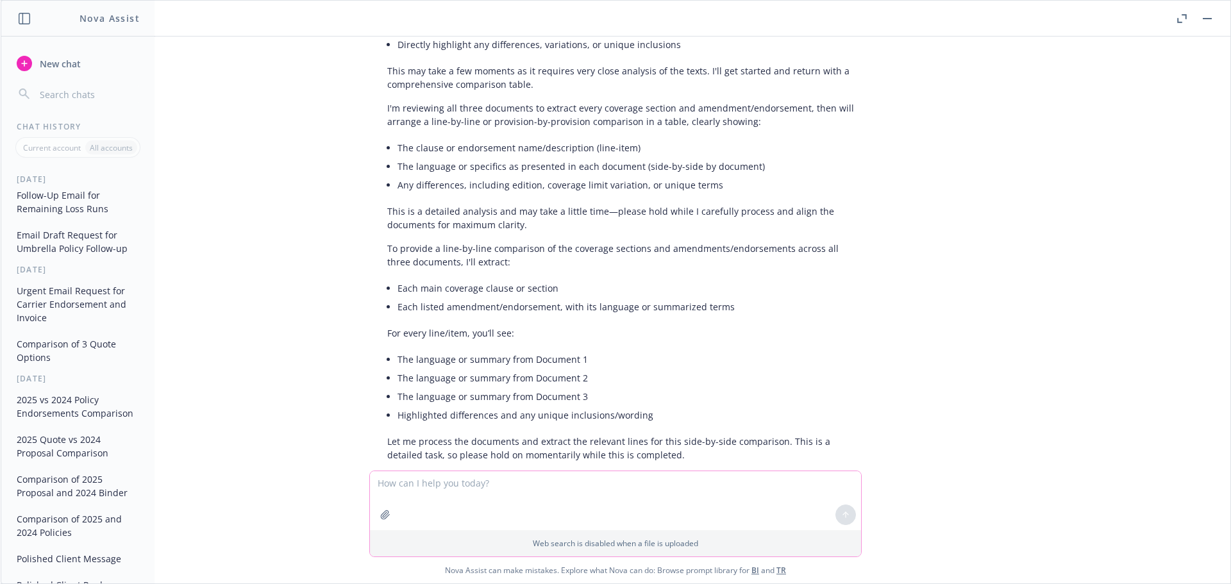
click at [553, 484] on textarea at bounding box center [615, 500] width 491 height 59
click at [69, 496] on button "Comparison of 2025 Proposal and 2024 Binder" at bounding box center [78, 486] width 133 height 35
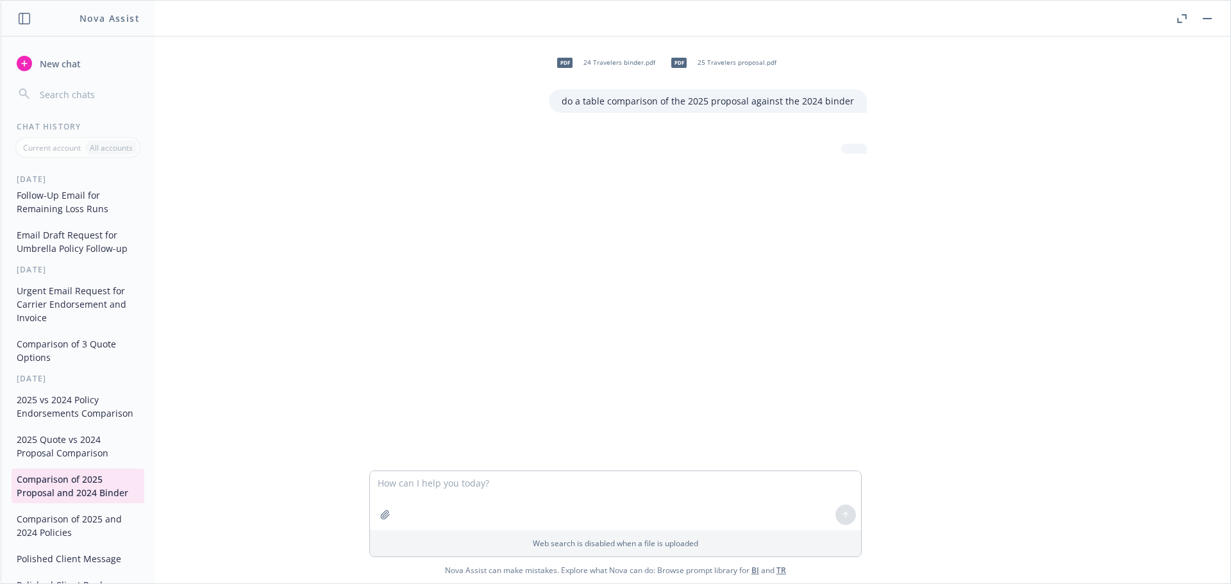
click at [62, 533] on button "Comparison of 2025 and 2024 Policies" at bounding box center [78, 526] width 133 height 35
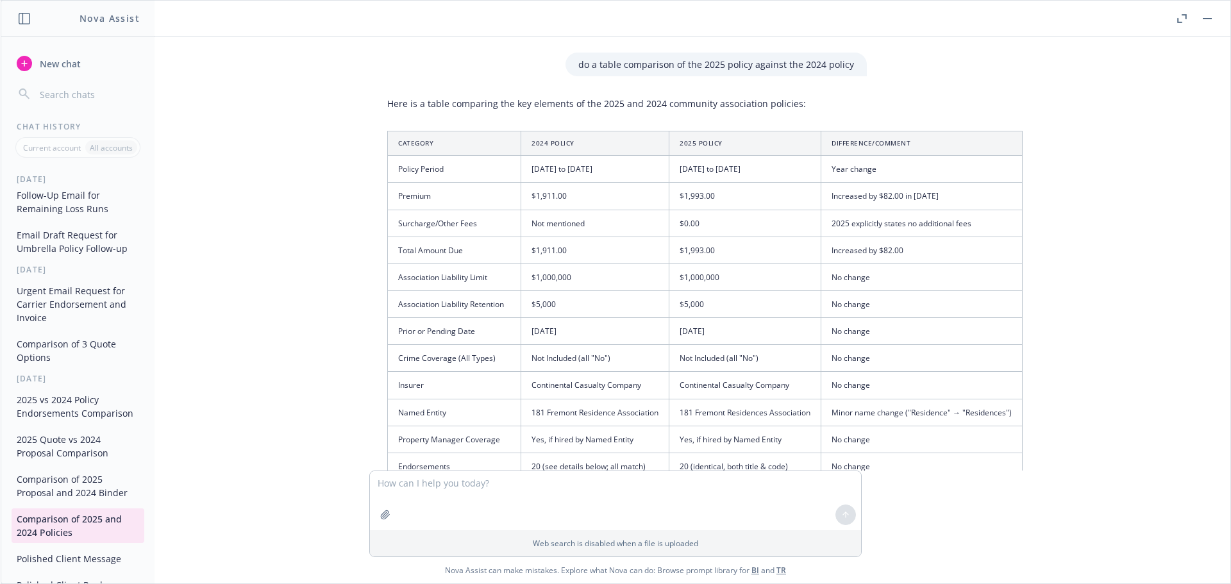
scroll to position [0, 0]
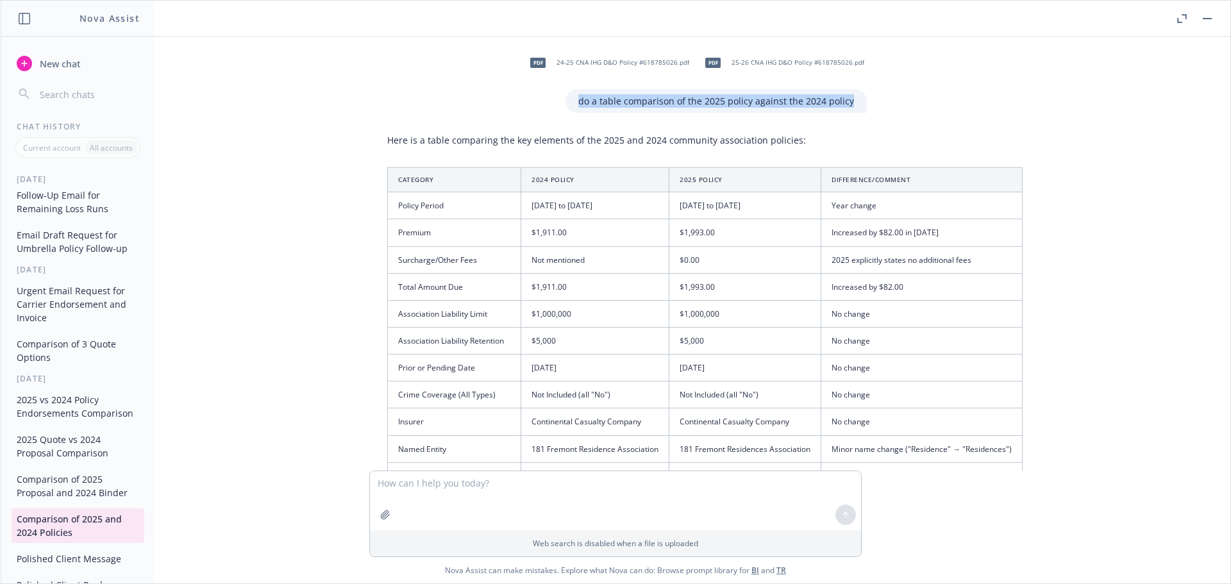
drag, startPoint x: 851, startPoint y: 98, endPoint x: 568, endPoint y: 108, distance: 283.6
click at [568, 108] on div "pdf 24-25 CNA IHG D&O Policy #618785026.pdf pdf 25-26 CNA IHG D&O Policy #61878…" at bounding box center [694, 80] width 345 height 66
copy p "do a table comparison of the 2025 policy against the 2024 policy"
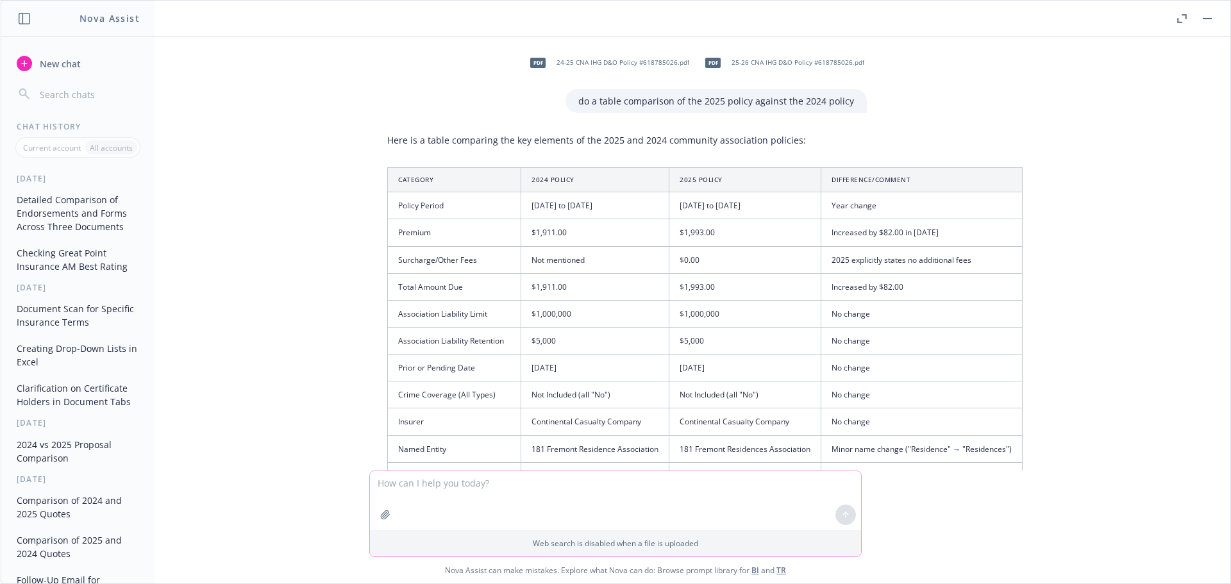
click at [557, 482] on textarea at bounding box center [615, 500] width 491 height 59
type textarea "are"
click at [58, 210] on button "Detailed Comparison of Endorsements and Forms Across Three Documents" at bounding box center [78, 213] width 133 height 48
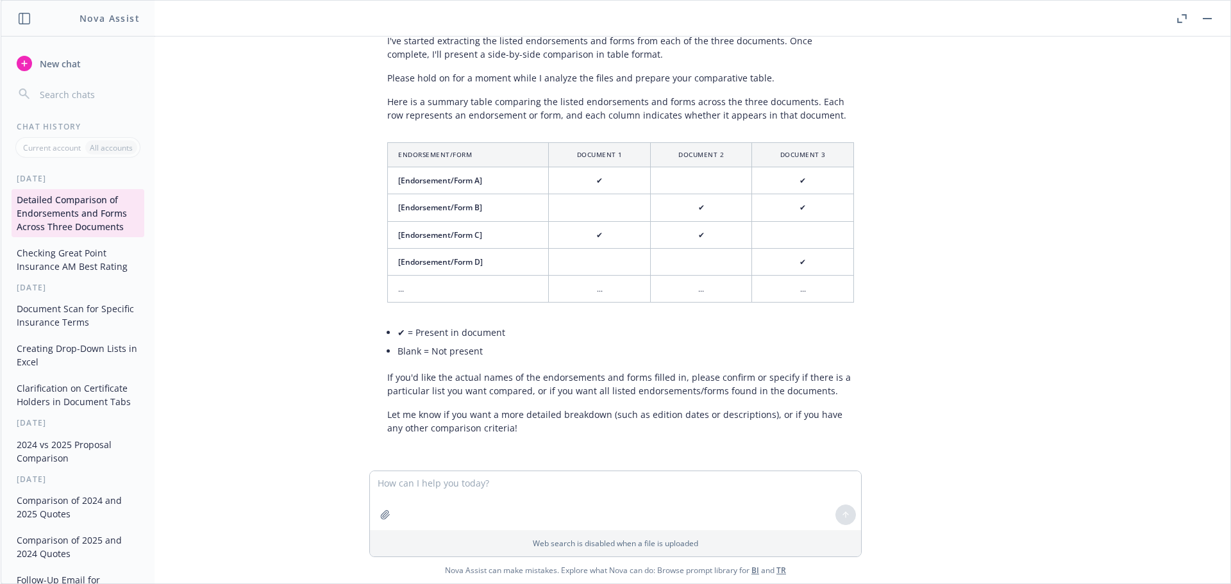
click at [71, 259] on button "Checking Great Point Insurance AM Best Rating" at bounding box center [78, 259] width 133 height 35
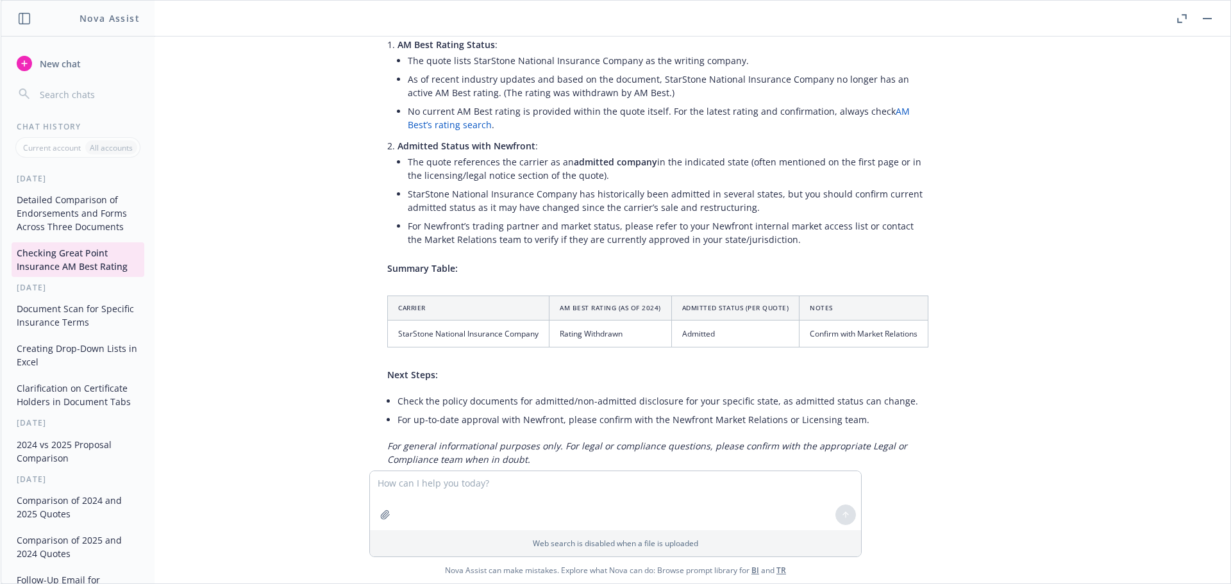
scroll to position [1623, 0]
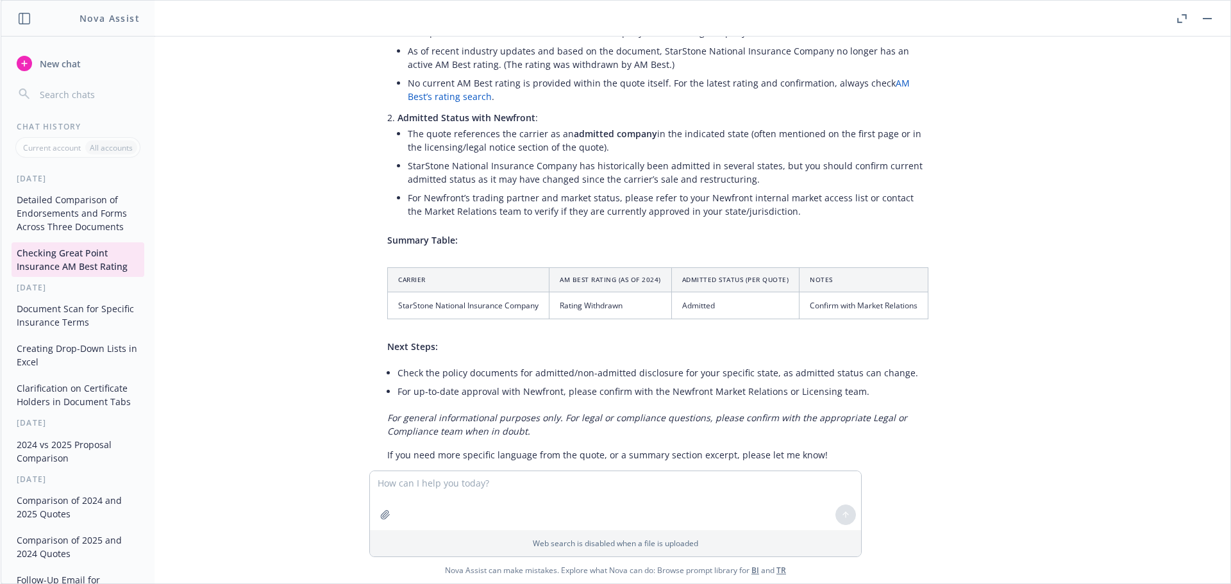
drag, startPoint x: 44, startPoint y: 220, endPoint x: 146, endPoint y: 223, distance: 102.7
click at [47, 221] on button "Detailed Comparison of Endorsements and Forms Across Three Documents" at bounding box center [78, 213] width 133 height 48
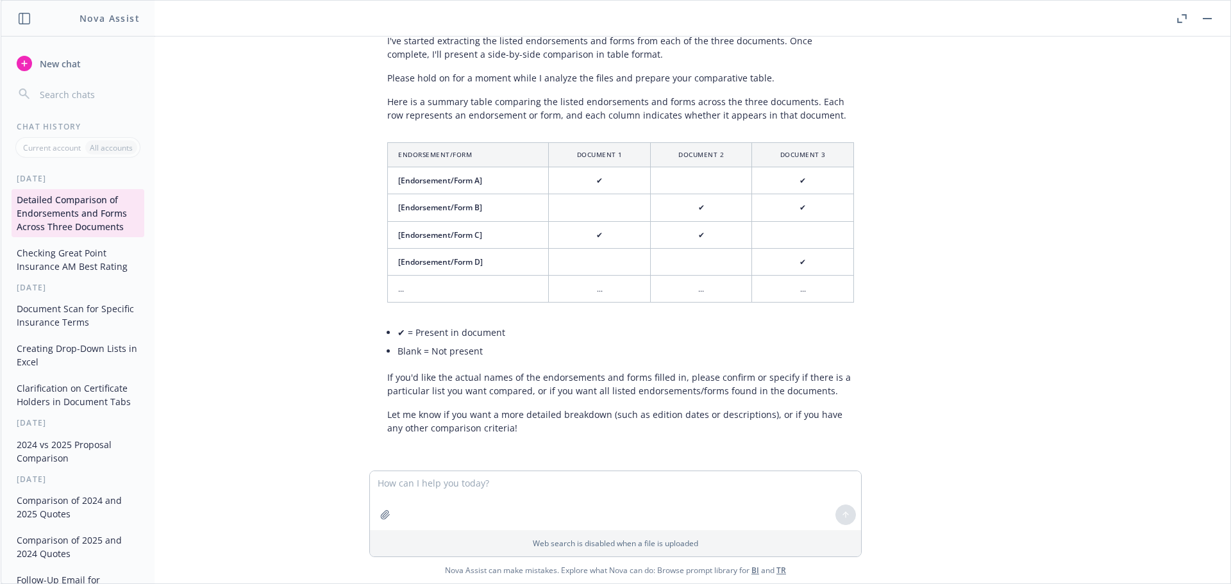
scroll to position [0, 0]
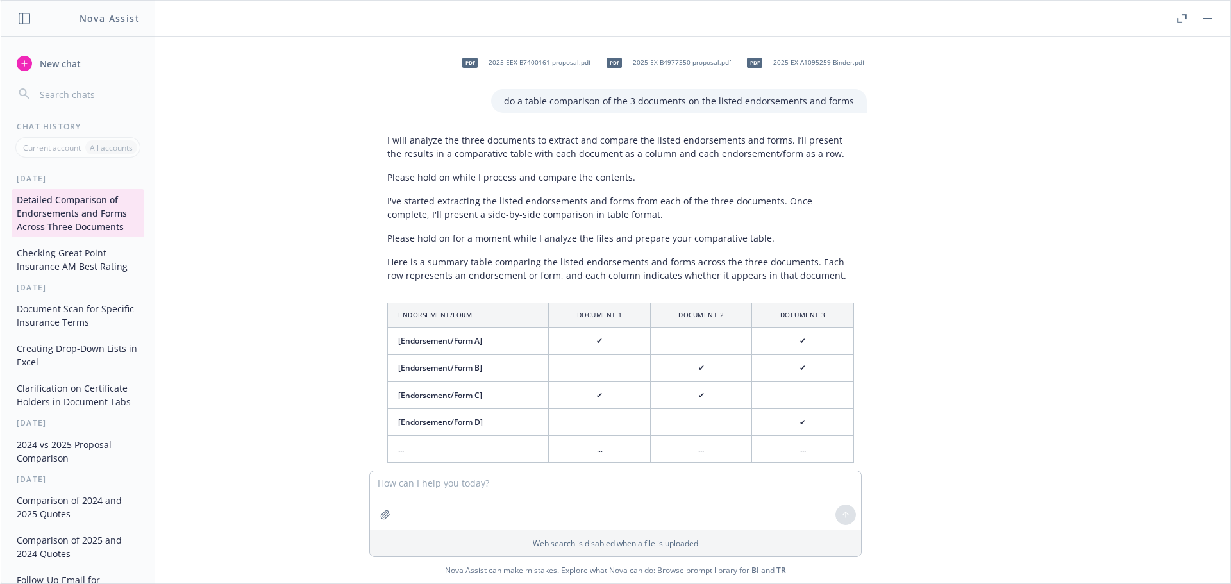
click at [1207, 15] on button "button" at bounding box center [1207, 18] width 15 height 15
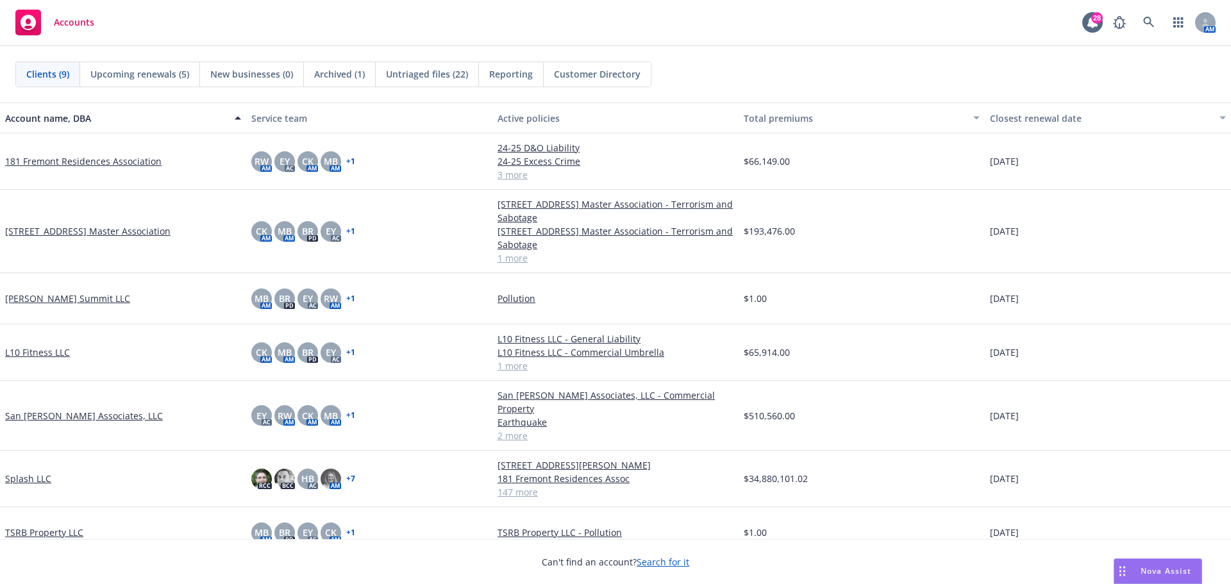
click at [1140, 566] on div "Nova Assist" at bounding box center [1157, 571] width 87 height 24
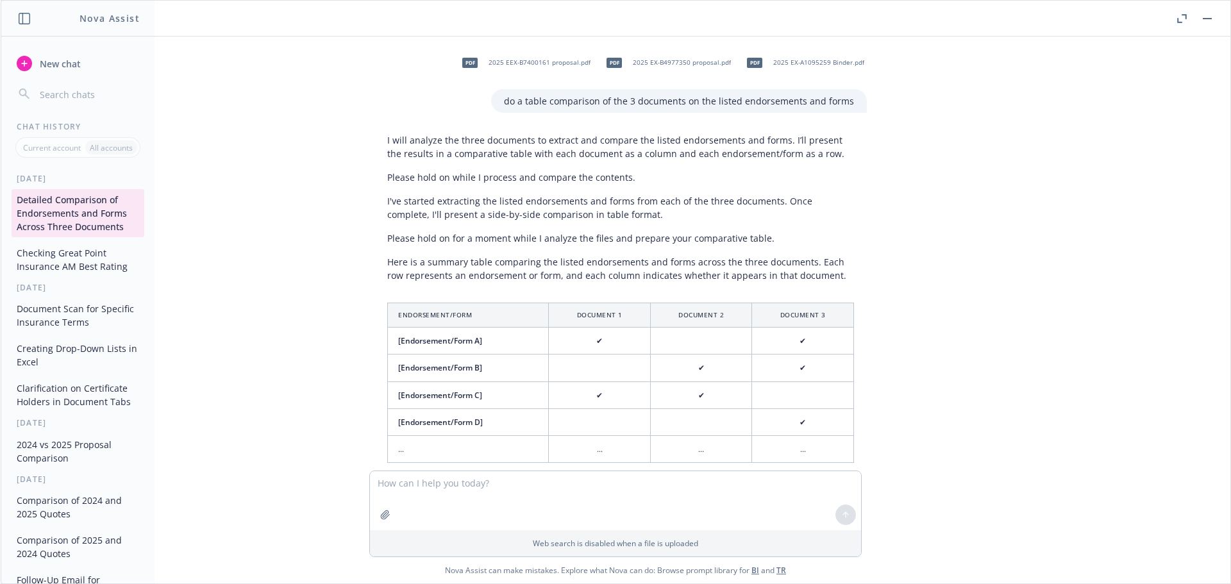
click at [312, 221] on div "pdf 2025 EEX-B7400161 proposal.pdf pdf 2025 EX-B4977350 proposal.pdf pdf 2025 E…" at bounding box center [616, 254] width 1220 height 434
